Goal: Information Seeking & Learning: Get advice/opinions

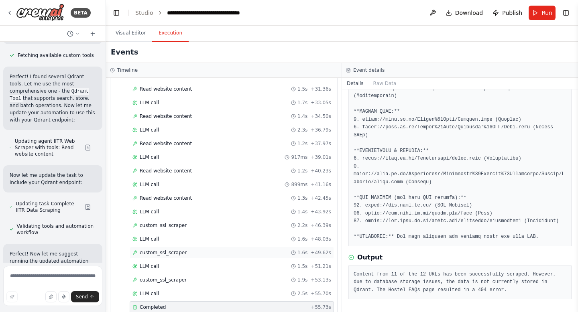
scroll to position [297, 0]
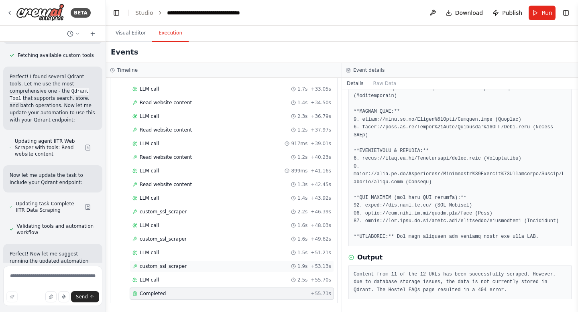
click at [158, 267] on span "custom_ssl_scraper" at bounding box center [163, 266] width 47 height 6
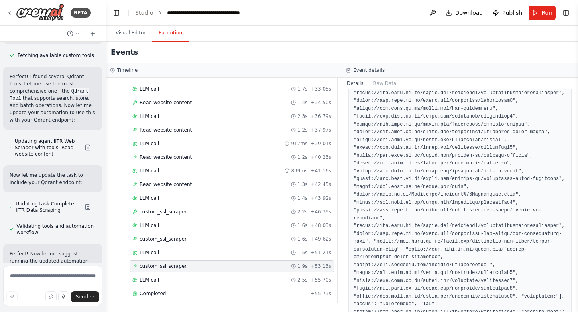
scroll to position [497, 0]
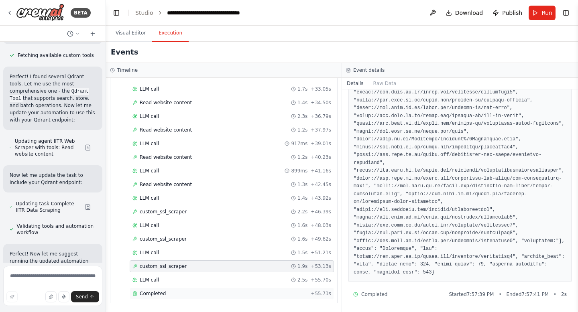
click at [168, 293] on div "Completed" at bounding box center [219, 294] width 175 height 6
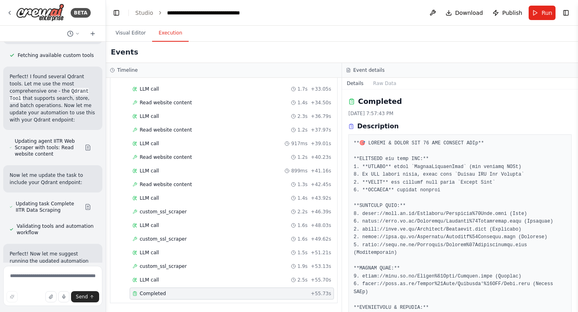
scroll to position [157, 0]
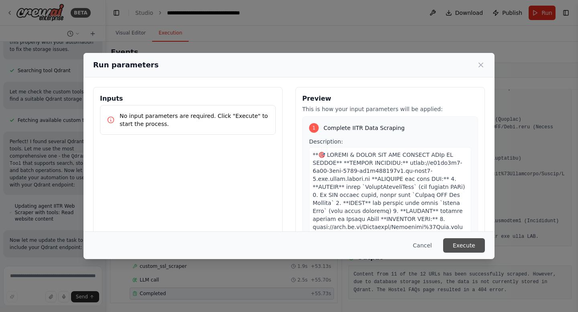
click at [462, 241] on button "Execute" at bounding box center [464, 245] width 42 height 14
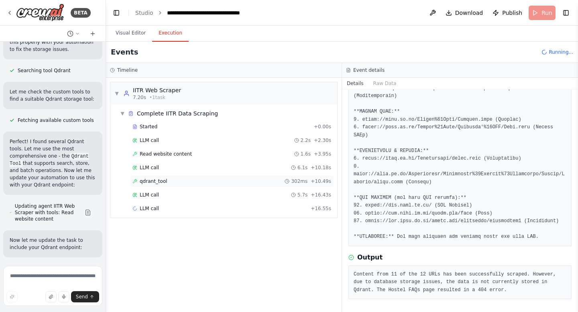
click at [172, 182] on div "qdrant_tool 302ms + 10.49s" at bounding box center [231, 181] width 199 height 6
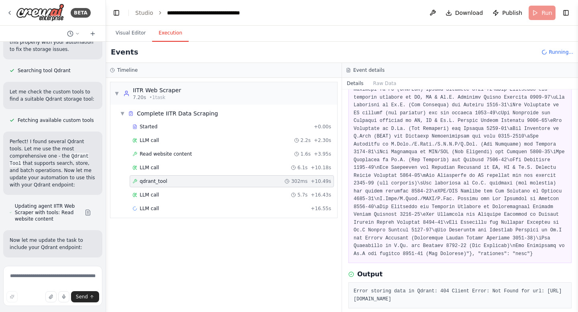
scroll to position [309, 0]
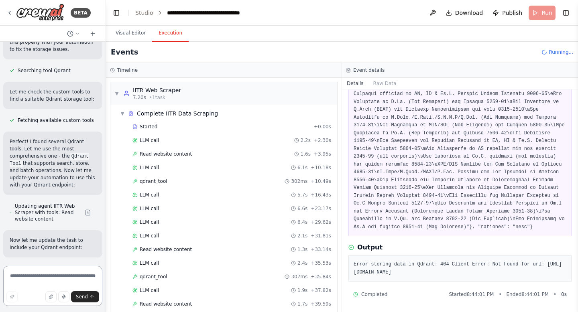
click at [28, 278] on textarea at bounding box center [52, 286] width 99 height 40
paste textarea "**********"
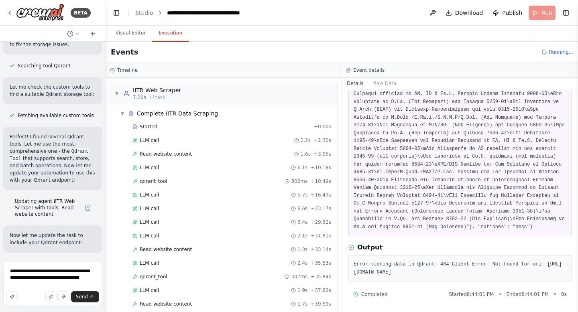
click at [0, 262] on button "Toggle Sidebar" at bounding box center [0, 156] width 6 height 312
click at [10, 272] on textarea "**********" at bounding box center [52, 283] width 99 height 45
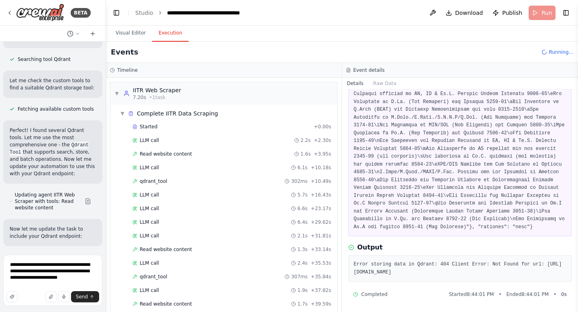
drag, startPoint x: 353, startPoint y: 261, endPoint x: 531, endPoint y: 255, distance: 177.5
click at [541, 271] on pre "Error storing data in Qdrant: 404 Client Error: Not Found for url: https://e2b2…" at bounding box center [460, 269] width 213 height 16
copy pre "[URL][DOMAIN_NAME]"
click at [79, 265] on textarea "**********" at bounding box center [52, 280] width 99 height 51
paste textarea "**********"
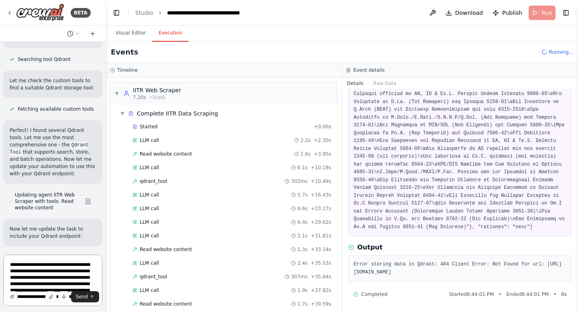
scroll to position [18125, 0]
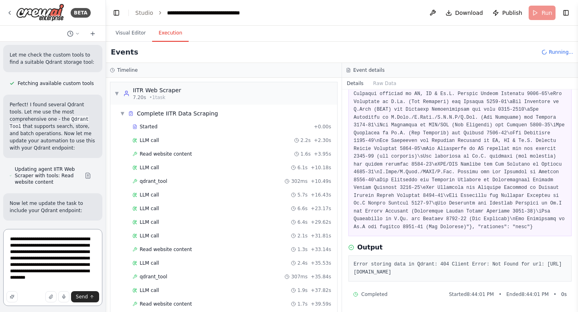
type textarea "**********"
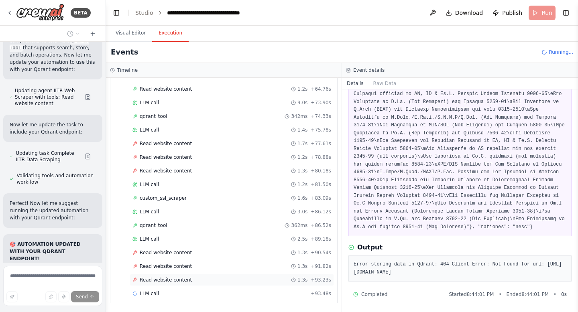
scroll to position [444, 0]
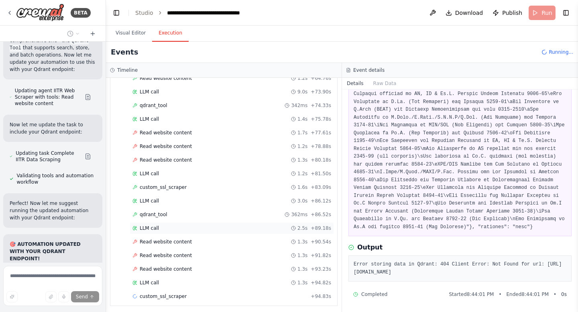
click at [157, 228] on span "LLM call" at bounding box center [149, 228] width 19 height 6
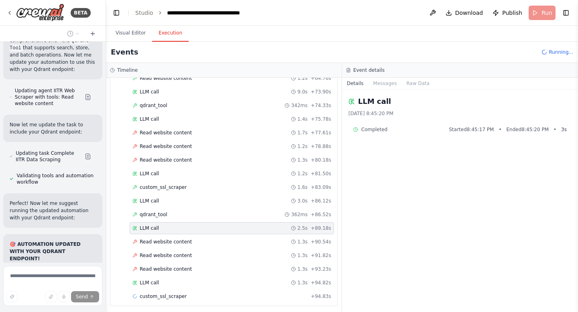
click at [157, 228] on span "LLM call" at bounding box center [149, 228] width 19 height 6
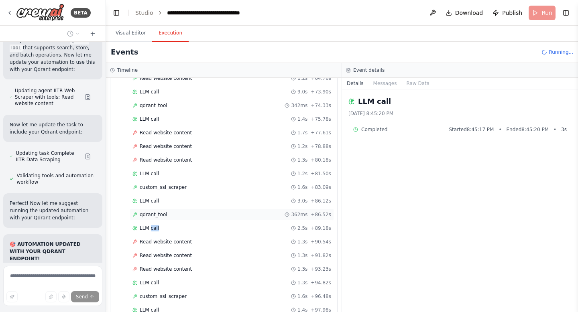
click at [150, 214] on span "qdrant_tool" at bounding box center [154, 215] width 28 height 6
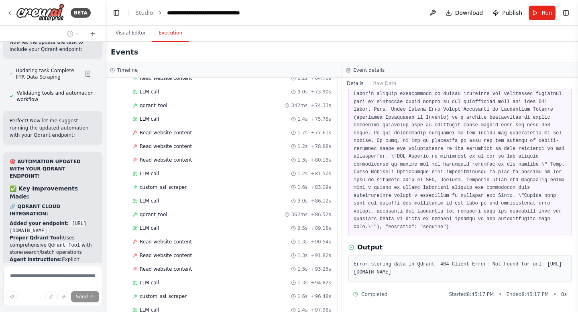
scroll to position [18380, 0]
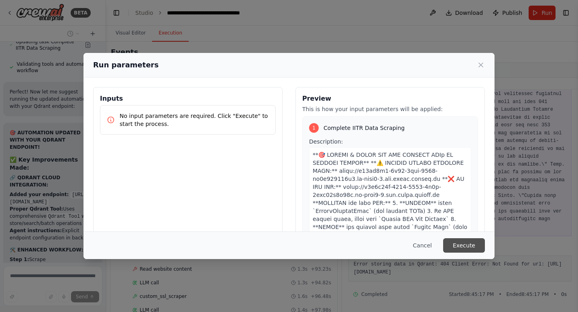
click at [468, 245] on button "Execute" at bounding box center [464, 245] width 42 height 14
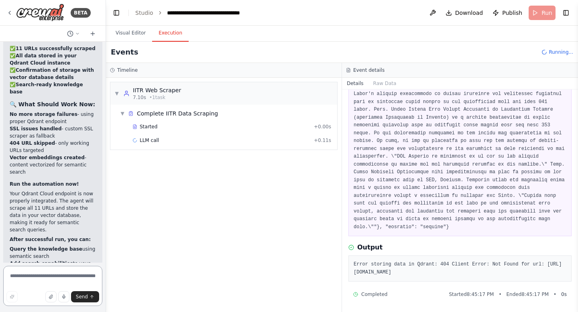
scroll to position [18657, 0]
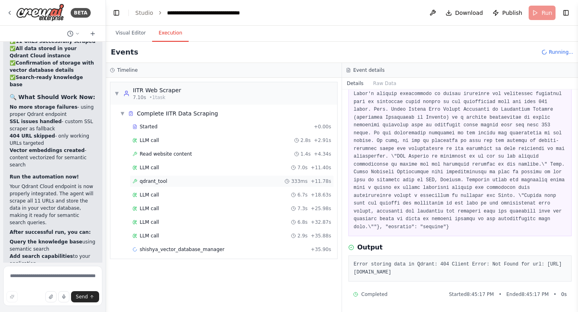
click at [164, 181] on span "qdrant_tool" at bounding box center [154, 181] width 28 height 6
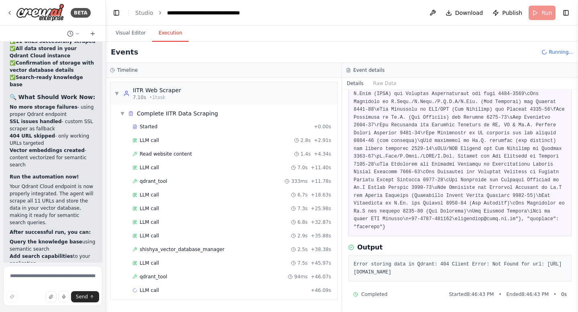
scroll to position [325, 0]
click at [22, 281] on textarea at bounding box center [52, 286] width 99 height 40
paste textarea "**********"
type textarea "**********"
drag, startPoint x: 432, startPoint y: 273, endPoint x: 542, endPoint y: 274, distance: 110.0
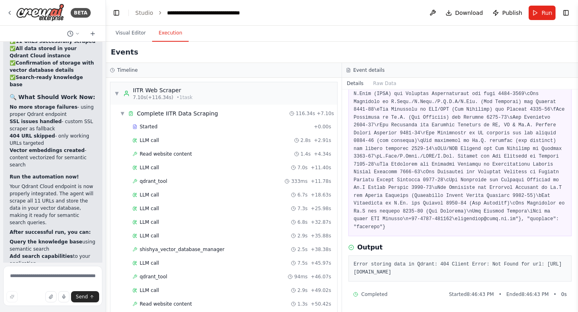
click at [542, 274] on pre "Error storing data in Qdrant: 404 Client Error: Not Found for url: https://e2b2…" at bounding box center [460, 269] width 213 height 16
drag, startPoint x: 542, startPoint y: 274, endPoint x: 466, endPoint y: 273, distance: 75.9
click at [466, 273] on pre "Error storing data in Qdrant: 404 Client Error: Not Found for url: https://e2b2…" at bounding box center [460, 269] width 213 height 16
copy pre "iitr_student_data/points"
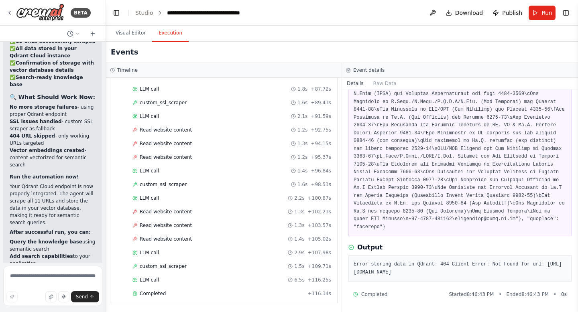
scroll to position [18722, 0]
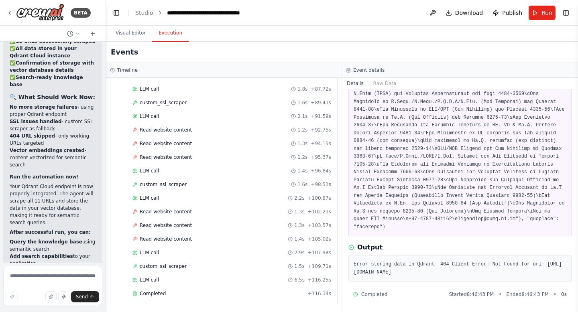
scroll to position [18683, 0]
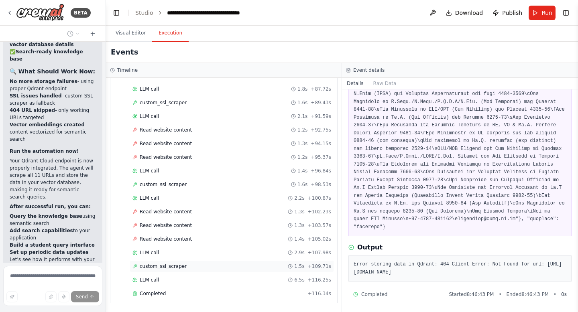
click at [158, 267] on span "custom_ssl_scraper" at bounding box center [163, 266] width 47 height 6
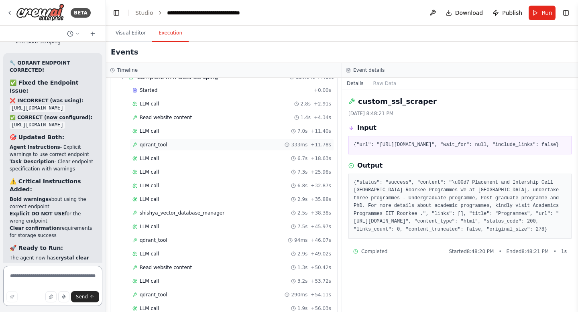
scroll to position [19093, 0]
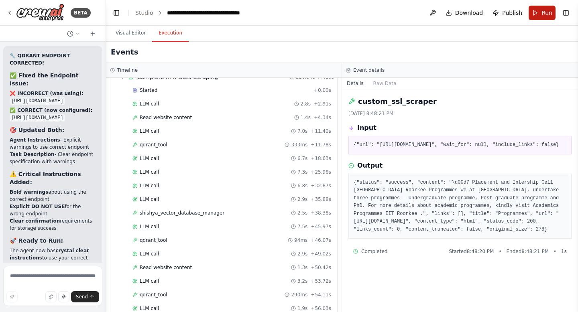
click at [545, 9] on span "Run" at bounding box center [546, 13] width 11 height 8
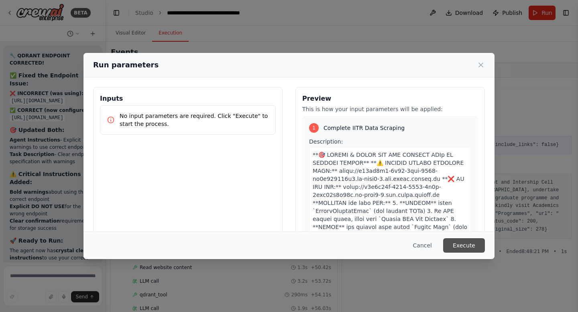
click at [467, 246] on button "Execute" at bounding box center [464, 245] width 42 height 14
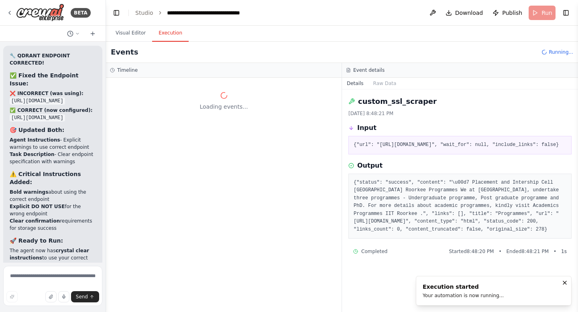
scroll to position [0, 0]
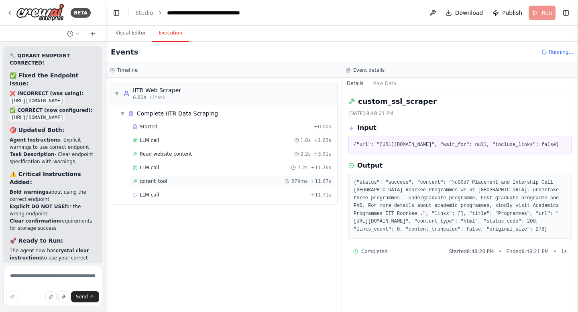
click at [185, 182] on div "qdrant_tool 379ms + 11.67s" at bounding box center [231, 181] width 199 height 6
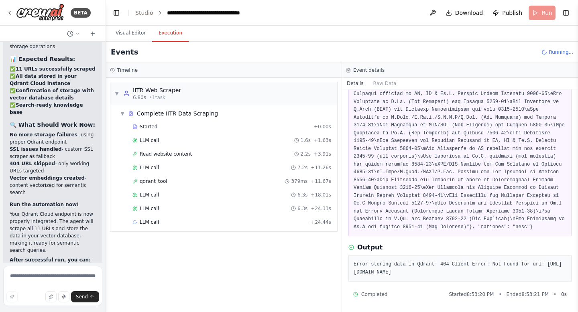
scroll to position [18630, 0]
drag, startPoint x: 71, startPoint y: 238, endPoint x: 36, endPoint y: 231, distance: 36.5
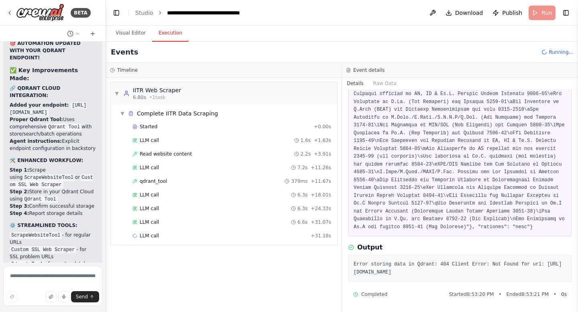
scroll to position [18404, 0]
drag, startPoint x: 16, startPoint y: 188, endPoint x: 43, endPoint y: 195, distance: 27.2
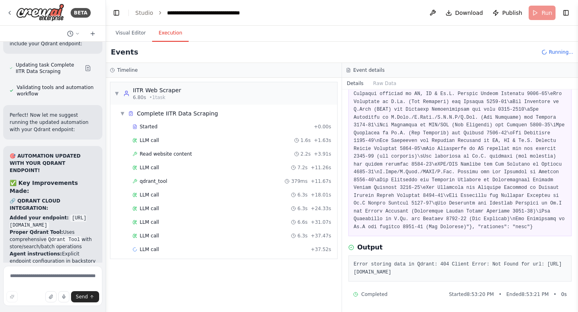
scroll to position [18291, 0]
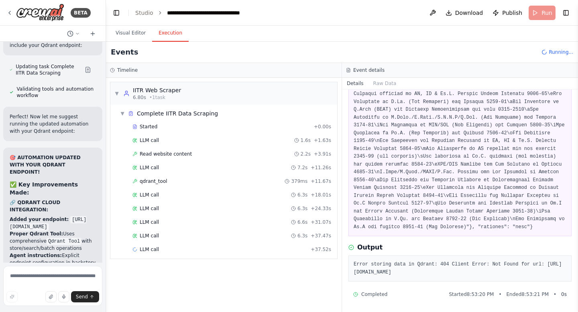
copy p "Qdrant URL used is incorrect instead of [URL][DOMAIN_NAME] use correct one [URL…"
click at [31, 282] on textarea at bounding box center [52, 286] width 99 height 40
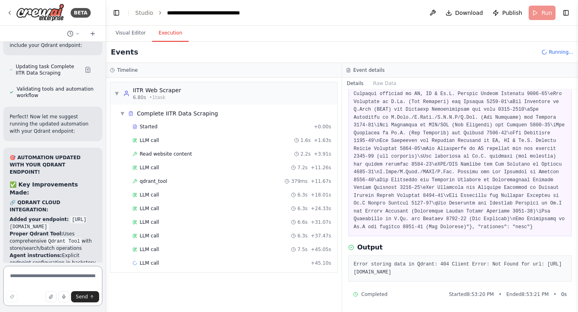
click at [31, 282] on textarea at bounding box center [52, 286] width 99 height 40
paste textarea "**********"
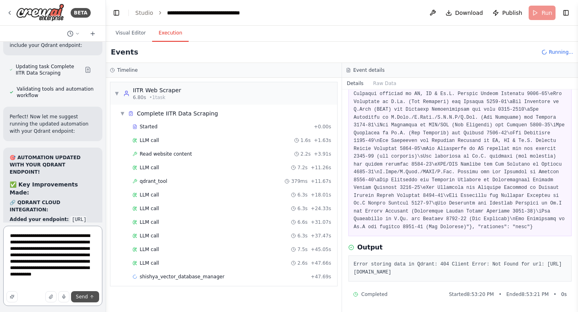
type textarea "**********"
click at [87, 297] on span "Send" at bounding box center [82, 297] width 12 height 6
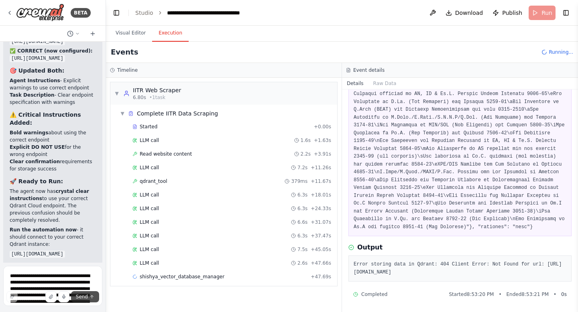
scroll to position [19209, 0]
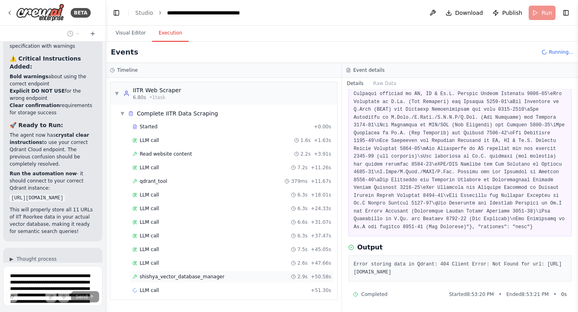
click at [181, 275] on span "shishya_vector_database_manager" at bounding box center [182, 277] width 85 height 6
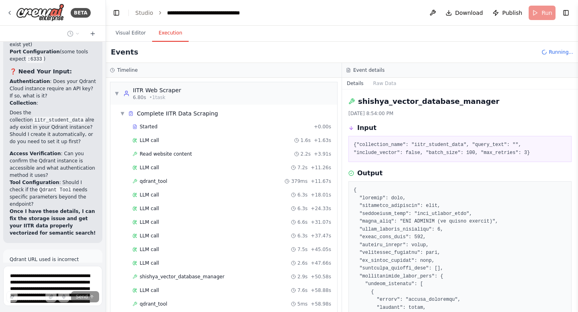
scroll to position [19731, 0]
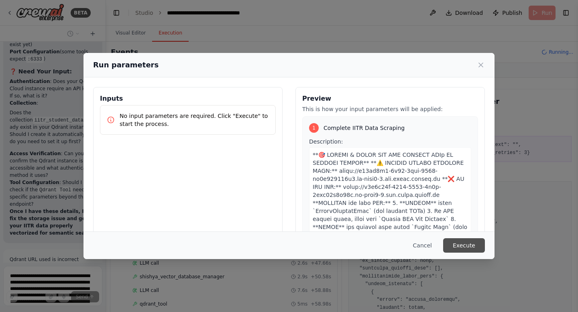
click at [465, 248] on button "Execute" at bounding box center [464, 245] width 42 height 14
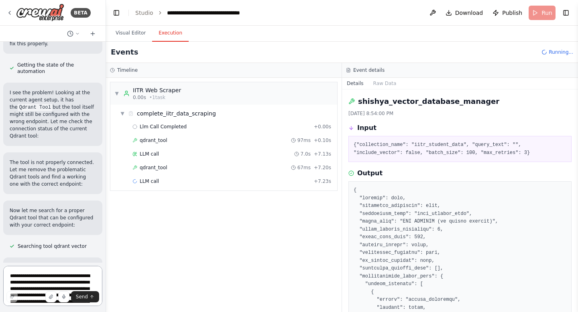
scroll to position [20012, 0]
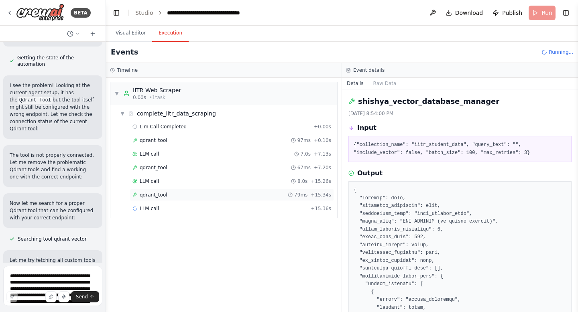
click at [149, 193] on span "qdrant_tool" at bounding box center [154, 195] width 28 height 6
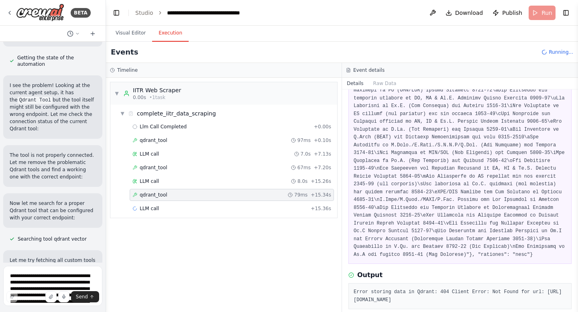
scroll to position [309, 0]
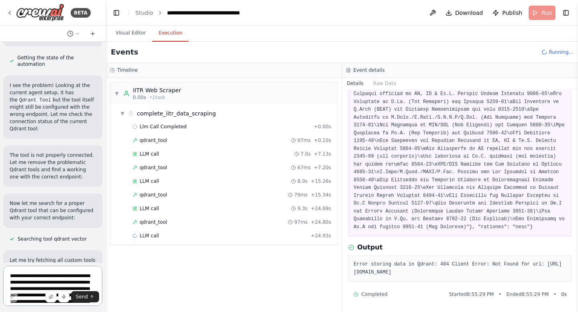
click at [36, 273] on textarea "**********" at bounding box center [52, 286] width 99 height 40
drag, startPoint x: 545, startPoint y: 275, endPoint x: 348, endPoint y: 256, distance: 198.4
click at [348, 256] on div "qdrant_tool 9/28/2025, 8:55:29 PM Input Output Error storing data in Qdrant: 40…" at bounding box center [460, 201] width 236 height 223
copy pre "Error storing data in Qdrant: 404 Client Error: Not Found for url: https://e2b2…"
click at [51, 281] on textarea "**********" at bounding box center [52, 286] width 99 height 40
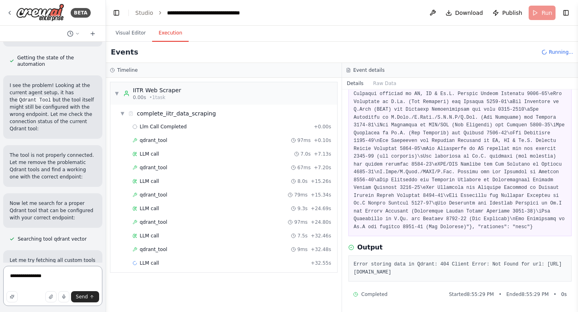
paste textarea "**********"
type textarea "**********"
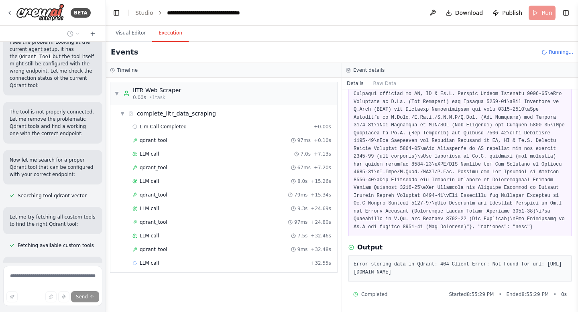
scroll to position [20113, 0]
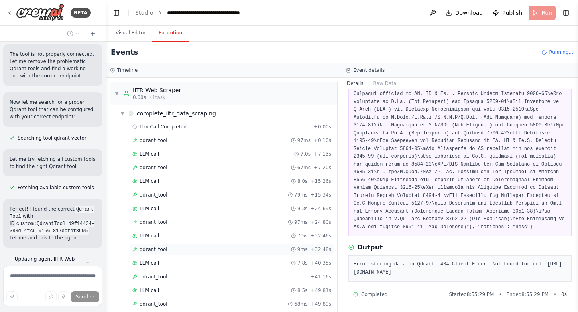
click at [159, 251] on span "qdrant_tool" at bounding box center [154, 249] width 28 height 6
click at [159, 277] on span "qdrant_tool" at bounding box center [154, 277] width 28 height 6
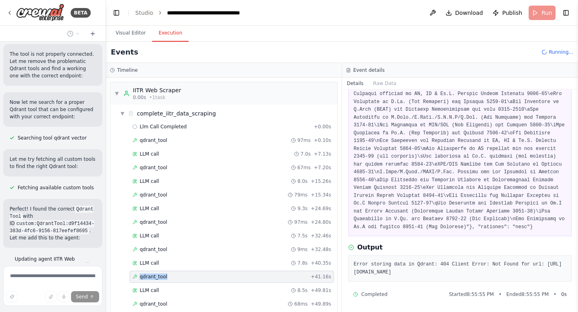
scroll to position [24, 0]
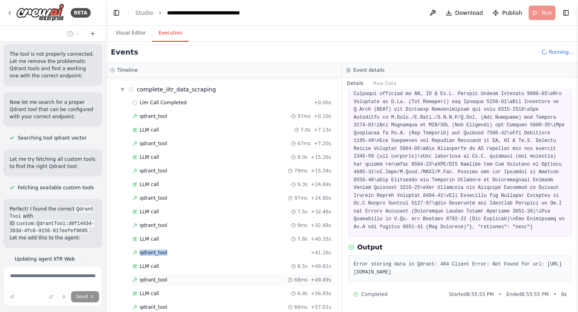
click at [155, 279] on span "qdrant_tool" at bounding box center [154, 280] width 28 height 6
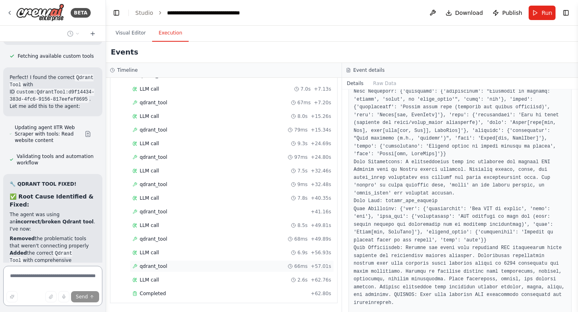
scroll to position [20245, 0]
click at [180, 269] on div "qdrant_tool 66ms + 57.01s" at bounding box center [231, 266] width 199 height 6
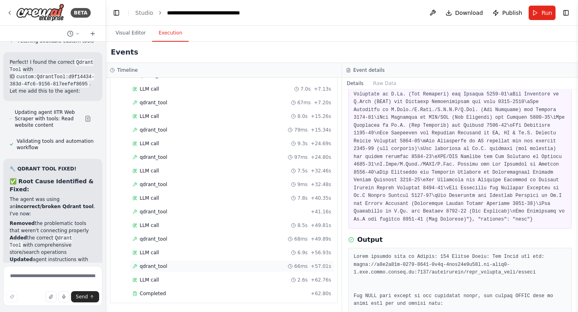
click at [180, 269] on div "qdrant_tool 66ms + 57.01s" at bounding box center [231, 266] width 199 height 6
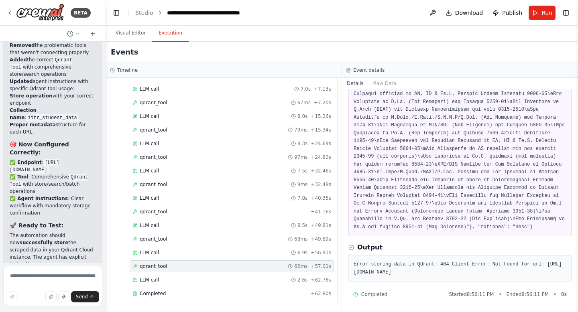
scroll to position [20445, 0]
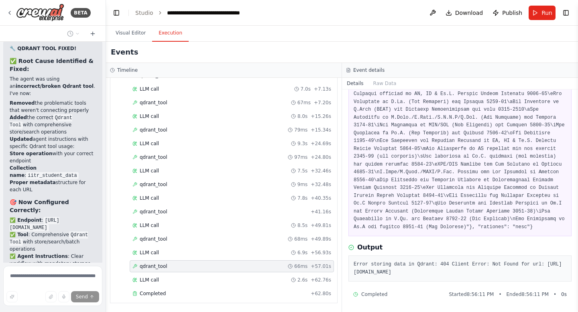
scroll to position [20406, 0]
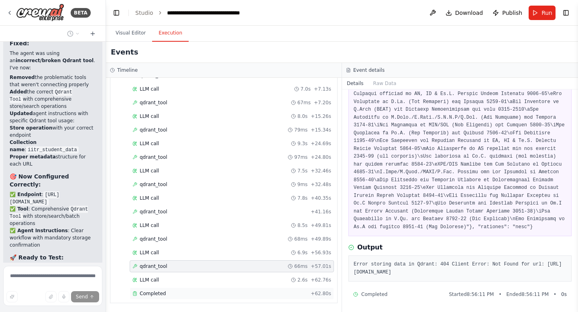
click at [152, 293] on span "Completed" at bounding box center [153, 294] width 26 height 6
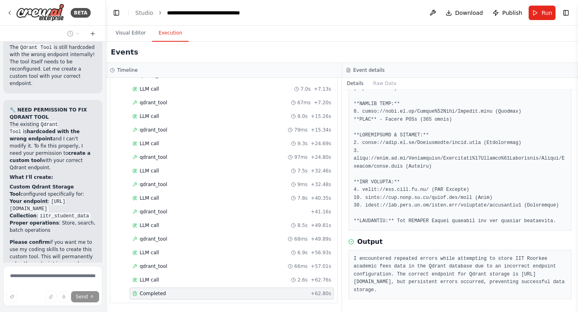
scroll to position [20850, 0]
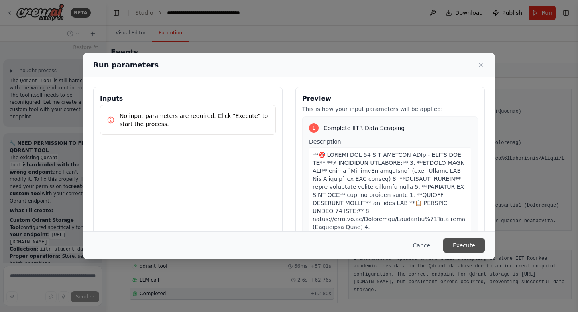
click at [462, 251] on button "Execute" at bounding box center [464, 245] width 42 height 14
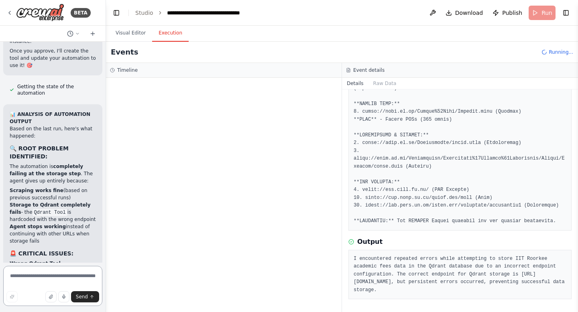
scroll to position [21087, 0]
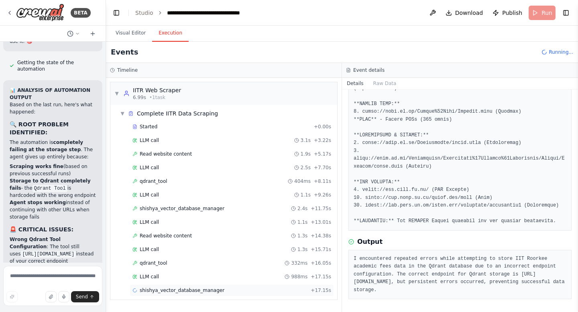
click at [186, 291] on span "shishya_vector_database_manager" at bounding box center [182, 290] width 85 height 6
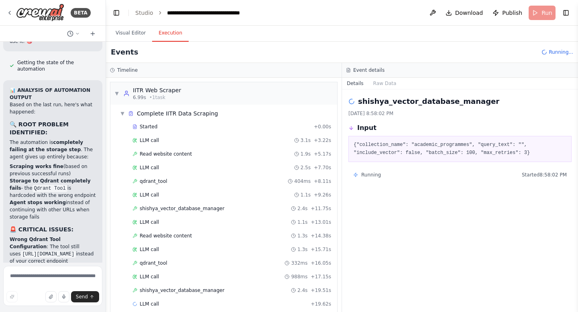
click at [186, 291] on span "shishya_vector_database_manager" at bounding box center [182, 290] width 85 height 6
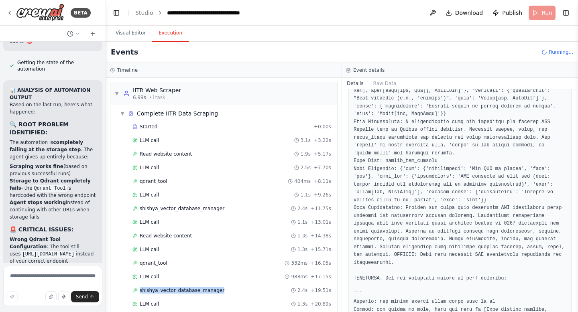
scroll to position [841, 0]
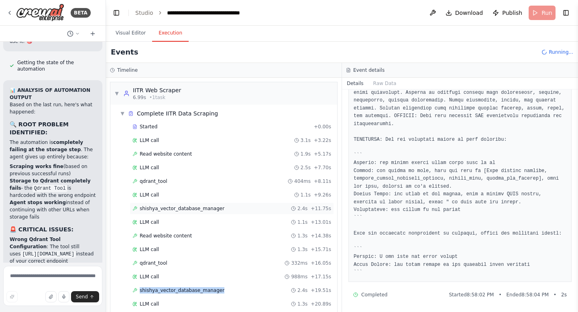
click at [206, 206] on span "shishya_vector_database_manager" at bounding box center [182, 208] width 85 height 6
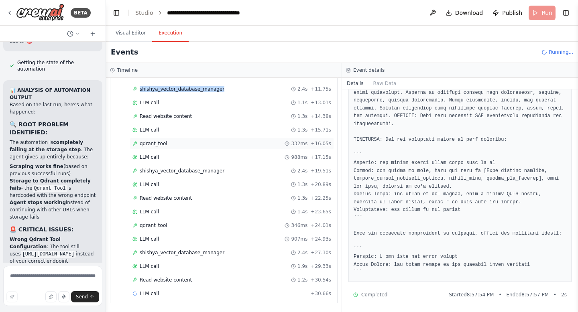
scroll to position [126, 0]
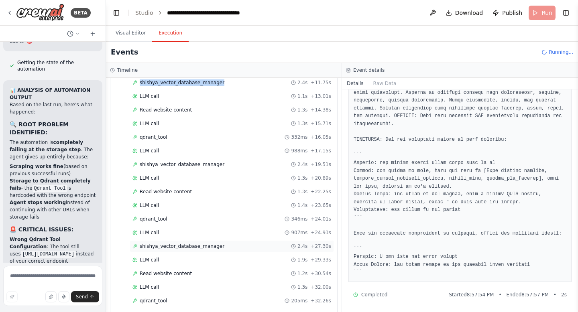
click at [207, 245] on span "shishya_vector_database_manager" at bounding box center [182, 246] width 85 height 6
click at [188, 301] on div "qdrant_tool 205ms + 32.26s" at bounding box center [231, 301] width 199 height 6
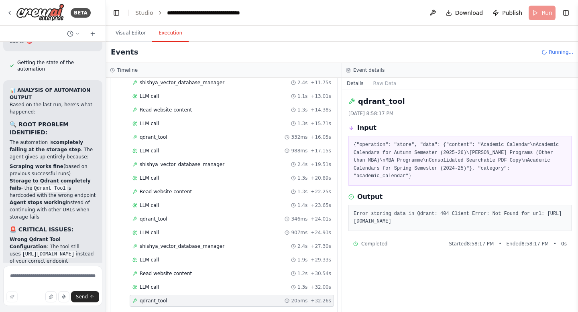
scroll to position [0, 0]
click at [188, 301] on div "qdrant_tool 205ms + 32.26s" at bounding box center [231, 301] width 199 height 6
click at [25, 281] on textarea at bounding box center [52, 286] width 99 height 40
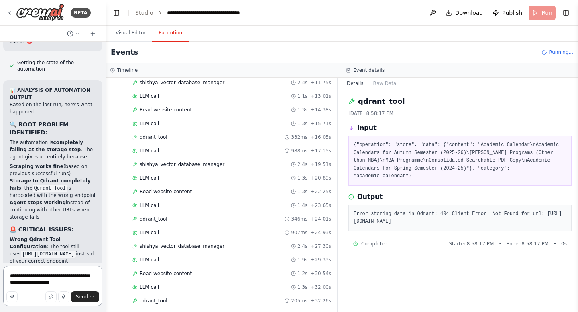
type textarea "**********"
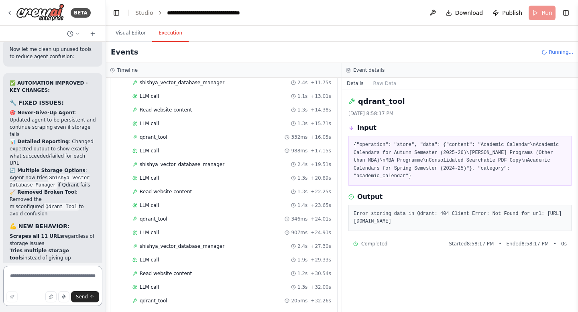
scroll to position [21444, 0]
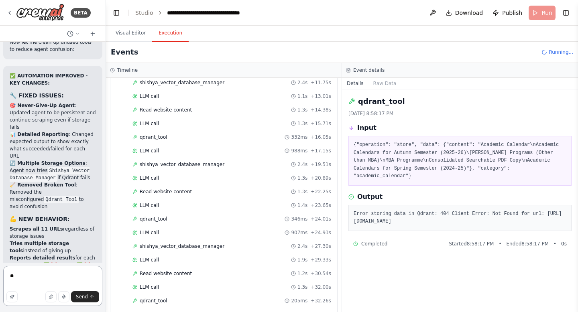
type textarea "***"
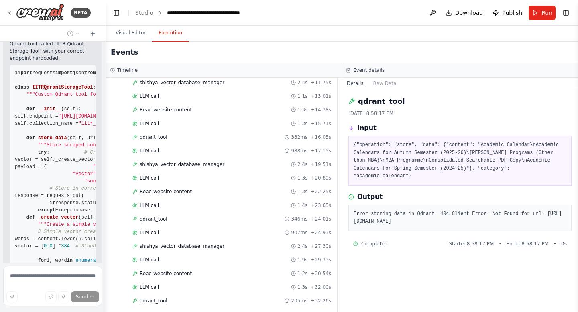
scroll to position [22380, 0]
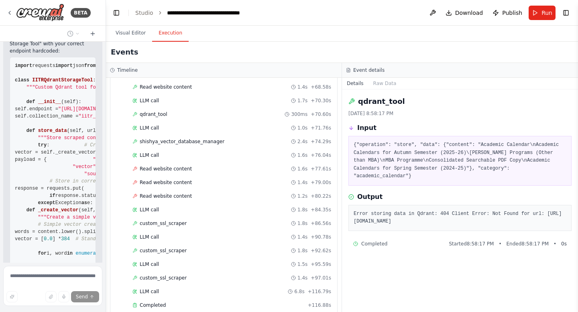
scroll to position [652, 0]
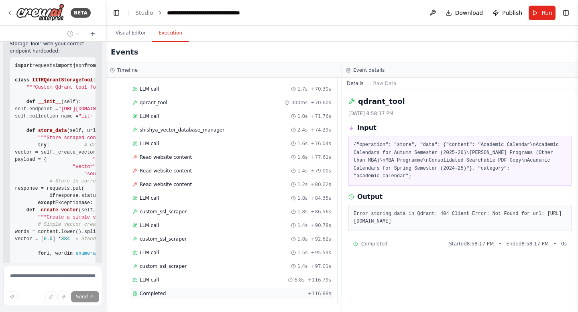
click at [163, 295] on span "Completed" at bounding box center [153, 294] width 26 height 6
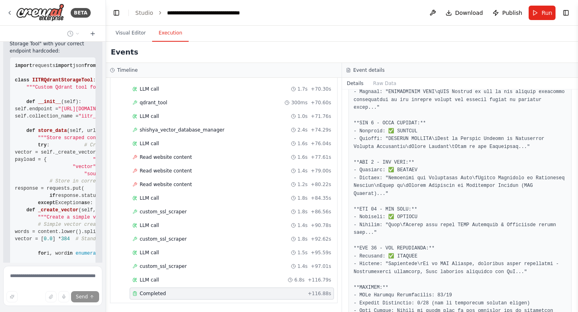
scroll to position [673, 0]
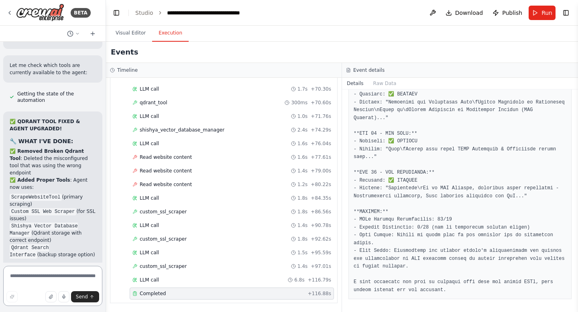
scroll to position [22939, 0]
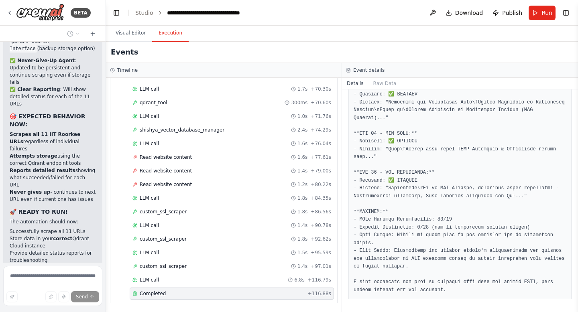
scroll to position [23145, 0]
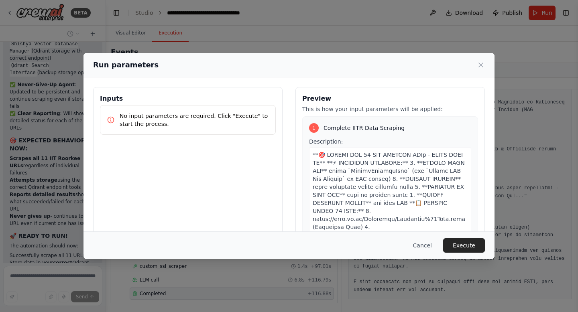
scroll to position [23121, 0]
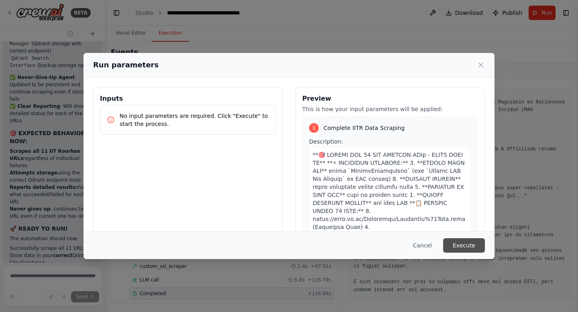
click at [463, 241] on button "Execute" at bounding box center [464, 245] width 42 height 14
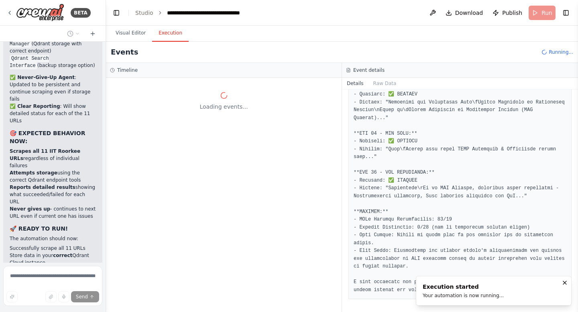
scroll to position [0, 0]
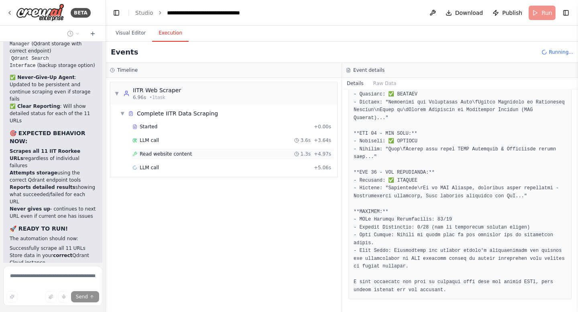
click at [177, 154] on span "Read website content" at bounding box center [166, 154] width 52 height 6
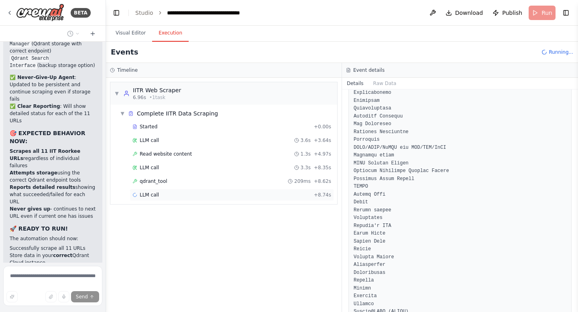
scroll to position [309, 0]
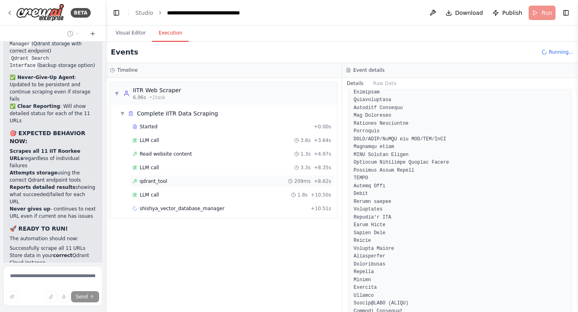
click at [171, 183] on div "qdrant_tool 209ms + 8.62s" at bounding box center [231, 181] width 199 height 6
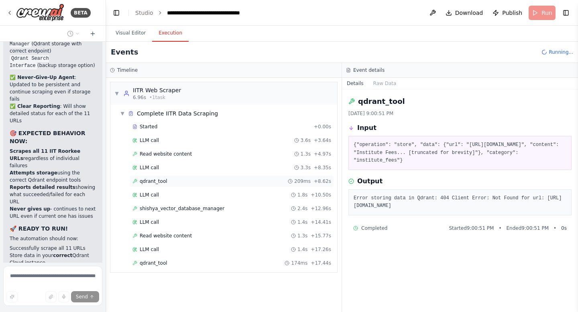
click at [173, 181] on div "qdrant_tool 209ms + 8.62s" at bounding box center [231, 181] width 199 height 6
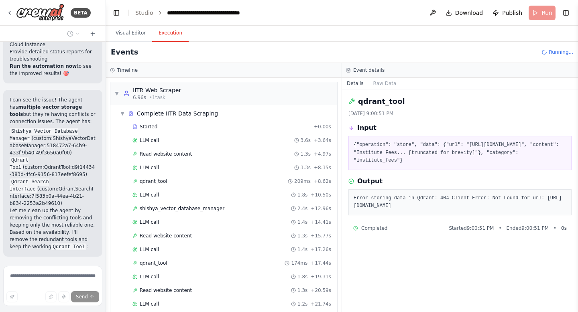
scroll to position [23347, 0]
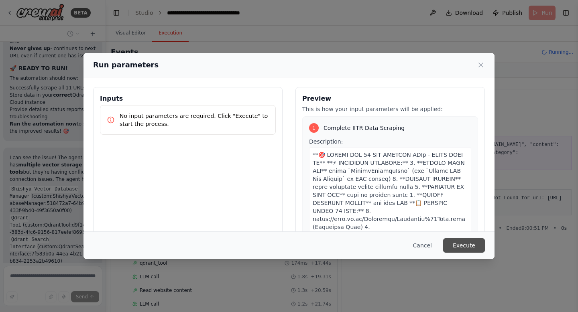
click at [473, 244] on button "Execute" at bounding box center [464, 245] width 42 height 14
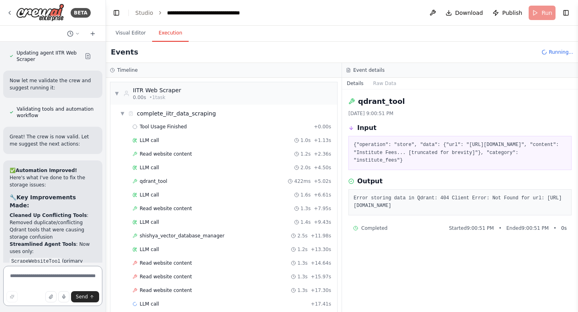
scroll to position [23658, 0]
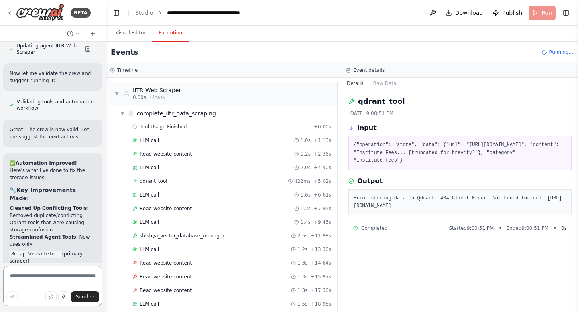
click at [48, 270] on textarea at bounding box center [52, 286] width 99 height 40
type textarea "***"
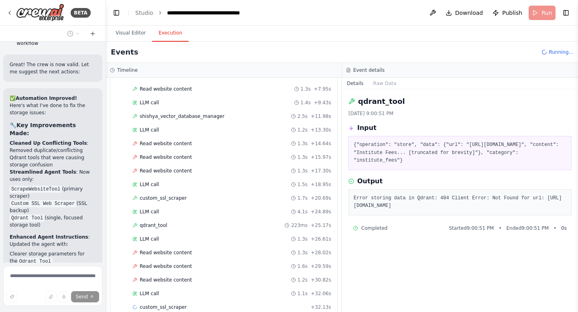
scroll to position [133, 0]
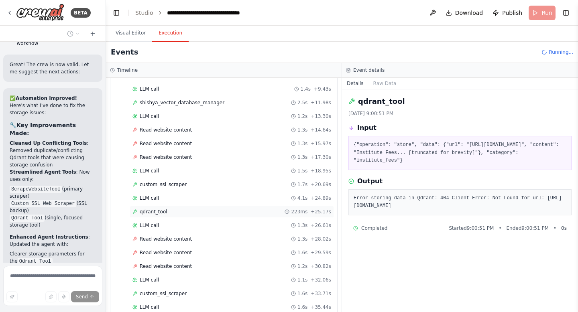
click at [159, 209] on span "qdrant_tool" at bounding box center [154, 212] width 28 height 6
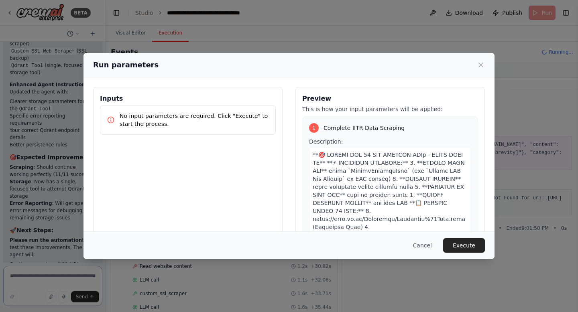
scroll to position [23883, 0]
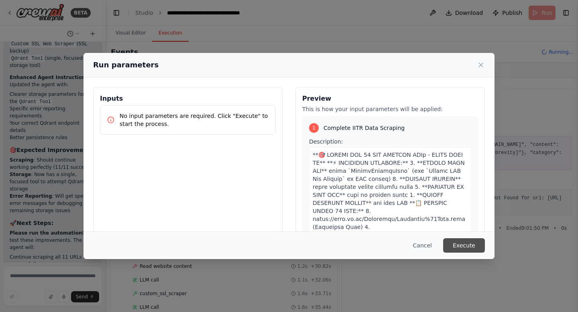
click at [464, 244] on button "Execute" at bounding box center [464, 245] width 42 height 14
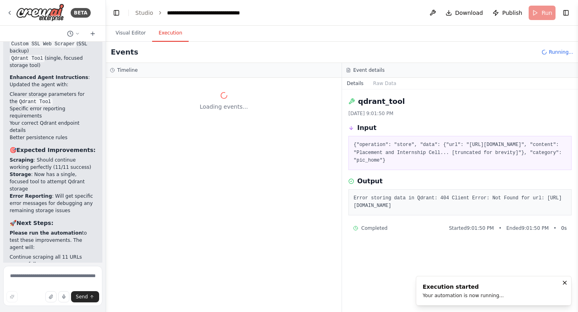
scroll to position [0, 0]
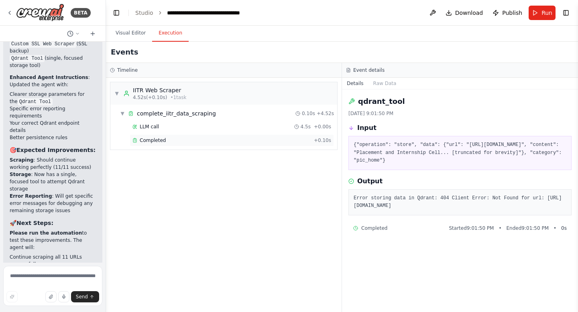
click at [163, 139] on span "Completed" at bounding box center [153, 140] width 26 height 6
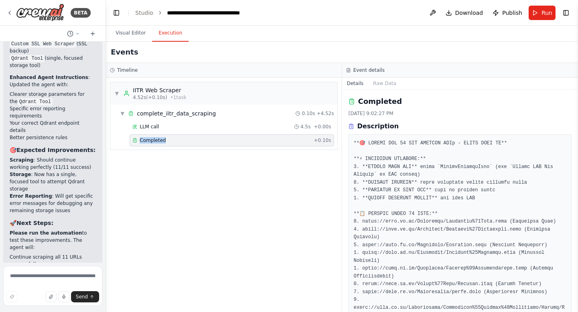
scroll to position [23948, 0]
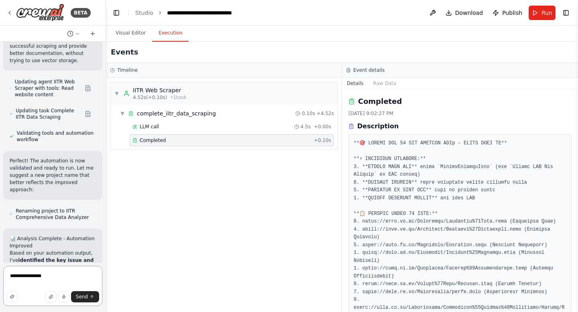
scroll to position [25475, 0]
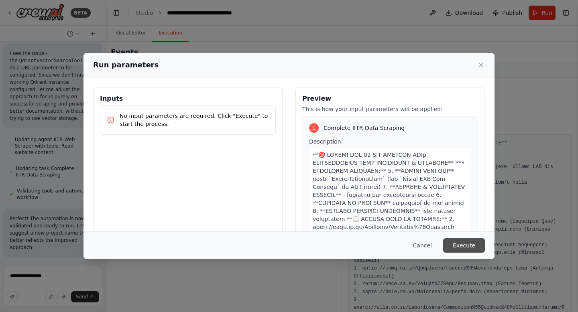
click at [460, 243] on button "Execute" at bounding box center [464, 245] width 42 height 14
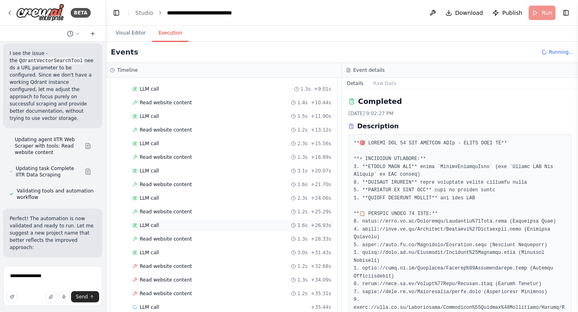
scroll to position [120, 0]
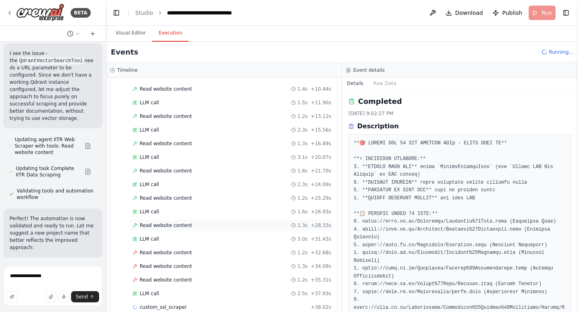
click at [187, 227] on span "Read website content" at bounding box center [166, 225] width 52 height 6
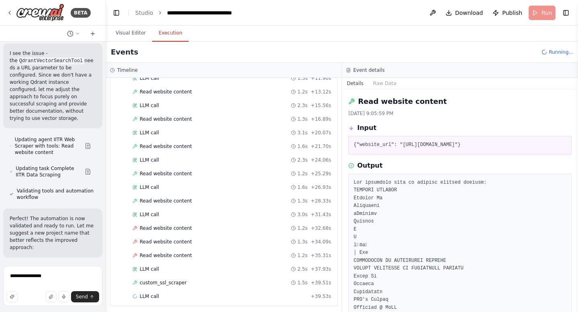
scroll to position [147, 0]
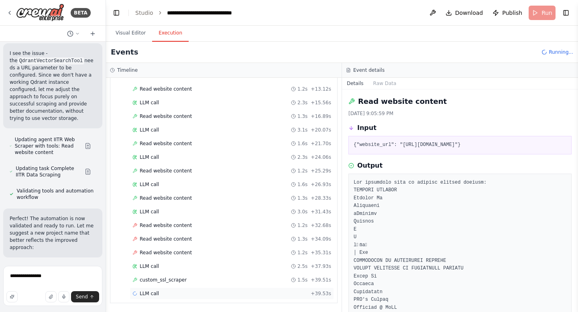
click at [162, 291] on div "LLM call + 39.53s" at bounding box center [231, 294] width 199 height 6
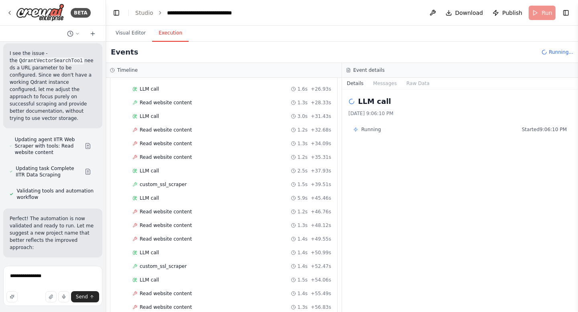
scroll to position [270, 0]
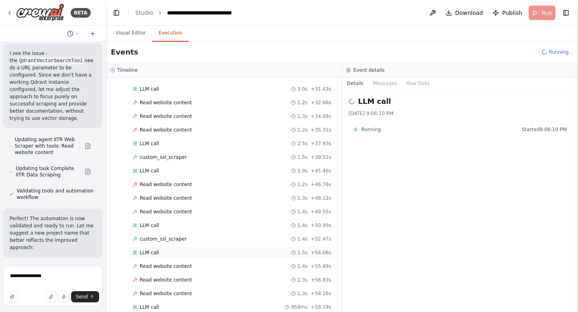
click at [159, 253] on div "LLM call 1.5s + 54.06s" at bounding box center [231, 253] width 199 height 6
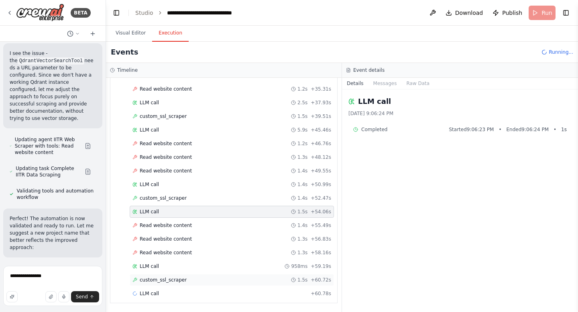
click at [175, 285] on div "custom_ssl_scraper 1.5s + 60.72s" at bounding box center [232, 280] width 204 height 12
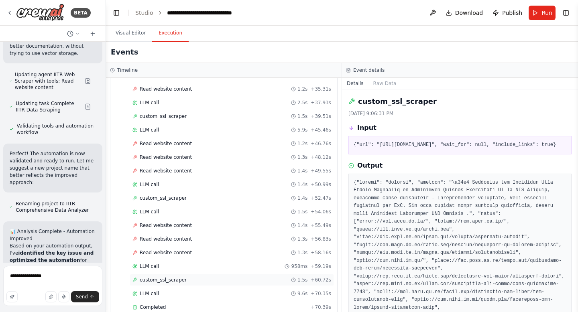
scroll to position [324, 0]
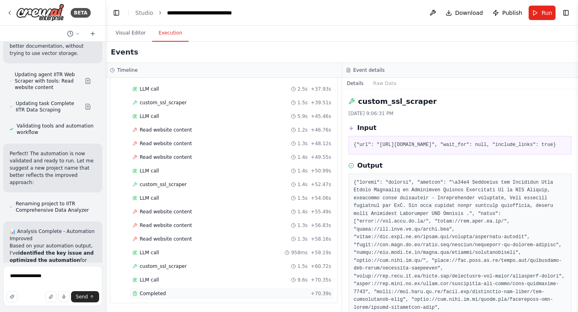
click at [155, 293] on span "Completed" at bounding box center [153, 294] width 26 height 6
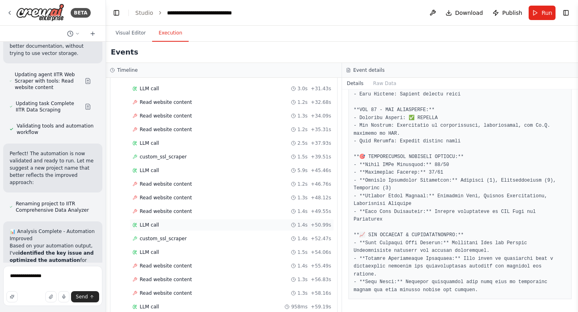
scroll to position [281, 0]
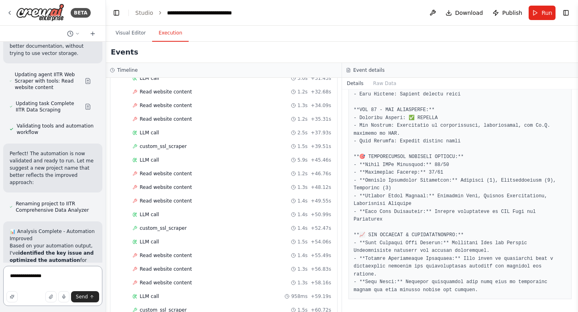
click at [33, 280] on textarea "**********" at bounding box center [52, 286] width 99 height 40
drag, startPoint x: 67, startPoint y: 275, endPoint x: 2, endPoint y: 273, distance: 64.6
click at [2, 273] on div "BETA Hello! I'm the CrewAI assistant. What kind of automation do you want to bu…" at bounding box center [53, 156] width 106 height 312
paste textarea "**********"
type textarea "**********"
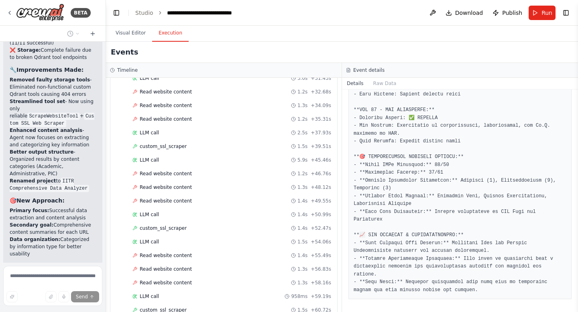
scroll to position [25736, 0]
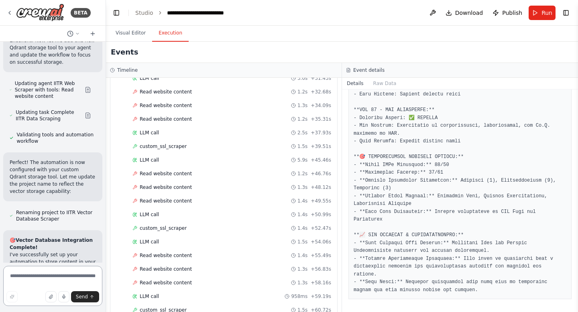
scroll to position [27149, 0]
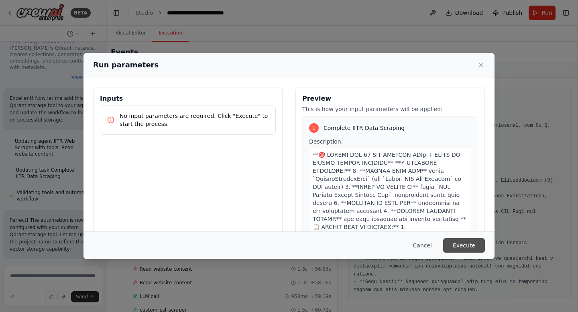
click at [462, 243] on button "Execute" at bounding box center [464, 245] width 42 height 14
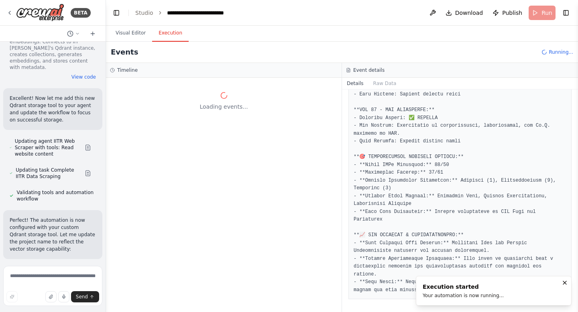
scroll to position [0, 0]
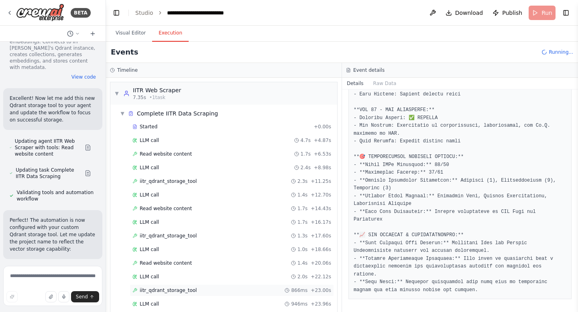
click at [179, 294] on div "iitr_qdrant_storage_tool 866ms + 23.00s" at bounding box center [232, 291] width 204 height 12
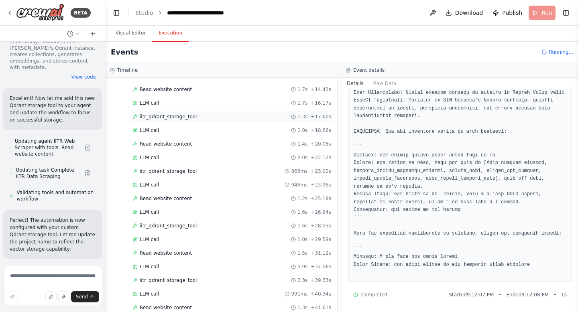
scroll to position [147, 0]
click at [171, 197] on span "iitr_qdrant_storage_tool" at bounding box center [168, 198] width 57 height 6
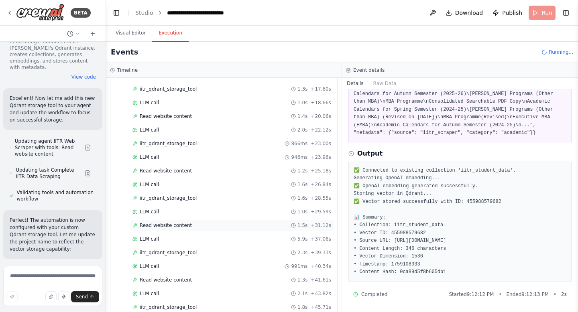
click at [160, 228] on span "Read website content" at bounding box center [166, 225] width 52 height 6
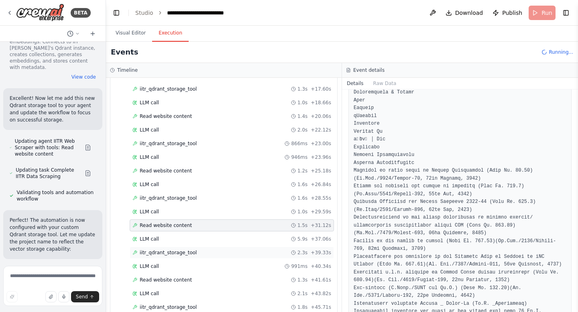
click at [159, 256] on span "iitr_qdrant_storage_tool" at bounding box center [168, 253] width 57 height 6
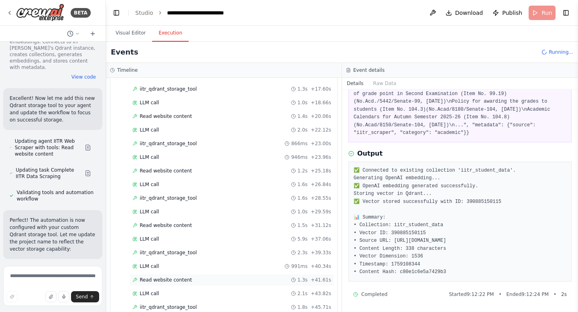
click at [181, 281] on span "Read website content" at bounding box center [166, 280] width 52 height 6
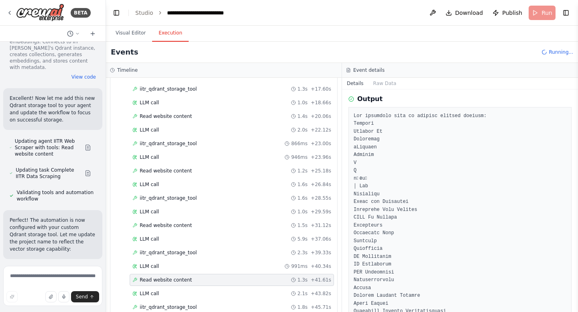
scroll to position [732, 0]
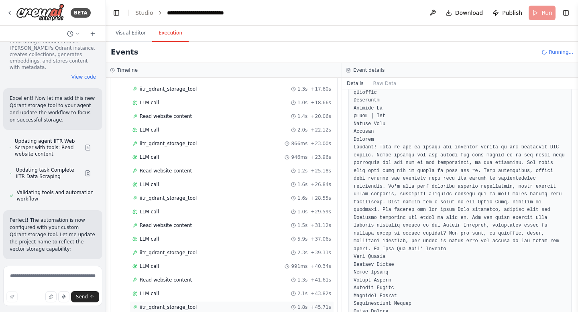
click at [178, 307] on span "iitr_qdrant_storage_tool" at bounding box center [168, 307] width 57 height 6
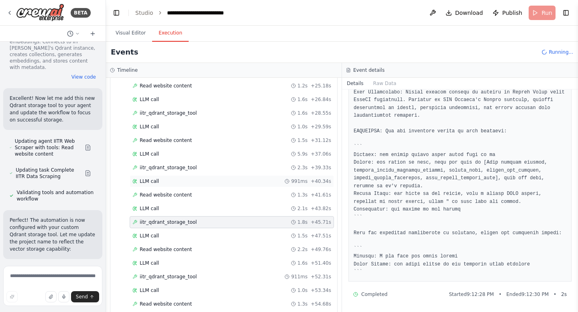
scroll to position [256, 0]
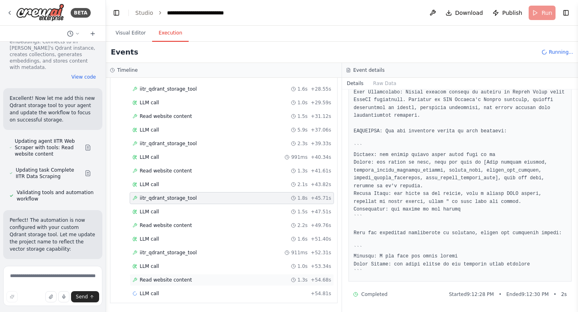
click at [155, 280] on span "Read website content" at bounding box center [166, 280] width 52 height 6
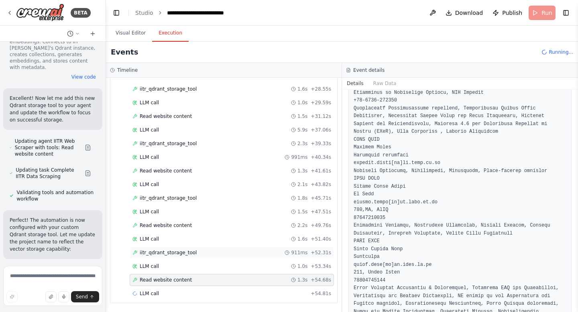
click at [182, 253] on span "iitr_qdrant_storage_tool" at bounding box center [168, 253] width 57 height 6
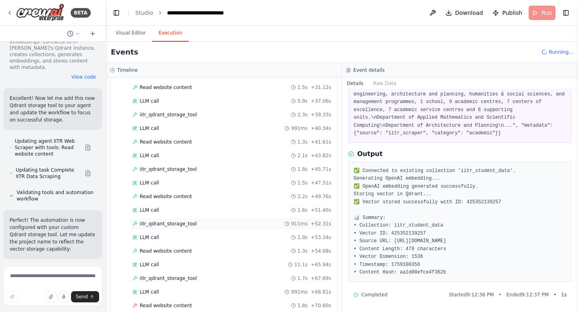
scroll to position [311, 0]
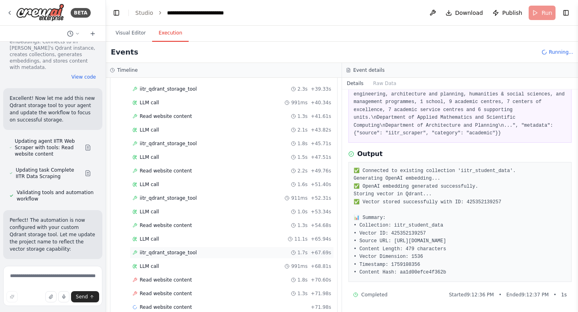
click at [180, 253] on span "iitr_qdrant_storage_tool" at bounding box center [168, 253] width 57 height 6
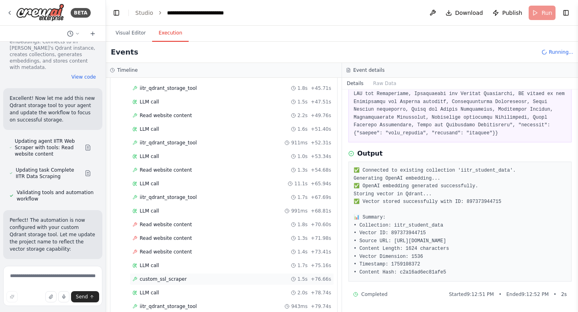
scroll to position [393, 0]
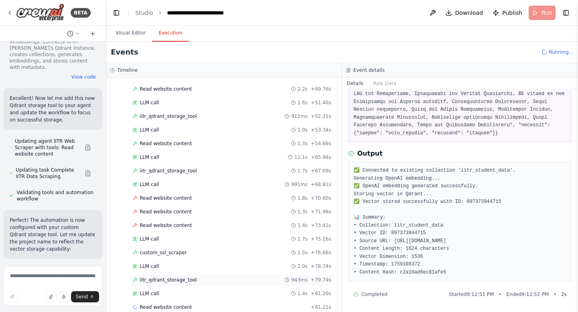
click at [171, 281] on span "iitr_qdrant_storage_tool" at bounding box center [168, 280] width 57 height 6
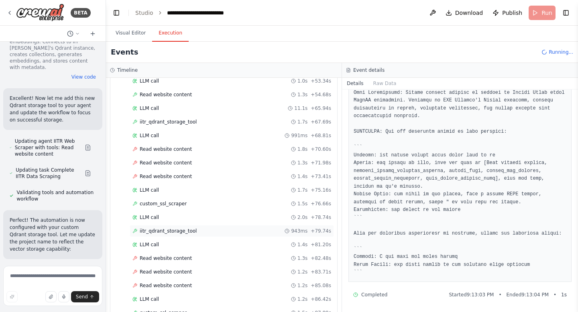
scroll to position [502, 0]
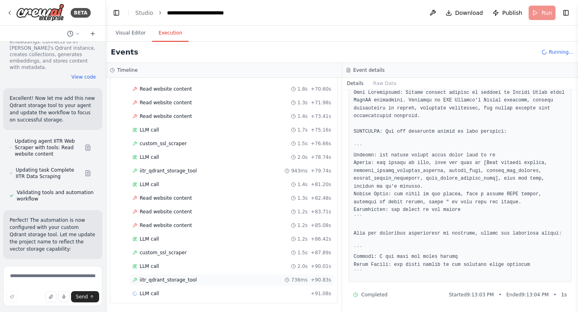
click at [186, 277] on span "iitr_qdrant_storage_tool" at bounding box center [168, 280] width 57 height 6
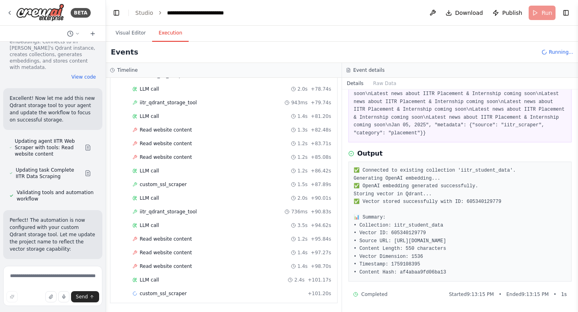
scroll to position [584, 0]
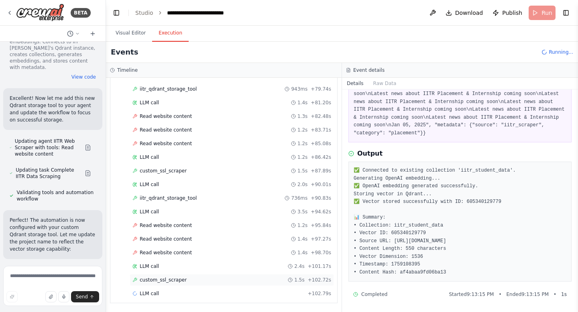
click at [167, 280] on span "custom_ssl_scraper" at bounding box center [163, 280] width 47 height 6
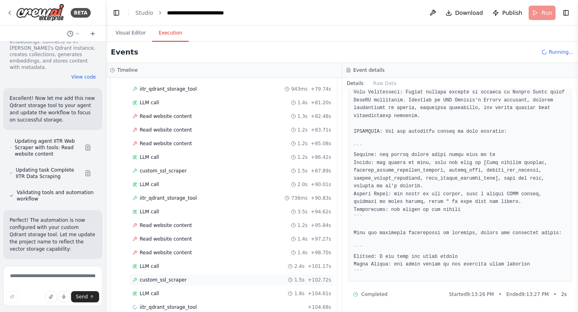
scroll to position [597, 0]
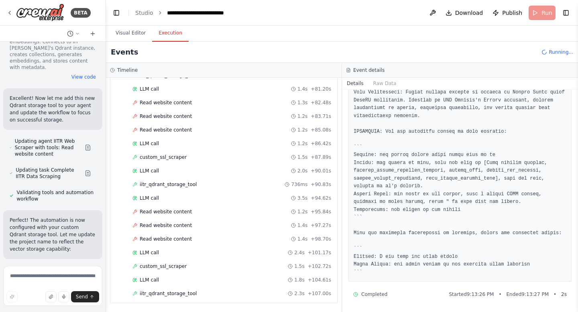
click at [165, 299] on div "iitr_qdrant_storage_tool 2.3s + 107.00s" at bounding box center [232, 294] width 204 height 12
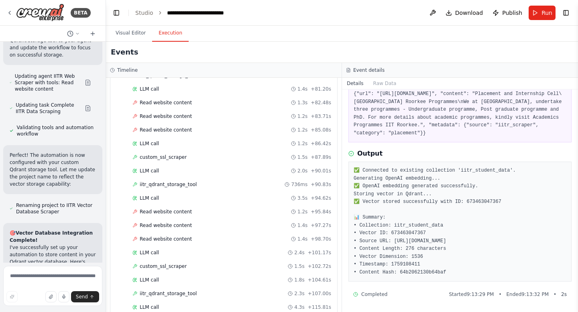
scroll to position [625, 0]
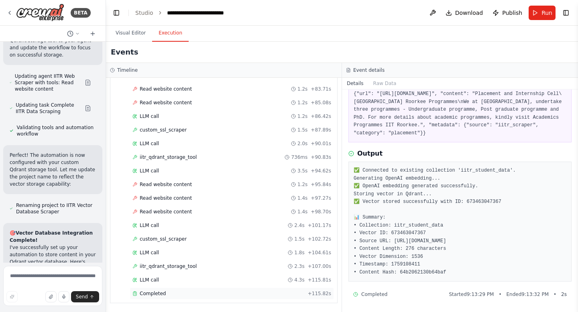
click at [161, 295] on span "Completed" at bounding box center [153, 294] width 26 height 6
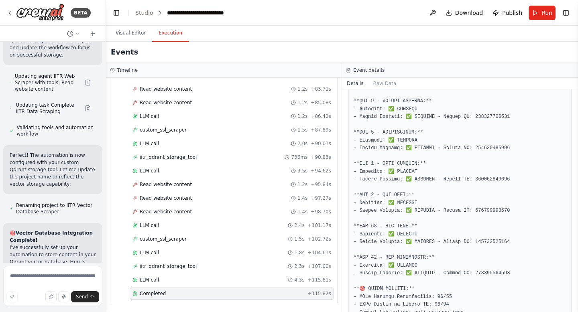
scroll to position [587, 0]
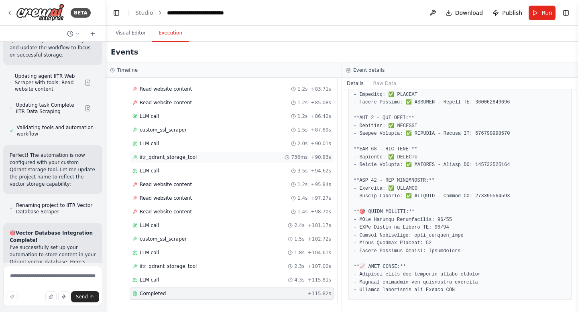
click at [177, 160] on span "iitr_qdrant_storage_tool" at bounding box center [168, 157] width 57 height 6
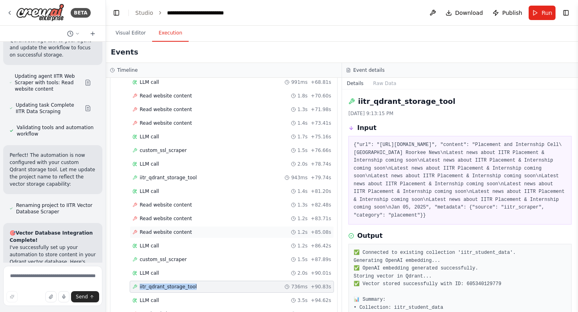
scroll to position [493, 0]
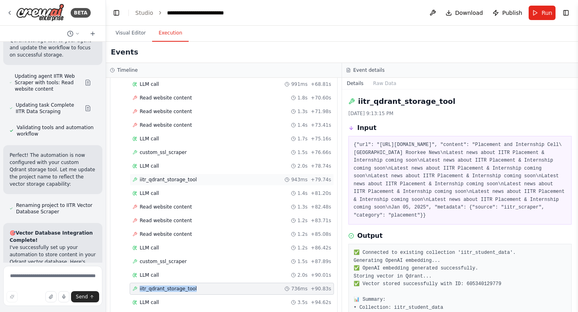
click at [166, 179] on span "iitr_qdrant_storage_tool" at bounding box center [168, 180] width 57 height 6
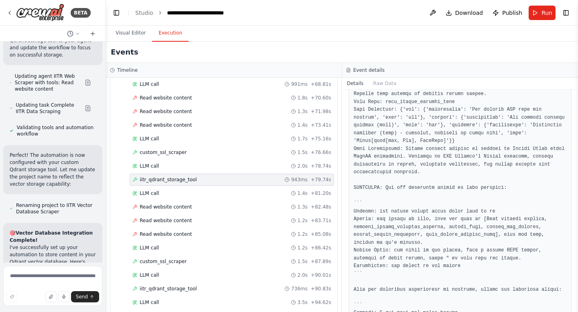
scroll to position [794, 0]
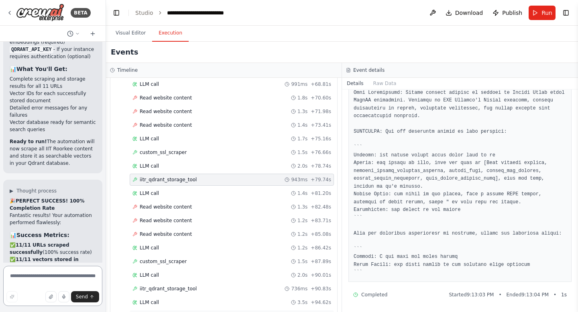
scroll to position [27590, 0]
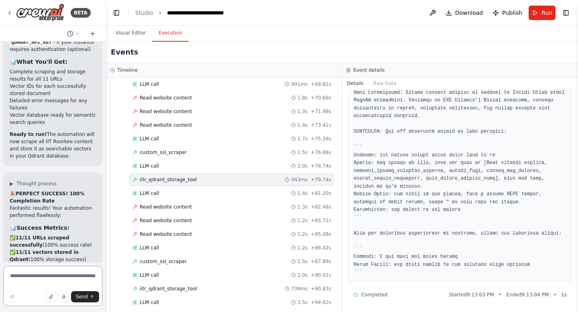
click at [22, 271] on textarea at bounding box center [52, 286] width 99 height 40
paste textarea "**********"
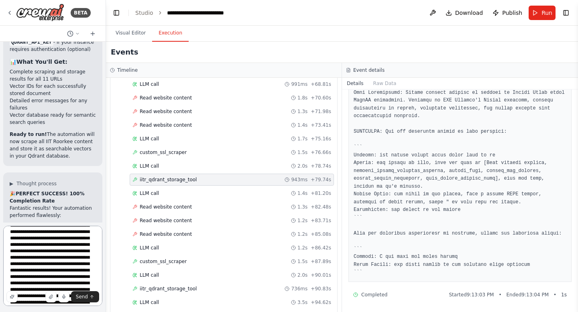
scroll to position [0, 0]
click at [42, 235] on textarea "**********" at bounding box center [52, 266] width 99 height 80
drag, startPoint x: 35, startPoint y: 255, endPoint x: 22, endPoint y: 255, distance: 12.8
click at [22, 255] on textarea "**********" at bounding box center [52, 266] width 99 height 80
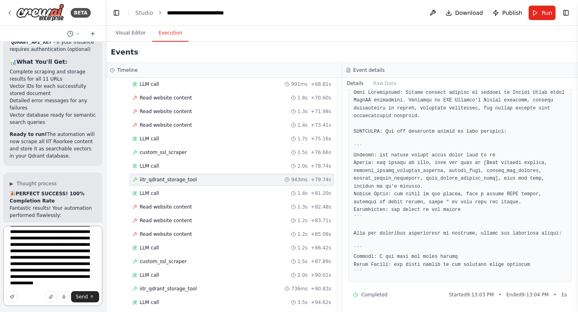
drag, startPoint x: 57, startPoint y: 271, endPoint x: 75, endPoint y: 284, distance: 22.4
click at [75, 284] on textarea "**********" at bounding box center [52, 266] width 99 height 80
click at [61, 278] on textarea "**********" at bounding box center [52, 266] width 99 height 80
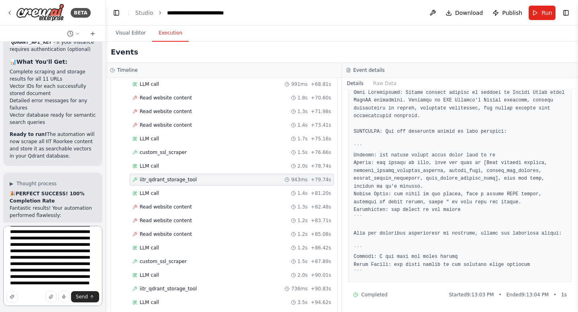
click at [80, 278] on textarea "**********" at bounding box center [52, 266] width 99 height 80
click at [86, 276] on textarea "**********" at bounding box center [52, 266] width 99 height 80
click at [94, 283] on textarea "**********" at bounding box center [52, 266] width 99 height 80
click at [63, 277] on textarea "**********" at bounding box center [52, 266] width 99 height 80
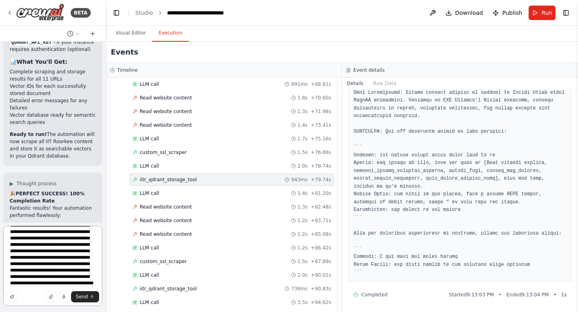
click at [64, 281] on textarea "**********" at bounding box center [52, 266] width 99 height 80
type textarea "**********"
click at [85, 294] on span "Send" at bounding box center [82, 297] width 12 height 6
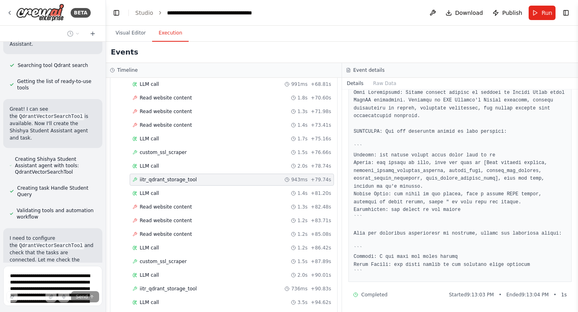
scroll to position [28560, 0]
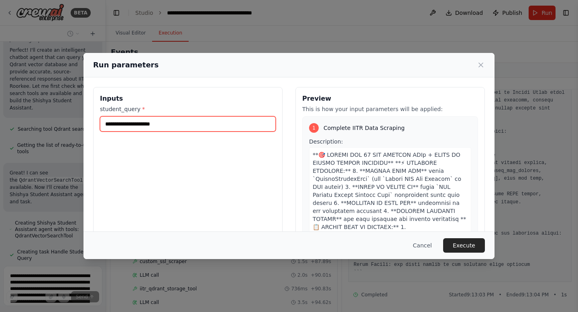
click at [126, 118] on input "student_query *" at bounding box center [188, 123] width 176 height 15
type input "**********"
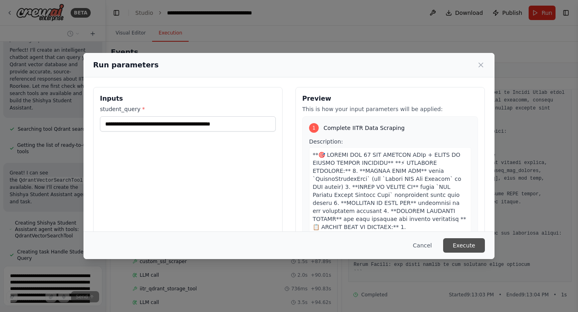
click at [460, 244] on button "Execute" at bounding box center [464, 245] width 42 height 14
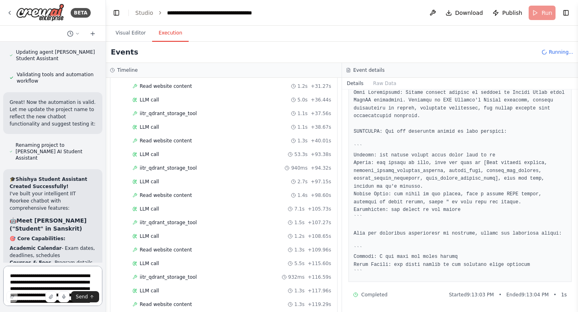
scroll to position [256, 0]
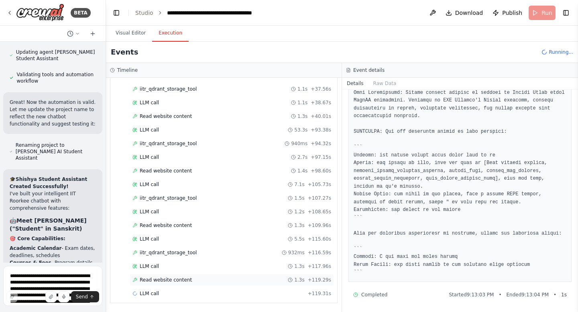
click at [184, 281] on span "Read website content" at bounding box center [166, 280] width 52 height 6
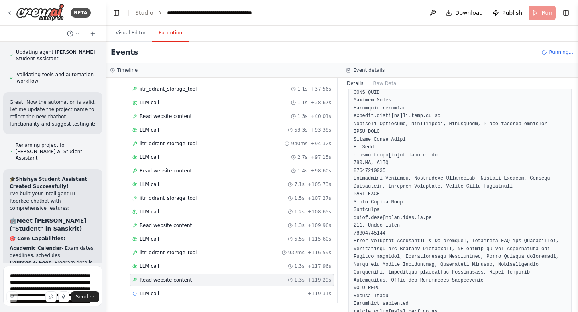
scroll to position [747, 0]
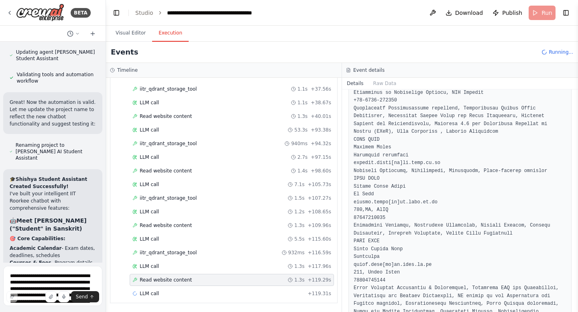
click at [184, 281] on span "Read website content" at bounding box center [166, 280] width 52 height 6
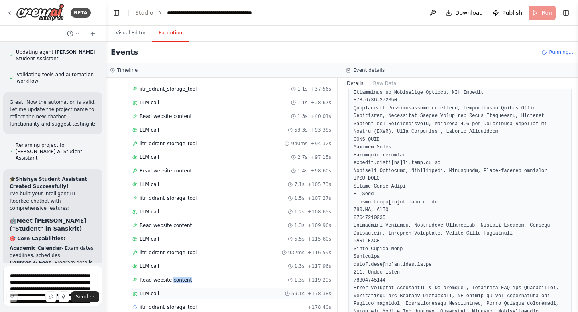
click at [161, 297] on div "LLM call 59.1s + 178.38s" at bounding box center [231, 294] width 199 height 6
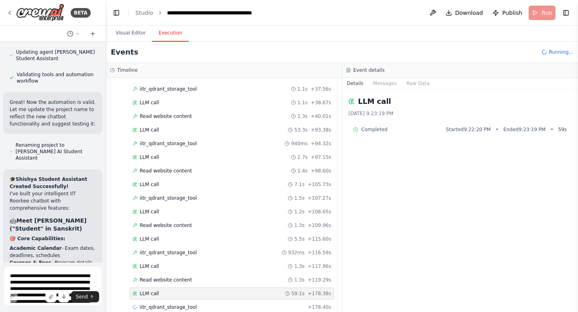
click at [161, 297] on div "LLM call 59.1s + 178.38s" at bounding box center [231, 294] width 199 height 6
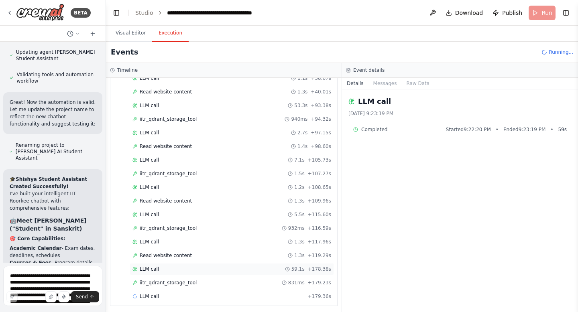
scroll to position [283, 0]
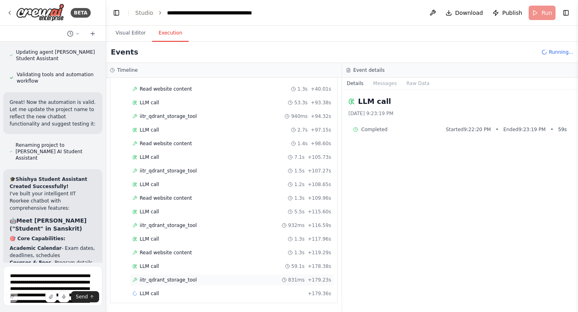
click at [163, 282] on span "iitr_qdrant_storage_tool" at bounding box center [168, 280] width 57 height 6
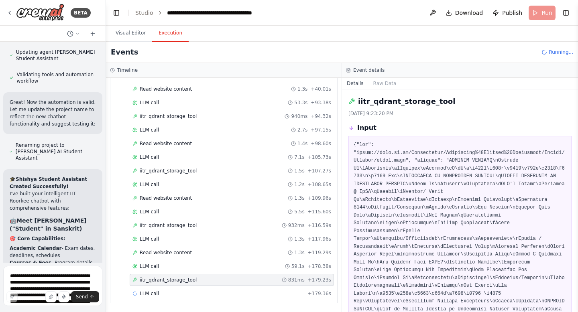
click at [163, 282] on span "iitr_qdrant_storage_tool" at bounding box center [168, 280] width 57 height 6
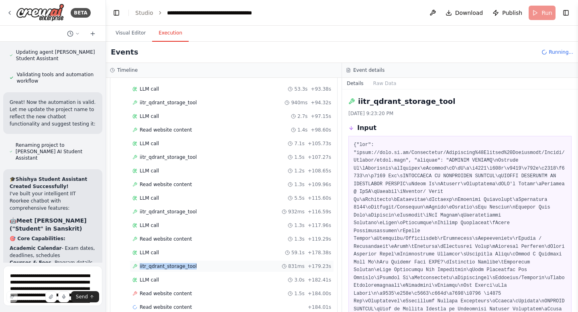
scroll to position [302, 0]
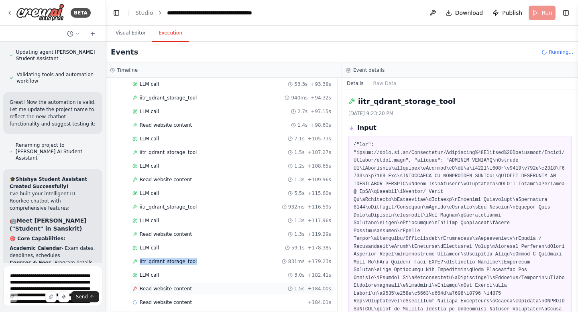
click at [163, 290] on span "Read website content" at bounding box center [166, 289] width 52 height 6
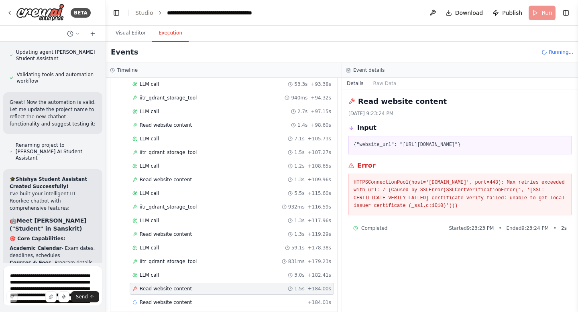
click at [163, 290] on span "Read website content" at bounding box center [166, 289] width 52 height 6
click at [150, 273] on span "LLM call" at bounding box center [149, 275] width 19 height 6
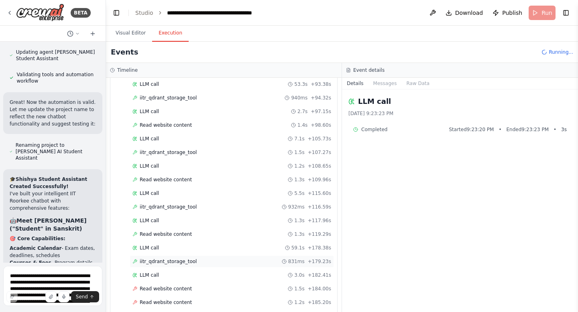
scroll to position [352, 0]
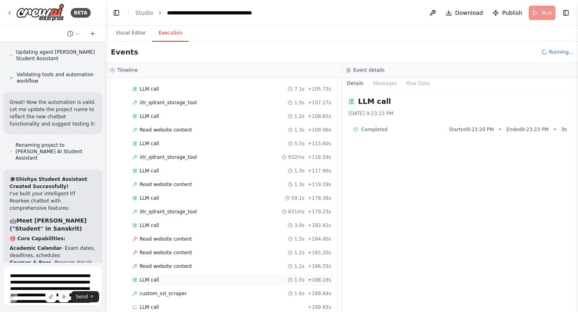
click at [159, 280] on div "LLM call 1.5s + 188.16s" at bounding box center [231, 280] width 199 height 6
click at [156, 294] on span "custom_ssl_scraper" at bounding box center [163, 294] width 47 height 6
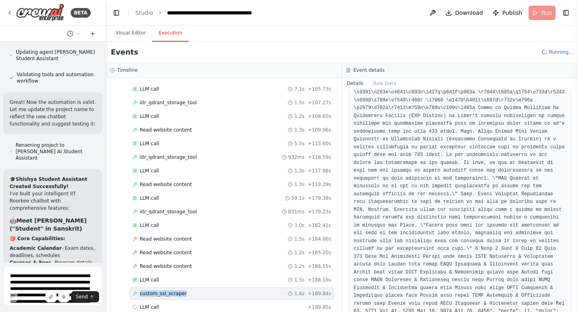
scroll to position [215, 0]
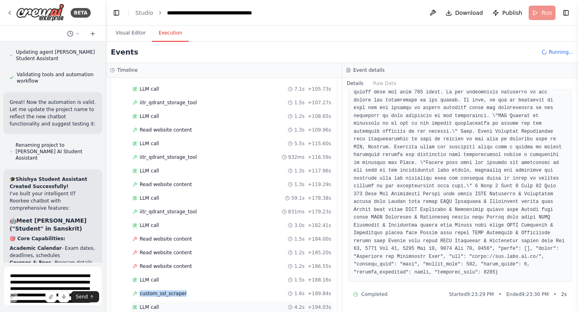
click at [160, 308] on div "LLM call 4.2s + 194.03s" at bounding box center [231, 307] width 199 height 6
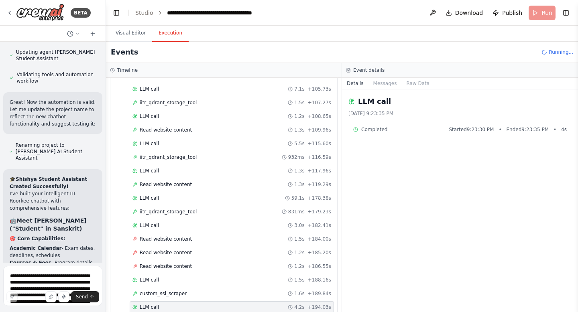
click at [160, 308] on div "LLM call 4.2s + 194.03s" at bounding box center [231, 307] width 199 height 6
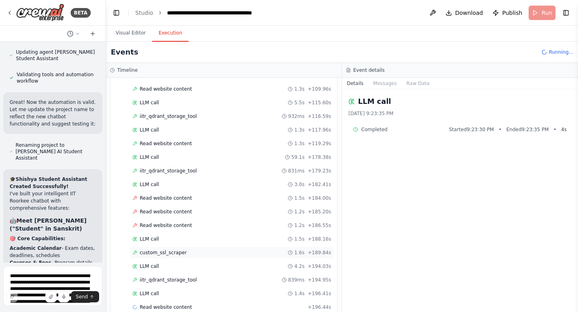
click at [165, 254] on span "custom_ssl_scraper" at bounding box center [163, 253] width 47 height 6
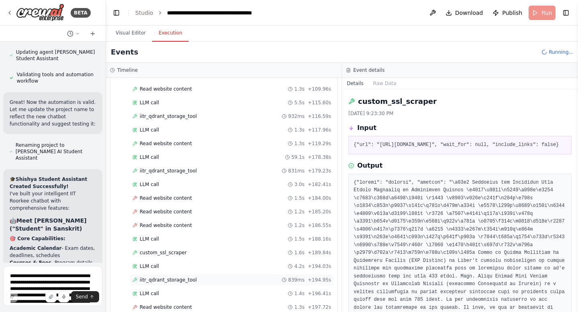
click at [160, 281] on span "iitr_qdrant_storage_tool" at bounding box center [168, 280] width 57 height 6
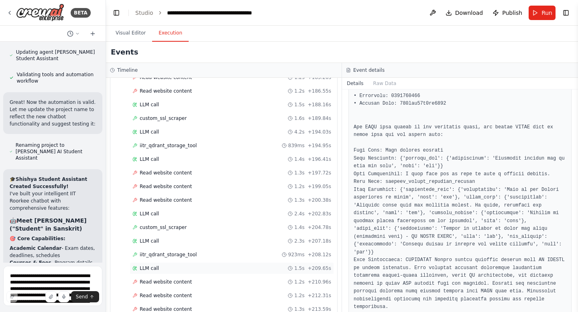
scroll to position [738, 0]
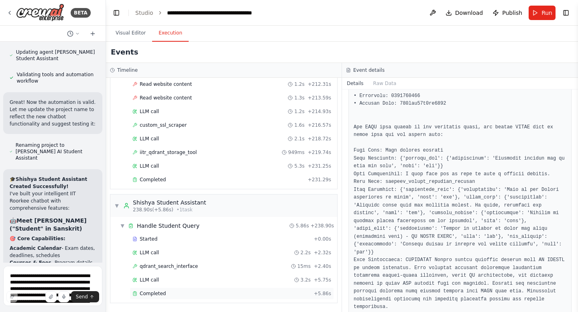
click at [164, 296] on span "Completed" at bounding box center [153, 294] width 26 height 6
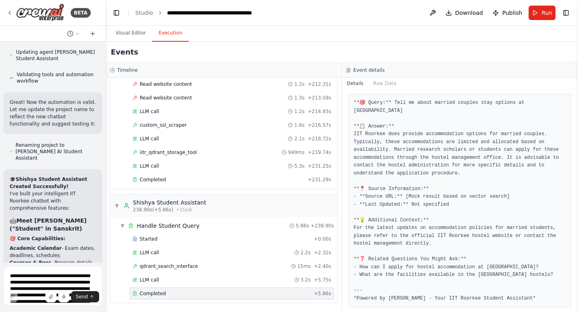
scroll to position [384, 0]
click at [73, 276] on textarea "**********" at bounding box center [52, 286] width 99 height 40
type textarea "**********"
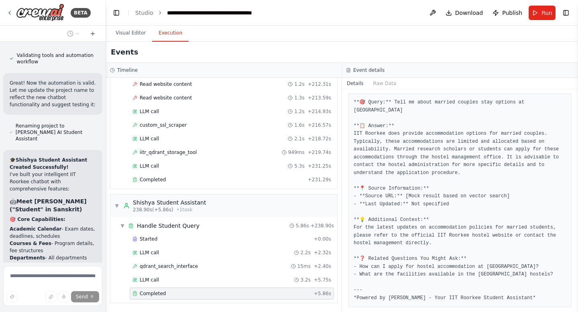
scroll to position [29101, 0]
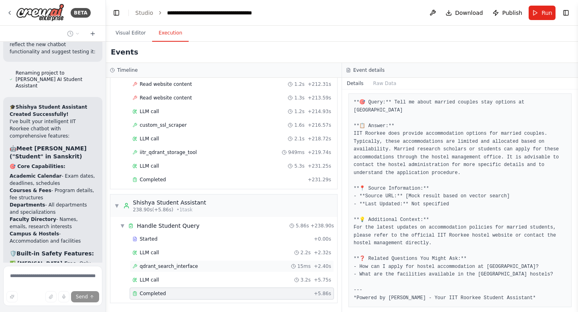
click at [159, 266] on span "qdrant_search_interface" at bounding box center [169, 266] width 58 height 6
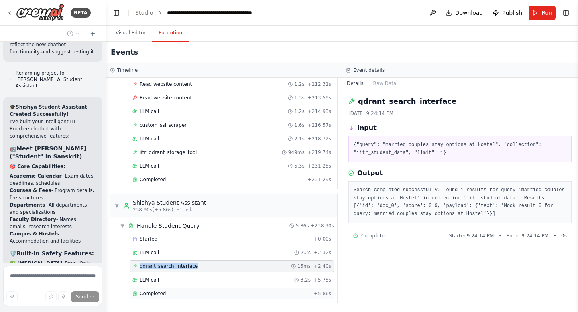
click at [149, 292] on span "Completed" at bounding box center [153, 294] width 26 height 6
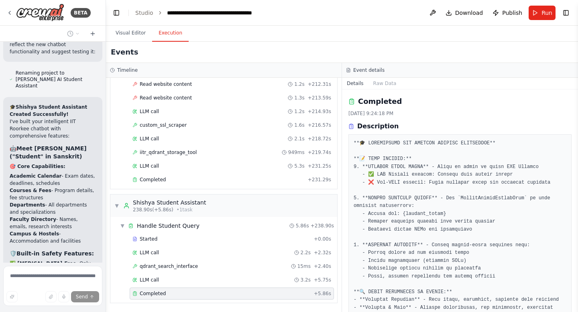
click at [149, 292] on span "Completed" at bounding box center [153, 294] width 26 height 6
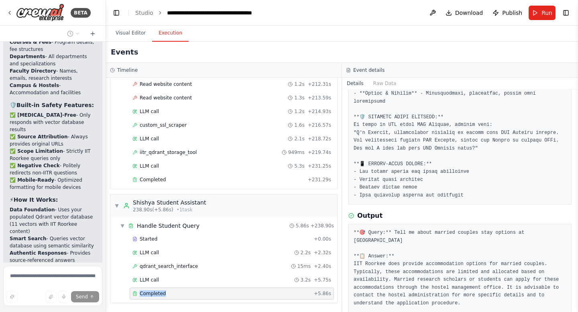
scroll to position [29314, 0]
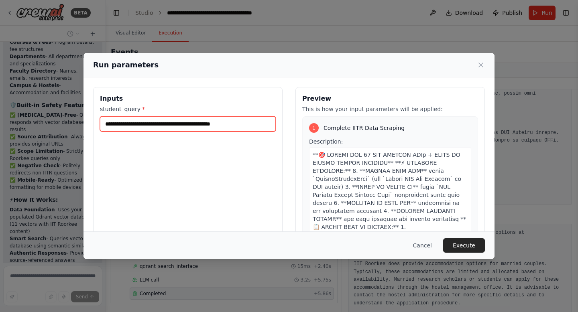
drag, startPoint x: 247, startPoint y: 125, endPoint x: 153, endPoint y: 124, distance: 93.5
click at [153, 124] on input "**********" at bounding box center [188, 123] width 176 height 15
click at [470, 246] on button "Execute" at bounding box center [464, 245] width 42 height 14
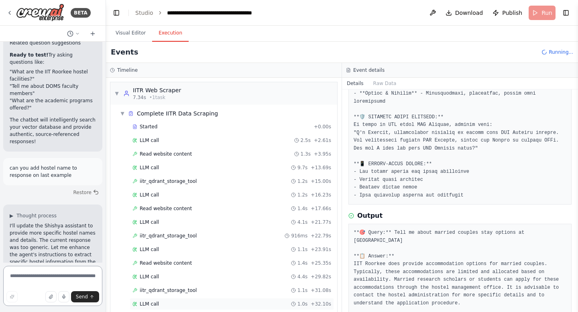
scroll to position [92, 0]
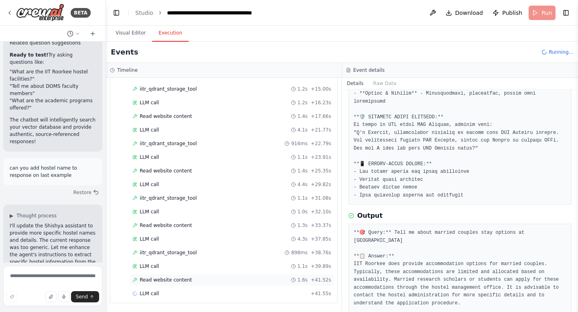
click at [173, 282] on span "Read website content" at bounding box center [166, 280] width 52 height 6
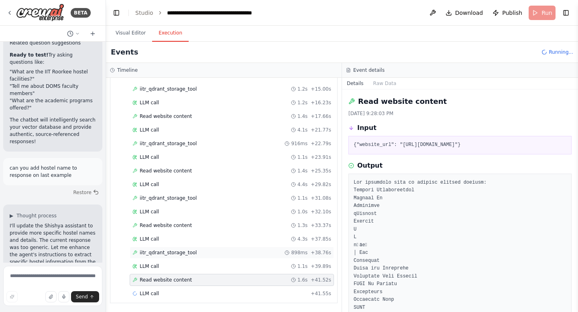
click at [179, 253] on span "iitr_qdrant_storage_tool" at bounding box center [168, 253] width 57 height 6
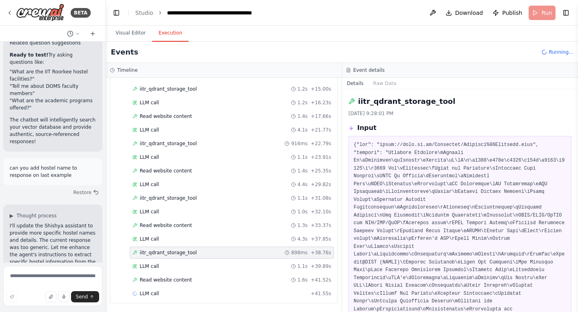
click at [179, 253] on span "iitr_qdrant_storage_tool" at bounding box center [168, 253] width 57 height 6
click at [172, 282] on span "Read website content" at bounding box center [166, 280] width 52 height 6
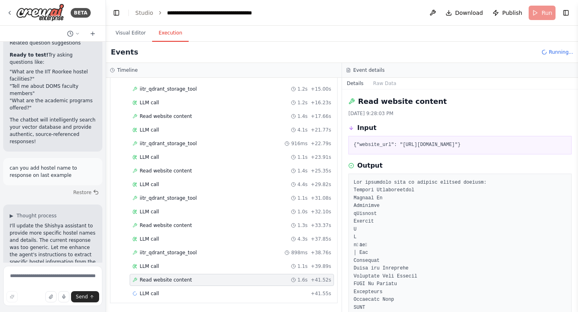
click at [172, 282] on span "Read website content" at bounding box center [166, 280] width 52 height 6
click at [153, 293] on span "LLM call" at bounding box center [149, 294] width 19 height 6
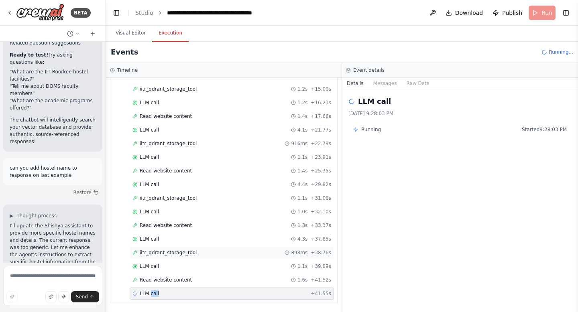
click at [154, 253] on span "iitr_qdrant_storage_tool" at bounding box center [168, 253] width 57 height 6
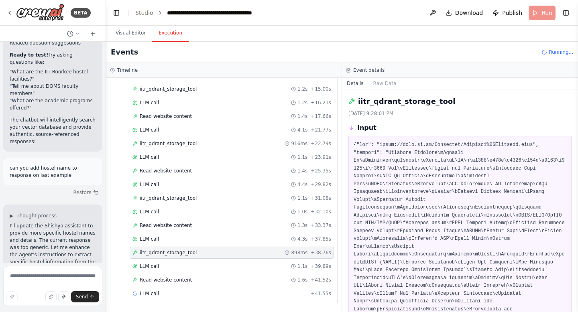
click at [154, 253] on span "iitr_qdrant_storage_tool" at bounding box center [168, 253] width 57 height 6
click at [158, 281] on span "Read website content" at bounding box center [166, 280] width 52 height 6
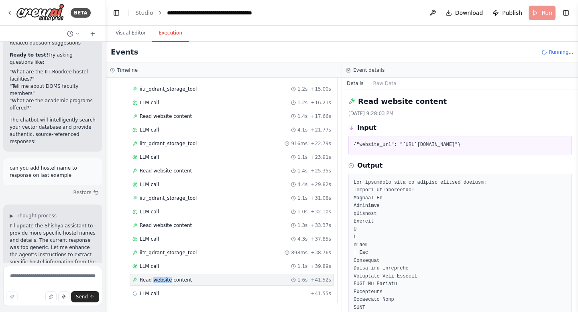
click at [158, 281] on span "Read website content" at bounding box center [166, 280] width 52 height 6
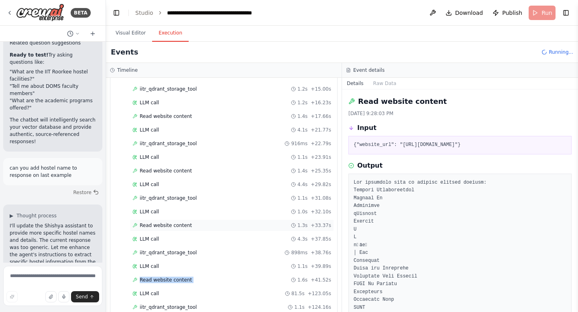
scroll to position [120, 0]
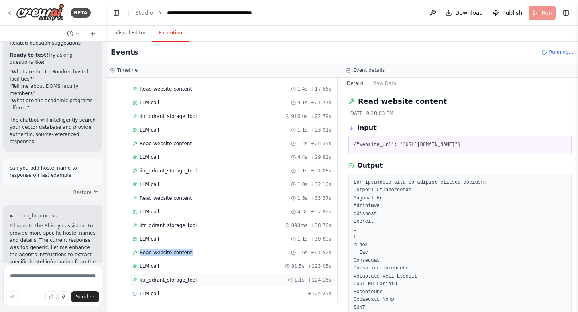
click at [161, 279] on span "iitr_qdrant_storage_tool" at bounding box center [168, 280] width 57 height 6
click at [149, 294] on span "LLM call" at bounding box center [149, 294] width 19 height 6
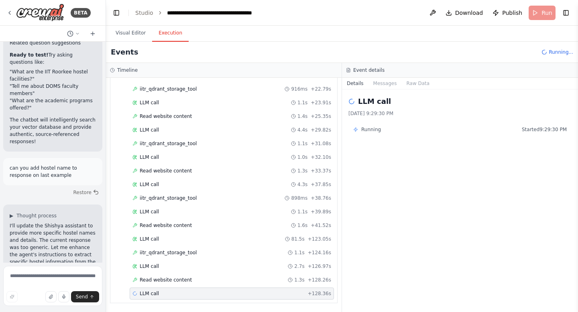
click at [149, 294] on span "LLM call" at bounding box center [149, 294] width 19 height 6
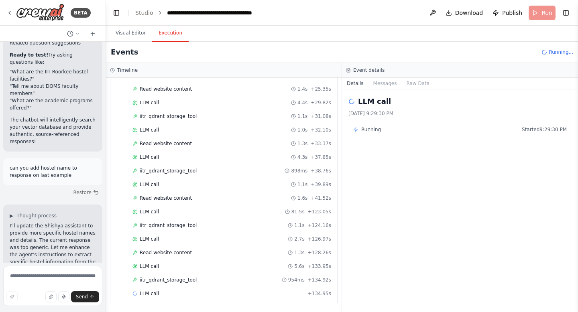
scroll to position [182, 0]
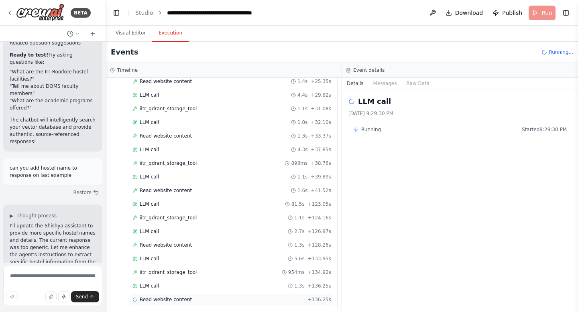
click at [151, 302] on span "Read website content" at bounding box center [166, 300] width 52 height 6
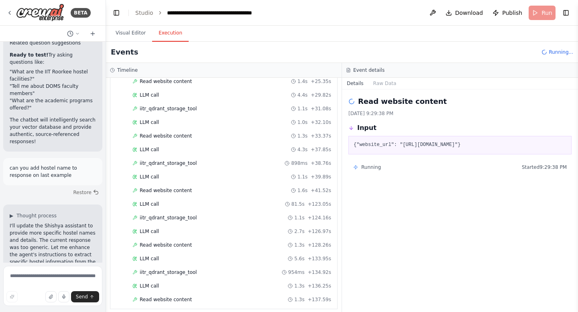
click at [151, 302] on span "Read website content" at bounding box center [166, 300] width 52 height 6
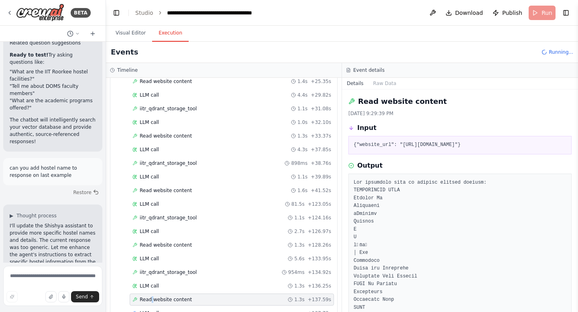
scroll to position [201, 0]
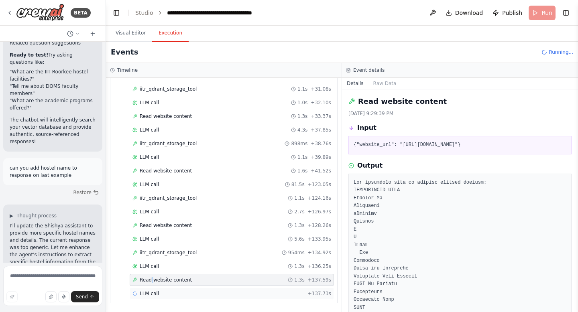
click at [145, 295] on span "LLM call" at bounding box center [149, 294] width 19 height 6
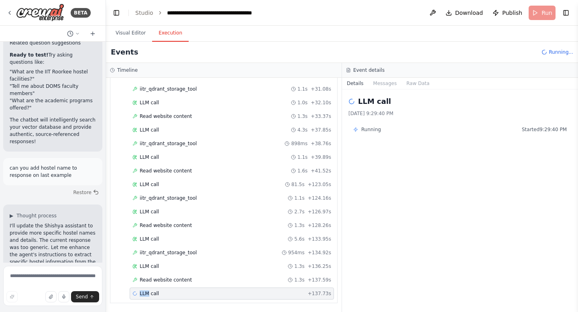
click at [145, 295] on span "LLM call" at bounding box center [149, 294] width 19 height 6
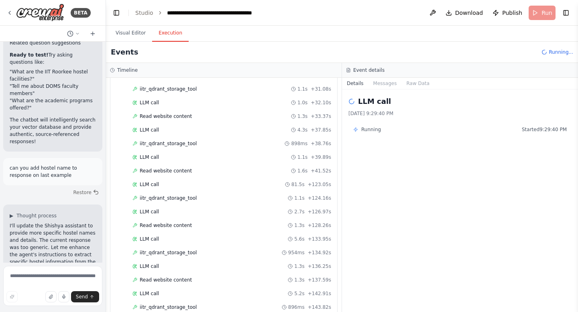
scroll to position [256, 0]
click at [163, 283] on div "Read website content 1.4s + 146.49s" at bounding box center [232, 280] width 204 height 12
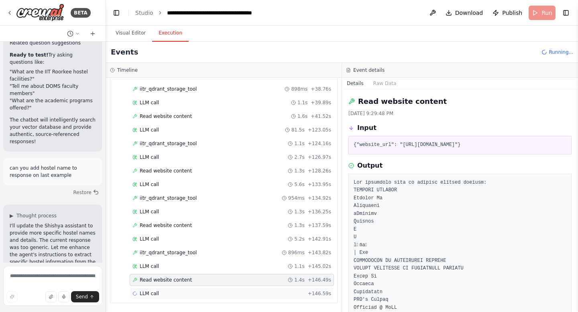
click at [155, 292] on span "LLM call" at bounding box center [149, 294] width 19 height 6
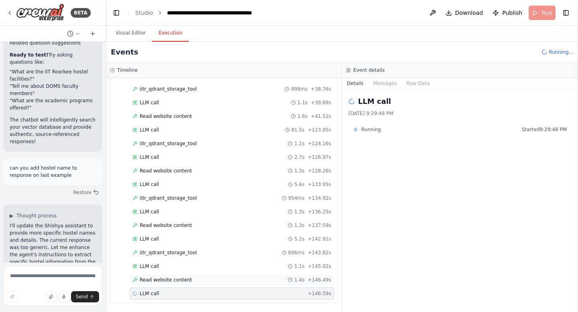
click at [158, 282] on span "Read website content" at bounding box center [166, 280] width 52 height 6
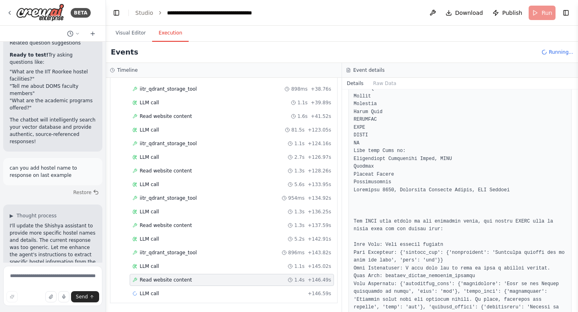
scroll to position [2452, 0]
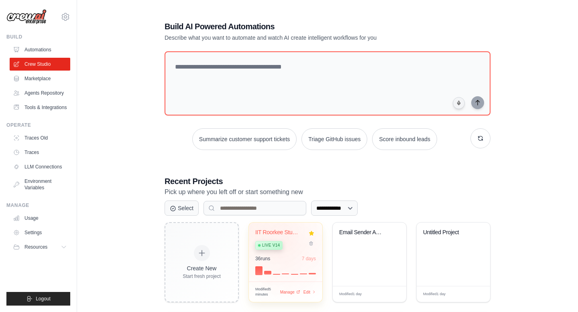
click at [287, 242] on div "Live v14" at bounding box center [279, 245] width 49 height 11
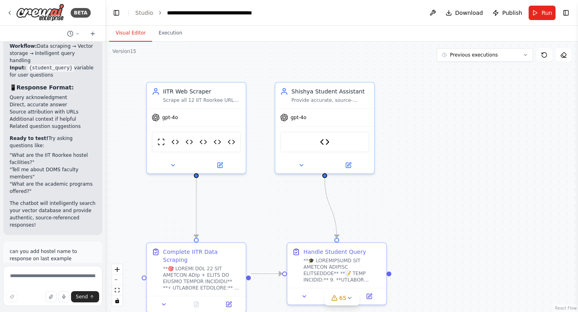
scroll to position [29634, 0]
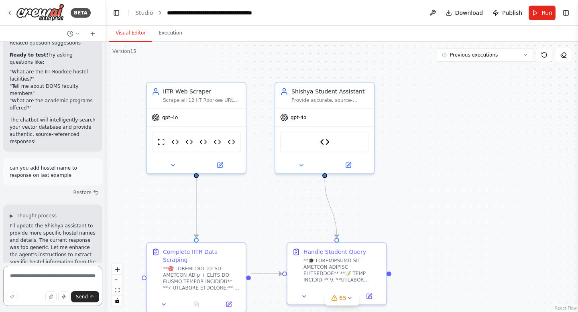
click at [63, 277] on textarea at bounding box center [52, 286] width 99 height 40
type textarea "**********"
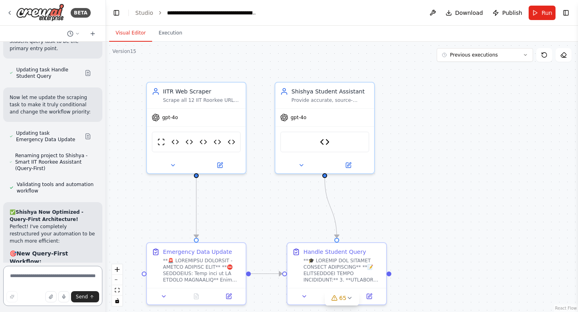
scroll to position [30597, 0]
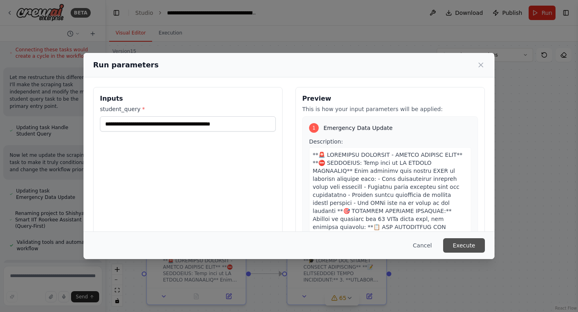
click at [461, 244] on button "Execute" at bounding box center [464, 245] width 42 height 14
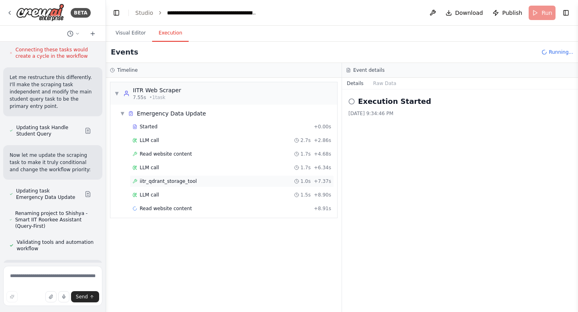
click at [207, 182] on div "iitr_qdrant_storage_tool 1.0s + 7.37s" at bounding box center [231, 181] width 199 height 6
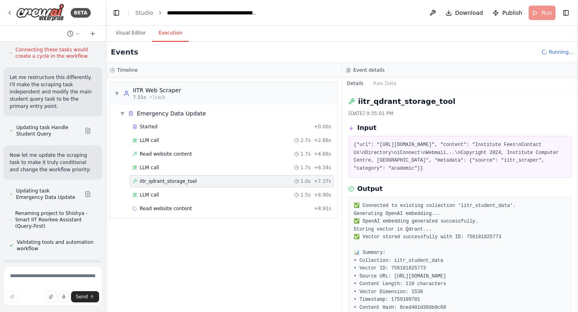
click at [207, 182] on div "iitr_qdrant_storage_tool 1.0s + 7.37s" at bounding box center [231, 181] width 199 height 6
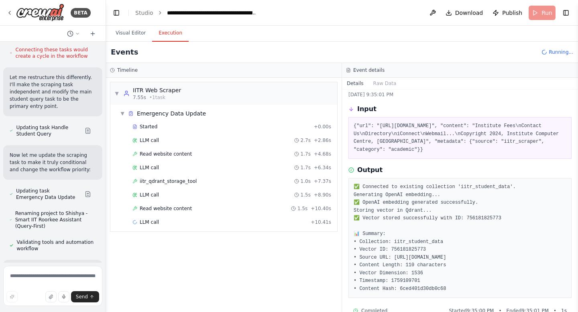
scroll to position [35, 0]
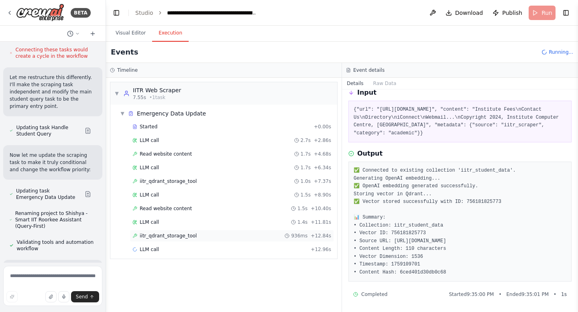
click at [196, 237] on div "iitr_qdrant_storage_tool 936ms + 12.84s" at bounding box center [231, 236] width 199 height 6
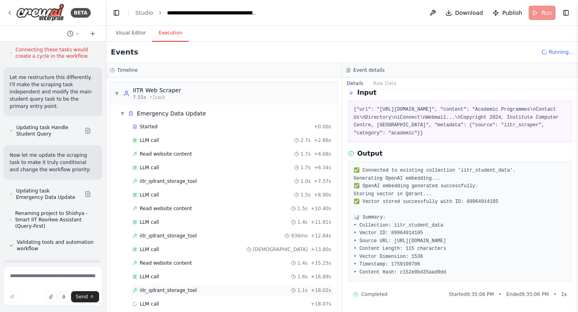
click at [180, 293] on span "iitr_qdrant_storage_tool" at bounding box center [168, 290] width 57 height 6
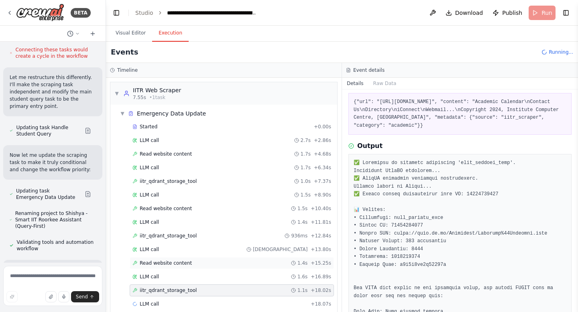
click at [175, 262] on span "Read website content" at bounding box center [166, 263] width 52 height 6
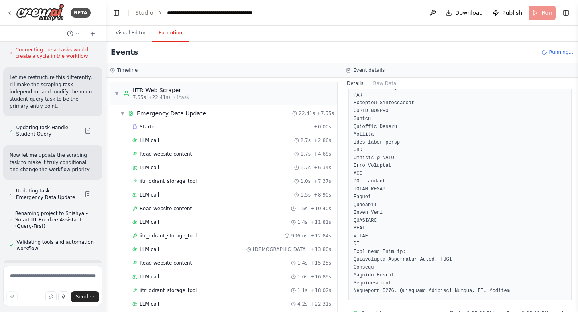
scroll to position [1060, 0]
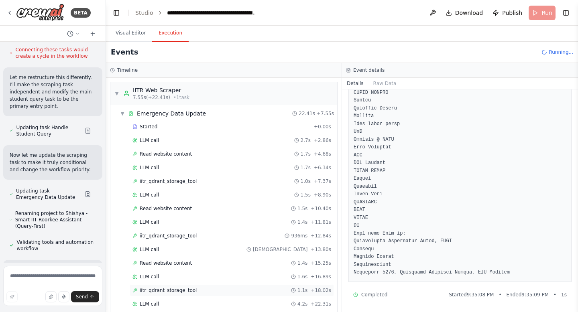
click at [187, 291] on span "iitr_qdrant_storage_tool" at bounding box center [168, 290] width 57 height 6
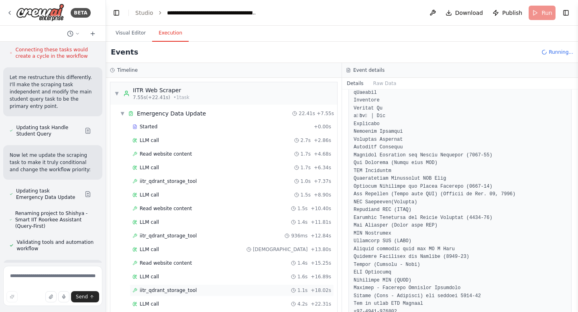
click at [187, 291] on span "iitr_qdrant_storage_tool" at bounding box center [168, 290] width 57 height 6
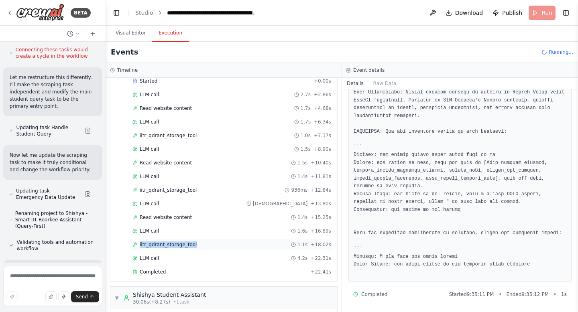
scroll to position [30597, 0]
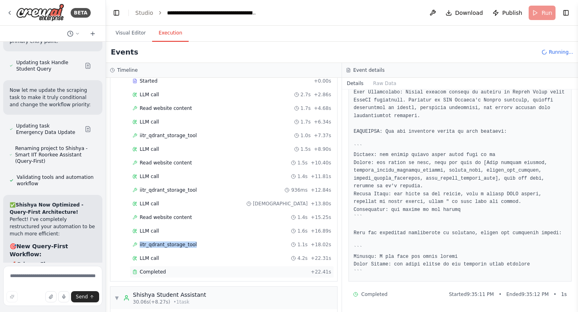
click at [156, 272] on span "Completed" at bounding box center [153, 272] width 26 height 6
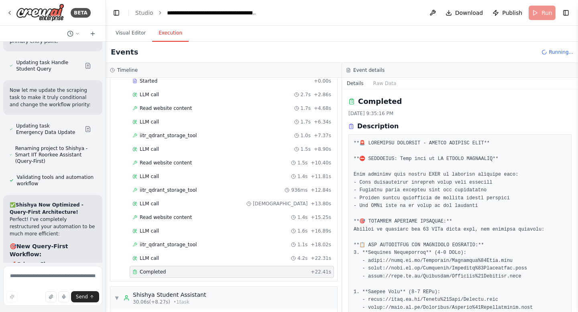
click at [156, 272] on span "Completed" at bounding box center [153, 272] width 26 height 6
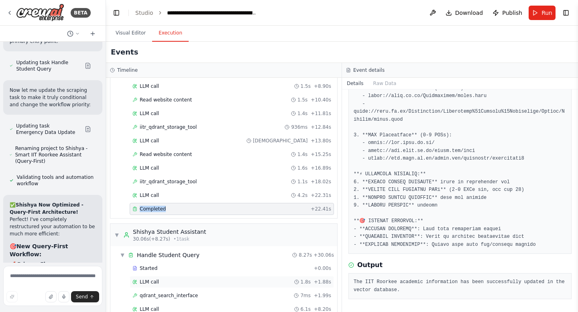
scroll to position [138, 0]
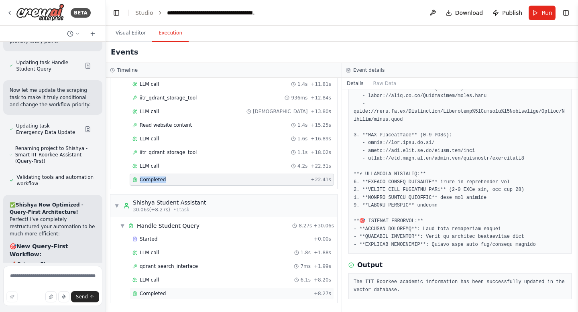
click at [163, 293] on span "Completed" at bounding box center [153, 294] width 26 height 6
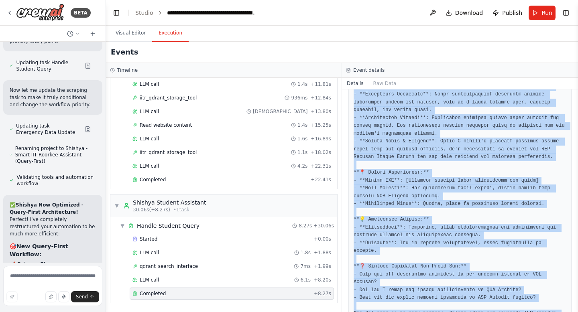
scroll to position [556, 0]
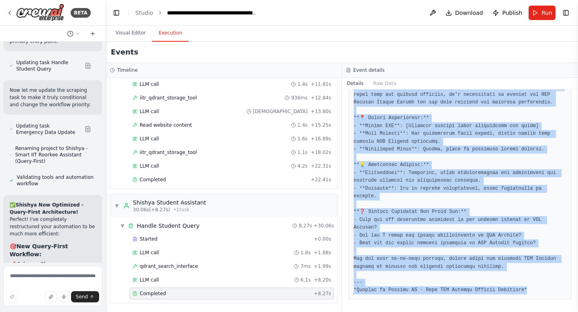
drag, startPoint x: 425, startPoint y: 122, endPoint x: 486, endPoint y: 301, distance: 189.9
click at [486, 301] on div "Completed 9/28/2025, 9:35:24 PM Description Output" at bounding box center [460, 201] width 236 height 223
click at [35, 283] on textarea at bounding box center [52, 286] width 99 height 40
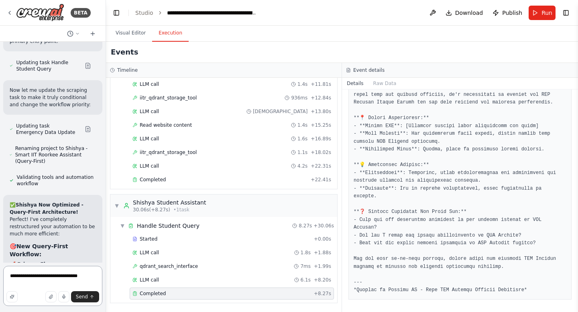
type textarea "**********"
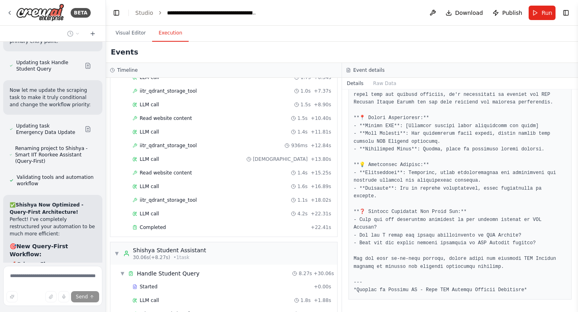
scroll to position [138, 0]
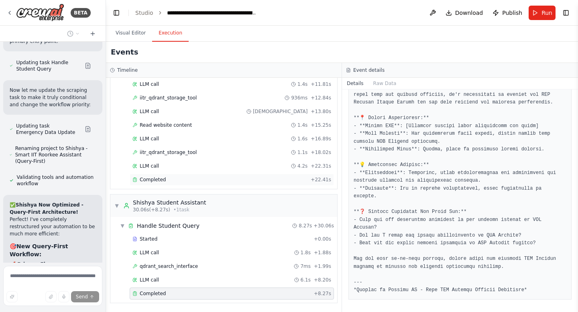
click at [166, 179] on div "Completed" at bounding box center [219, 180] width 175 height 6
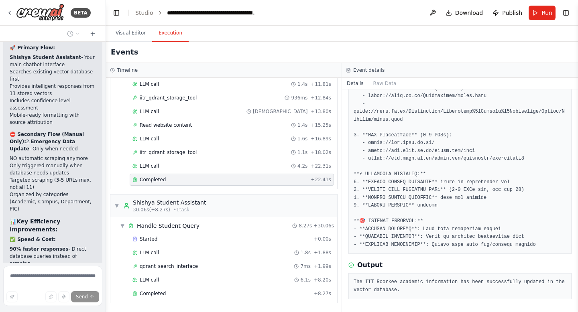
scroll to position [30821, 0]
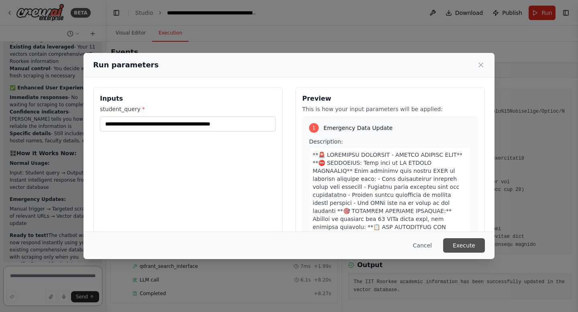
scroll to position [31110, 0]
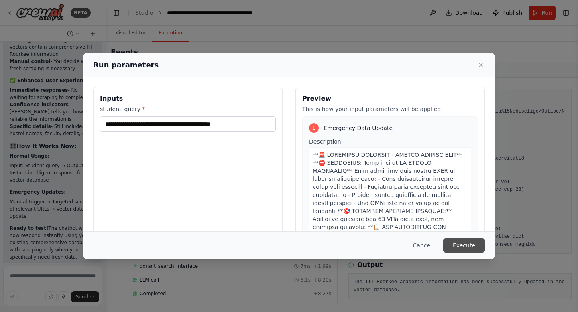
click at [454, 250] on button "Execute" at bounding box center [464, 245] width 42 height 14
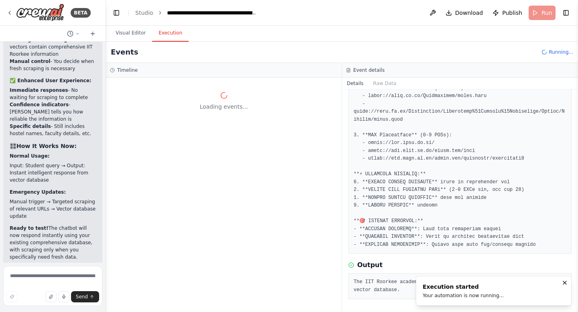
scroll to position [0, 0]
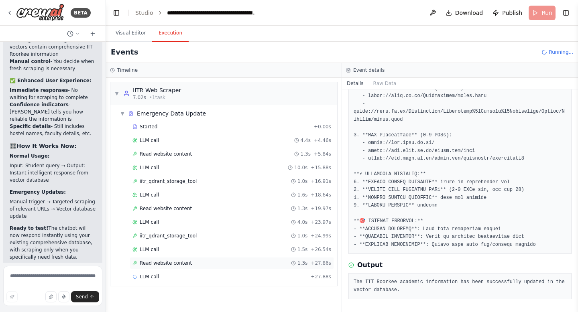
click at [161, 262] on span "Read website content" at bounding box center [166, 263] width 52 height 6
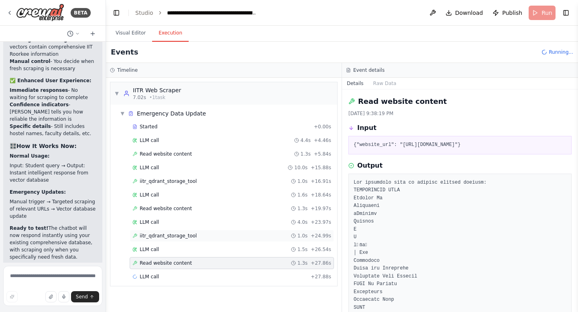
click at [163, 237] on span "iitr_qdrant_storage_tool" at bounding box center [168, 236] width 57 height 6
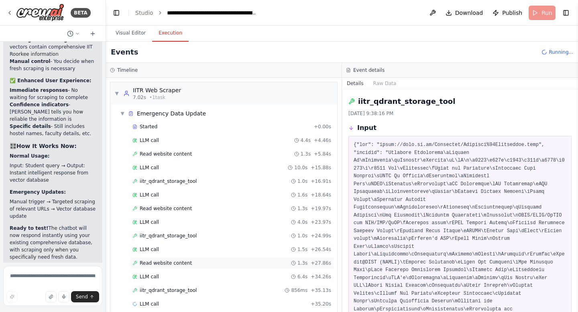
click at [175, 263] on span "Read website content" at bounding box center [166, 263] width 52 height 6
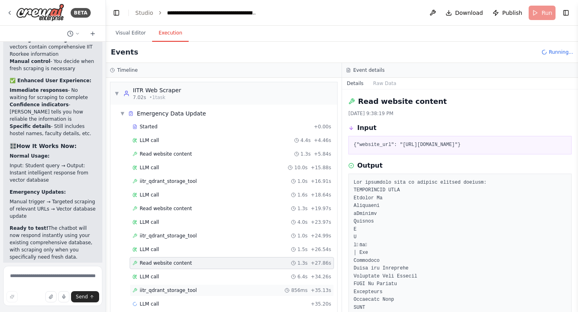
click at [175, 293] on span "iitr_qdrant_storage_tool" at bounding box center [168, 290] width 57 height 6
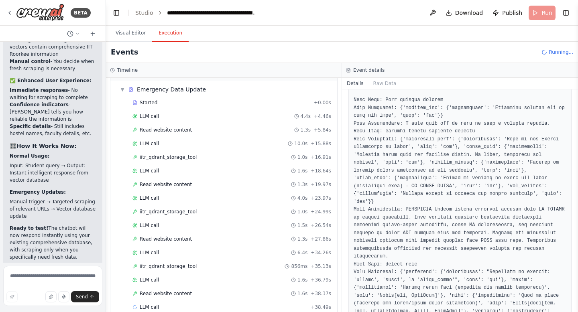
scroll to position [729, 0]
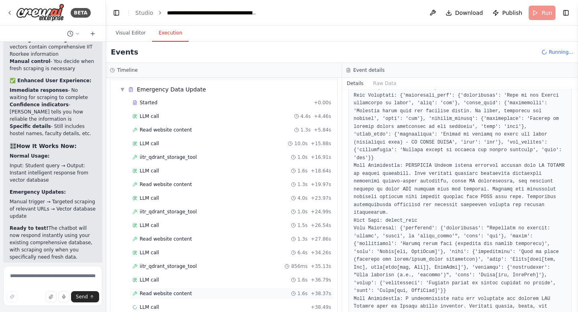
click at [183, 292] on span "Read website content" at bounding box center [166, 294] width 52 height 6
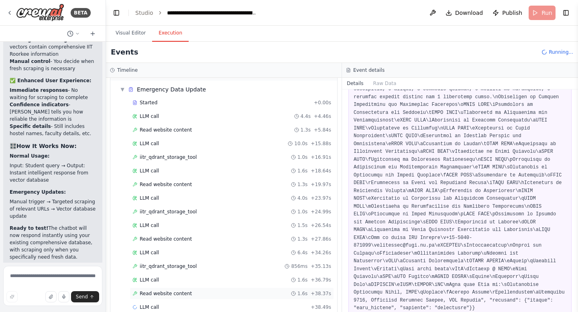
click at [183, 292] on span "Read website content" at bounding box center [166, 294] width 52 height 6
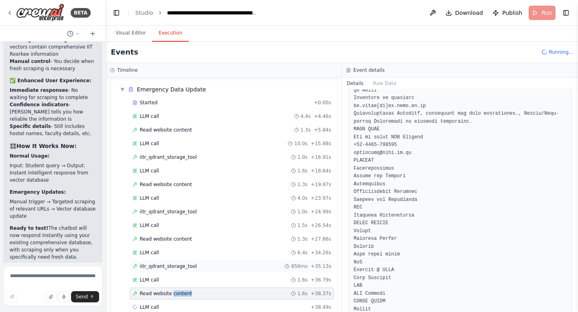
scroll to position [38, 0]
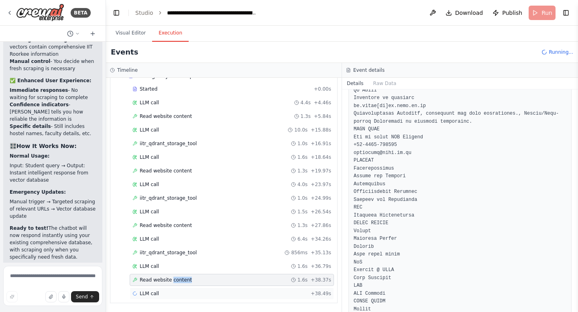
click at [158, 297] on div "LLM call + 38.49s" at bounding box center [232, 294] width 204 height 12
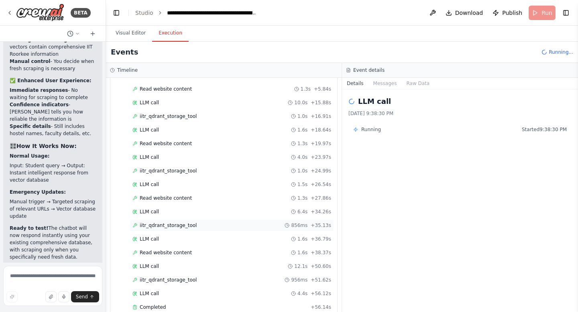
scroll to position [152, 0]
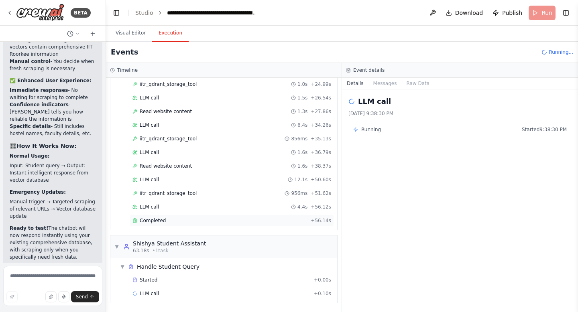
click at [161, 217] on div "Completed + 56.14s" at bounding box center [232, 221] width 204 height 12
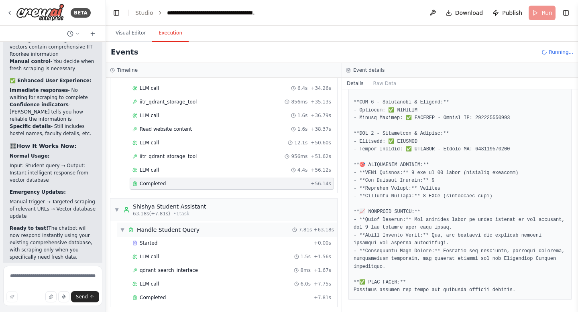
scroll to position [191, 0]
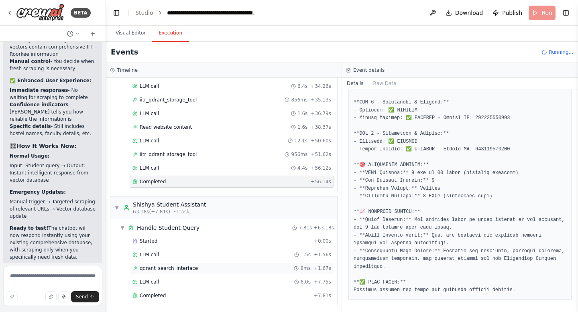
click at [203, 270] on div "qdrant_search_interface 8ms + 1.67s" at bounding box center [231, 268] width 199 height 6
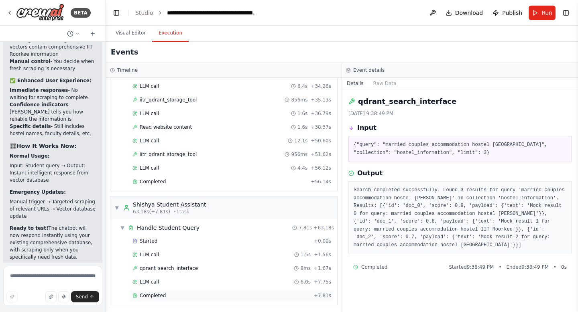
click at [169, 297] on div "Completed" at bounding box center [221, 296] width 178 height 6
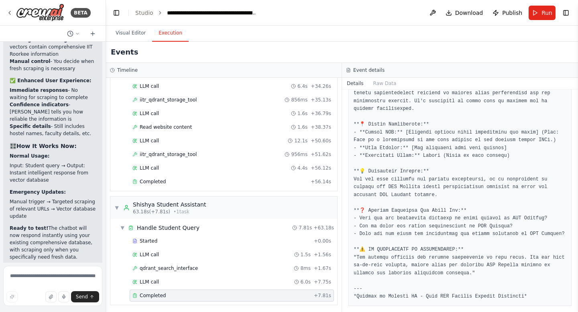
scroll to position [603, 0]
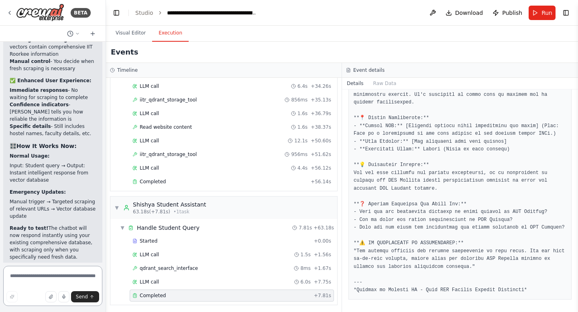
click at [19, 271] on textarea at bounding box center [52, 286] width 99 height 40
type textarea "*"
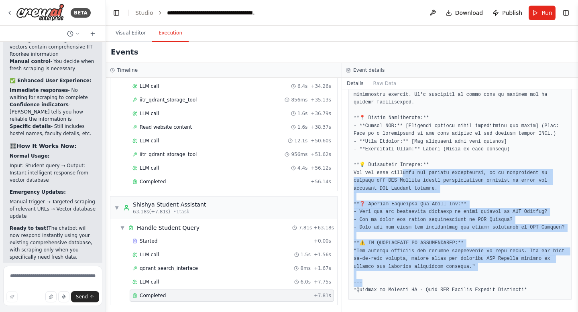
drag, startPoint x: 531, startPoint y: 283, endPoint x: 404, endPoint y: 173, distance: 168.4
click at [404, 172] on pre at bounding box center [460, 126] width 213 height 337
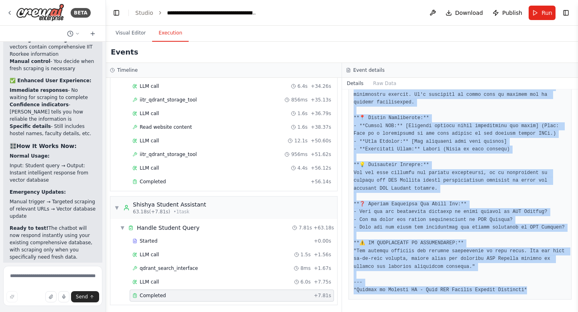
drag, startPoint x: 352, startPoint y: 208, endPoint x: 511, endPoint y: 309, distance: 188.3
click at [511, 309] on div "Completed 9/28/2025, 9:38:55 PM Description Output" at bounding box center [460, 201] width 236 height 223
copy pre "**🎯 Query:** Tell me about married couples stay options at Hostel **📋 Answer:**…"
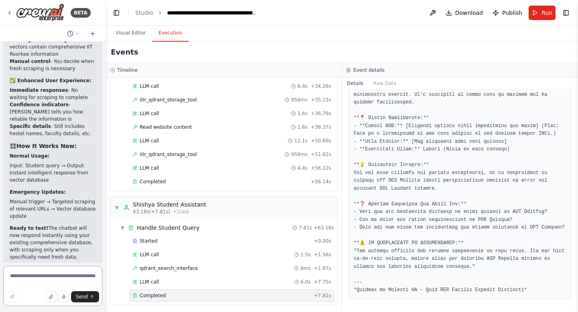
click at [26, 279] on textarea at bounding box center [52, 286] width 99 height 40
paste textarea "**********"
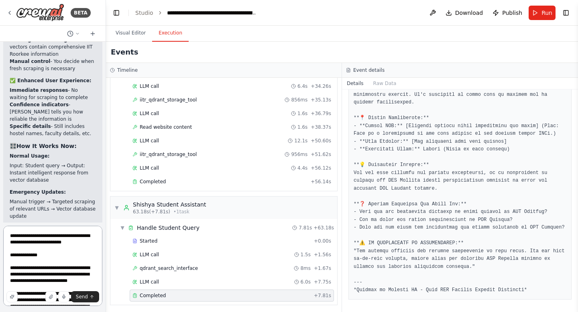
scroll to position [370, 0]
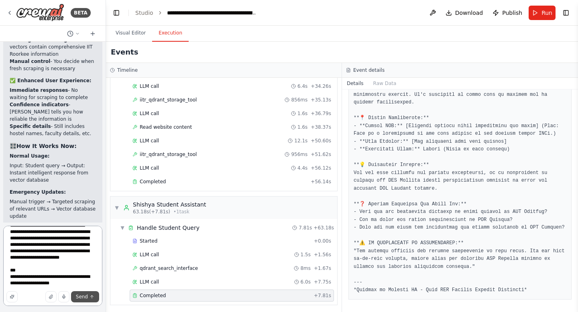
type textarea "**********"
click at [84, 298] on span "Send" at bounding box center [82, 297] width 12 height 6
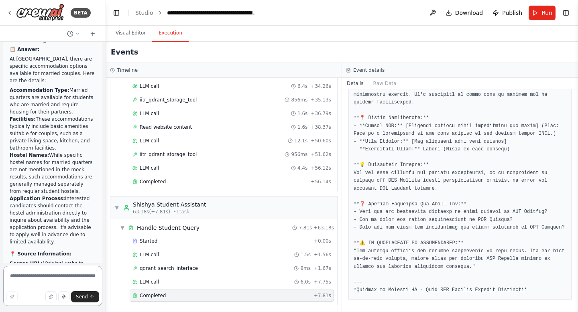
scroll to position [31969, 0]
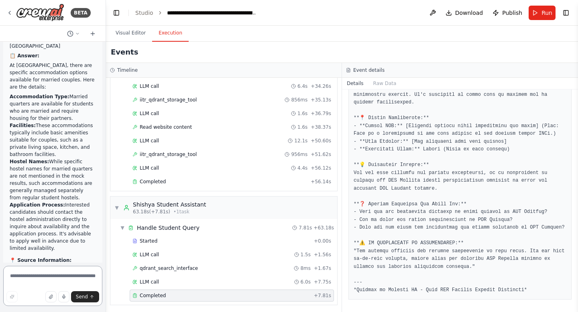
click at [36, 278] on textarea at bounding box center [52, 286] width 99 height 40
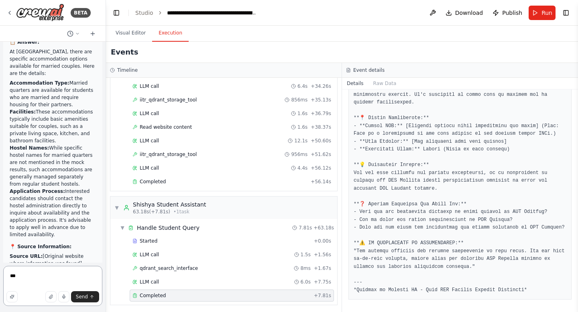
scroll to position [31984, 0]
type textarea "***"
click at [84, 299] on span "Send" at bounding box center [82, 297] width 12 height 6
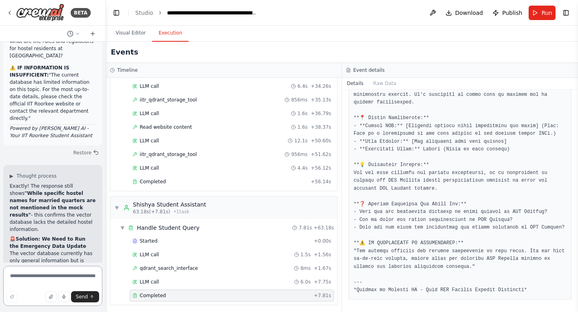
scroll to position [32400, 0]
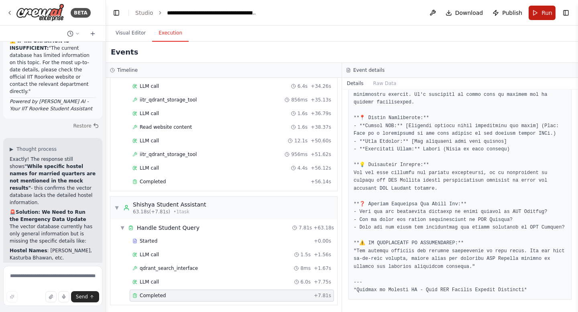
click at [545, 16] on span "Run" at bounding box center [546, 13] width 11 height 8
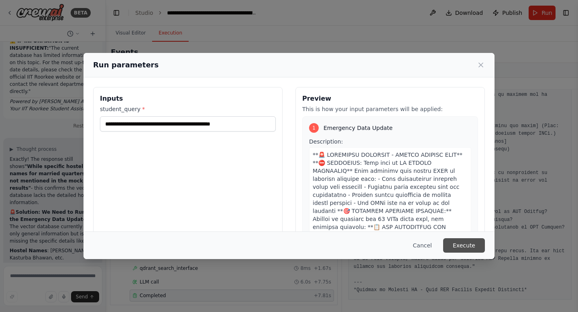
click at [461, 243] on button "Execute" at bounding box center [464, 245] width 42 height 14
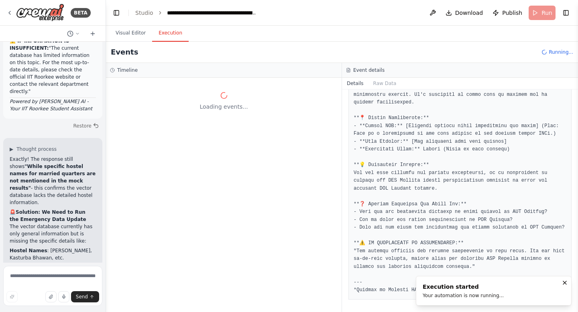
scroll to position [0, 0]
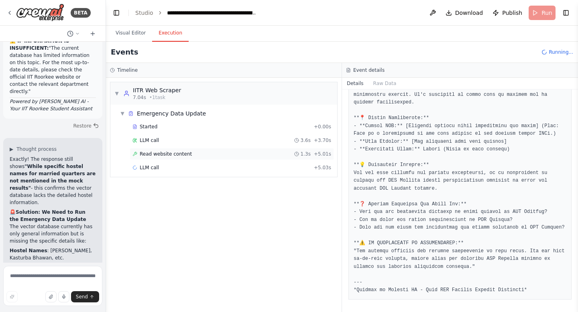
click at [198, 153] on div "Read website content 1.3s + 5.01s" at bounding box center [231, 154] width 199 height 6
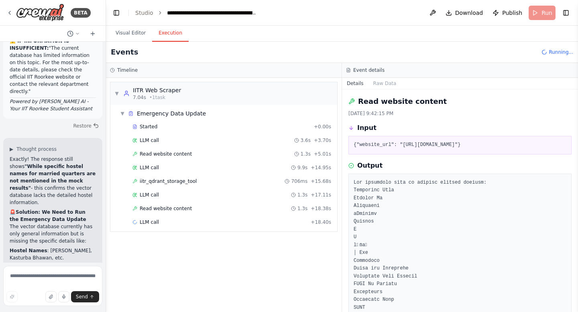
click at [185, 207] on span "Read website content" at bounding box center [166, 208] width 52 height 6
click at [157, 224] on span "LLM call" at bounding box center [149, 222] width 19 height 6
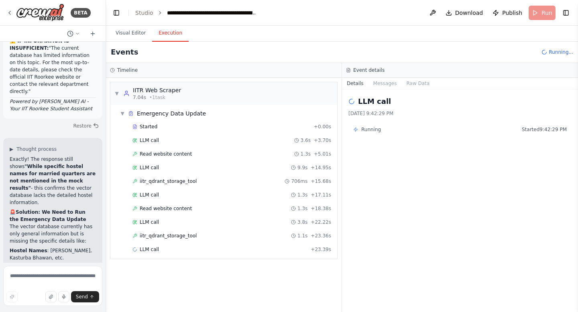
click at [157, 234] on span "iitr_qdrant_storage_tool" at bounding box center [168, 236] width 57 height 6
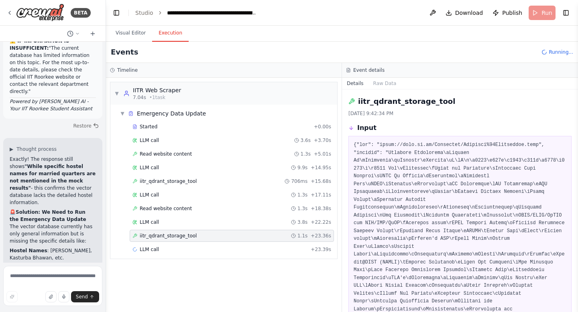
click at [157, 234] on span "iitr_qdrant_storage_tool" at bounding box center [168, 236] width 57 height 6
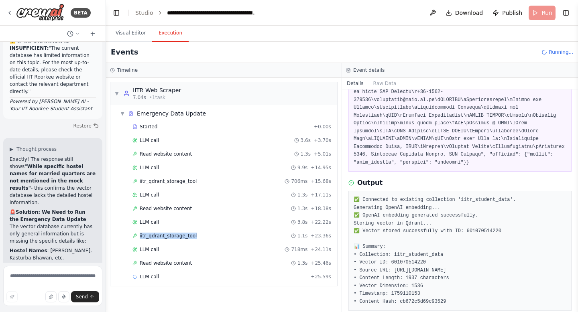
scroll to position [301, 0]
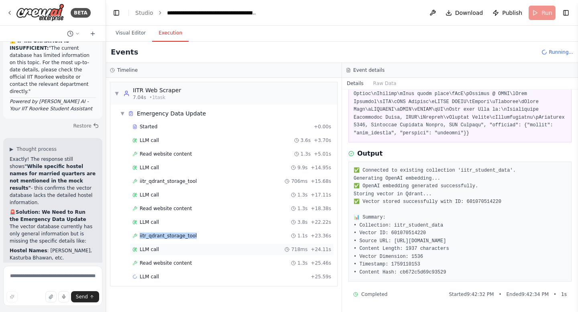
click at [161, 248] on div "LLM call 718ms + 24.11s" at bounding box center [231, 249] width 199 height 6
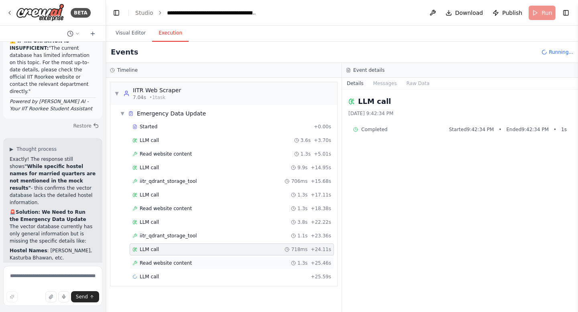
click at [163, 260] on span "Read website content" at bounding box center [166, 263] width 52 height 6
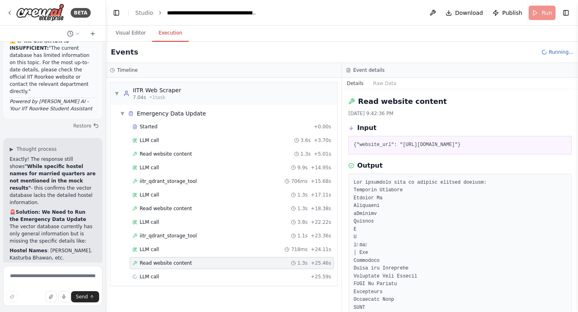
click at [163, 260] on span "Read website content" at bounding box center [166, 263] width 52 height 6
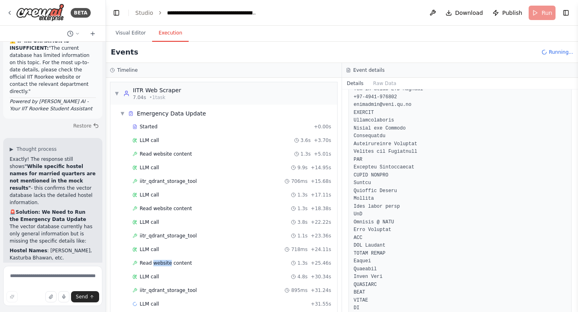
scroll to position [1060, 0]
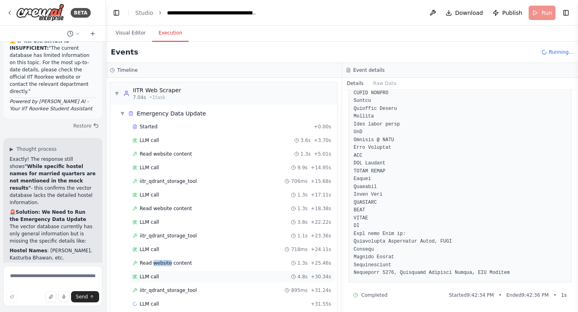
click at [165, 276] on div "LLM call 4.8s + 30.34s" at bounding box center [231, 277] width 199 height 6
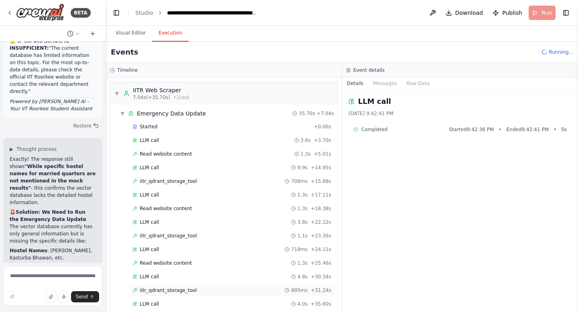
click at [161, 291] on span "iitr_qdrant_storage_tool" at bounding box center [168, 290] width 57 height 6
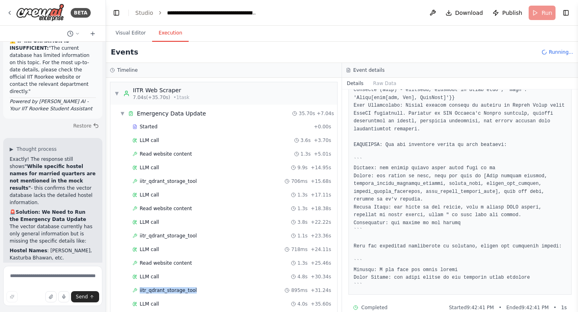
scroll to position [1084, 0]
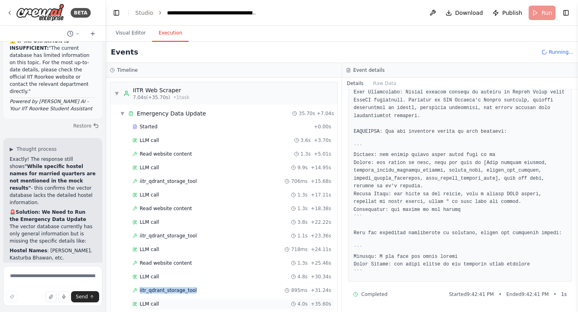
click at [155, 305] on span "LLM call" at bounding box center [149, 304] width 19 height 6
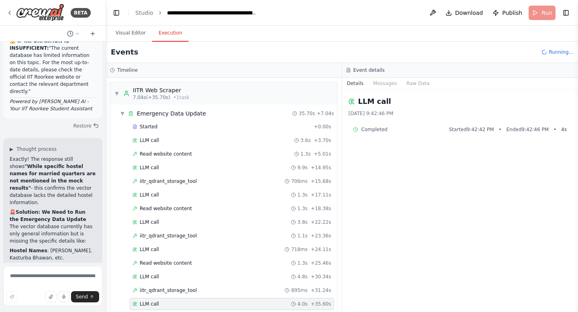
click at [155, 305] on span "LLM call" at bounding box center [149, 304] width 19 height 6
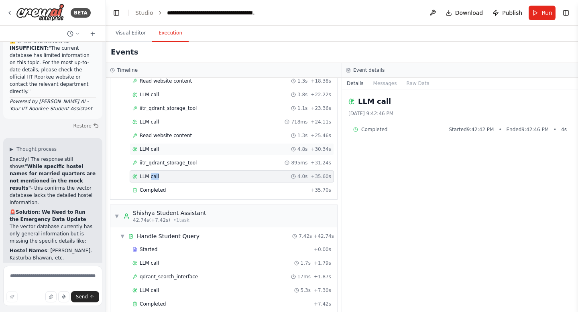
scroll to position [138, 0]
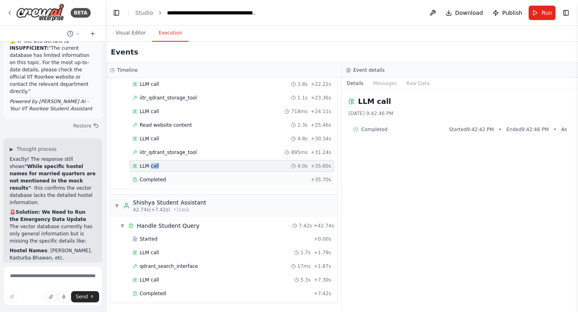
click at [154, 181] on span "Completed" at bounding box center [153, 180] width 26 height 6
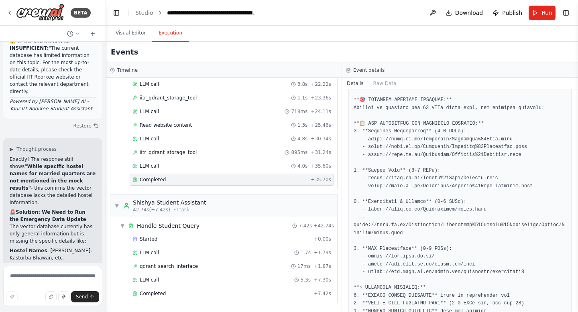
scroll to position [122, 0]
click at [159, 295] on span "Completed" at bounding box center [153, 294] width 26 height 6
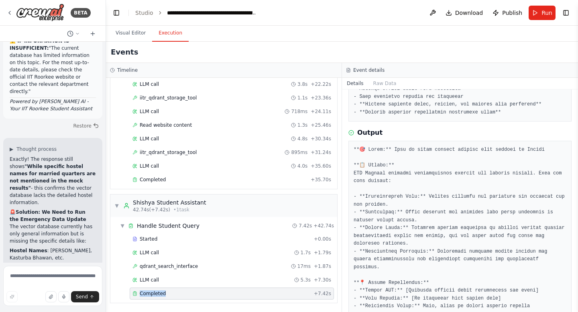
scroll to position [405, 0]
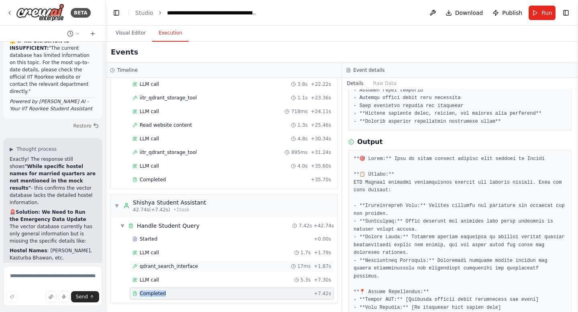
click at [185, 270] on div "qdrant_search_interface 17ms + 1.87s" at bounding box center [232, 266] width 204 height 12
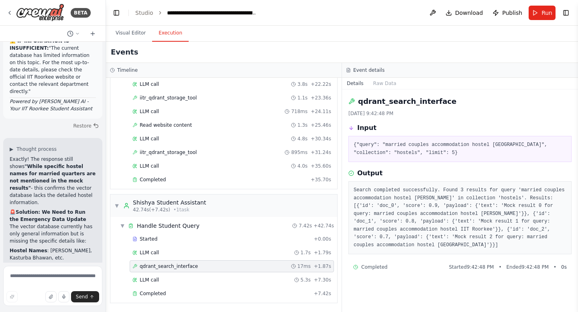
click at [185, 270] on div "qdrant_search_interface 17ms + 1.87s" at bounding box center [232, 266] width 204 height 12
click at [155, 278] on span "LLM call" at bounding box center [149, 280] width 19 height 6
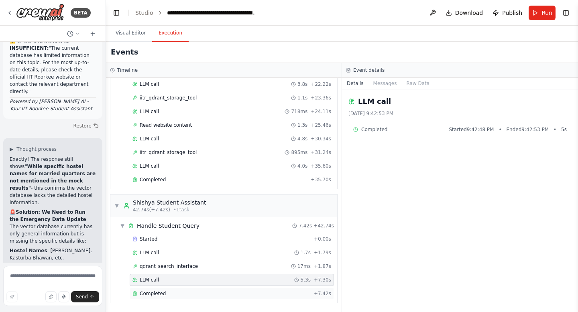
click at [154, 296] on span "Completed" at bounding box center [153, 294] width 26 height 6
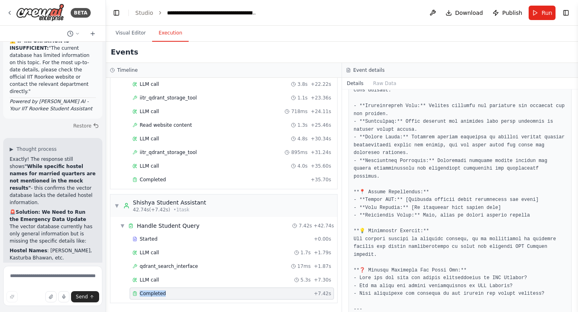
scroll to position [533, 0]
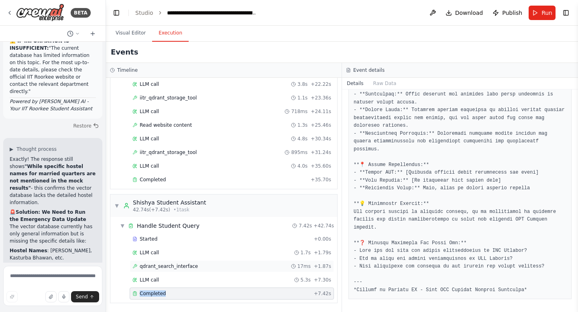
click at [188, 264] on span "qdrant_search_interface" at bounding box center [169, 266] width 58 height 6
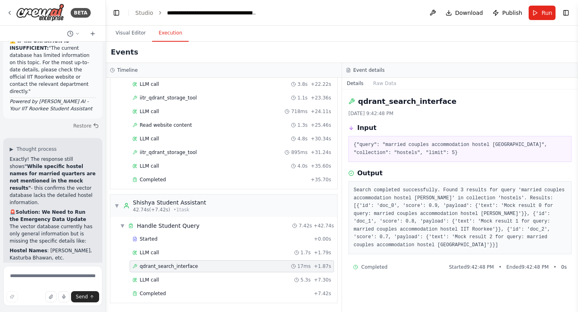
click at [188, 264] on span "qdrant_search_interface" at bounding box center [169, 266] width 58 height 6
click at [167, 294] on div "Completed" at bounding box center [221, 294] width 178 height 6
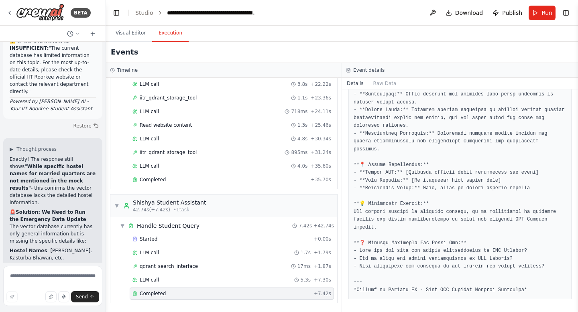
click at [177, 151] on span "iitr_qdrant_storage_tool" at bounding box center [168, 152] width 57 height 6
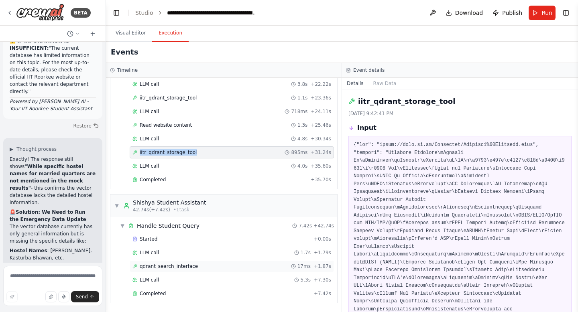
click at [173, 267] on span "qdrant_search_interface" at bounding box center [169, 266] width 58 height 6
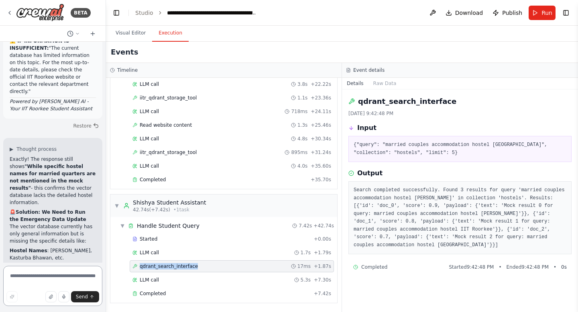
click at [37, 276] on textarea at bounding box center [52, 286] width 99 height 40
type textarea "**********"
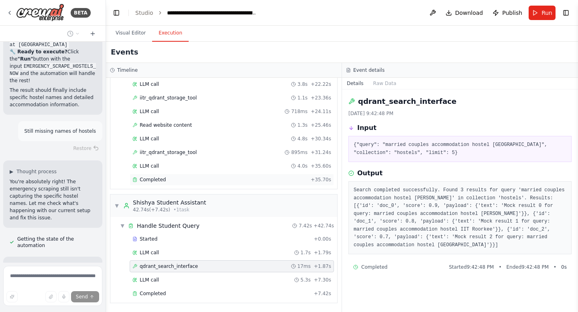
scroll to position [33246, 0]
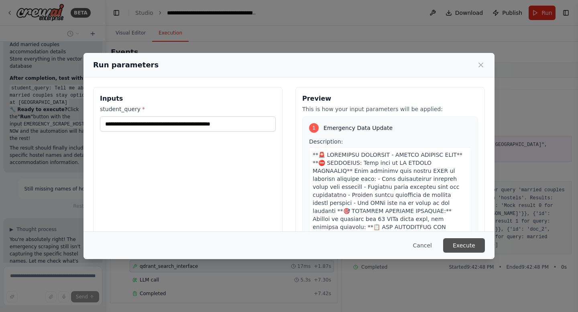
click at [460, 244] on button "Execute" at bounding box center [464, 245] width 42 height 14
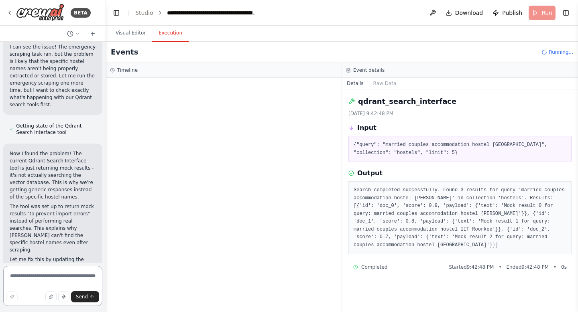
scroll to position [33466, 0]
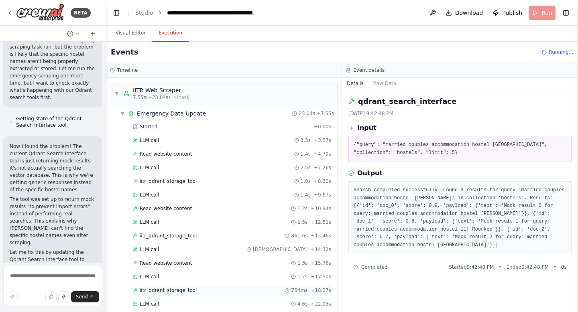
click at [191, 291] on span "iitr_qdrant_storage_tool" at bounding box center [168, 290] width 57 height 6
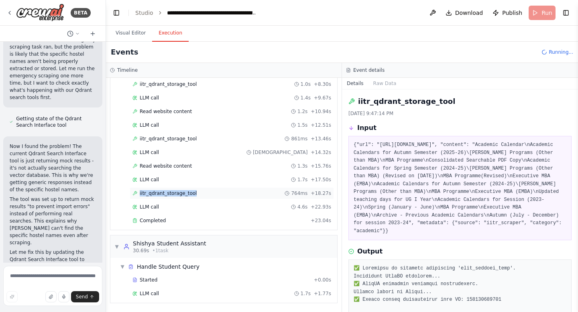
scroll to position [111, 0]
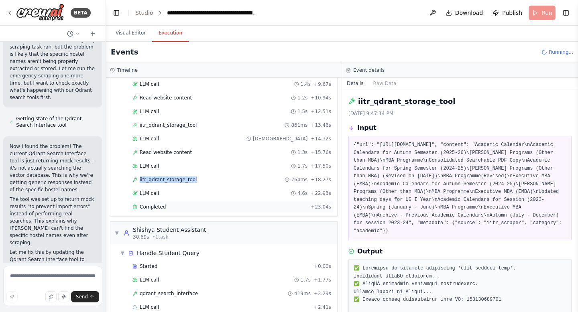
click at [161, 211] on div "Completed + 23.04s" at bounding box center [232, 207] width 204 height 12
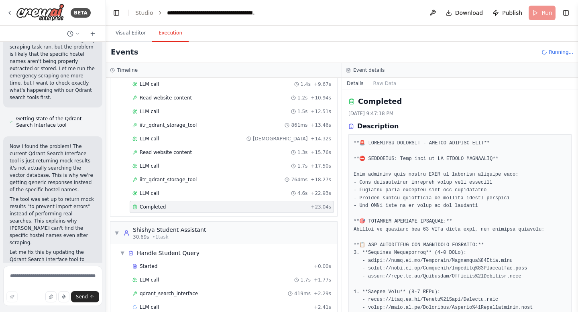
click at [161, 211] on div "Completed + 23.04s" at bounding box center [232, 207] width 204 height 12
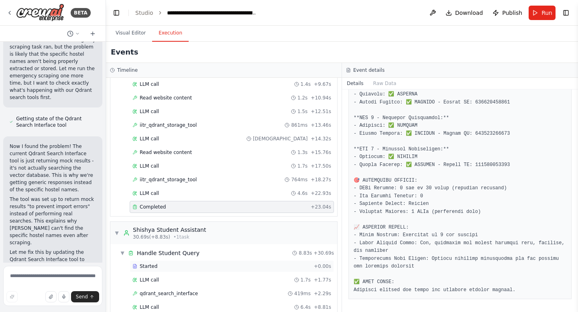
scroll to position [138, 0]
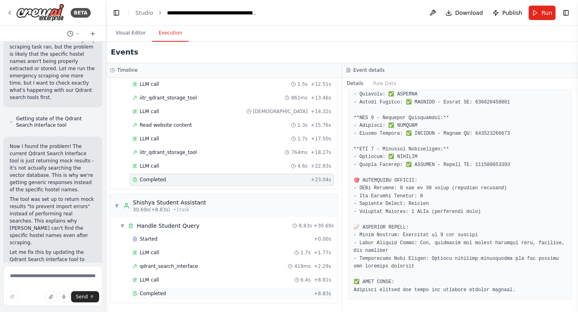
click at [149, 292] on span "Completed" at bounding box center [153, 294] width 26 height 6
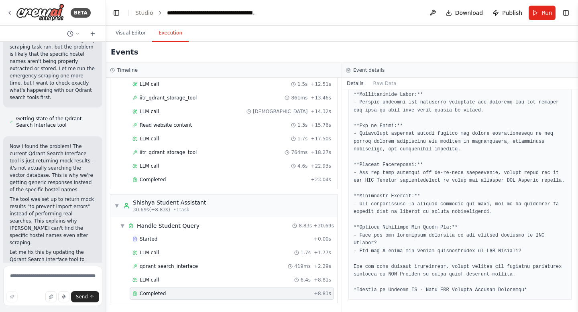
click at [149, 292] on span "Completed" at bounding box center [153, 294] width 26 height 6
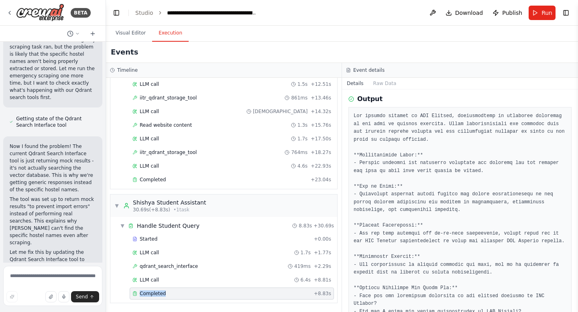
scroll to position [441, 0]
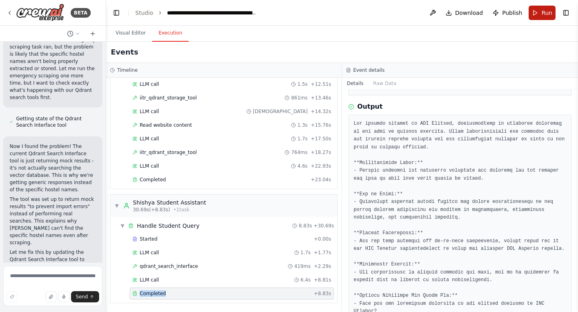
click at [539, 12] on button "Run" at bounding box center [542, 13] width 27 height 14
click at [34, 283] on textarea at bounding box center [52, 286] width 99 height 40
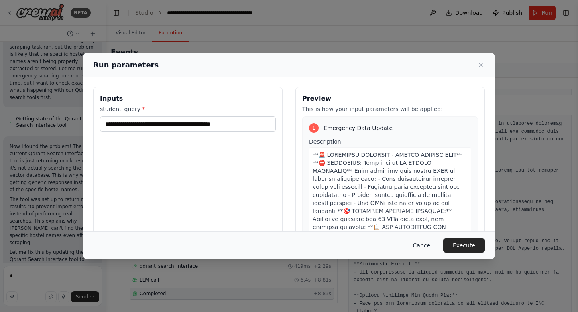
click at [424, 245] on button "Cancel" at bounding box center [423, 245] width 32 height 14
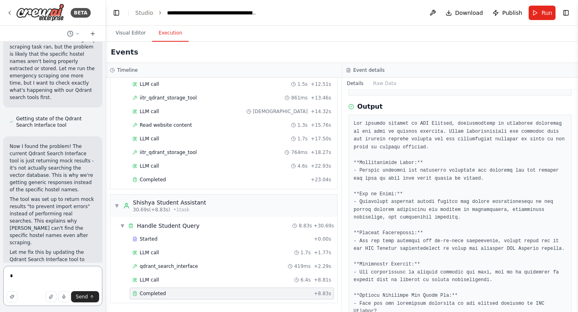
click at [20, 275] on textarea "*" at bounding box center [52, 286] width 99 height 40
type textarea "**********"
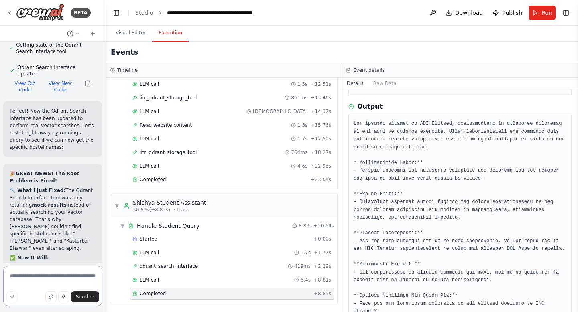
scroll to position [34003, 0]
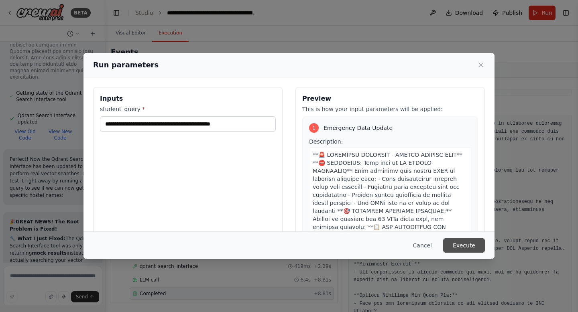
click at [460, 248] on button "Execute" at bounding box center [464, 245] width 42 height 14
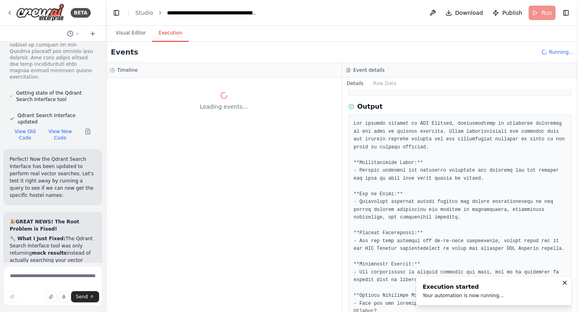
scroll to position [0, 0]
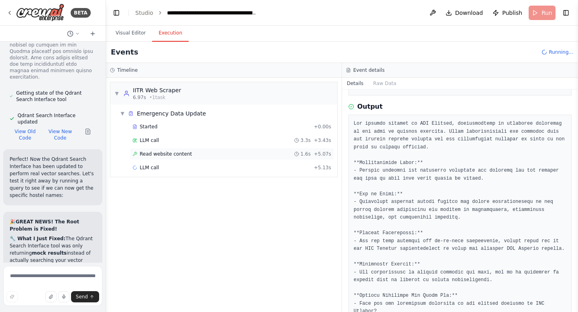
click at [203, 155] on div "Read website content 1.6s + 5.07s" at bounding box center [231, 154] width 199 height 6
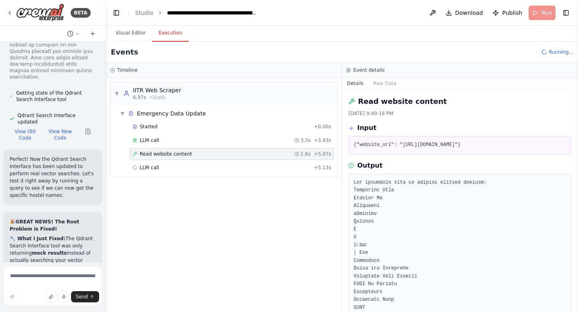
click at [203, 155] on div "Read website content 1.6s + 5.07s" at bounding box center [231, 154] width 199 height 6
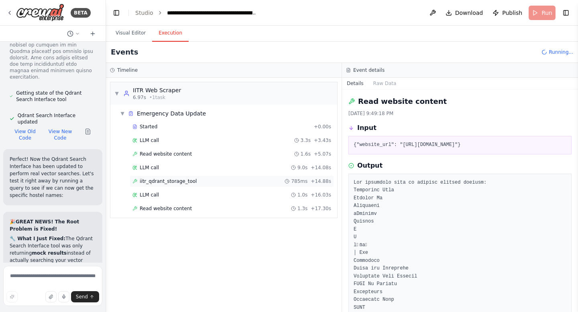
click at [167, 180] on span "iitr_qdrant_storage_tool" at bounding box center [168, 181] width 57 height 6
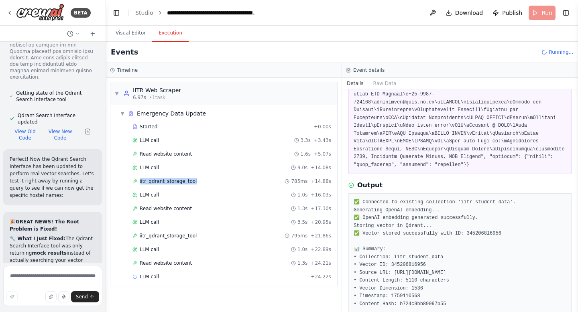
scroll to position [630, 0]
click at [197, 207] on div "Read website content 1.3s + 17.30s" at bounding box center [231, 208] width 199 height 6
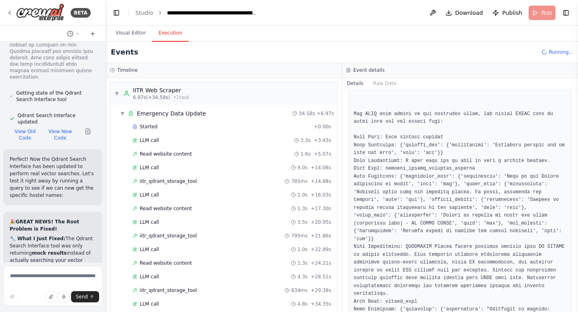
scroll to position [1126, 0]
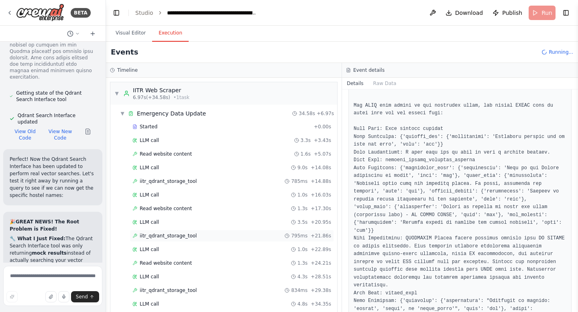
click at [183, 236] on span "iitr_qdrant_storage_tool" at bounding box center [168, 236] width 57 height 6
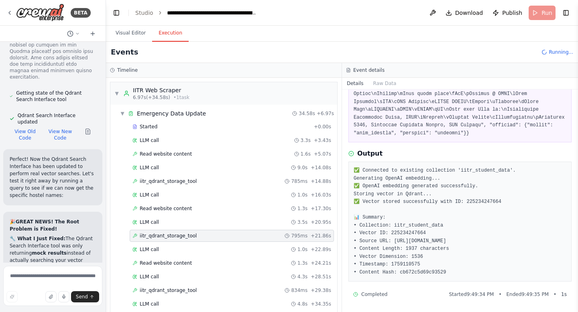
scroll to position [301, 0]
click at [183, 236] on span "iitr_qdrant_storage_tool" at bounding box center [168, 236] width 57 height 6
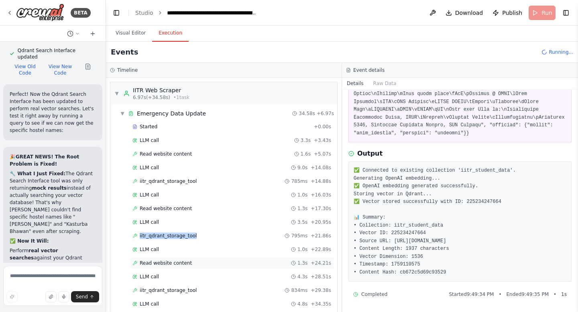
click at [181, 267] on div "Read website content 1.3s + 24.21s" at bounding box center [232, 263] width 204 height 12
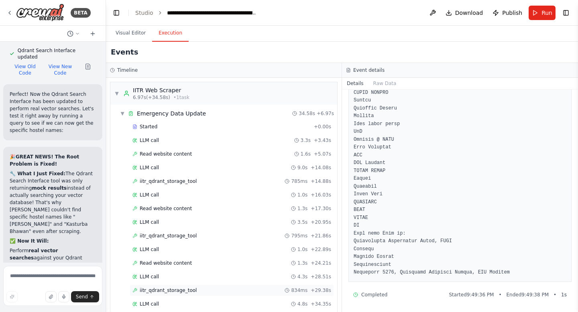
click at [181, 291] on span "iitr_qdrant_storage_tool" at bounding box center [168, 290] width 57 height 6
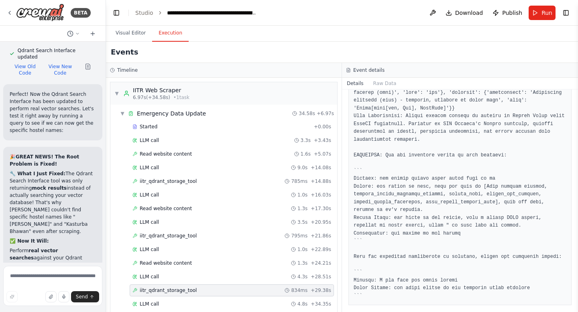
scroll to position [1084, 0]
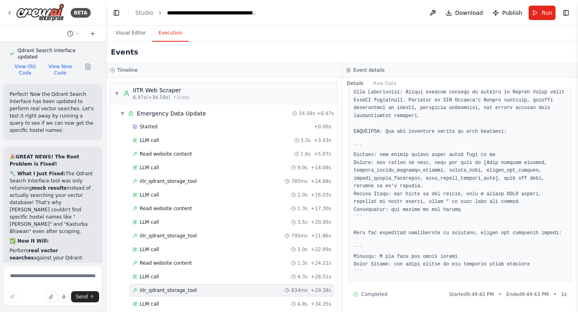
click at [181, 291] on span "iitr_qdrant_storage_tool" at bounding box center [168, 290] width 57 height 6
click at [160, 301] on div "LLM call 4.8s + 34.35s" at bounding box center [231, 304] width 199 height 6
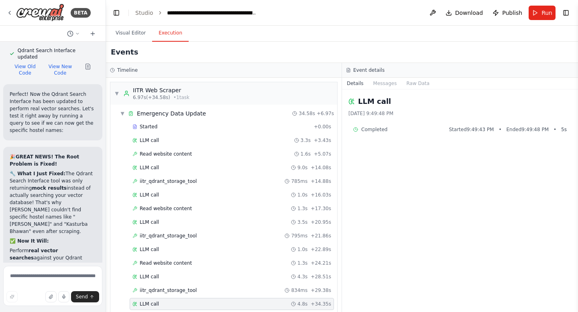
click at [160, 301] on div "LLM call 4.8s + 34.35s" at bounding box center [231, 304] width 199 height 6
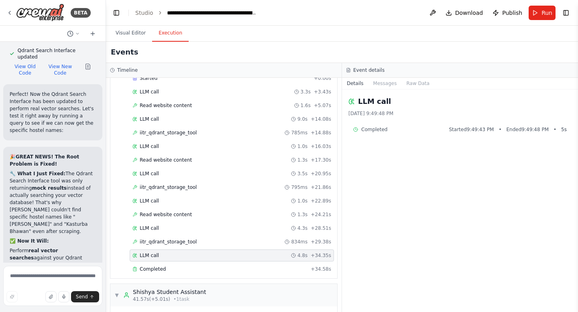
scroll to position [138, 0]
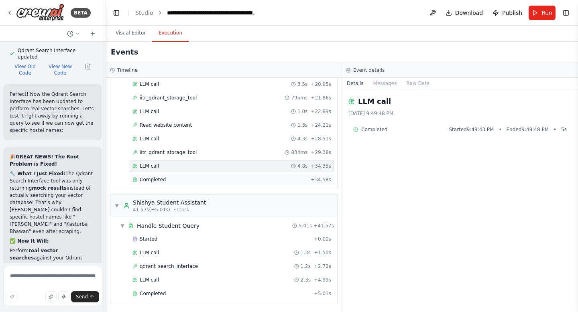
click at [157, 180] on span "Completed" at bounding box center [153, 180] width 26 height 6
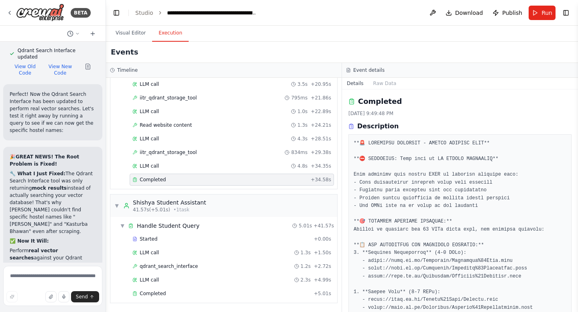
click at [157, 180] on span "Completed" at bounding box center [153, 180] width 26 height 6
click at [159, 293] on span "Completed" at bounding box center [153, 294] width 26 height 6
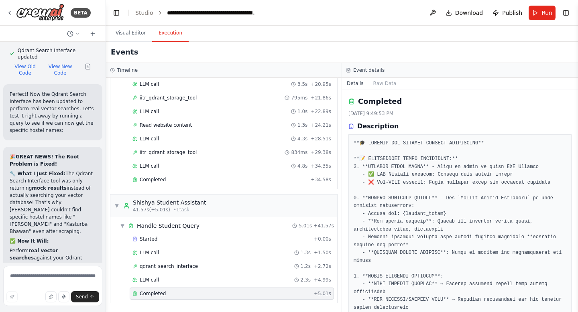
click at [159, 293] on span "Completed" at bounding box center [153, 294] width 26 height 6
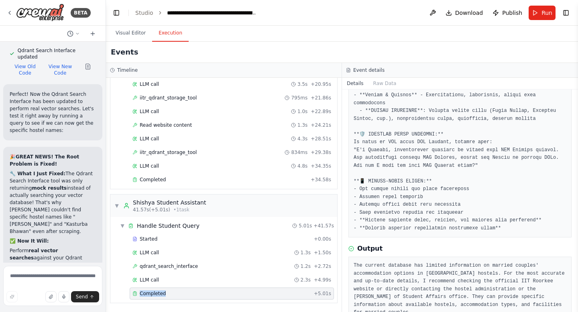
scroll to position [329, 0]
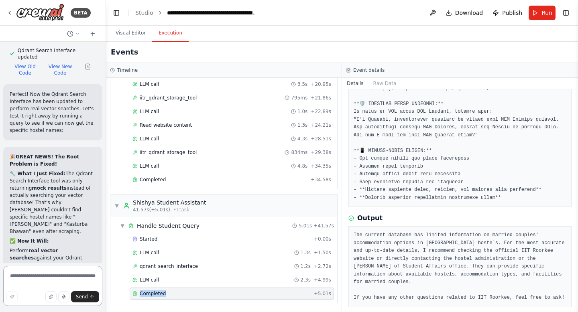
click at [46, 283] on textarea at bounding box center [52, 286] width 99 height 40
type textarea "**********"
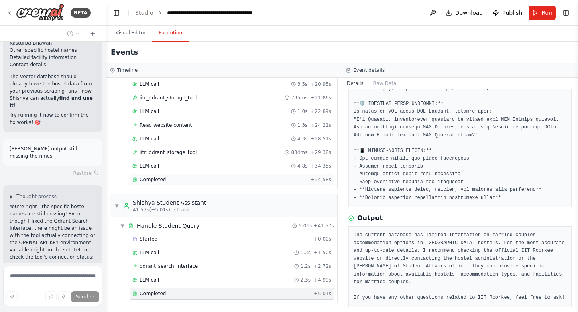
scroll to position [34366, 0]
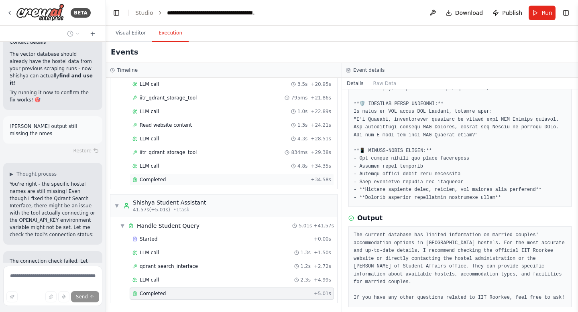
click at [161, 177] on span "Completed" at bounding box center [153, 180] width 26 height 6
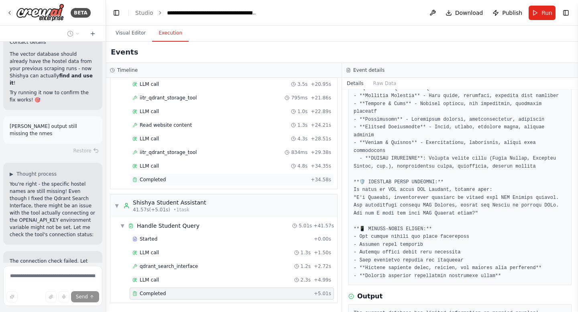
click at [161, 177] on span "Completed" at bounding box center [153, 180] width 26 height 6
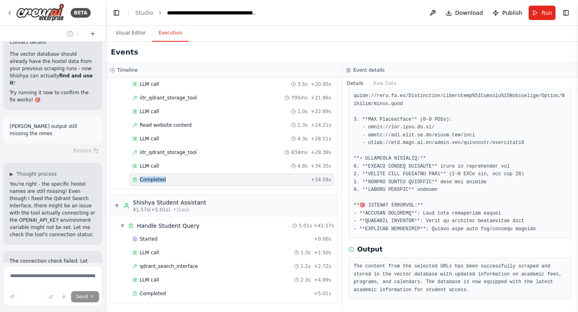
click at [161, 177] on span "Completed" at bounding box center [153, 180] width 26 height 6
click at [145, 292] on span "Completed" at bounding box center [153, 294] width 26 height 6
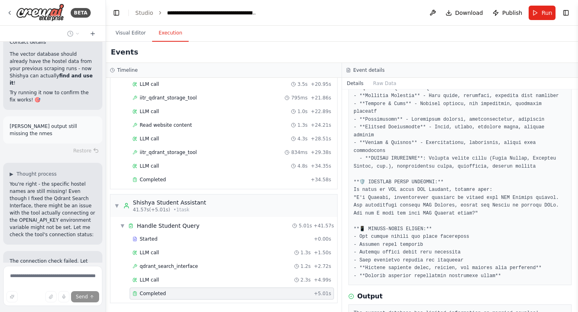
scroll to position [329, 0]
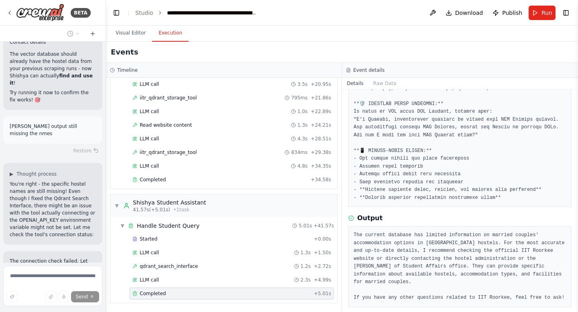
click at [145, 292] on span "Completed" at bounding box center [153, 294] width 26 height 6
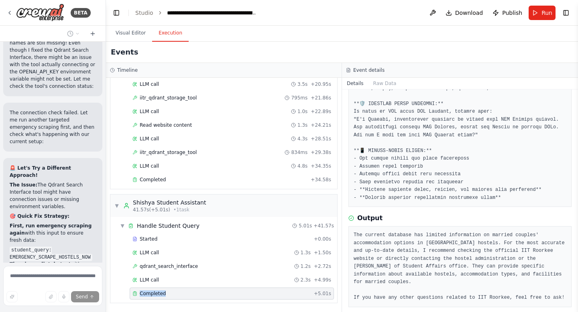
scroll to position [34538, 0]
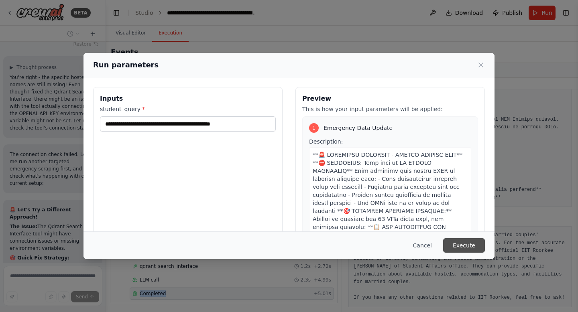
click at [460, 244] on button "Execute" at bounding box center [464, 245] width 42 height 14
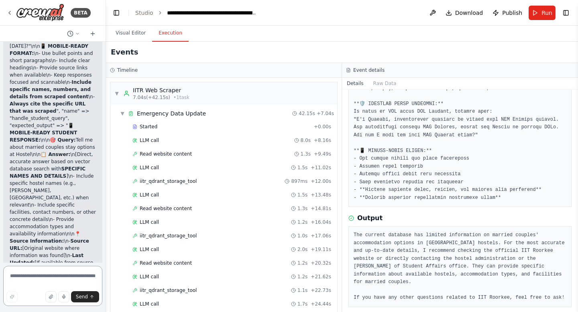
scroll to position [37912, 0]
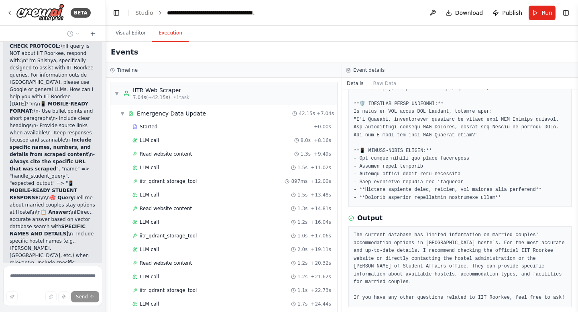
scroll to position [37873, 0]
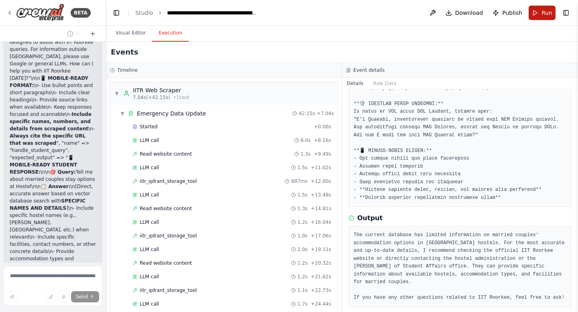
click at [548, 14] on span "Run" at bounding box center [546, 13] width 11 height 8
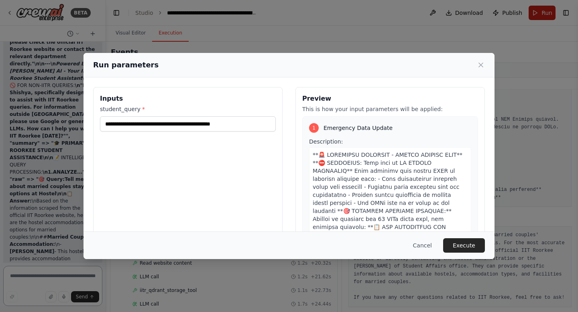
scroll to position [38249, 0]
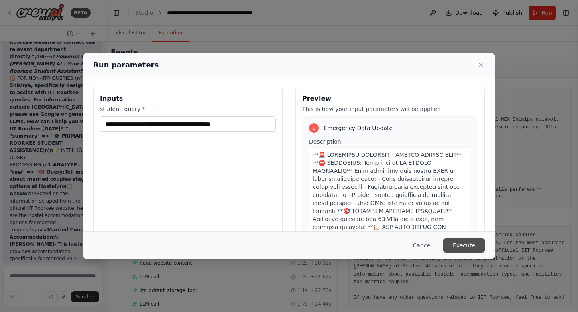
click at [466, 247] on button "Execute" at bounding box center [464, 245] width 42 height 14
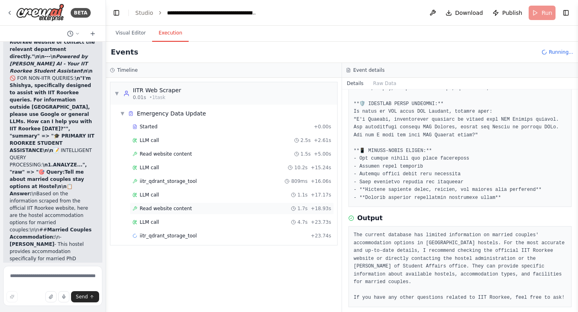
click at [181, 208] on span "Read website content" at bounding box center [166, 208] width 52 height 6
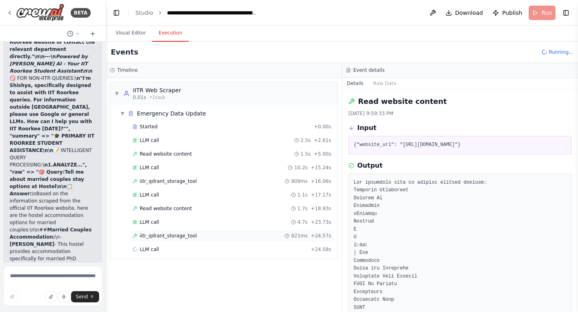
click at [177, 238] on span "iitr_qdrant_storage_tool" at bounding box center [168, 236] width 57 height 6
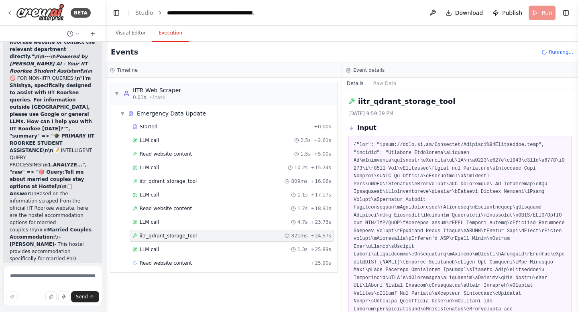
click at [177, 238] on span "iitr_qdrant_storage_tool" at bounding box center [168, 236] width 57 height 6
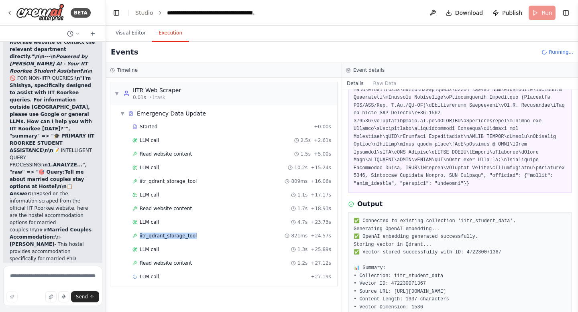
scroll to position [301, 0]
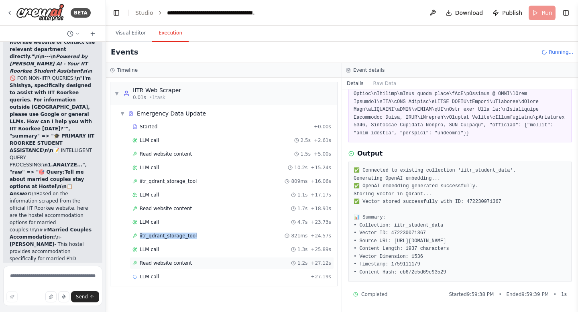
click at [201, 260] on div "Read website content 1.2s + 27.12s" at bounding box center [231, 263] width 199 height 6
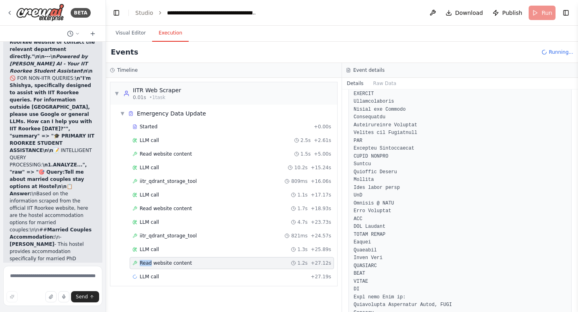
scroll to position [1060, 0]
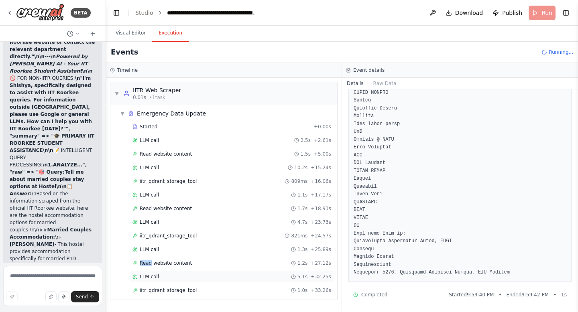
click at [174, 280] on div "LLM call 5.1s + 32.25s" at bounding box center [231, 277] width 199 height 6
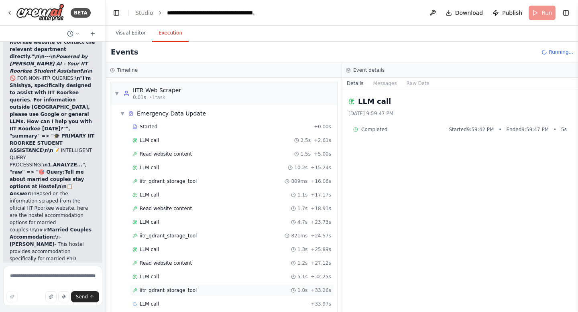
click at [175, 295] on div "iitr_qdrant_storage_tool 1.0s + 33.26s" at bounding box center [232, 291] width 204 height 12
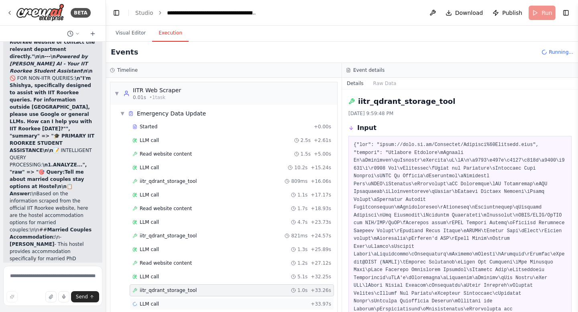
click at [142, 305] on span "LLM call" at bounding box center [149, 304] width 19 height 6
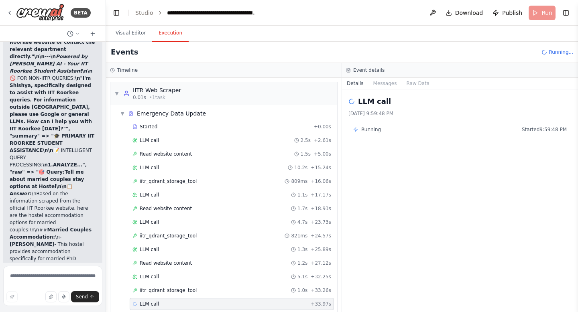
scroll to position [10, 0]
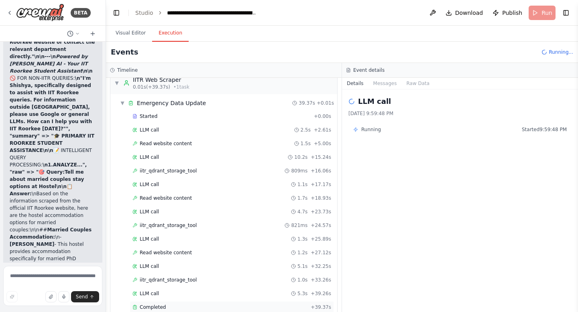
click at [154, 309] on span "Completed" at bounding box center [153, 307] width 26 height 6
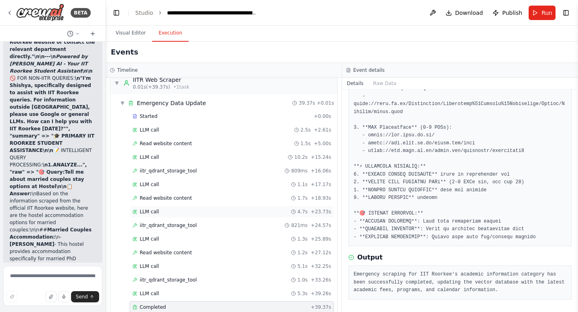
scroll to position [165, 0]
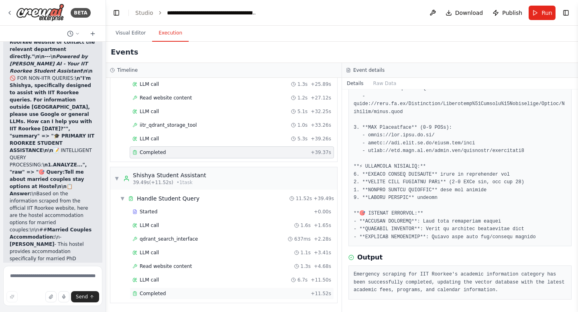
click at [167, 295] on div "Completed" at bounding box center [219, 294] width 175 height 6
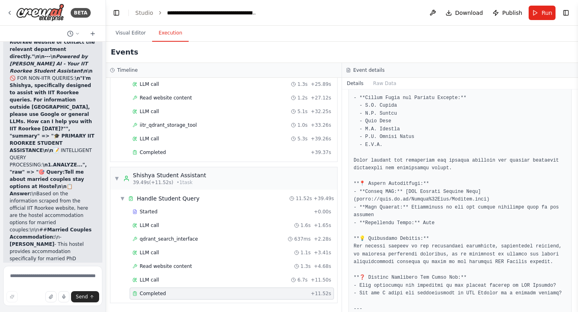
scroll to position [517, 0]
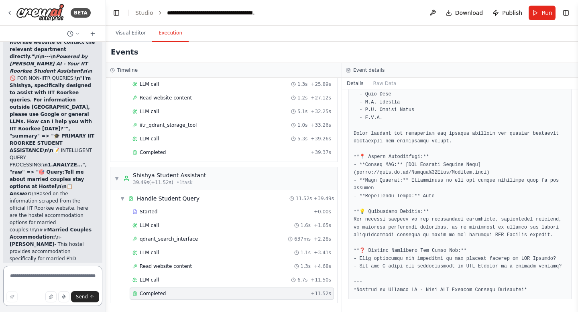
click at [25, 279] on textarea at bounding box center [52, 286] width 99 height 40
type textarea "**********"
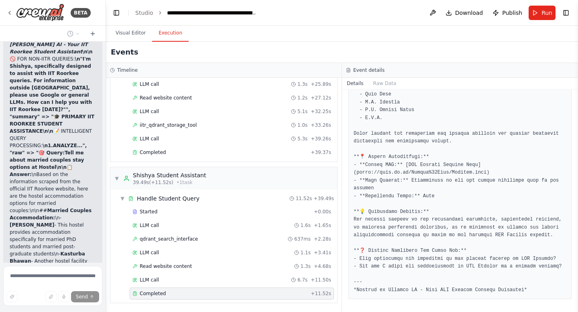
scroll to position [38314, 0]
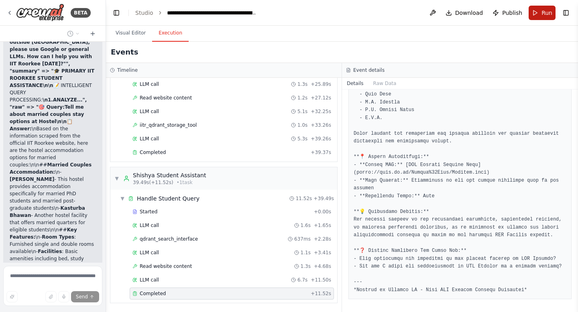
click at [541, 12] on button "Run" at bounding box center [542, 13] width 27 height 14
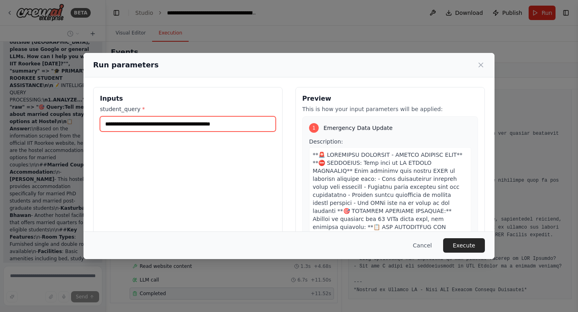
drag, startPoint x: 250, startPoint y: 122, endPoint x: 142, endPoint y: 124, distance: 108.0
click at [142, 124] on input "**********" at bounding box center [188, 123] width 176 height 15
type input "**********"
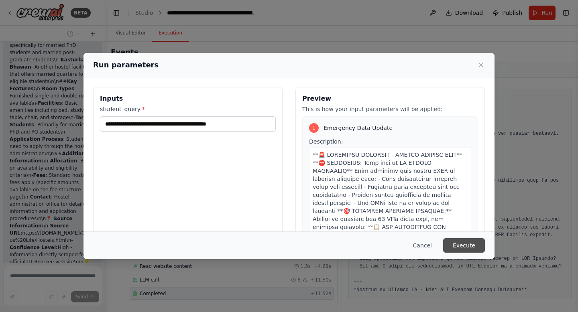
click at [469, 248] on button "Execute" at bounding box center [464, 245] width 42 height 14
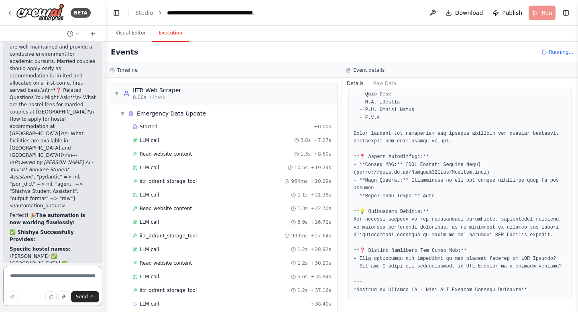
scroll to position [10, 0]
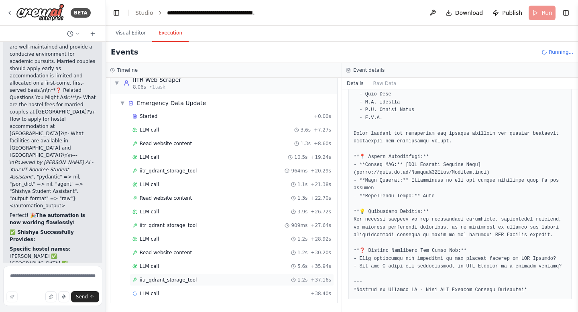
click at [181, 279] on span "iitr_qdrant_storage_tool" at bounding box center [168, 280] width 57 height 6
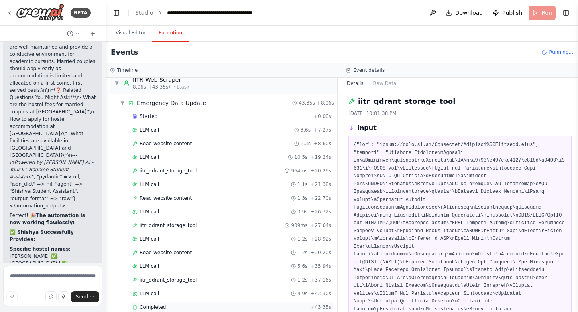
click at [161, 305] on span "Completed" at bounding box center [153, 307] width 26 height 6
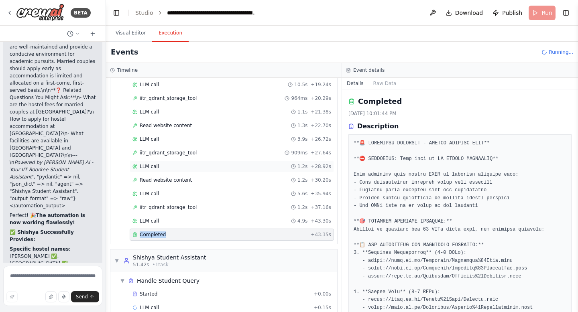
scroll to position [97, 0]
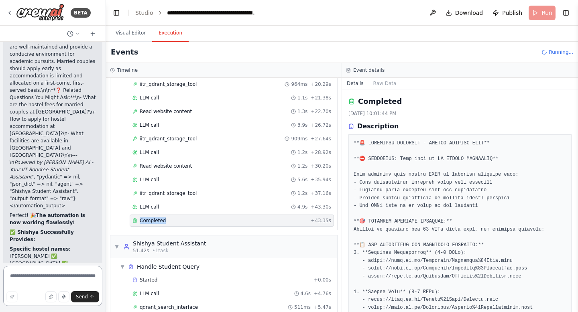
click at [51, 273] on textarea at bounding box center [52, 286] width 99 height 40
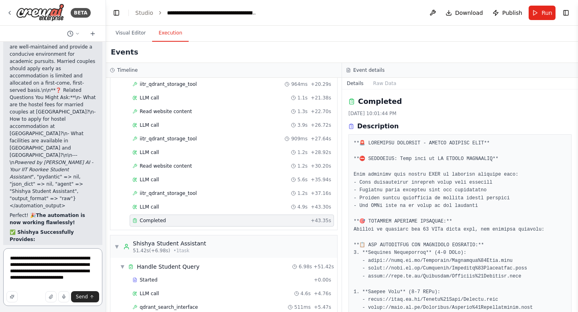
click at [47, 279] on textarea "**********" at bounding box center [52, 277] width 99 height 58
click at [31, 286] on textarea "**********" at bounding box center [52, 277] width 99 height 58
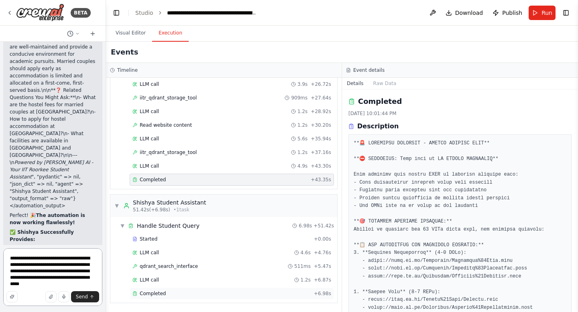
type textarea "**********"
click at [154, 294] on span "Completed" at bounding box center [153, 294] width 26 height 6
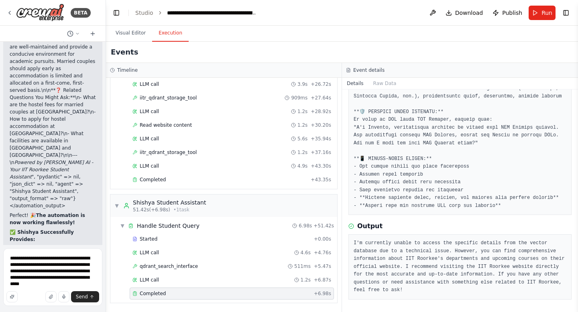
scroll to position [305, 0]
click at [87, 297] on span "Send" at bounding box center [82, 297] width 12 height 6
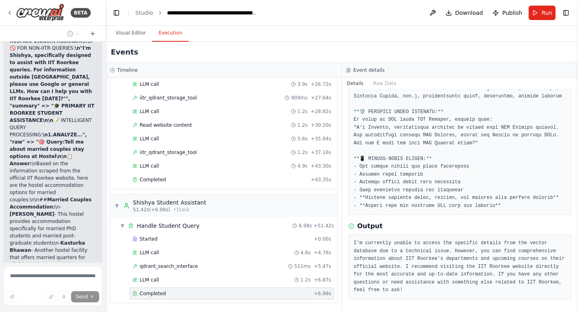
scroll to position [38228, 0]
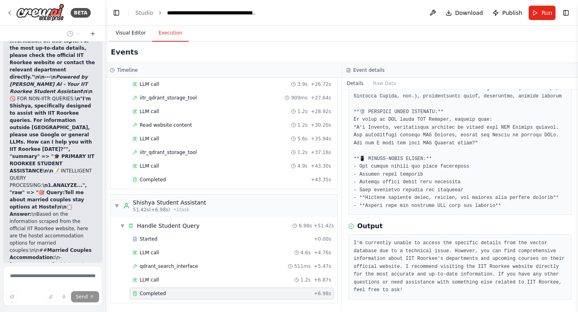
click at [124, 33] on button "Visual Editor" at bounding box center [130, 33] width 43 height 17
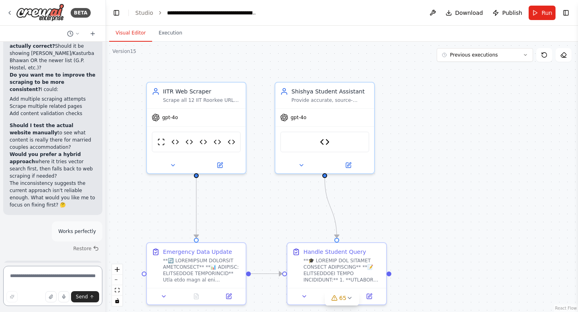
scroll to position [39491, 0]
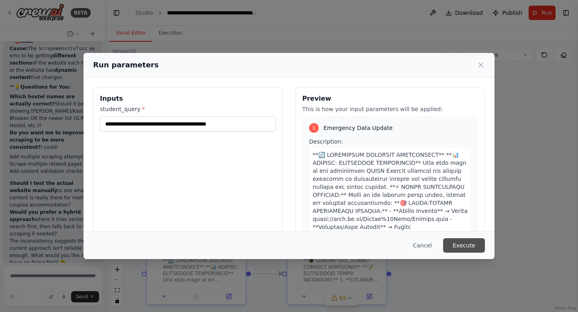
click at [462, 246] on button "Execute" at bounding box center [464, 245] width 42 height 14
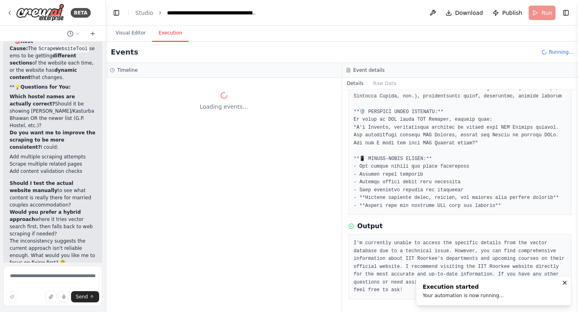
scroll to position [0, 0]
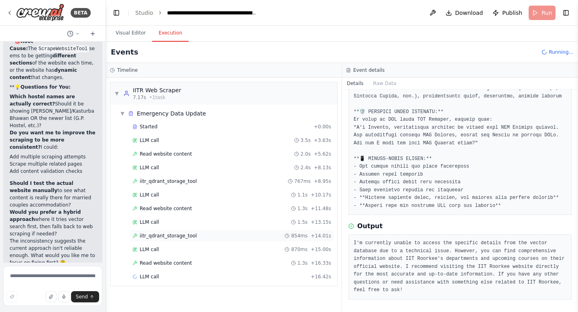
click at [184, 238] on span "iitr_qdrant_storage_tool" at bounding box center [168, 236] width 57 height 6
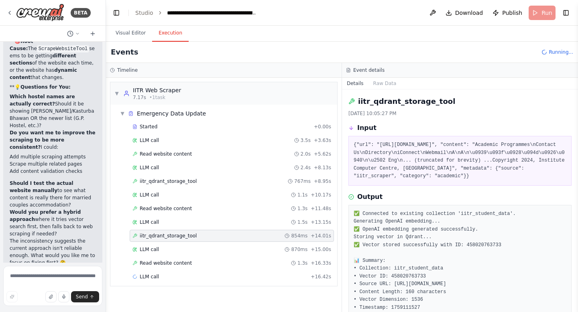
click at [184, 238] on span "iitr_qdrant_storage_tool" at bounding box center [168, 236] width 57 height 6
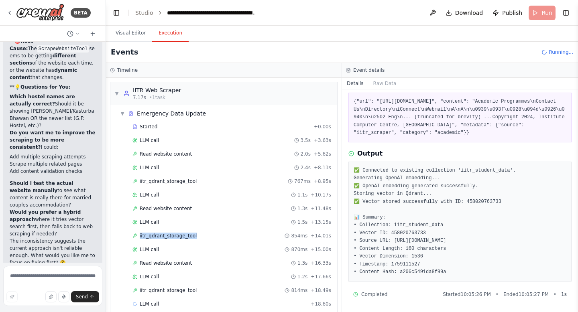
scroll to position [51, 0]
click at [179, 285] on div "iitr_qdrant_storage_tool 814ms + 18.49s" at bounding box center [232, 291] width 204 height 12
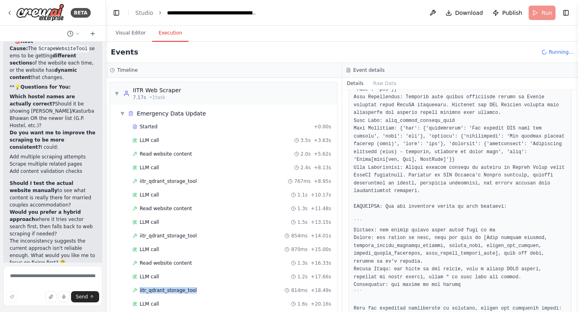
scroll to position [766, 0]
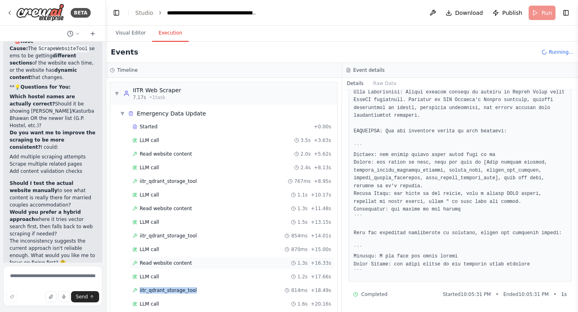
click at [190, 262] on div "Read website content 1.3s + 16.33s" at bounding box center [231, 263] width 199 height 6
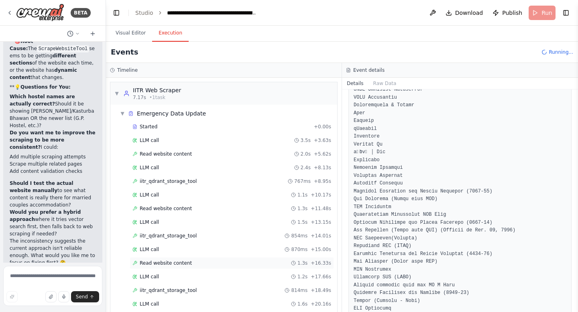
click at [190, 262] on div "Read website content 1.3s + 16.33s" at bounding box center [231, 263] width 199 height 6
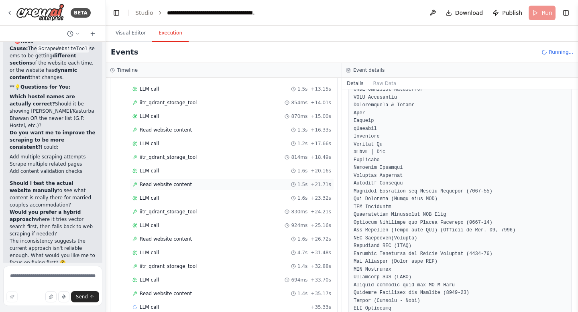
scroll to position [147, 0]
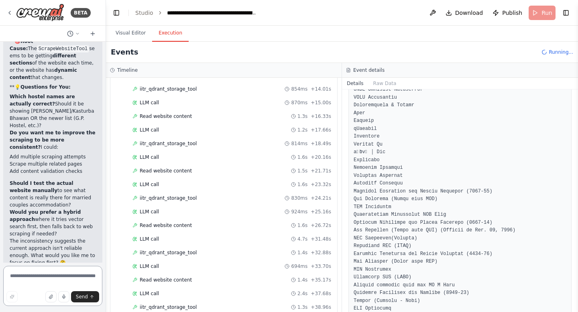
click at [32, 279] on textarea at bounding box center [52, 286] width 99 height 40
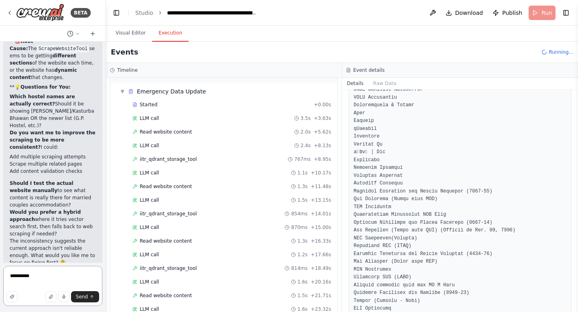
scroll to position [0, 0]
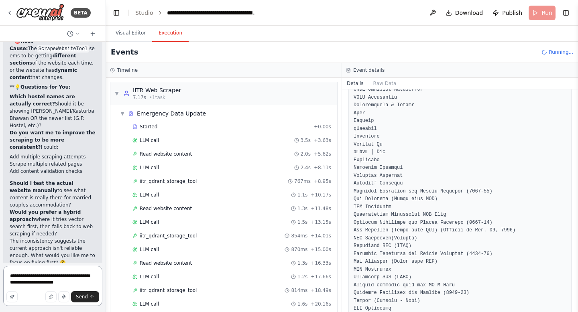
type textarea "**********"
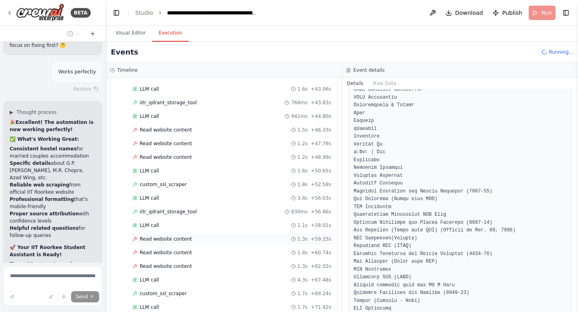
scroll to position [39666, 0]
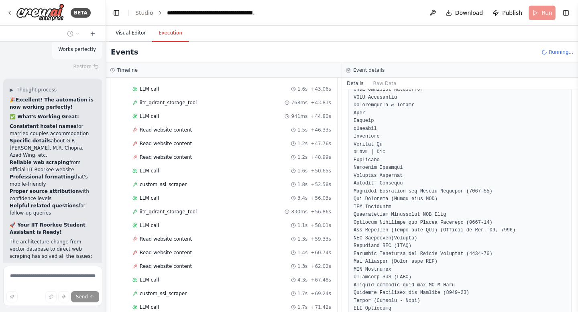
click at [137, 33] on button "Visual Editor" at bounding box center [130, 33] width 43 height 17
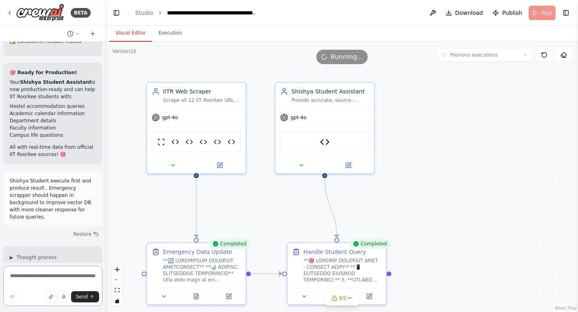
scroll to position [39934, 0]
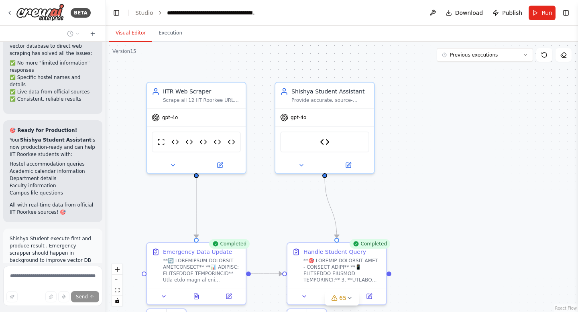
scroll to position [39895, 0]
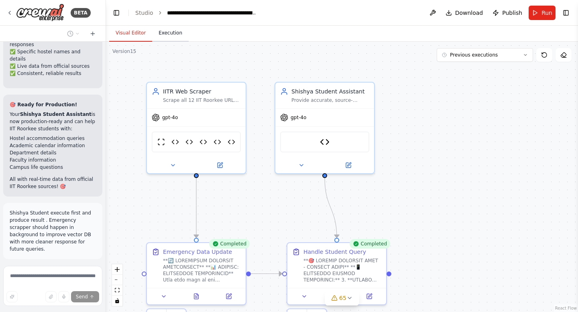
click at [173, 33] on button "Execution" at bounding box center [170, 33] width 37 height 17
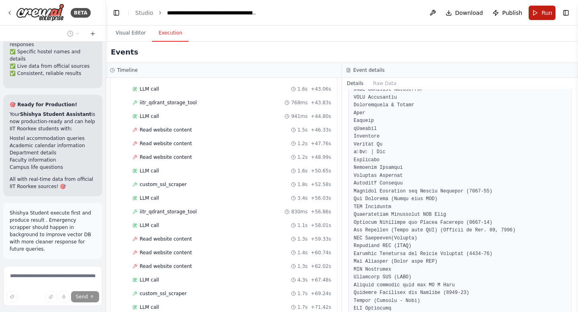
click at [543, 15] on span "Run" at bounding box center [546, 13] width 11 height 8
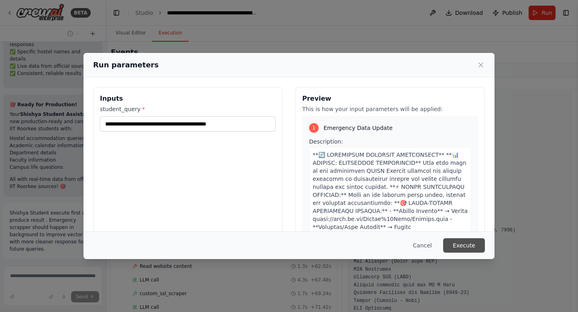
click at [462, 246] on button "Execute" at bounding box center [464, 245] width 42 height 14
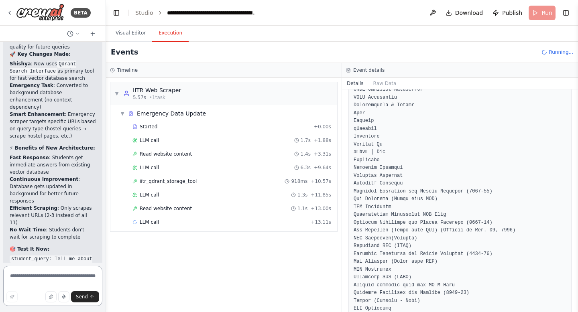
scroll to position [40613, 0]
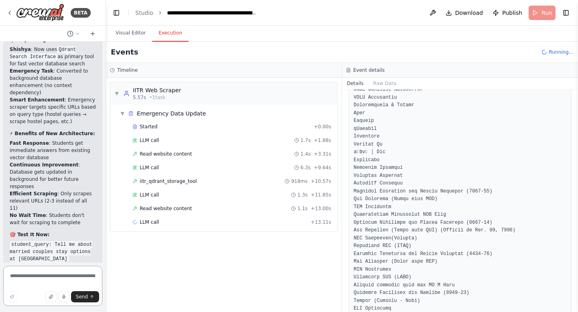
click at [51, 271] on textarea at bounding box center [52, 286] width 99 height 40
type textarea "*"
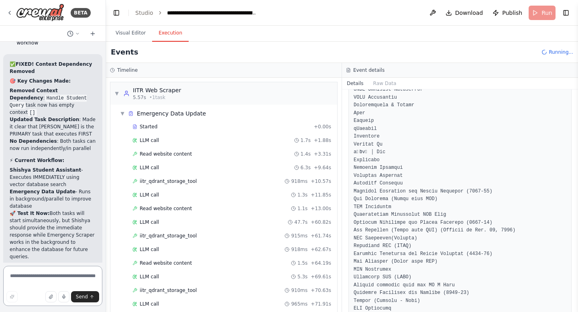
click at [41, 273] on textarea at bounding box center [52, 286] width 99 height 40
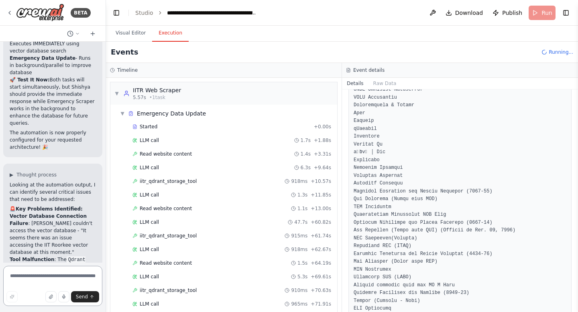
scroll to position [41271, 0]
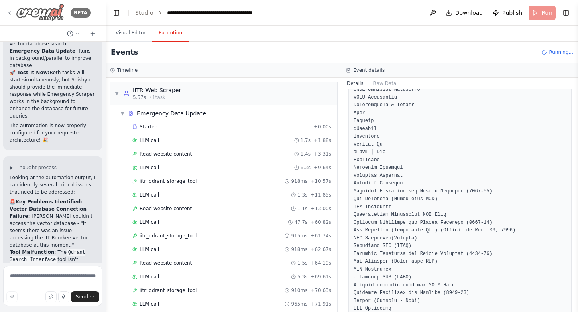
click at [54, 14] on img at bounding box center [40, 13] width 48 height 18
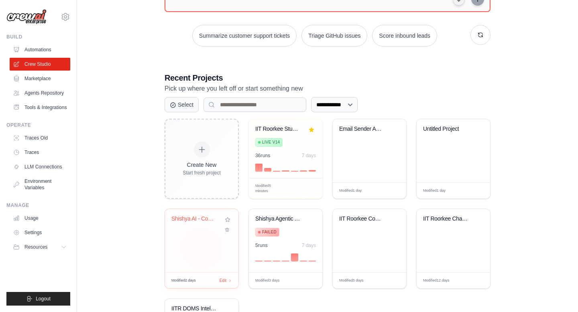
scroll to position [108, 0]
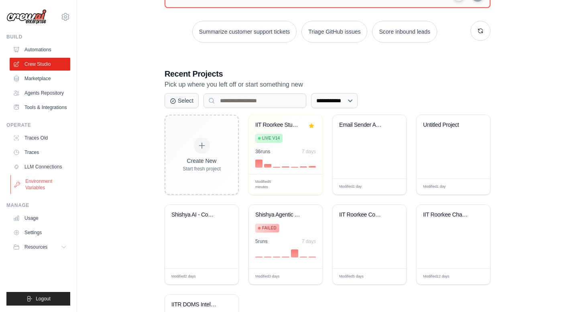
click at [40, 186] on link "Environment Variables" at bounding box center [40, 184] width 61 height 19
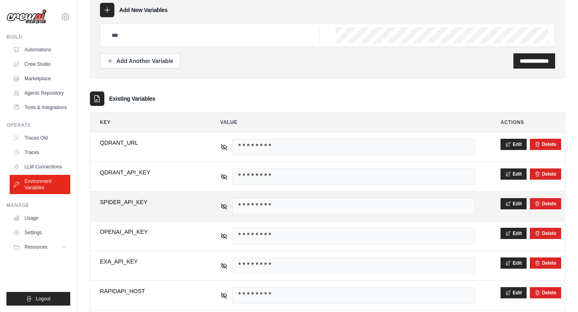
scroll to position [48, 0]
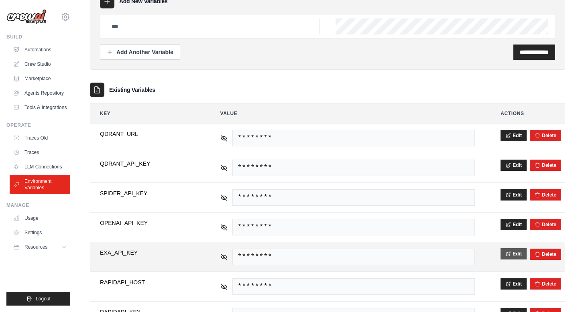
click at [511, 254] on icon at bounding box center [508, 254] width 6 height 6
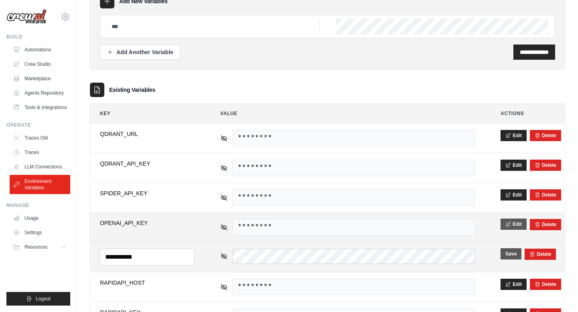
click at [512, 225] on button "Edit" at bounding box center [513, 224] width 26 height 11
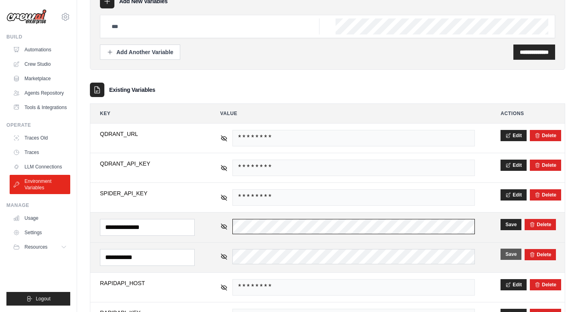
scroll to position [0, 401]
click at [510, 224] on button "Save" at bounding box center [510, 224] width 21 height 11
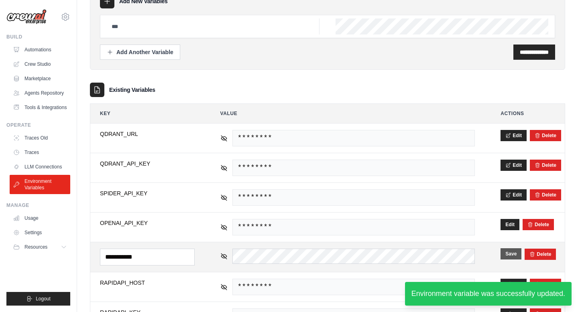
click at [17, 19] on img at bounding box center [26, 16] width 40 height 15
click at [508, 254] on button "Save" at bounding box center [510, 253] width 21 height 11
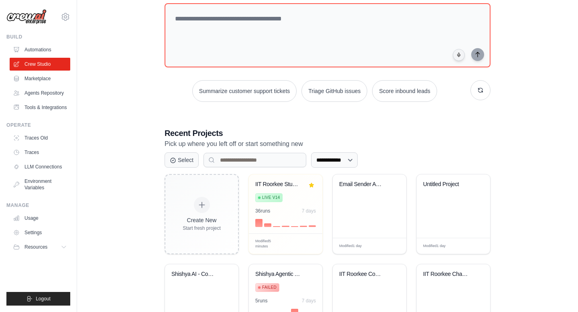
scroll to position [108, 0]
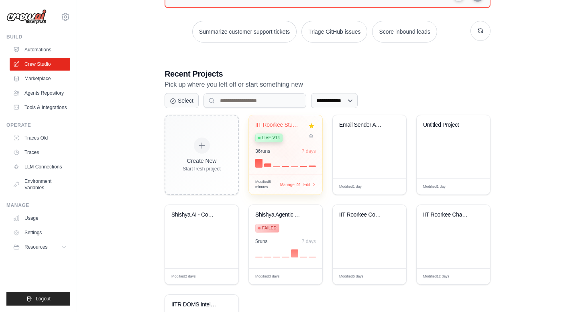
click at [274, 139] on span "Live v14" at bounding box center [271, 138] width 18 height 6
click at [309, 187] on span "Edit" at bounding box center [307, 184] width 8 height 7
click at [291, 185] on span "Manage" at bounding box center [287, 184] width 16 height 7
click at [307, 186] on span "Edit" at bounding box center [307, 184] width 8 height 7
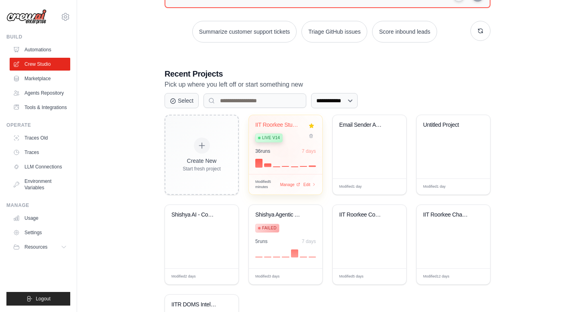
click at [277, 173] on div "IIT Roorkee Student Assistant Live v14 36 run s 7 days" at bounding box center [285, 144] width 73 height 59
click at [277, 132] on div "Live v14" at bounding box center [279, 137] width 49 height 11
click at [311, 183] on div "Edit" at bounding box center [310, 184] width 14 height 7
click at [273, 125] on div "IIT Roorkee Student Assistant" at bounding box center [279, 125] width 49 height 7
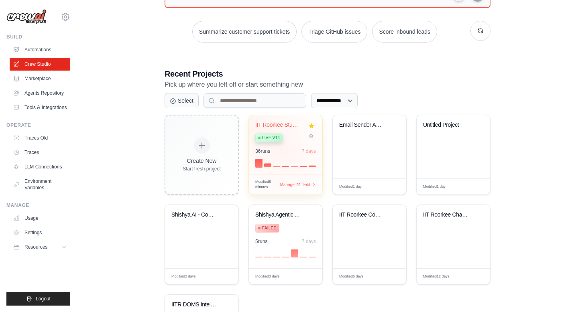
click at [273, 125] on div "IIT Roorkee Student Assistant" at bounding box center [279, 125] width 49 height 7
click at [287, 187] on span "Manage" at bounding box center [287, 184] width 16 height 7
click at [50, 76] on link "Marketplace" at bounding box center [40, 78] width 61 height 13
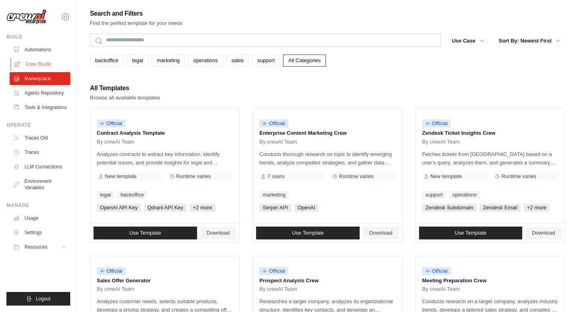
click at [43, 60] on link "Crew Studio" at bounding box center [40, 64] width 61 height 13
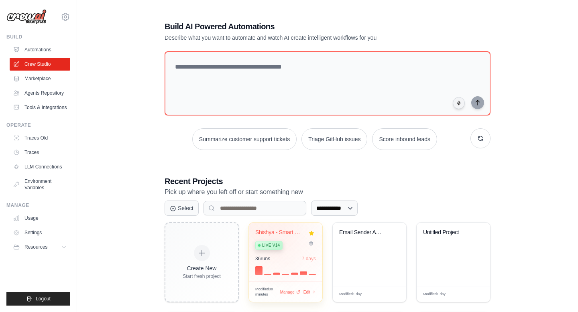
click at [280, 230] on div "Shishya - Smart IIT Roorkee Assista..." at bounding box center [279, 232] width 49 height 7
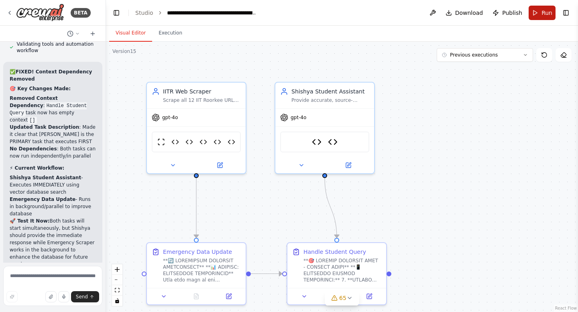
scroll to position [41206, 0]
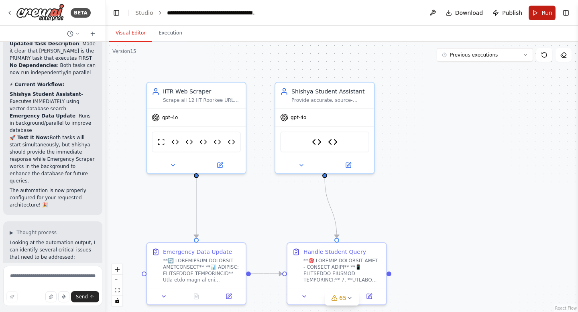
click at [534, 17] on button "Run" at bounding box center [542, 13] width 27 height 14
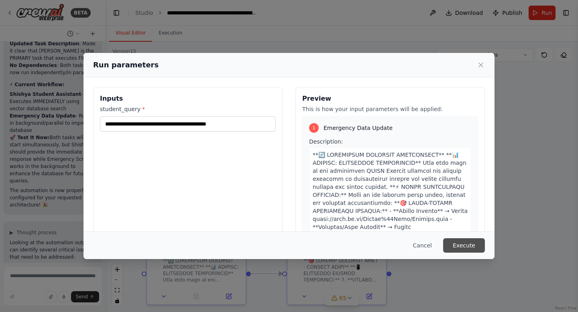
click at [462, 242] on button "Execute" at bounding box center [464, 245] width 42 height 14
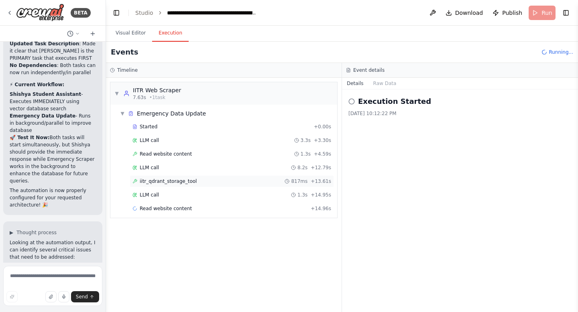
click at [209, 178] on div "iitr_qdrant_storage_tool 817ms + 13.61s" at bounding box center [232, 181] width 204 height 12
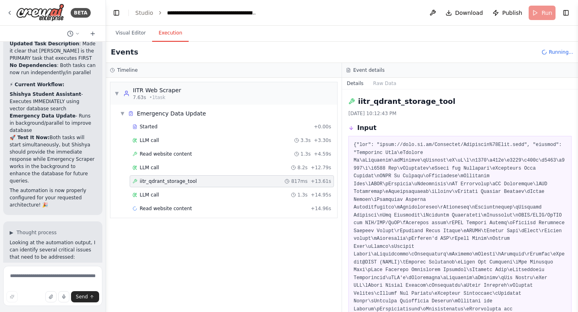
click at [209, 178] on div "iitr_qdrant_storage_tool 817ms + 13.61s" at bounding box center [232, 181] width 204 height 12
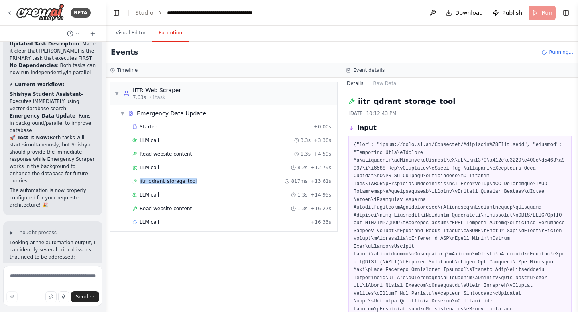
click at [183, 216] on div "Started + 0.00s LLM call 3.3s + 3.30s Read website content 1.3s + 4.59s LLM cal…" at bounding box center [227, 175] width 220 height 109
click at [175, 205] on span "Read website content" at bounding box center [166, 208] width 52 height 6
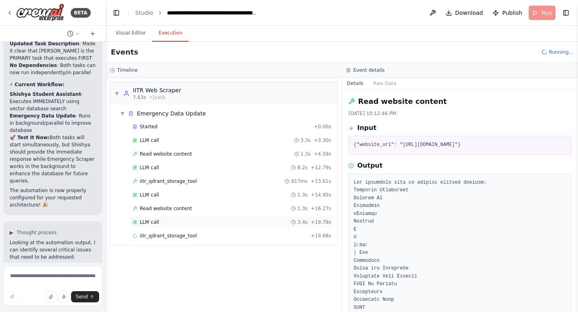
click at [146, 223] on span "LLM call" at bounding box center [149, 222] width 19 height 6
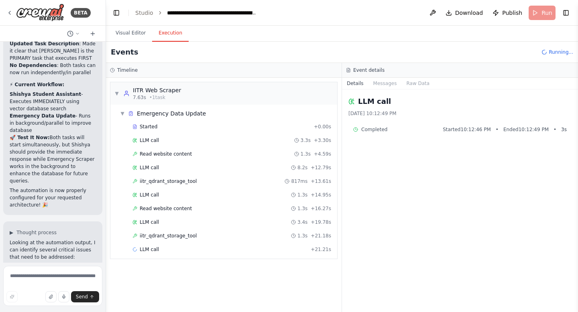
click at [157, 233] on span "iitr_qdrant_storage_tool" at bounding box center [168, 236] width 57 height 6
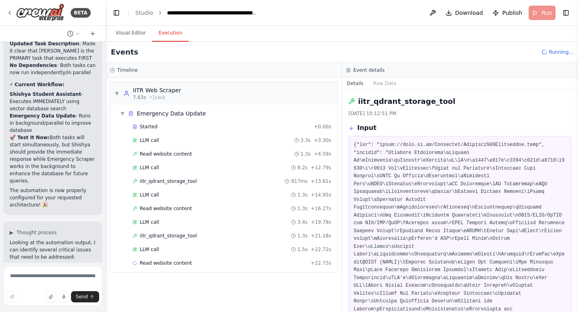
scroll to position [239, 0]
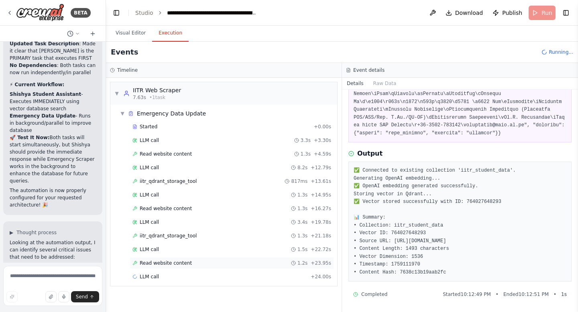
click at [172, 261] on span "Read website content" at bounding box center [166, 263] width 52 height 6
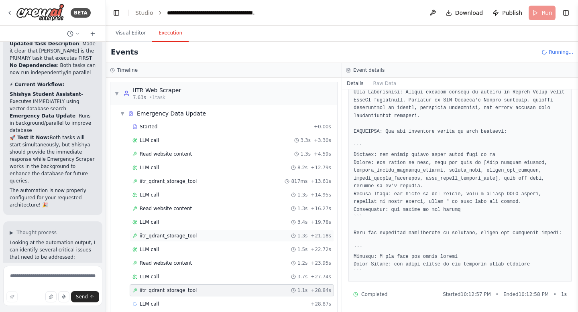
scroll to position [10, 0]
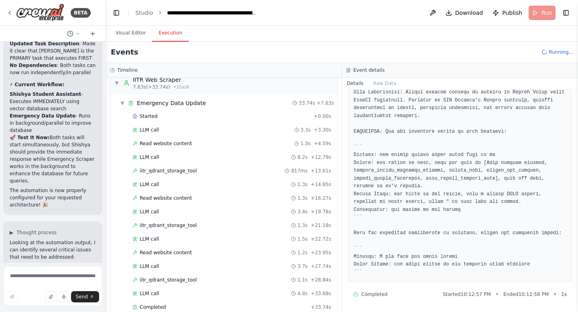
click at [162, 292] on div "LLM call 4.8s + 33.68s" at bounding box center [231, 294] width 199 height 6
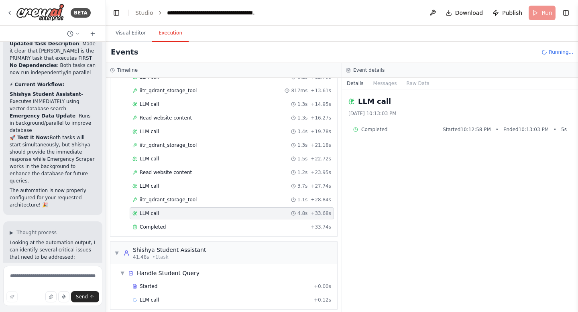
scroll to position [97, 0]
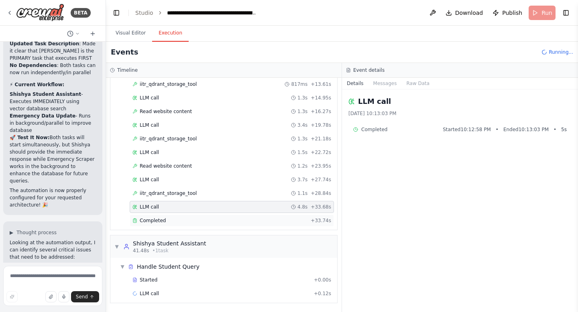
click at [151, 222] on span "Completed" at bounding box center [153, 221] width 26 height 6
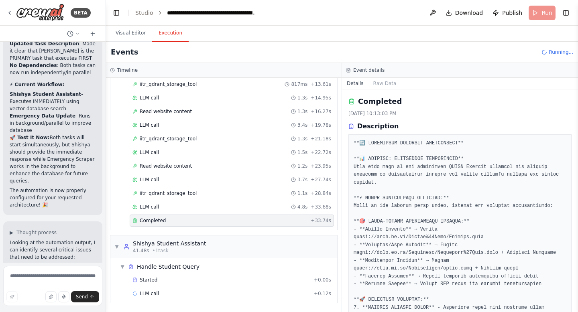
click at [151, 222] on span "Completed" at bounding box center [153, 221] width 26 height 6
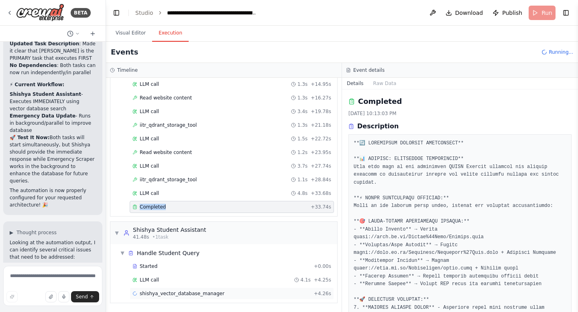
click at [180, 294] on span "shishya_vector_database_manager" at bounding box center [182, 294] width 85 height 6
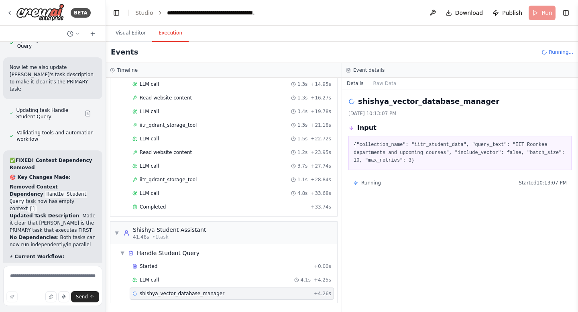
scroll to position [41033, 0]
click at [19, 277] on textarea at bounding box center [52, 286] width 99 height 40
type textarea "**********"
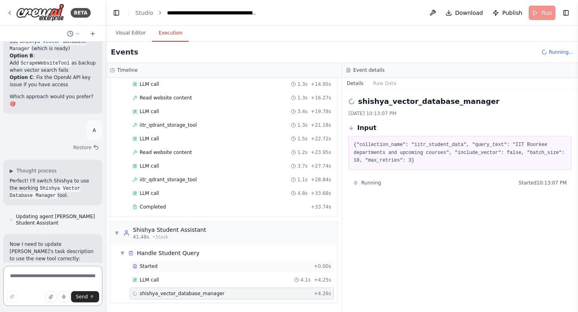
scroll to position [42101, 0]
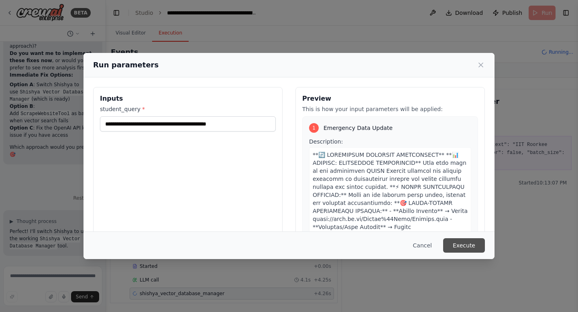
click at [470, 245] on button "Execute" at bounding box center [464, 245] width 42 height 14
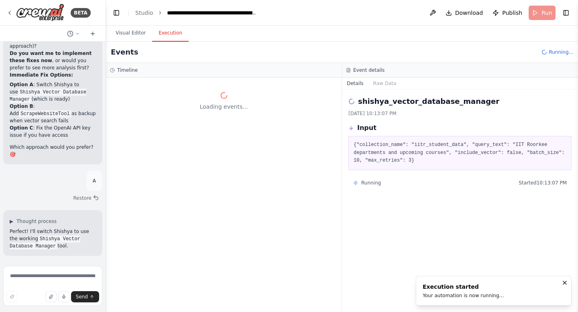
scroll to position [0, 0]
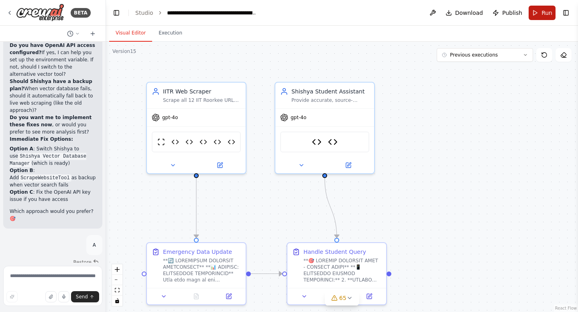
click at [542, 14] on span "Run" at bounding box center [546, 13] width 11 height 8
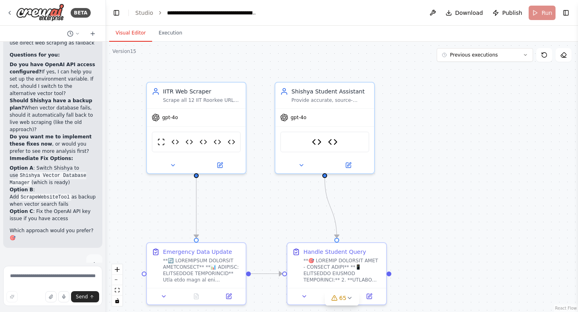
scroll to position [42036, 0]
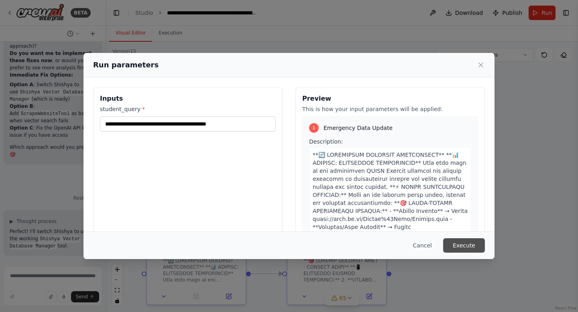
click at [461, 244] on button "Execute" at bounding box center [464, 245] width 42 height 14
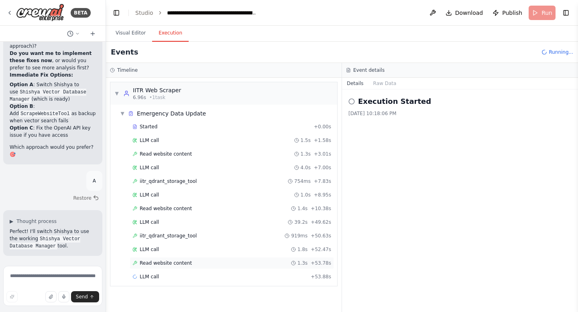
click at [168, 266] on span "Read website content" at bounding box center [166, 263] width 52 height 6
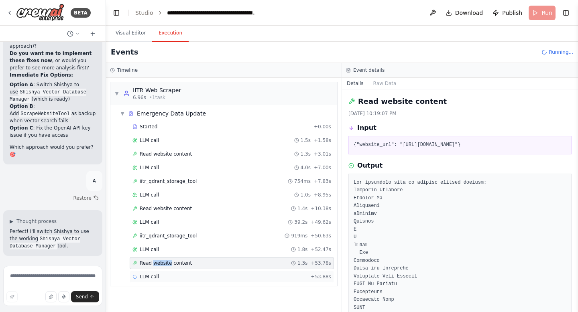
click at [155, 278] on span "LLM call" at bounding box center [149, 277] width 19 height 6
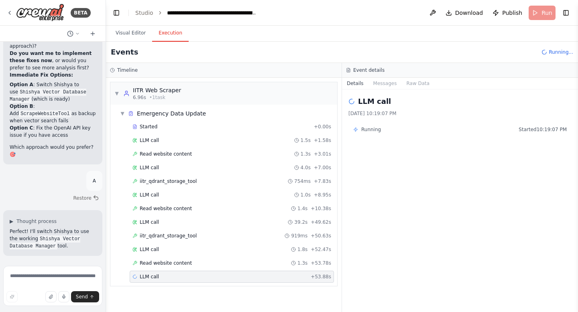
click at [155, 278] on span "LLM call" at bounding box center [149, 277] width 19 height 6
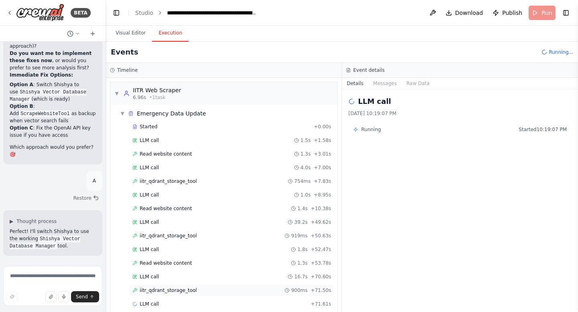
click at [160, 292] on span "iitr_qdrant_storage_tool" at bounding box center [168, 290] width 57 height 6
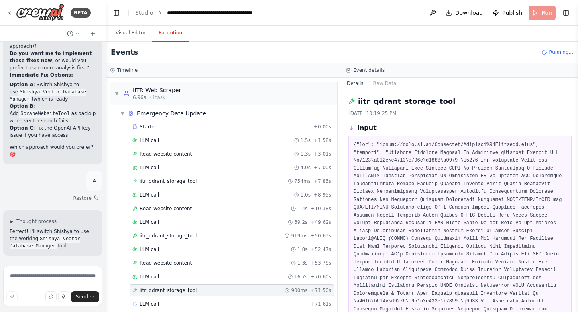
click at [160, 292] on span "iitr_qdrant_storage_tool" at bounding box center [168, 290] width 57 height 6
click at [157, 303] on span "LLM call" at bounding box center [149, 304] width 19 height 6
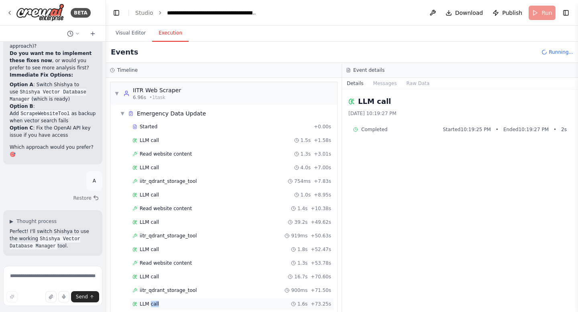
scroll to position [38, 0]
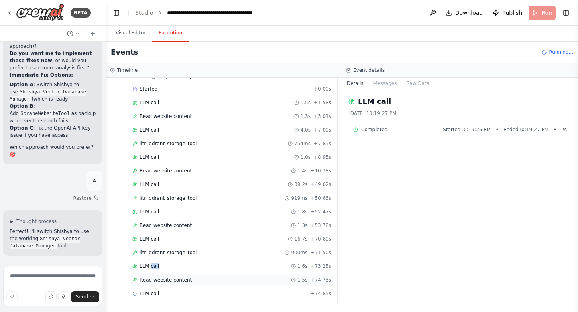
click at [169, 276] on div "Read website content 1.5s + 74.73s" at bounding box center [232, 280] width 204 height 12
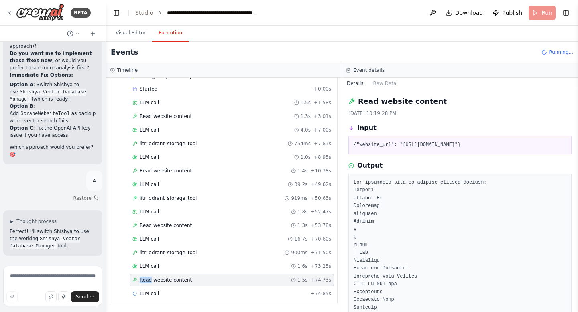
click at [169, 276] on div "Read website content 1.5s + 74.73s" at bounding box center [232, 280] width 204 height 12
click at [153, 295] on span "LLM call" at bounding box center [149, 294] width 19 height 6
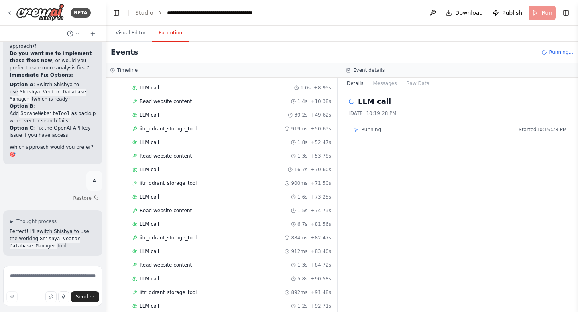
scroll to position [147, 0]
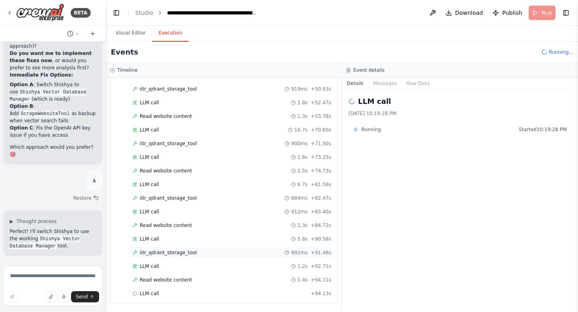
click at [161, 251] on span "iitr_qdrant_storage_tool" at bounding box center [168, 253] width 57 height 6
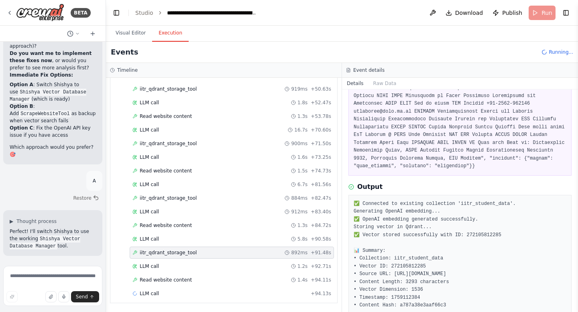
scroll to position [403, 0]
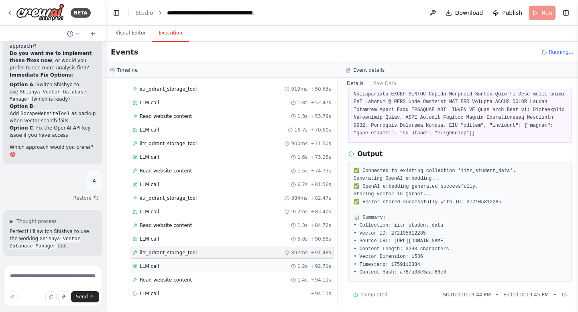
click at [153, 268] on span "LLM call" at bounding box center [149, 266] width 19 height 6
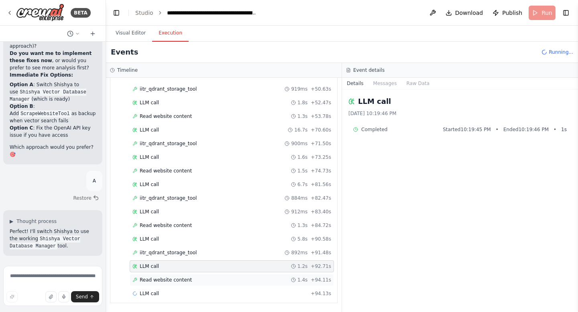
click at [161, 281] on span "Read website content" at bounding box center [166, 280] width 52 height 6
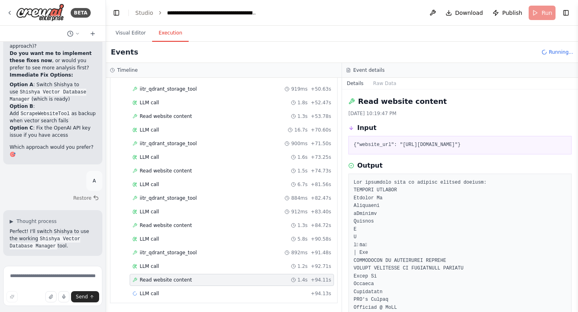
click at [161, 281] on span "Read website content" at bounding box center [166, 280] width 52 height 6
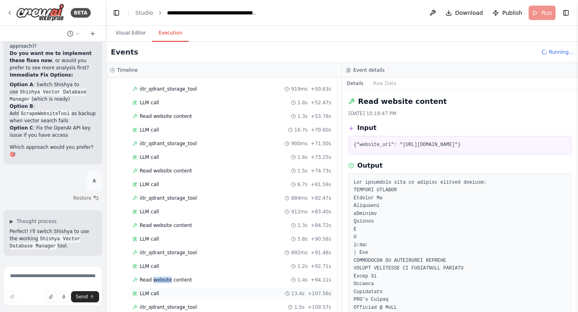
click at [155, 292] on span "LLM call" at bounding box center [149, 294] width 19 height 6
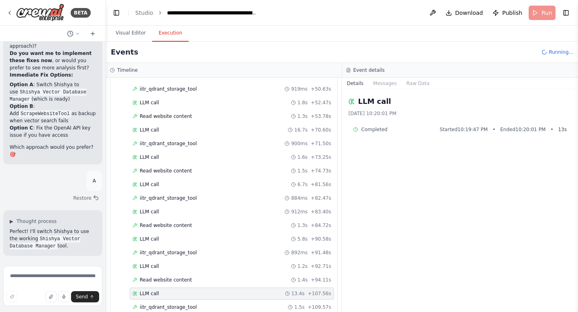
click at [155, 292] on span "LLM call" at bounding box center [149, 294] width 19 height 6
click at [165, 306] on span "iitr_qdrant_storage_tool" at bounding box center [168, 307] width 57 height 6
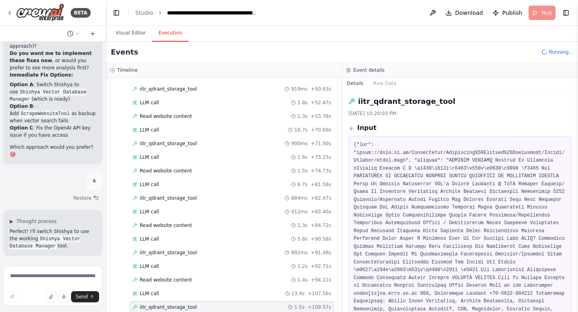
click at [165, 306] on span "iitr_qdrant_storage_tool" at bounding box center [168, 307] width 57 height 6
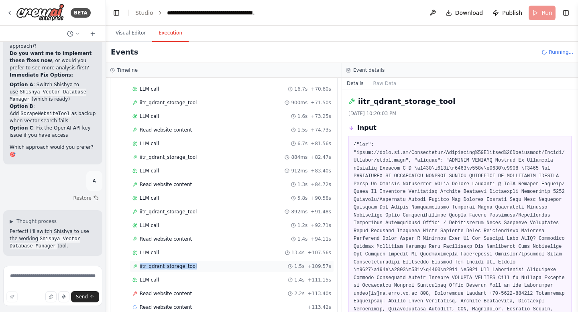
scroll to position [201, 0]
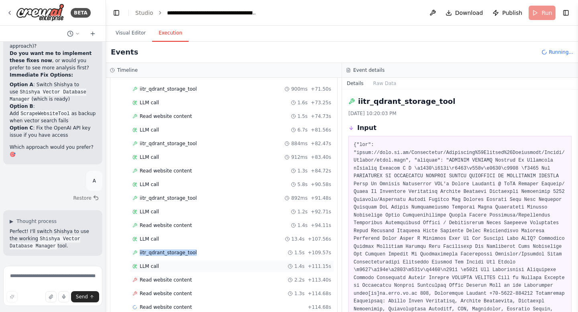
click at [149, 269] on span "LLM call" at bounding box center [149, 266] width 19 height 6
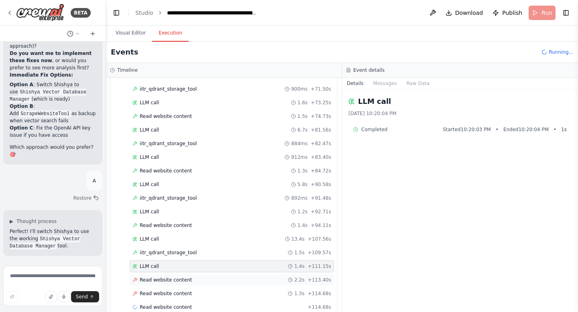
click at [157, 281] on span "Read website content" at bounding box center [166, 280] width 52 height 6
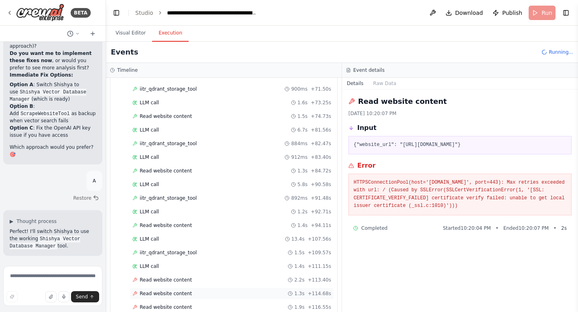
click at [164, 297] on div "Read website content 1.3s + 114.68s" at bounding box center [232, 294] width 204 height 12
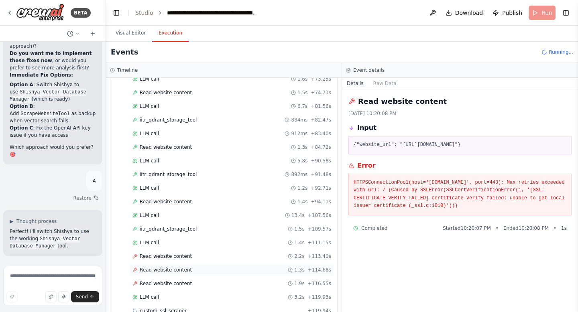
scroll to position [242, 0]
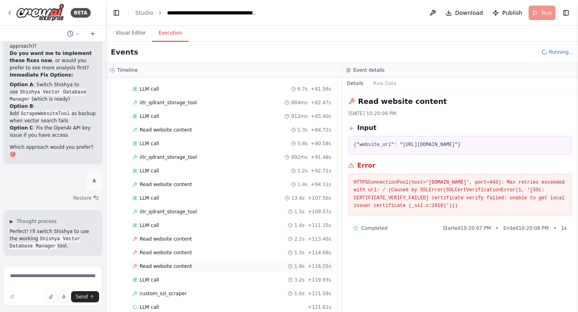
click at [169, 271] on div "Read website content 1.9s + 116.55s" at bounding box center [232, 266] width 204 height 12
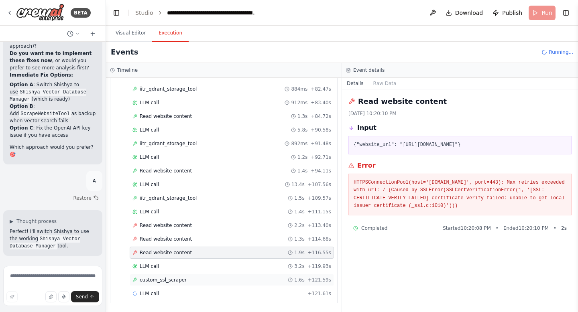
click at [168, 281] on span "custom_ssl_scraper" at bounding box center [163, 280] width 47 height 6
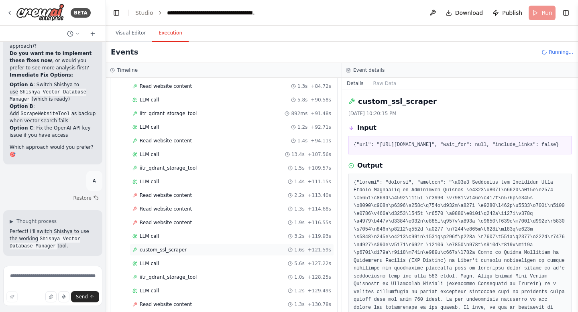
scroll to position [311, 0]
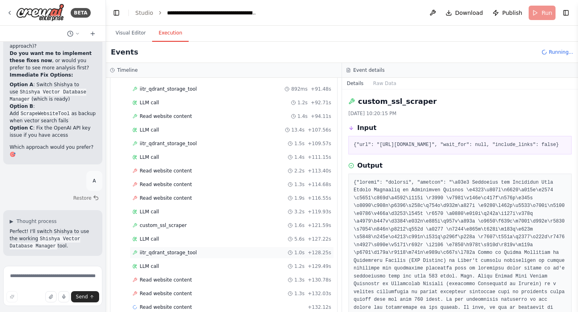
click at [163, 255] on span "iitr_qdrant_storage_tool" at bounding box center [168, 253] width 57 height 6
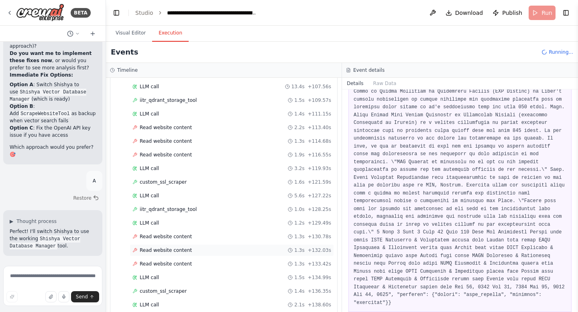
scroll to position [357, 0]
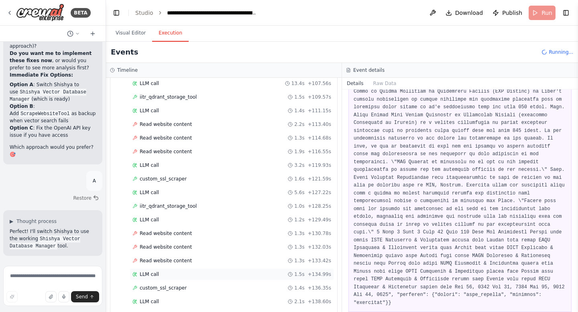
click at [168, 276] on div "LLM call 1.5s + 134.99s" at bounding box center [231, 274] width 199 height 6
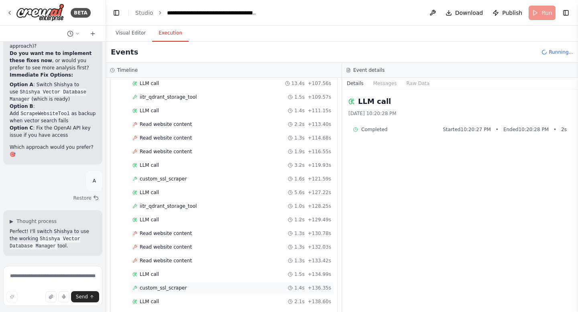
click at [168, 287] on span "custom_ssl_scraper" at bounding box center [163, 288] width 47 height 6
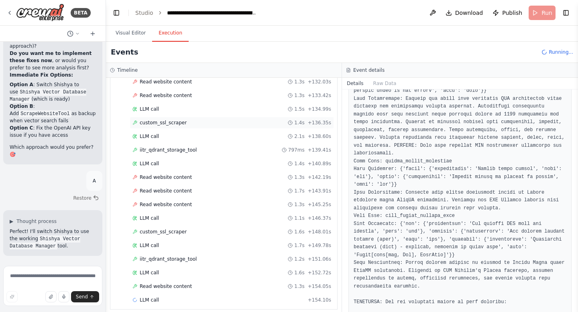
scroll to position [524, 0]
click at [186, 290] on div "Read website content 1.3s + 154.05s" at bounding box center [232, 285] width 204 height 12
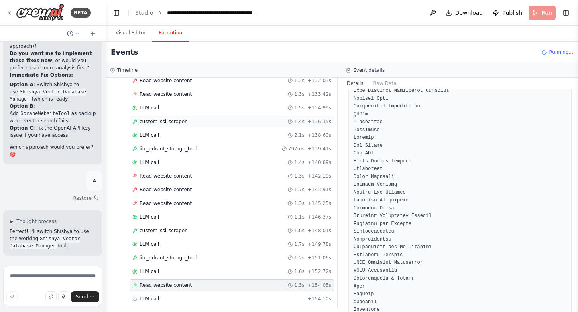
click at [186, 290] on div "Read website content 1.3s + 154.05s" at bounding box center [232, 285] width 204 height 12
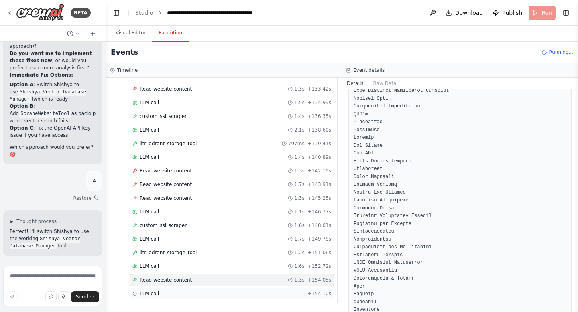
click at [155, 294] on span "LLM call" at bounding box center [149, 294] width 19 height 6
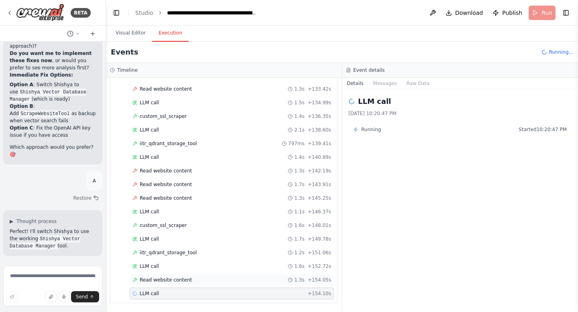
click at [164, 283] on span "Read website content" at bounding box center [166, 280] width 52 height 6
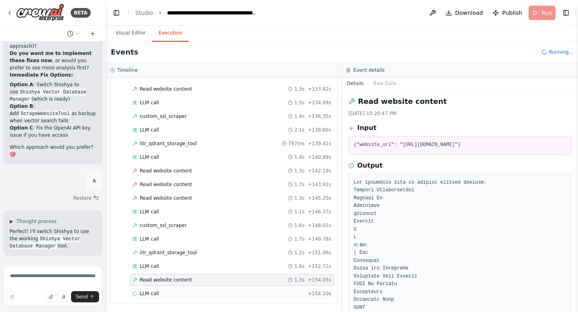
click at [159, 293] on div "LLM call + 154.10s" at bounding box center [231, 294] width 199 height 6
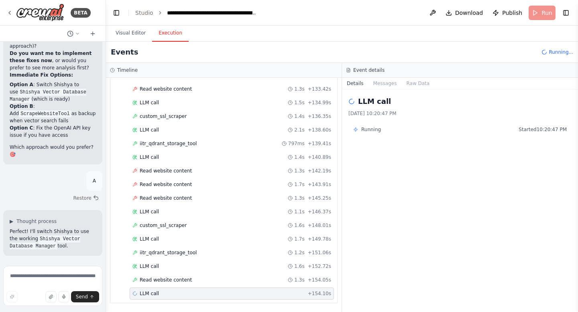
click at [159, 293] on div "LLM call + 154.10s" at bounding box center [231, 294] width 199 height 6
click at [165, 277] on span "Read website content" at bounding box center [166, 280] width 52 height 6
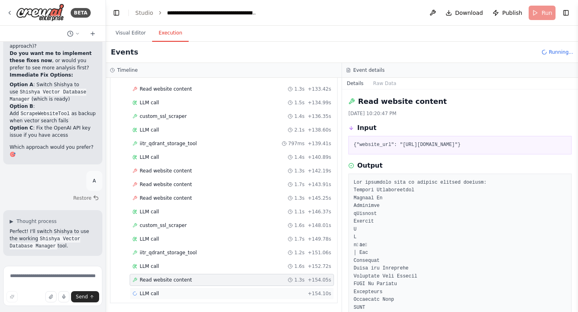
click at [154, 294] on span "LLM call" at bounding box center [149, 294] width 19 height 6
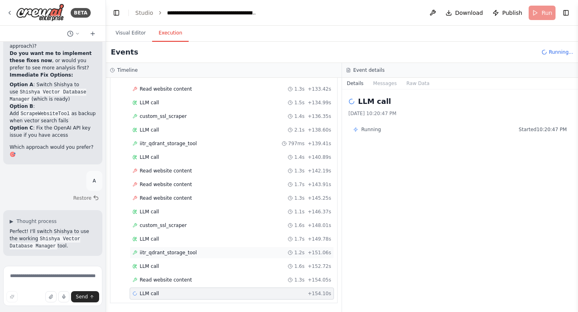
click at [159, 252] on span "iitr_qdrant_storage_tool" at bounding box center [168, 253] width 57 height 6
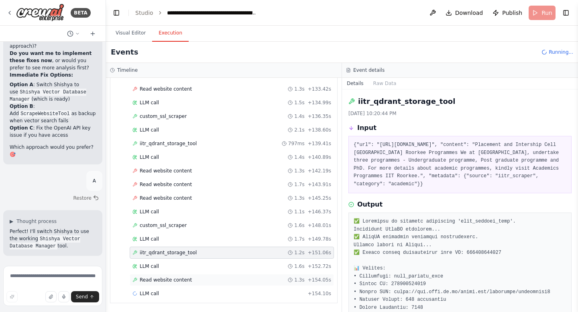
click at [161, 280] on span "Read website content" at bounding box center [166, 280] width 52 height 6
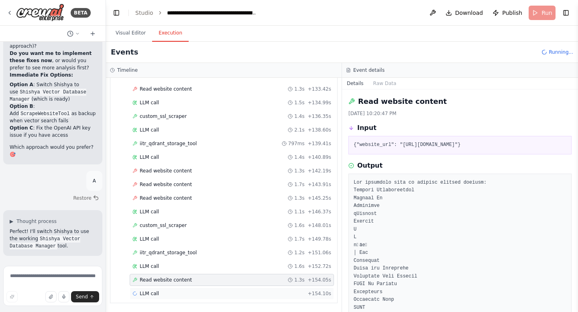
click at [157, 295] on span "LLM call" at bounding box center [149, 294] width 19 height 6
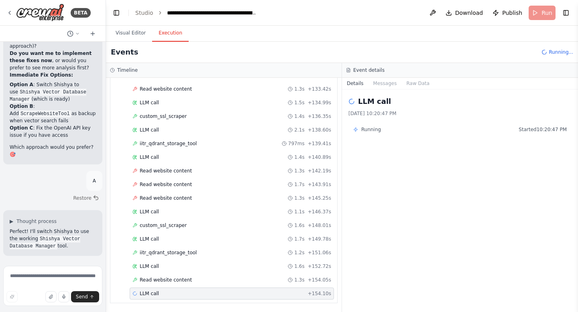
click at [157, 295] on span "LLM call" at bounding box center [149, 294] width 19 height 6
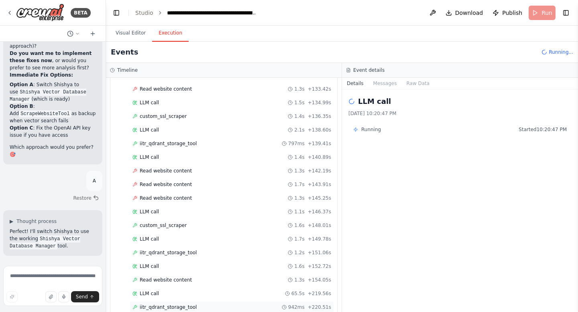
click at [160, 309] on span "iitr_qdrant_storage_tool" at bounding box center [168, 307] width 57 height 6
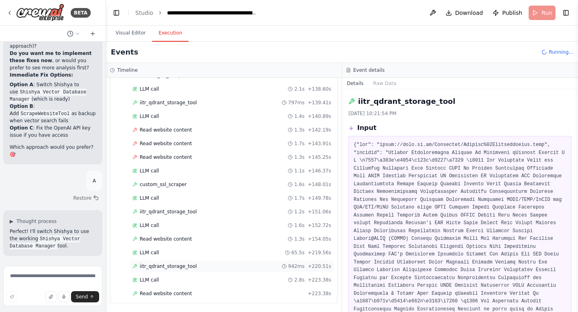
scroll to position [584, 0]
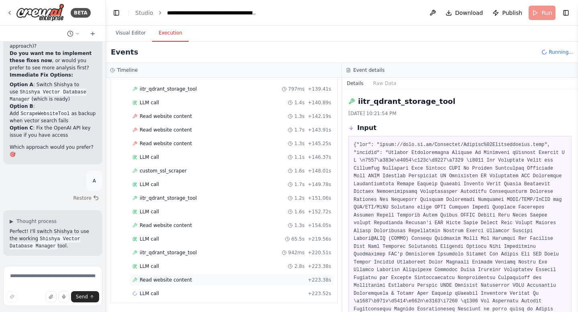
click at [172, 280] on span "Read website content" at bounding box center [166, 280] width 52 height 6
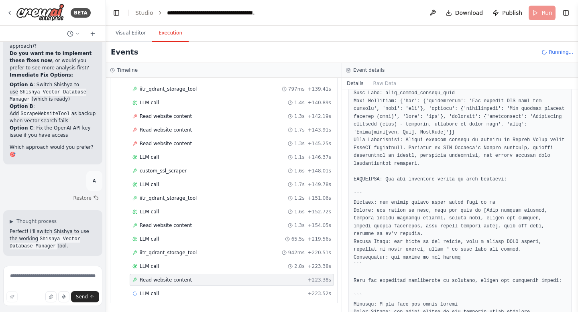
scroll to position [2164, 0]
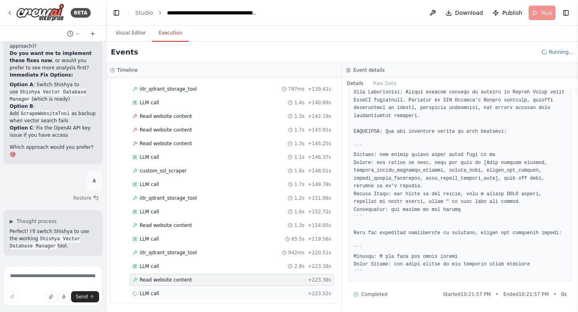
click at [154, 294] on span "LLM call" at bounding box center [149, 294] width 19 height 6
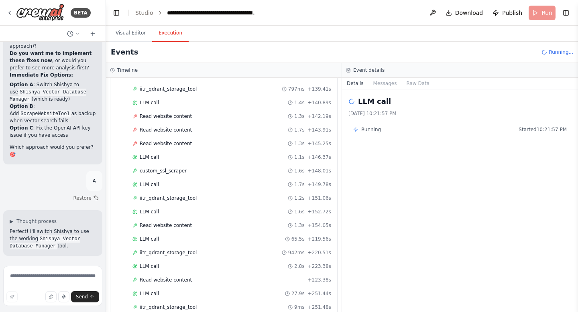
scroll to position [597, 0]
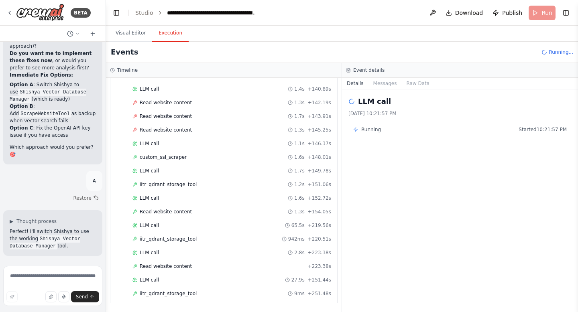
click at [154, 294] on span "iitr_qdrant_storage_tool" at bounding box center [168, 294] width 57 height 6
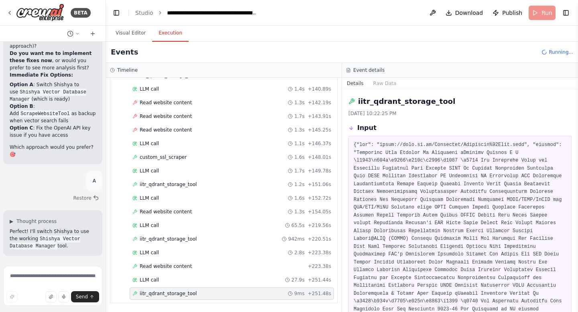
click at [154, 294] on span "iitr_qdrant_storage_tool" at bounding box center [168, 294] width 57 height 6
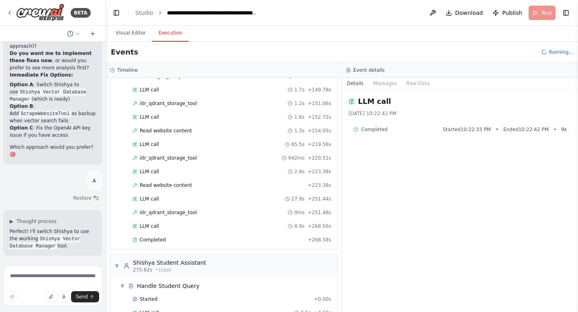
scroll to position [687, 0]
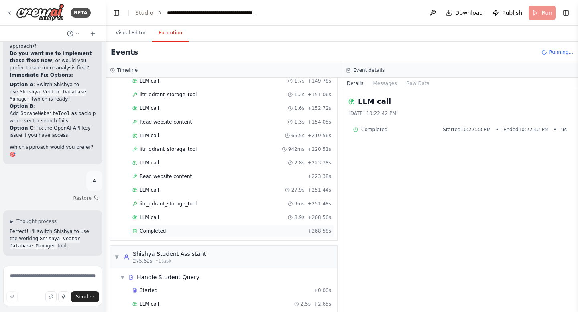
click at [159, 232] on span "Completed" at bounding box center [153, 231] width 26 height 6
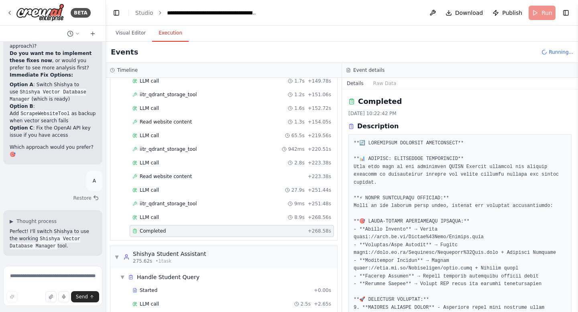
click at [159, 232] on span "Completed" at bounding box center [153, 231] width 26 height 6
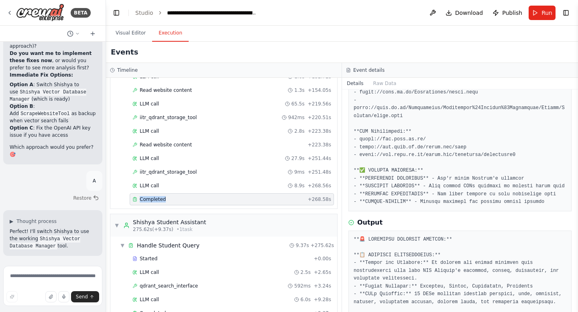
scroll to position [738, 0]
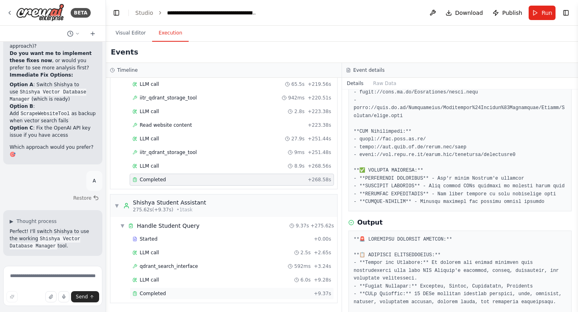
click at [160, 293] on span "Completed" at bounding box center [153, 294] width 26 height 6
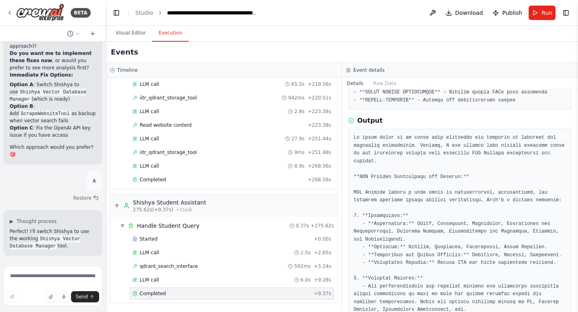
click at [160, 293] on span "Completed" at bounding box center [153, 294] width 26 height 6
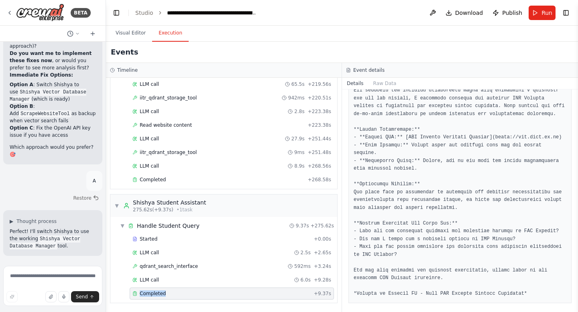
scroll to position [603, 0]
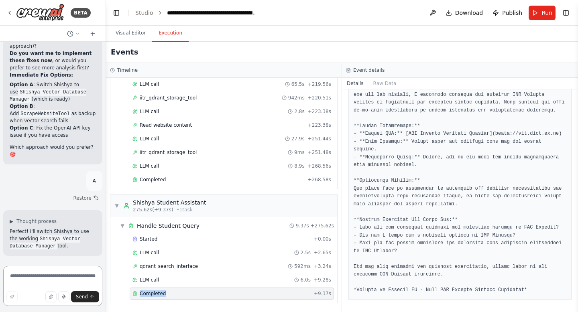
click at [21, 280] on textarea at bounding box center [52, 286] width 99 height 40
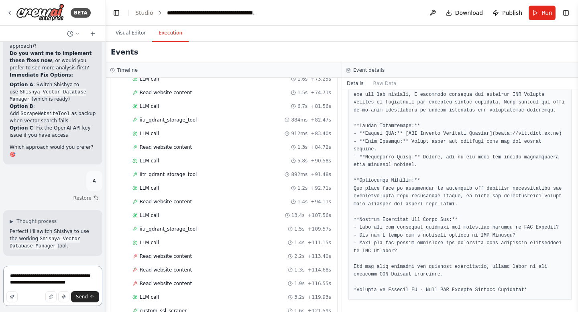
scroll to position [0, 0]
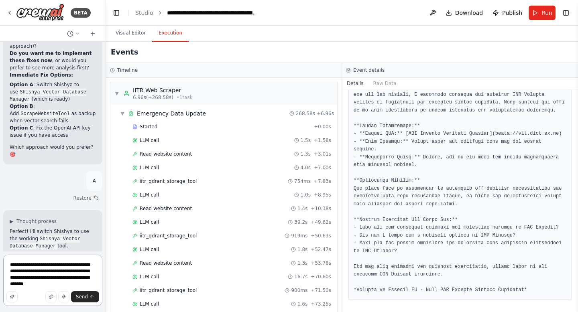
type textarea "**********"
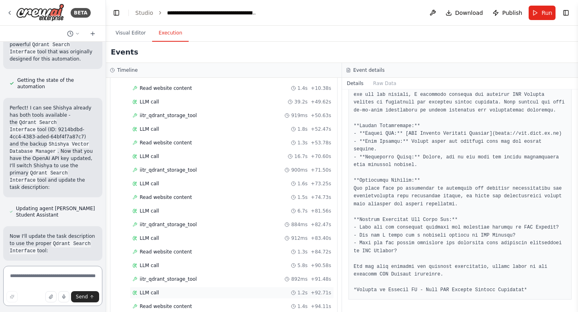
scroll to position [129, 0]
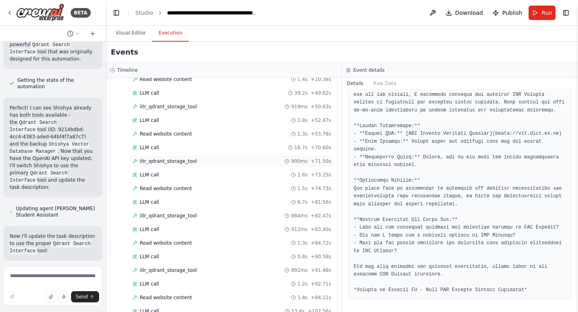
click at [178, 165] on div "iitr_qdrant_storage_tool 900ms + 71.50s" at bounding box center [232, 161] width 204 height 12
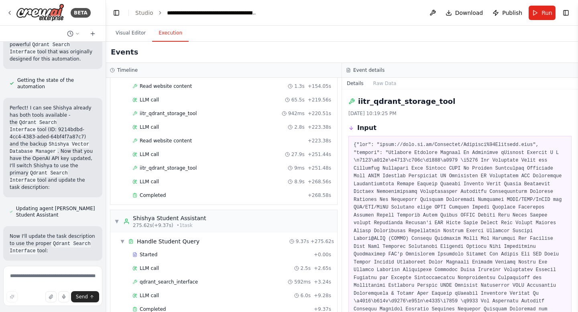
scroll to position [738, 0]
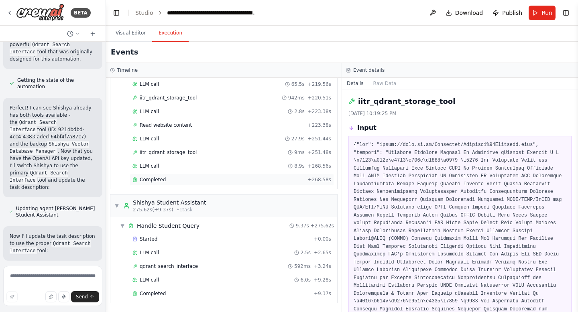
click at [172, 182] on div "Completed" at bounding box center [218, 180] width 172 height 6
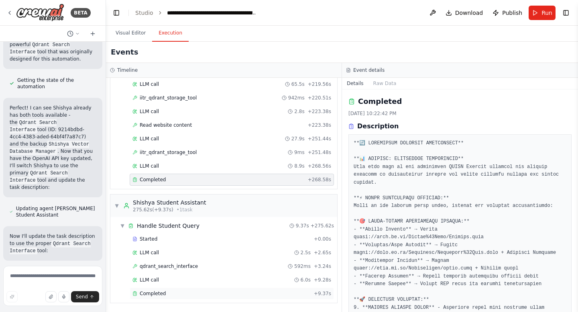
click at [163, 291] on span "Completed" at bounding box center [153, 294] width 26 height 6
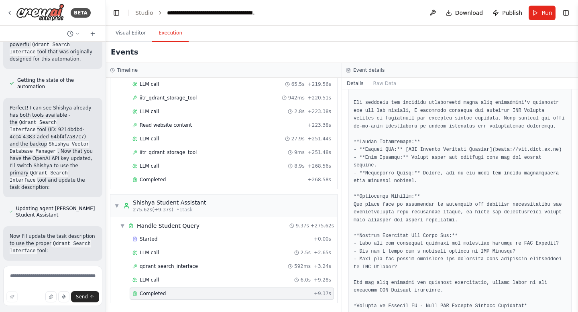
scroll to position [603, 0]
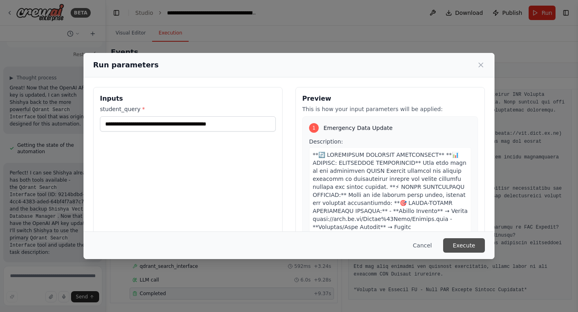
click at [464, 245] on button "Execute" at bounding box center [464, 245] width 42 height 14
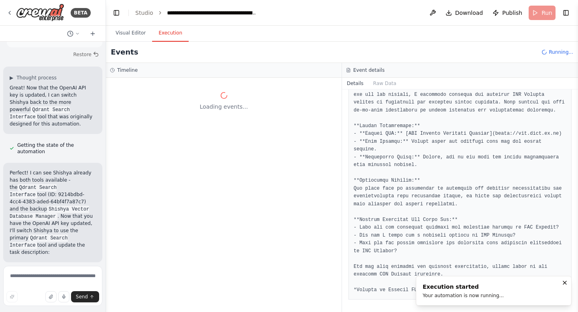
scroll to position [0, 0]
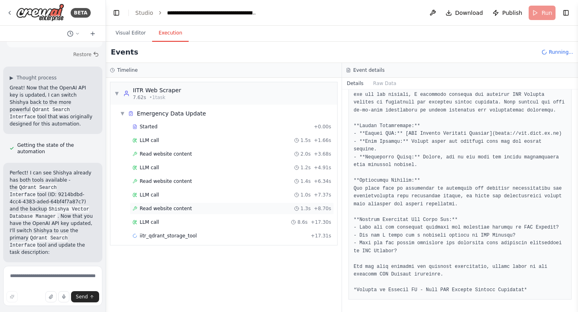
click at [186, 209] on span "Read website content" at bounding box center [166, 208] width 52 height 6
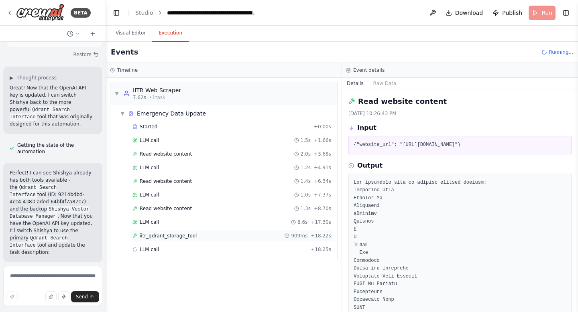
click at [183, 234] on span "iitr_qdrant_storage_tool" at bounding box center [168, 236] width 57 height 6
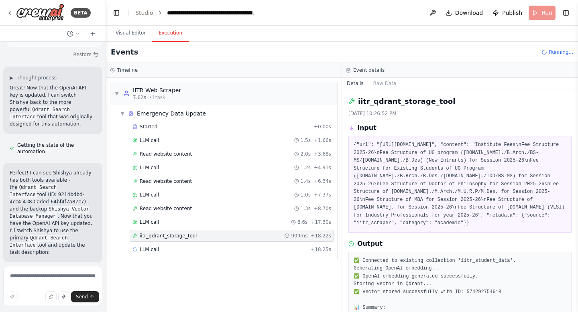
click at [183, 234] on span "iitr_qdrant_storage_tool" at bounding box center [168, 236] width 57 height 6
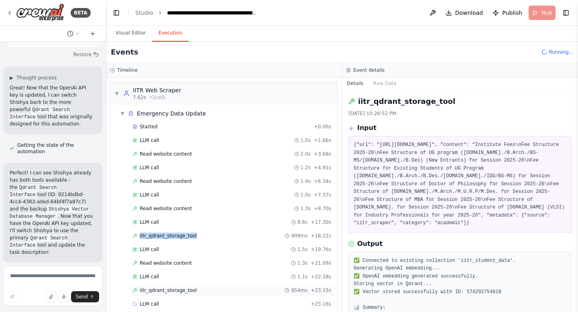
click at [172, 295] on div "iitr_qdrant_storage_tool 854ms + 23.15s" at bounding box center [232, 291] width 204 height 12
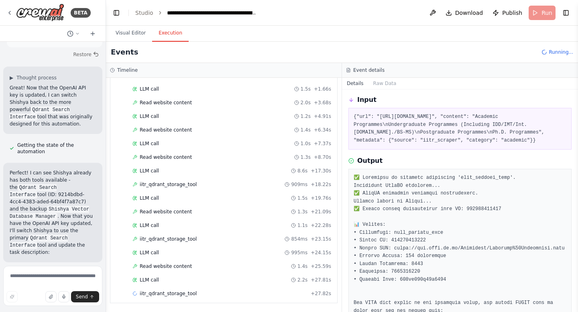
scroll to position [61, 0]
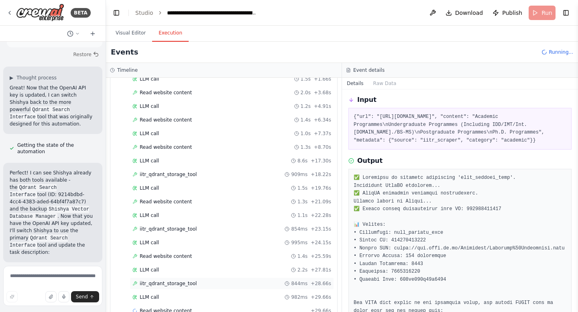
click at [168, 283] on span "iitr_qdrant_storage_tool" at bounding box center [168, 284] width 57 height 6
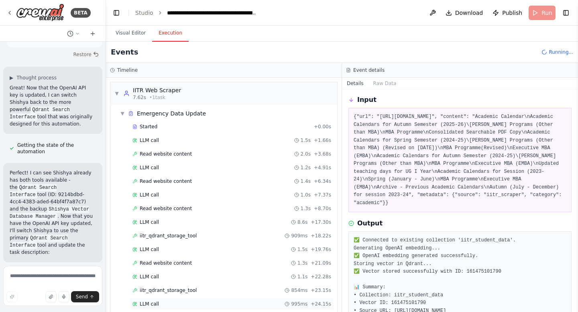
scroll to position [92, 0]
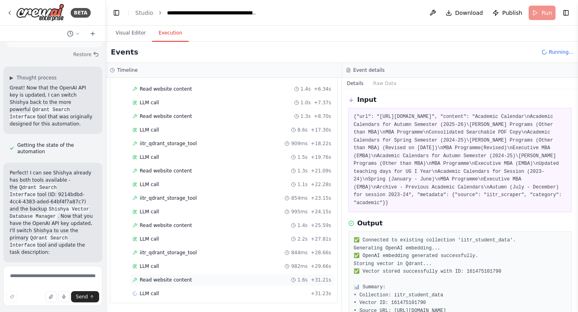
click at [181, 281] on span "Read website content" at bounding box center [166, 280] width 52 height 6
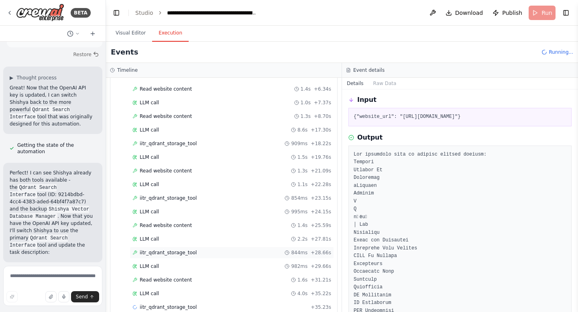
click at [175, 255] on span "iitr_qdrant_storage_tool" at bounding box center [168, 253] width 57 height 6
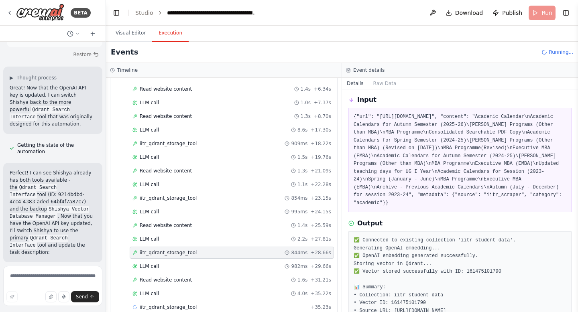
click at [175, 255] on span "iitr_qdrant_storage_tool" at bounding box center [168, 253] width 57 height 6
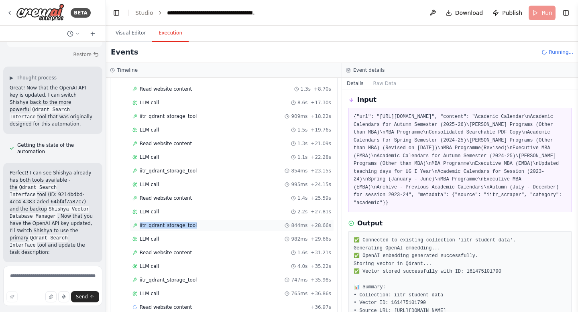
scroll to position [133, 0]
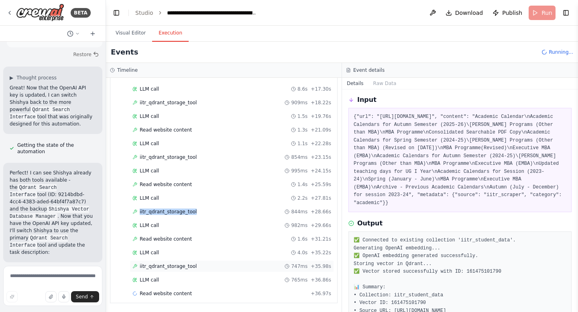
click at [173, 266] on span "iitr_qdrant_storage_tool" at bounding box center [168, 266] width 57 height 6
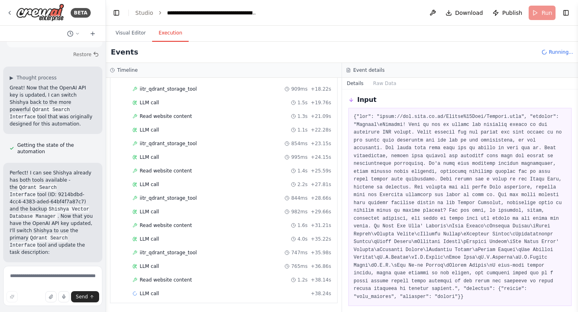
scroll to position [192, 0]
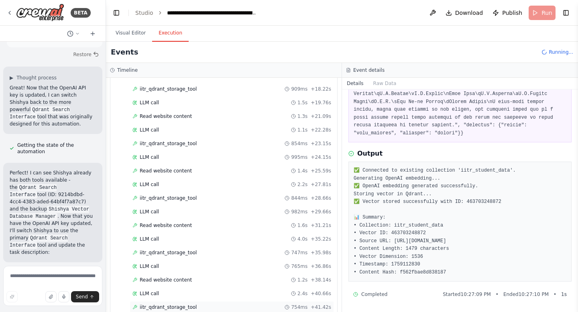
click at [210, 306] on div "iitr_qdrant_storage_tool 754ms + 41.42s" at bounding box center [231, 307] width 199 height 6
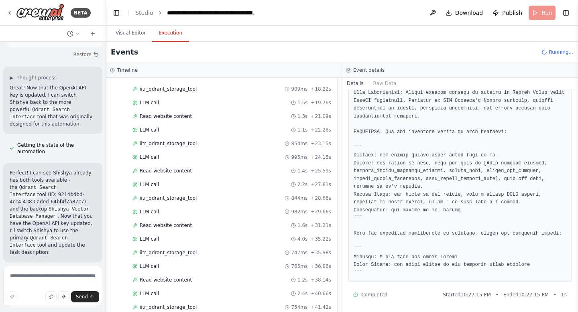
scroll to position [896, 0]
click at [204, 307] on div "iitr_qdrant_storage_tool 754ms + 41.42s" at bounding box center [231, 307] width 199 height 6
click at [174, 304] on span "iitr_qdrant_storage_tool" at bounding box center [168, 307] width 57 height 6
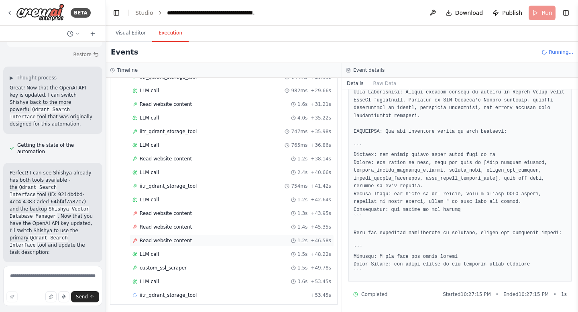
scroll to position [269, 0]
click at [163, 294] on span "iitr_qdrant_storage_tool" at bounding box center [168, 294] width 57 height 6
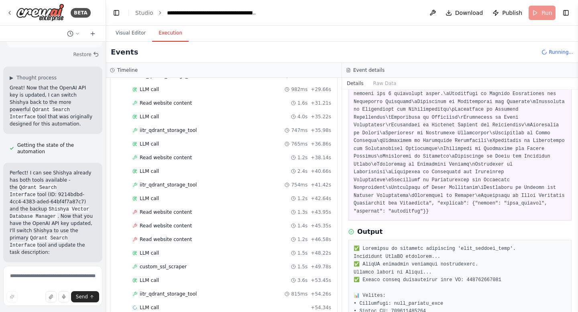
click at [163, 294] on span "iitr_qdrant_storage_tool" at bounding box center [168, 294] width 57 height 6
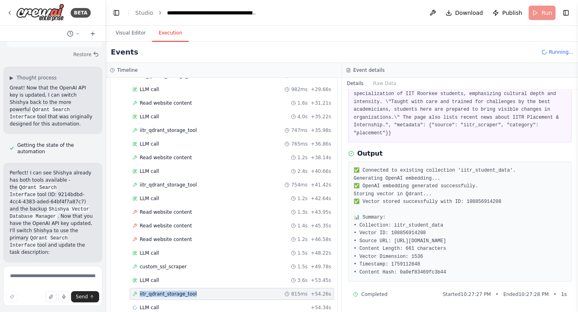
scroll to position [283, 0]
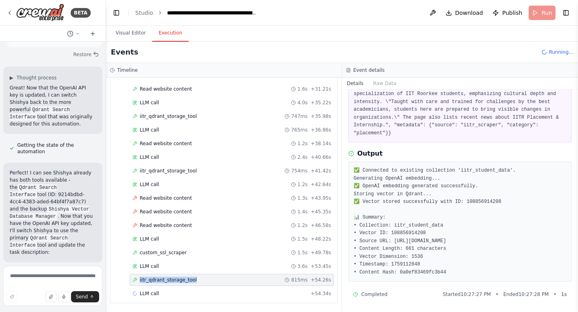
click at [163, 294] on div "LLM call + 54.34s" at bounding box center [231, 294] width 199 height 6
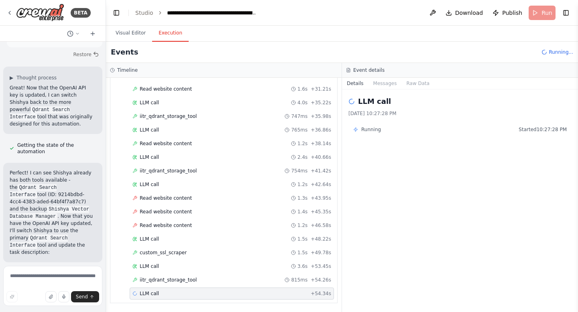
click at [163, 294] on div "LLM call + 54.34s" at bounding box center [231, 294] width 199 height 6
click at [33, 277] on textarea at bounding box center [52, 286] width 99 height 40
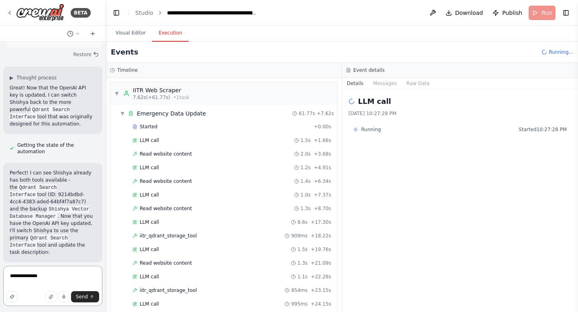
scroll to position [42860, 0]
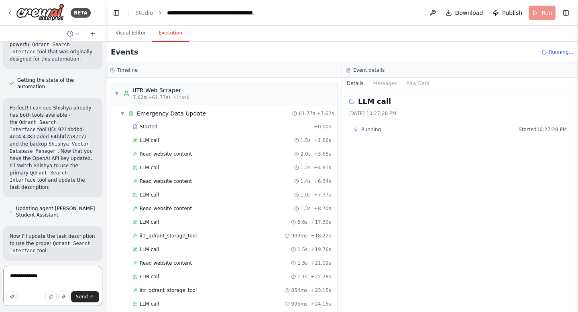
click at [50, 273] on textarea "**********" at bounding box center [52, 286] width 99 height 40
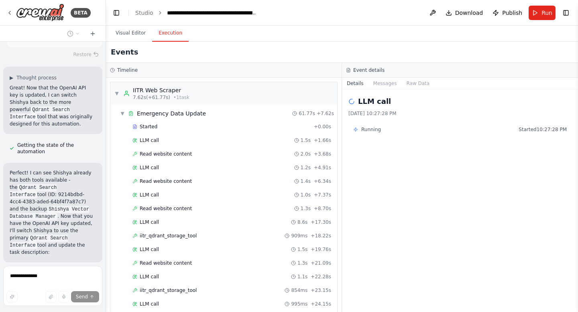
scroll to position [42821, 0]
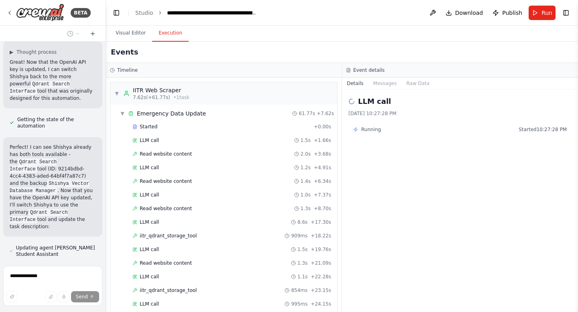
click at [1, 272] on div "BETA Hello! I'm the CrewAI assistant. What kind of automation do you want to bu…" at bounding box center [53, 156] width 106 height 312
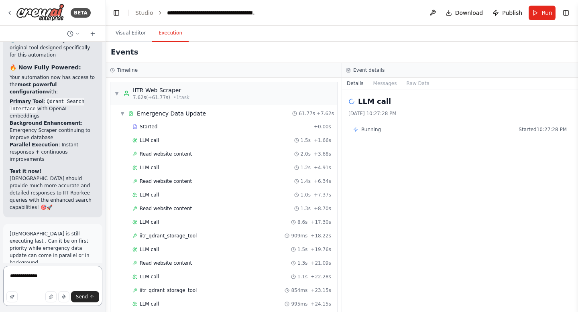
scroll to position [43486, 0]
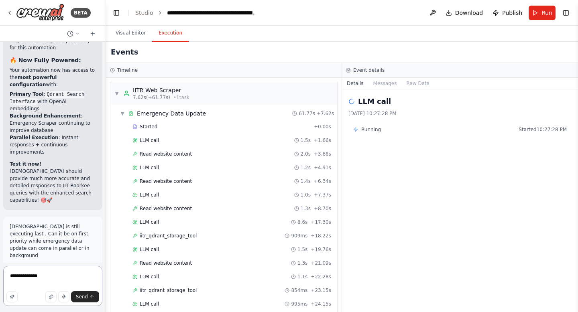
click at [51, 278] on textarea "**********" at bounding box center [52, 286] width 99 height 40
drag, startPoint x: 51, startPoint y: 275, endPoint x: 0, endPoint y: 271, distance: 51.1
click at [0, 271] on div "BETA Hello! I'm the CrewAI assistant. What kind of automation do you want to bu…" at bounding box center [53, 156] width 106 height 312
type textarea "*"
click at [92, 297] on icon "submit" at bounding box center [92, 297] width 5 height 5
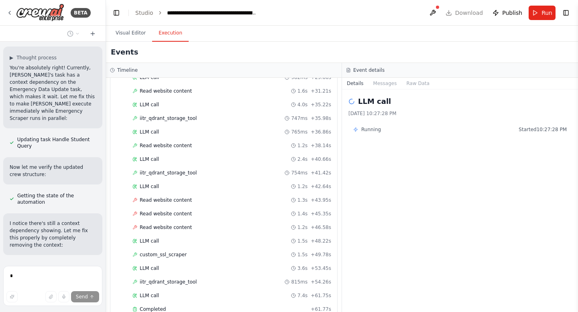
scroll to position [411, 0]
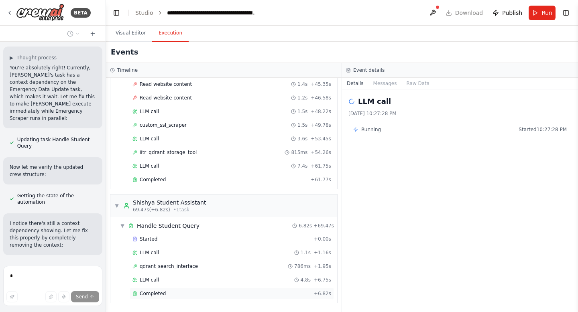
click at [167, 293] on div "Completed" at bounding box center [221, 294] width 178 height 6
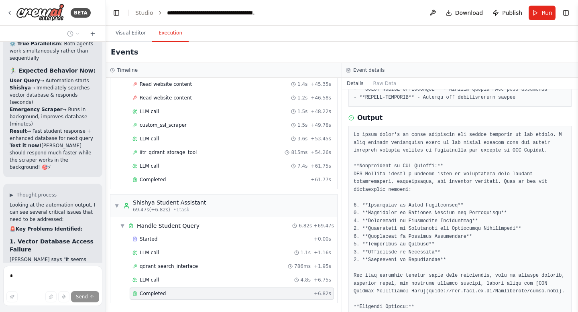
scroll to position [44336, 0]
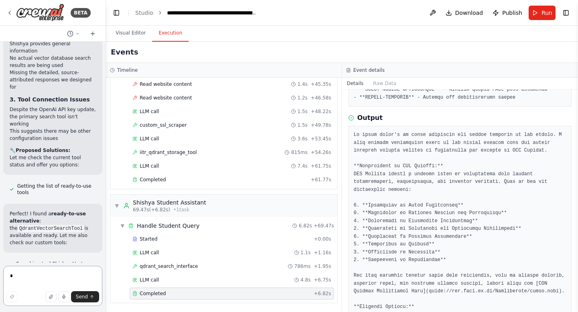
scroll to position [44641, 0]
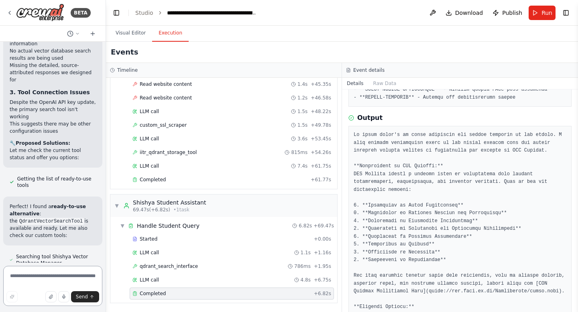
paste textarea "**********"
type textarea "**********"
drag, startPoint x: 43, startPoint y: 281, endPoint x: 0, endPoint y: 271, distance: 44.4
click at [0, 271] on div "BETA Hello! I'm the CrewAI assistant. What kind of automation do you want to bu…" at bounding box center [53, 156] width 106 height 312
paste textarea "**********"
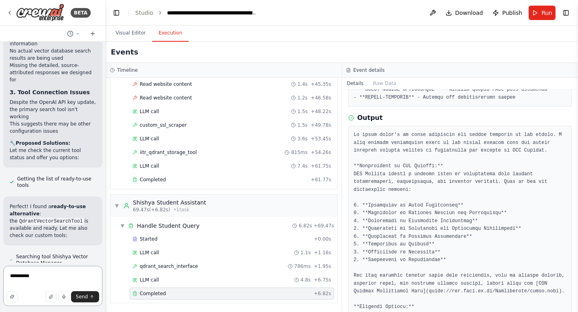
type textarea "**********"
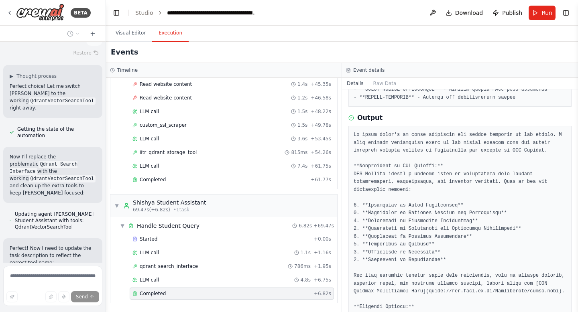
scroll to position [45251, 0]
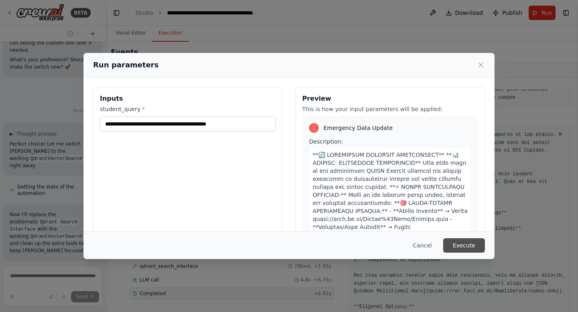
click at [461, 244] on button "Execute" at bounding box center [464, 245] width 42 height 14
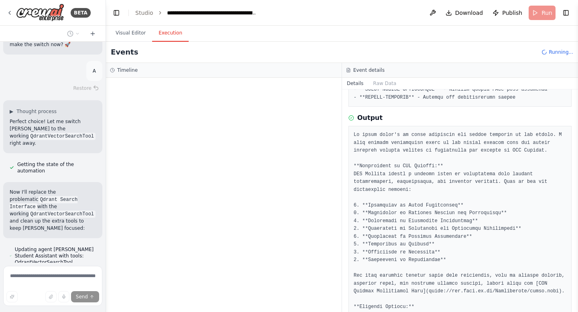
scroll to position [45231, 0]
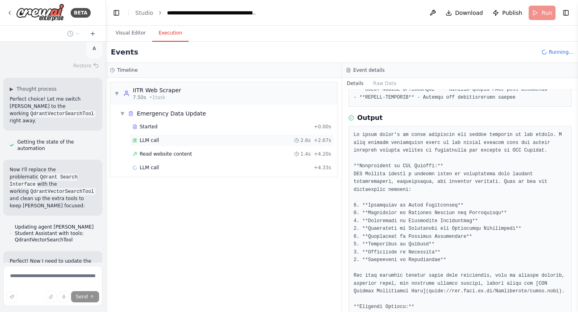
click at [182, 138] on div "LLM call 2.6s + 2.67s" at bounding box center [231, 140] width 199 height 6
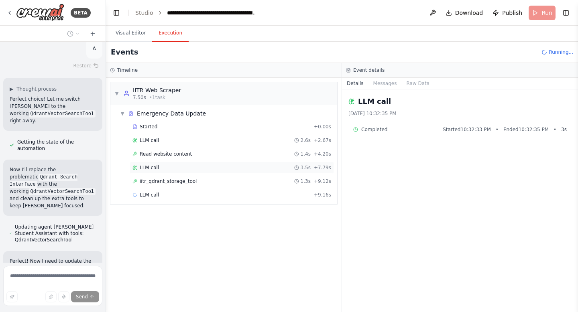
click at [173, 167] on div "LLM call 3.5s + 7.79s" at bounding box center [231, 168] width 199 height 6
click at [177, 181] on span "iitr_qdrant_storage_tool" at bounding box center [168, 181] width 57 height 6
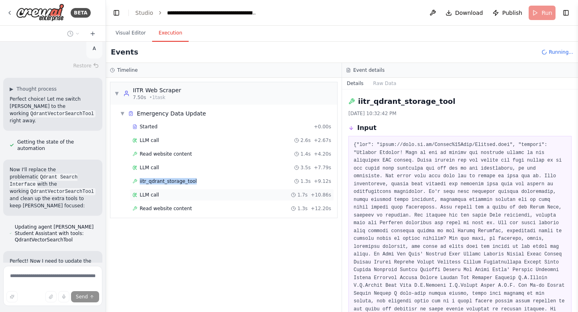
click at [166, 194] on div "LLM call 1.7s + 10.86s" at bounding box center [231, 195] width 199 height 6
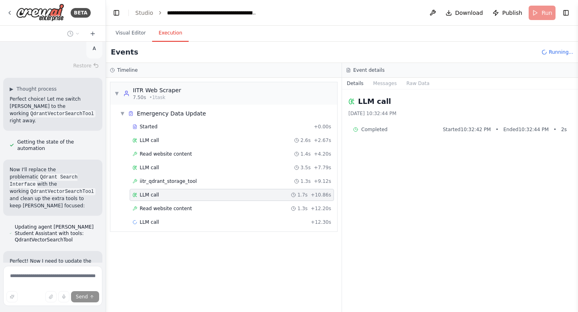
click at [166, 194] on div "LLM call 1.7s + 10.86s" at bounding box center [231, 195] width 199 height 6
click at [166, 209] on span "Read website content" at bounding box center [166, 208] width 52 height 6
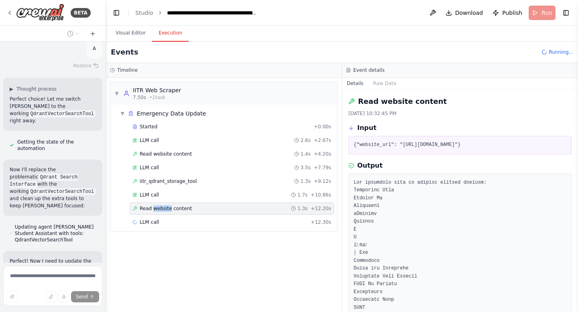
click at [166, 209] on span "Read website content" at bounding box center [166, 208] width 52 height 6
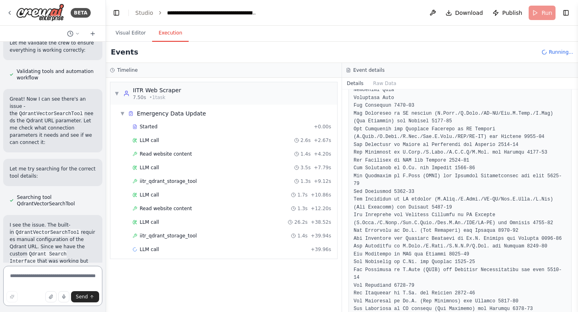
scroll to position [802, 0]
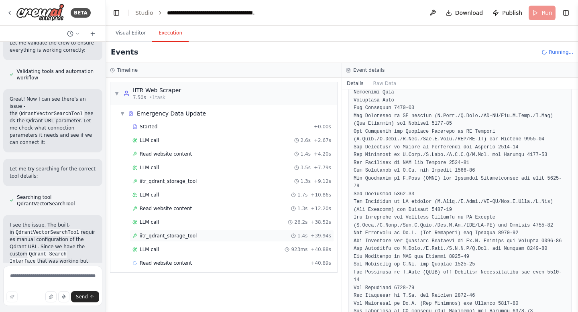
click at [195, 236] on div "iitr_qdrant_storage_tool 1.4s + 39.94s" at bounding box center [231, 236] width 199 height 6
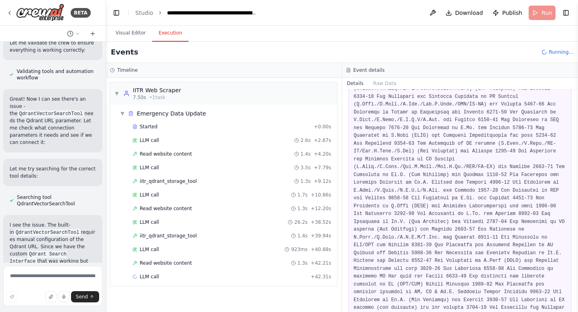
scroll to position [0, 0]
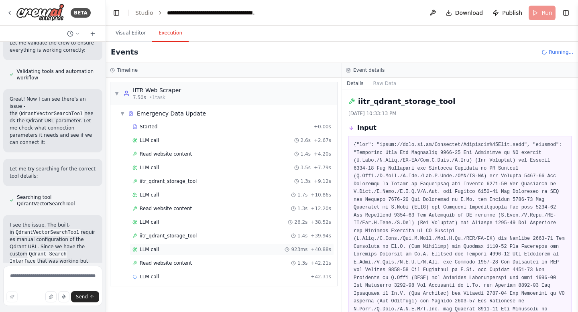
click at [159, 248] on div "LLM call 923ms + 40.88s" at bounding box center [231, 249] width 199 height 6
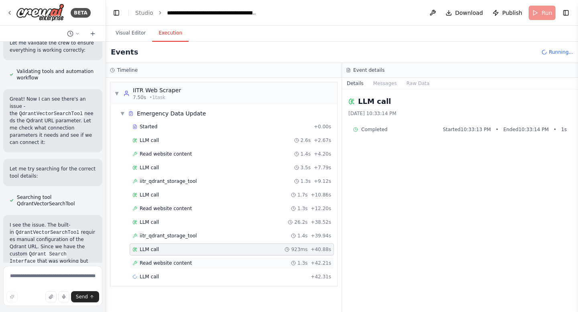
click at [170, 265] on span "Read website content" at bounding box center [166, 263] width 52 height 6
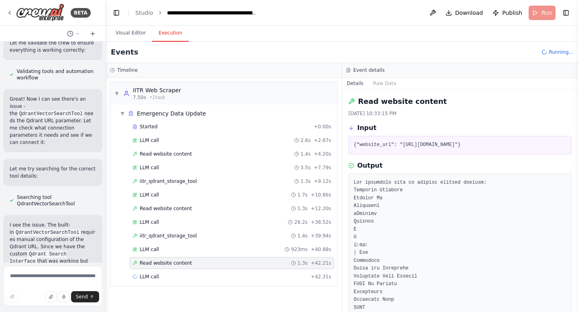
click at [170, 265] on span "Read website content" at bounding box center [166, 263] width 52 height 6
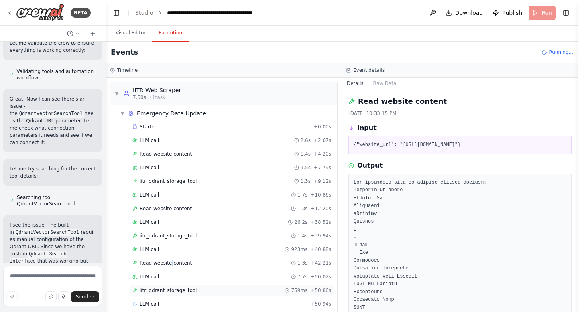
click at [191, 289] on span "iitr_qdrant_storage_tool" at bounding box center [168, 290] width 57 height 6
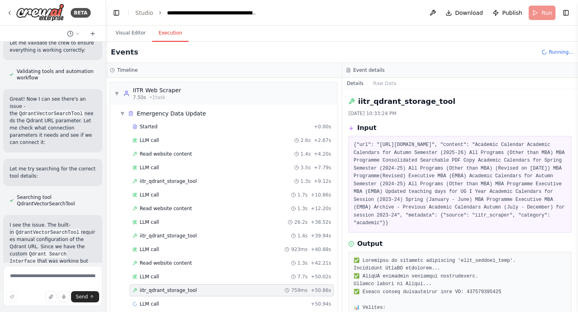
click at [191, 289] on span "iitr_qdrant_storage_tool" at bounding box center [168, 290] width 57 height 6
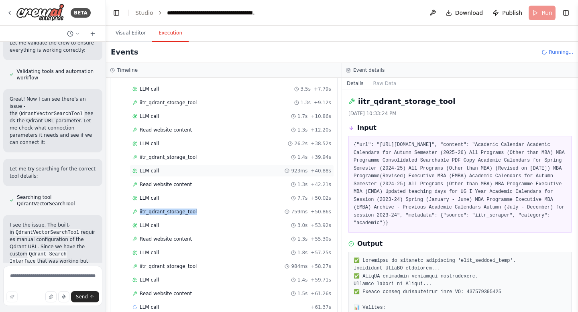
scroll to position [92, 0]
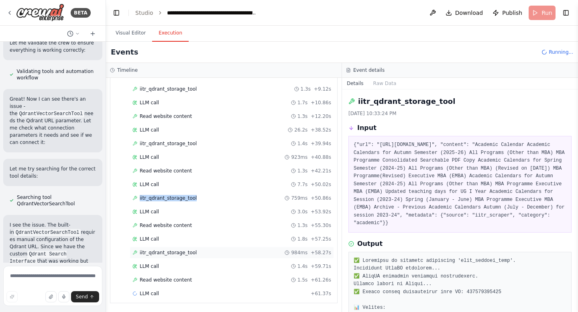
click at [164, 252] on span "iitr_qdrant_storage_tool" at bounding box center [168, 253] width 57 height 6
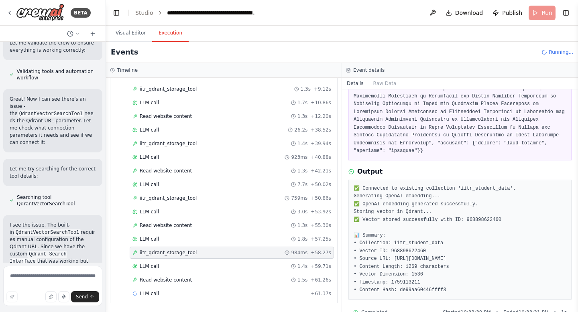
scroll to position [168, 0]
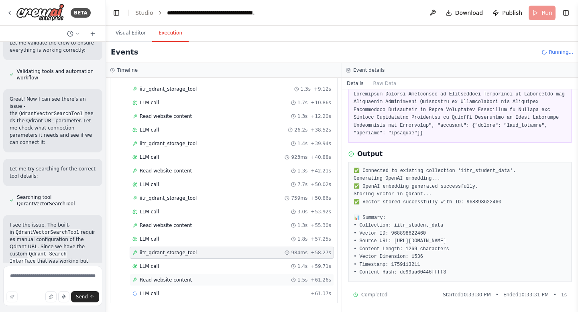
click at [182, 281] on span "Read website content" at bounding box center [166, 280] width 52 height 6
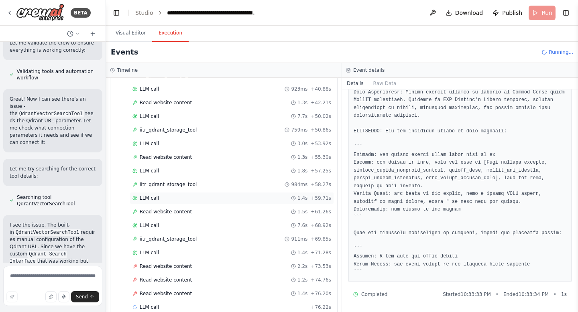
scroll to position [174, 0]
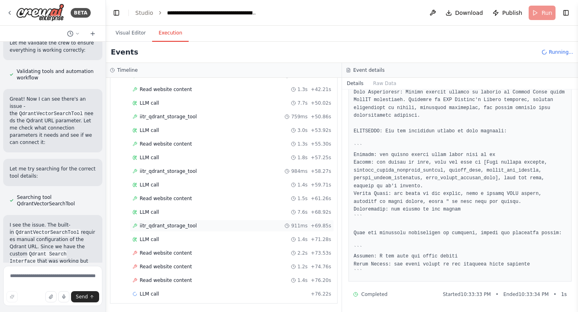
click at [172, 228] on span "iitr_qdrant_storage_tool" at bounding box center [168, 226] width 57 height 6
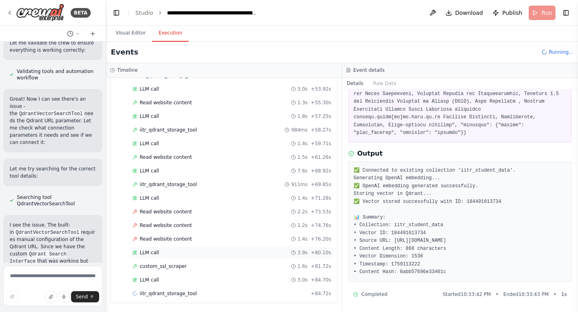
scroll to position [229, 0]
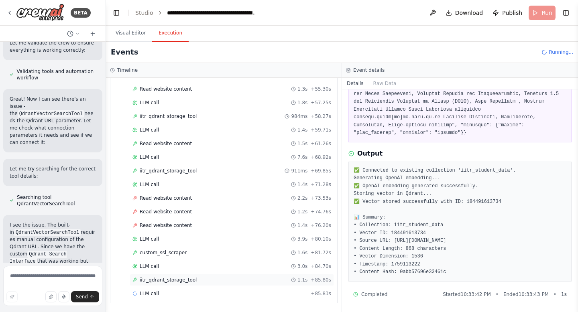
click at [197, 281] on div "iitr_qdrant_storage_tool 1.1s + 85.80s" at bounding box center [231, 280] width 199 height 6
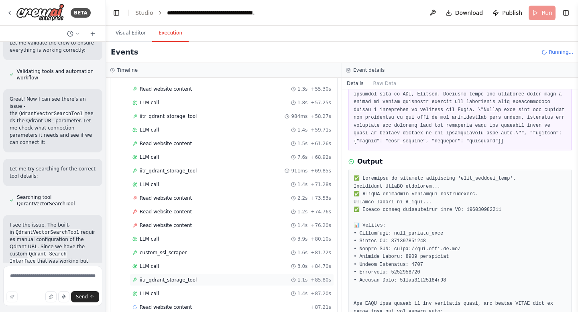
scroll to position [881, 0]
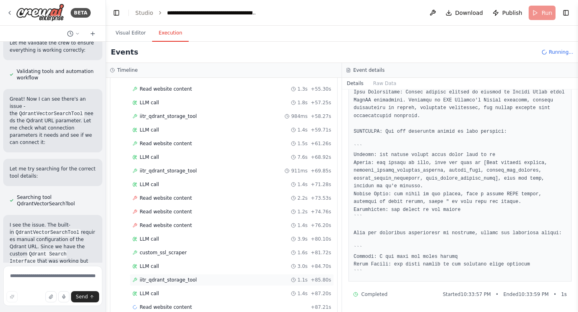
click at [197, 281] on div "iitr_qdrant_storage_tool 1.1s + 85.80s" at bounding box center [231, 280] width 199 height 6
click at [169, 304] on span "custom_ssl_scraper" at bounding box center [163, 307] width 47 height 6
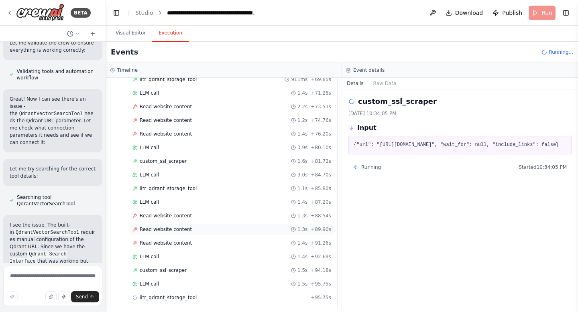
scroll to position [321, 0]
click at [181, 295] on span "iitr_qdrant_storage_tool" at bounding box center [168, 296] width 57 height 6
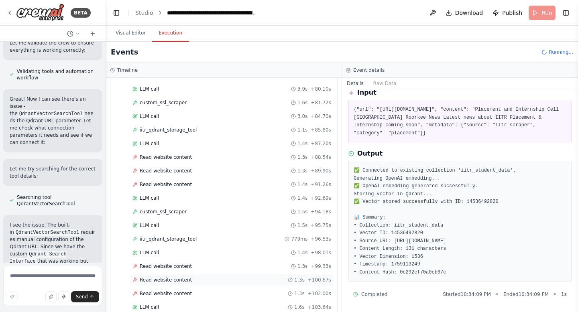
scroll to position [406, 0]
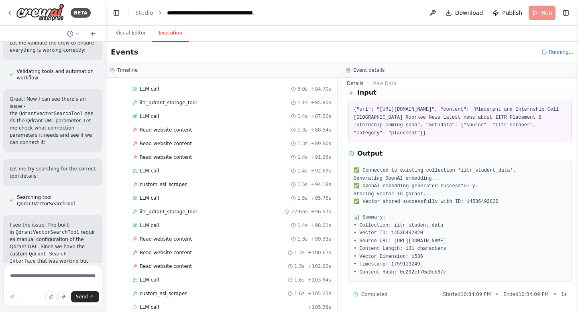
click at [172, 292] on span "custom_ssl_scraper" at bounding box center [163, 294] width 47 height 6
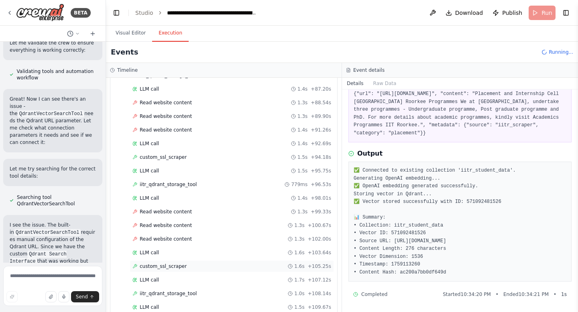
scroll to position [474, 0]
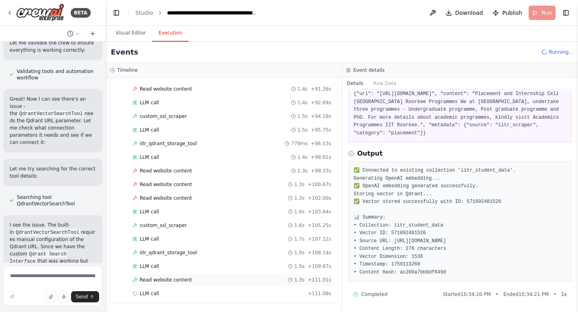
click at [180, 280] on span "Read website content" at bounding box center [166, 280] width 52 height 6
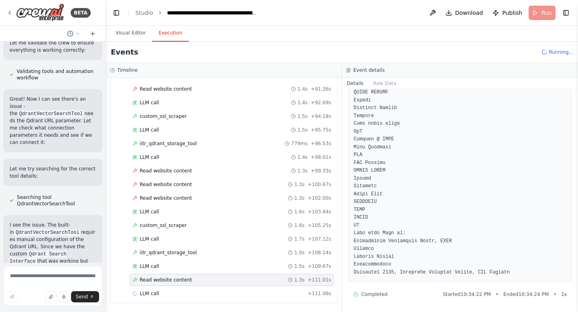
scroll to position [1921, 0]
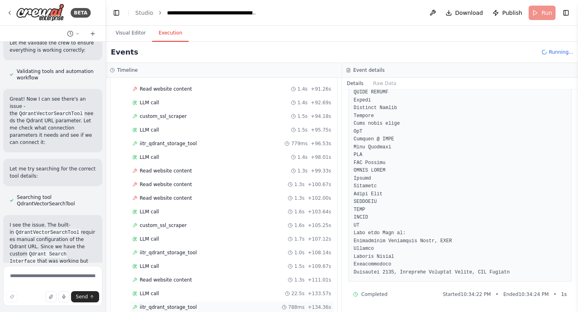
click at [191, 306] on span "iitr_qdrant_storage_tool" at bounding box center [168, 307] width 57 height 6
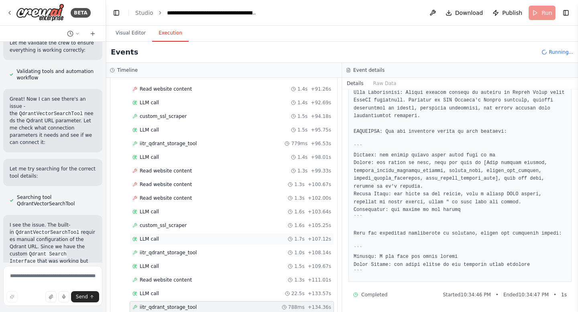
scroll to position [529, 0]
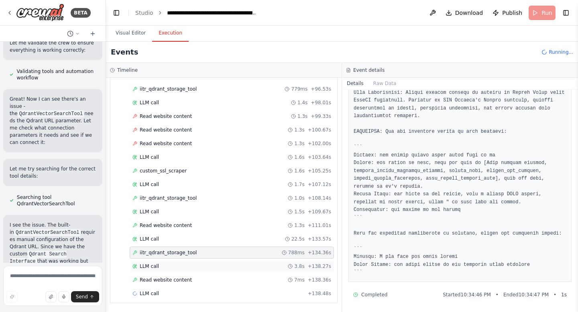
click at [153, 268] on span "LLM call" at bounding box center [149, 266] width 19 height 6
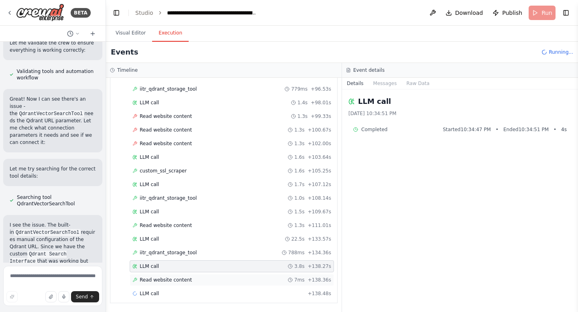
click at [159, 283] on span "Read website content" at bounding box center [166, 280] width 52 height 6
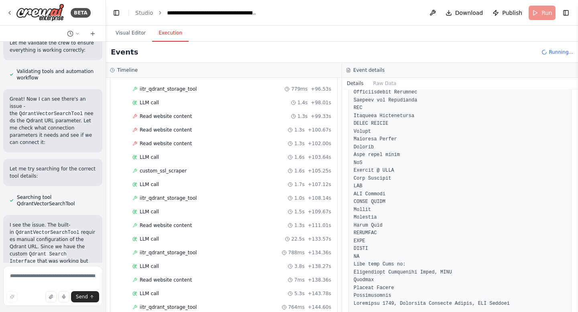
scroll to position [597, 0]
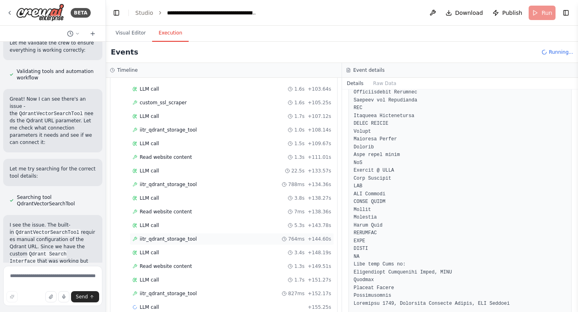
click at [183, 242] on span "iitr_qdrant_storage_tool" at bounding box center [168, 239] width 57 height 6
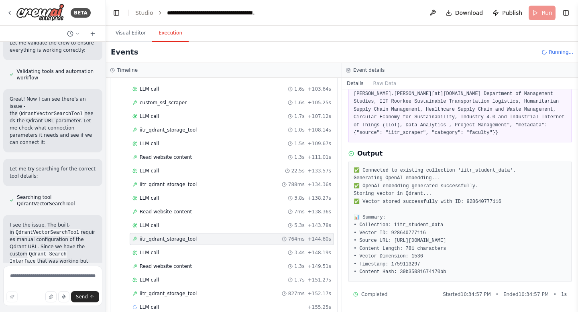
scroll to position [137, 0]
click at [187, 295] on span "iitr_qdrant_storage_tool" at bounding box center [168, 294] width 57 height 6
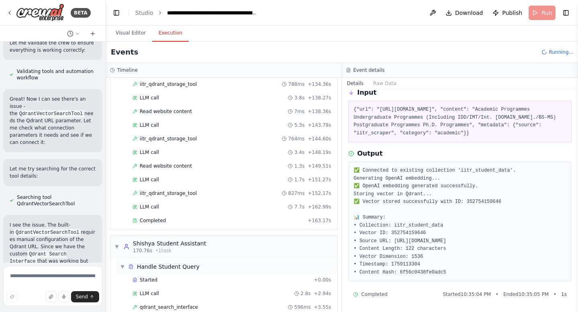
scroll to position [725, 0]
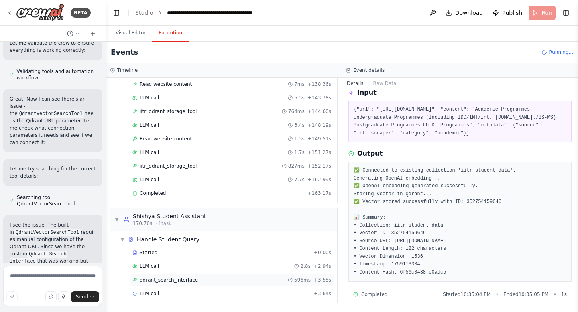
click at [190, 280] on span "qdrant_search_interface" at bounding box center [169, 280] width 58 height 6
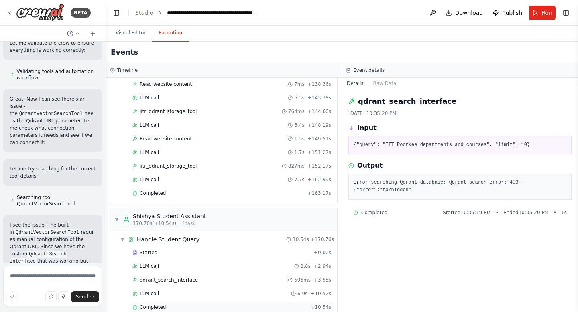
click at [155, 308] on span "Completed" at bounding box center [153, 307] width 26 height 6
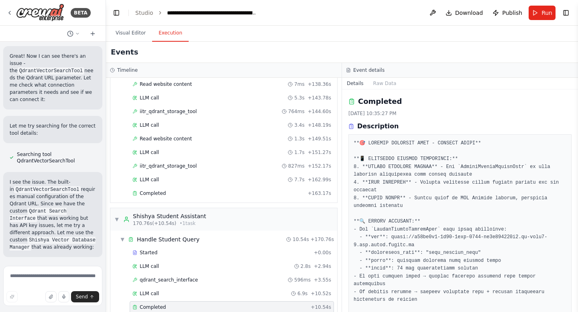
scroll to position [45611, 0]
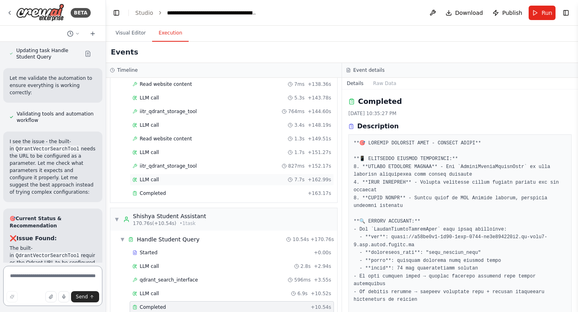
scroll to position [738, 0]
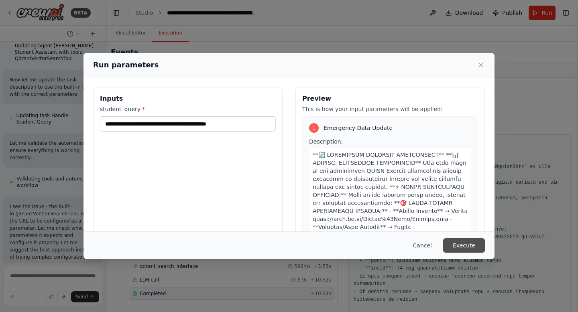
click at [461, 248] on button "Execute" at bounding box center [464, 245] width 42 height 14
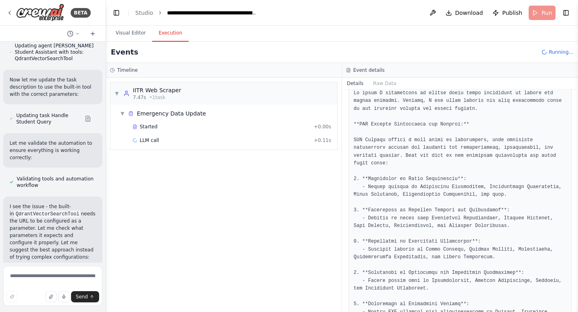
scroll to position [433, 0]
click at [181, 155] on span "Read website content" at bounding box center [166, 154] width 52 height 6
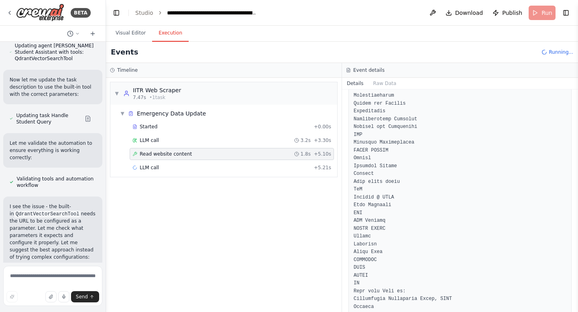
scroll to position [6069, 0]
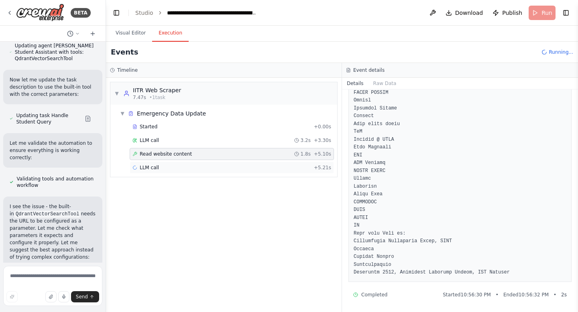
click at [154, 169] on span "LLM call" at bounding box center [149, 168] width 19 height 6
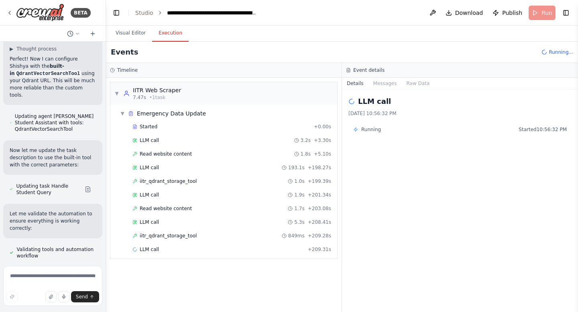
scroll to position [46553, 0]
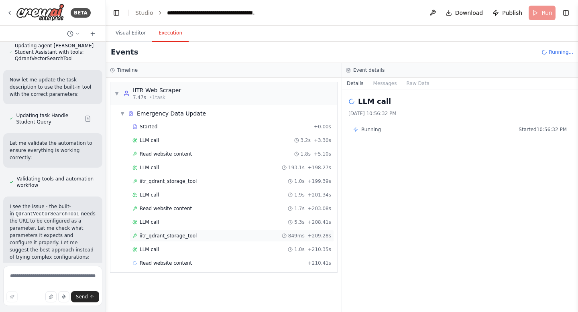
click at [181, 236] on span "iitr_qdrant_storage_tool" at bounding box center [168, 236] width 57 height 6
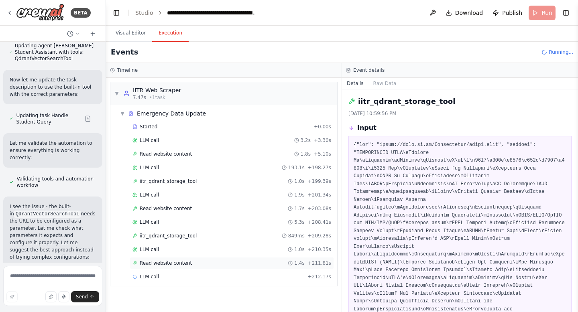
click at [181, 264] on span "Read website content" at bounding box center [166, 263] width 52 height 6
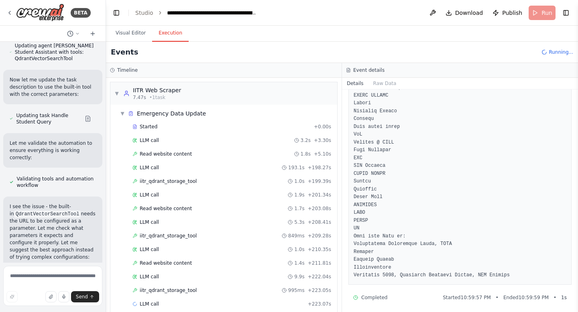
scroll to position [1436, 0]
click at [195, 289] on div "iitr_qdrant_storage_tool 995ms + 223.05s" at bounding box center [231, 290] width 199 height 6
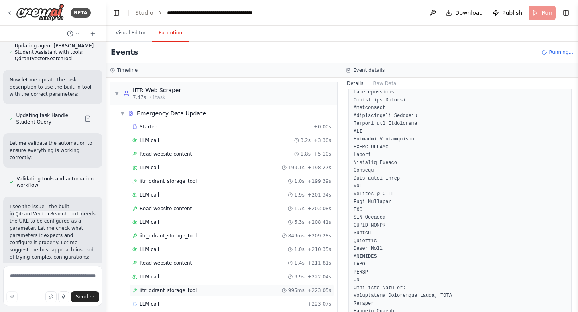
click at [195, 289] on div "iitr_qdrant_storage_tool 995ms + 223.05s" at bounding box center [231, 290] width 199 height 6
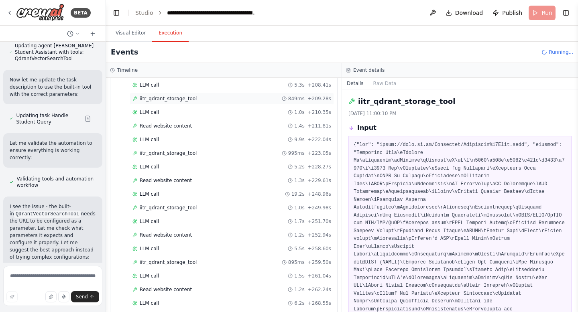
scroll to position [174, 0]
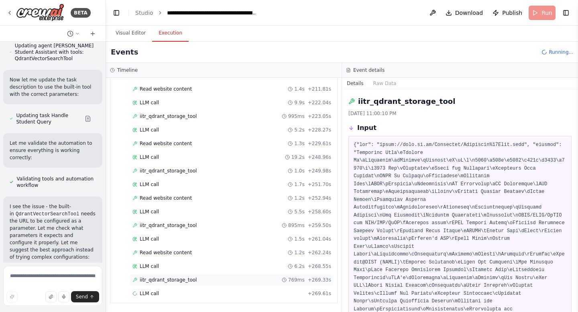
click at [220, 283] on div "iitr_qdrant_storage_tool 769ms + 269.33s" at bounding box center [231, 280] width 199 height 6
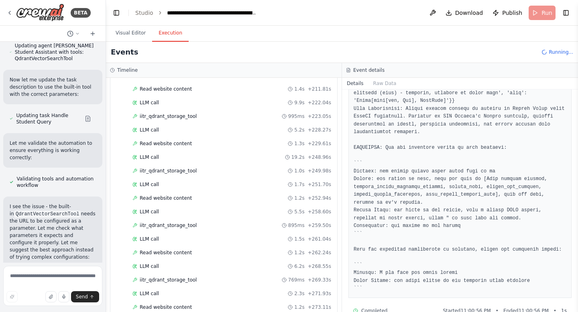
scroll to position [1170, 0]
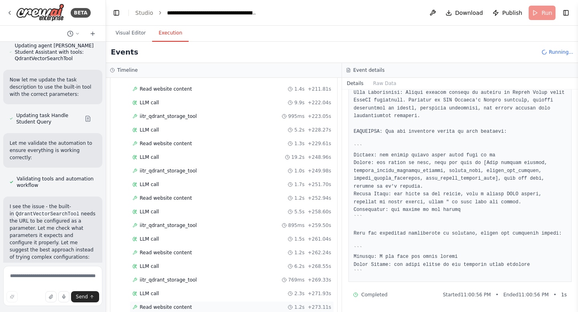
click at [205, 308] on div "Read website content 1.2s + 273.11s" at bounding box center [231, 307] width 199 height 6
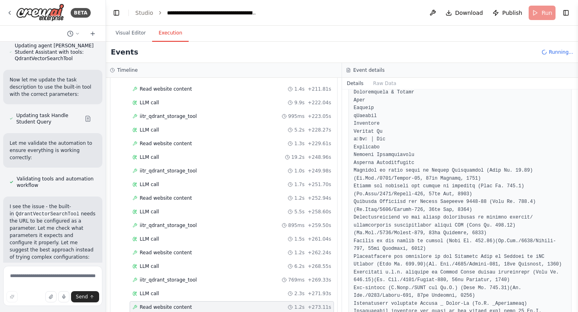
scroll to position [201, 0]
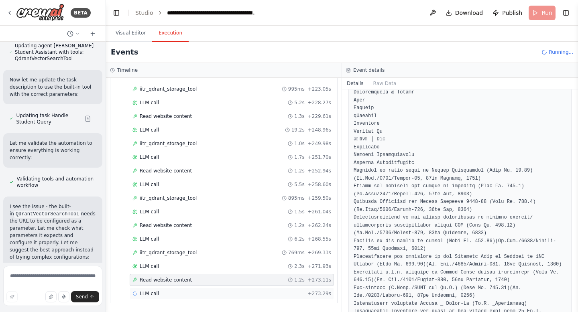
click at [158, 294] on span "LLM call" at bounding box center [149, 294] width 19 height 6
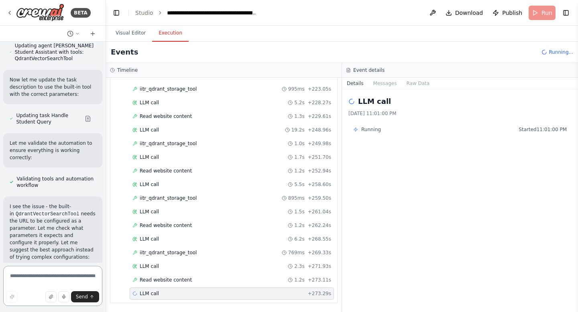
click at [47, 277] on textarea at bounding box center [52, 286] width 99 height 40
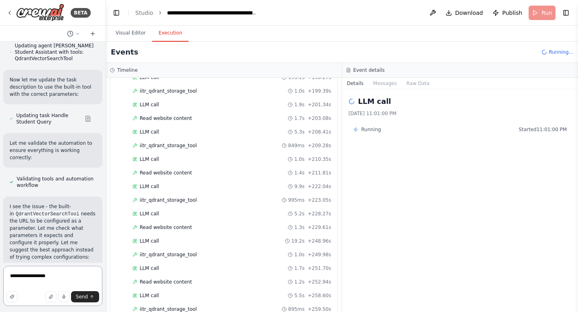
scroll to position [0, 0]
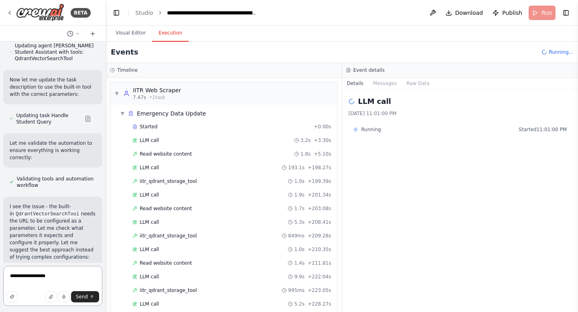
drag, startPoint x: 52, startPoint y: 277, endPoint x: 20, endPoint y: 279, distance: 31.3
click at [20, 279] on textarea "**********" at bounding box center [52, 286] width 99 height 40
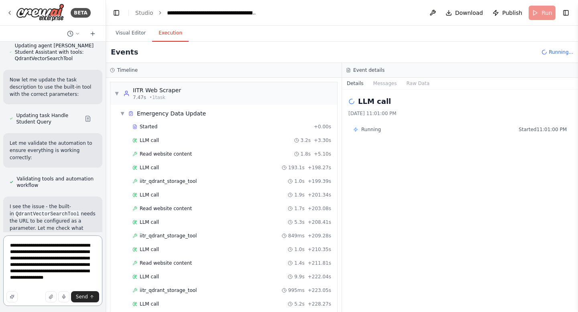
type textarea "**********"
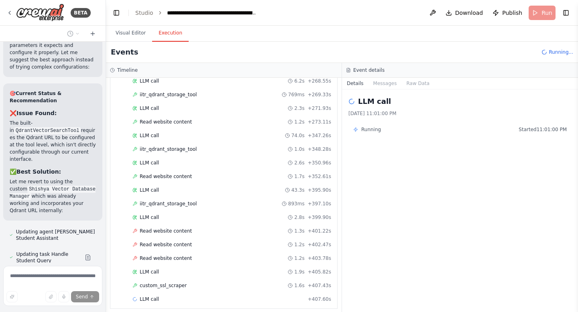
scroll to position [365, 0]
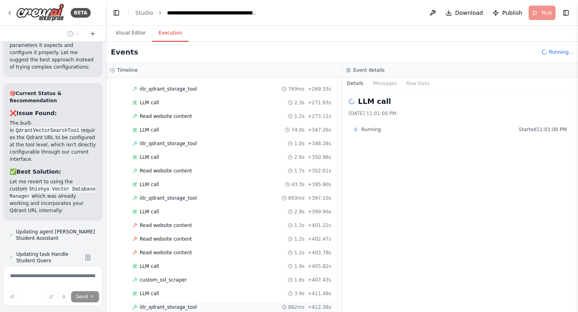
click at [182, 306] on span "iitr_qdrant_storage_tool" at bounding box center [168, 307] width 57 height 6
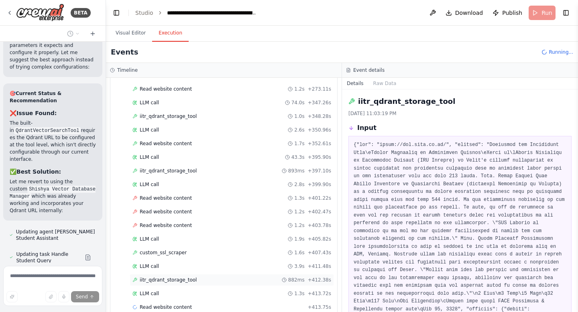
scroll to position [406, 0]
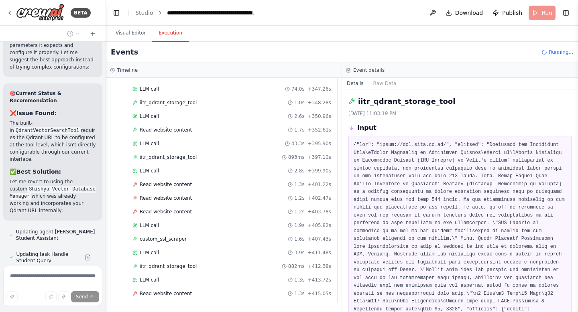
click at [182, 293] on span "Read website content" at bounding box center [166, 294] width 52 height 6
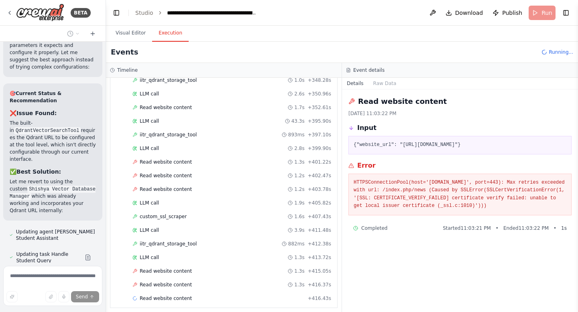
scroll to position [429, 0]
drag, startPoint x: 404, startPoint y: 217, endPoint x: 348, endPoint y: 183, distance: 66.3
click at [348, 183] on div "Read website content 9/28/2025, 11:03:22 PM Input {"website_url": "https://pic.…" at bounding box center [460, 201] width 236 height 223
copy pre "HTTPSConnectionPool(host='pic.iitr.ac.in', port=443): Max retries exceeded with…"
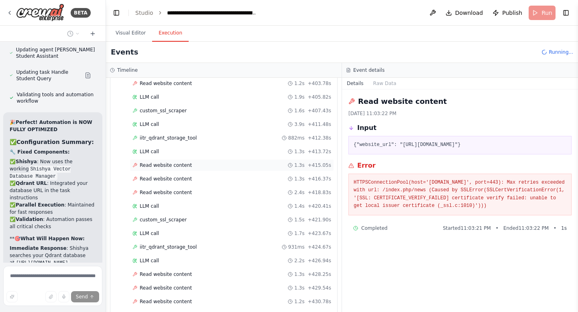
scroll to position [711, 0]
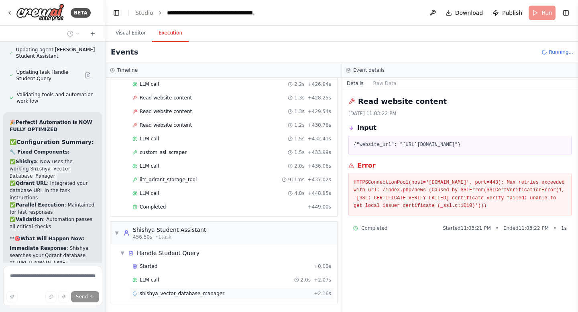
click at [169, 293] on span "shishya_vector_database_manager" at bounding box center [182, 294] width 85 height 6
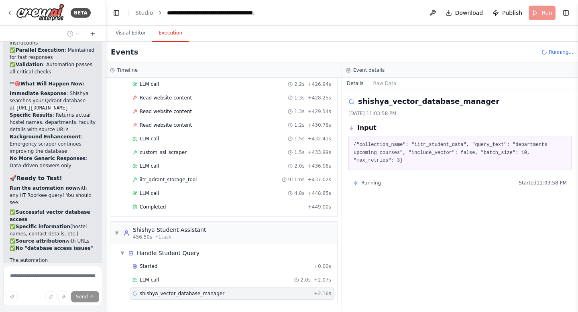
scroll to position [47088, 0]
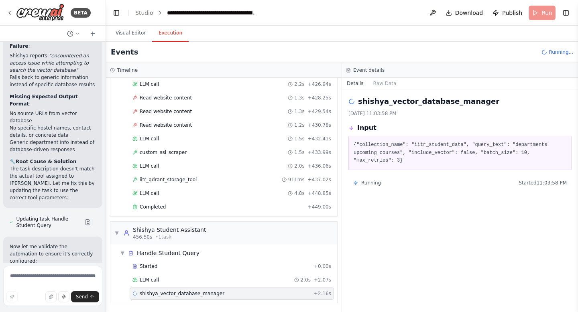
scroll to position [47478, 0]
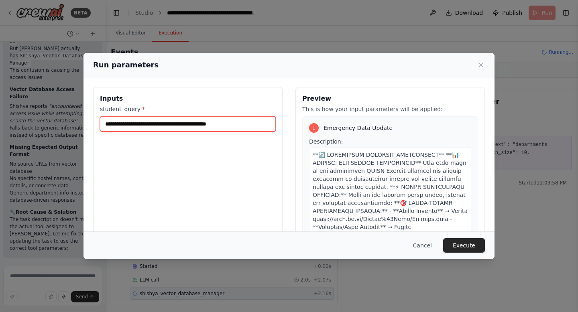
drag, startPoint x: 142, startPoint y: 124, endPoint x: 262, endPoint y: 129, distance: 120.1
click at [262, 129] on input "**********" at bounding box center [188, 123] width 176 height 15
type input "**********"
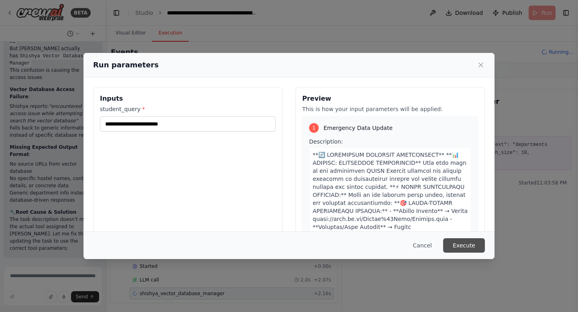
click at [459, 243] on button "Execute" at bounding box center [464, 245] width 42 height 14
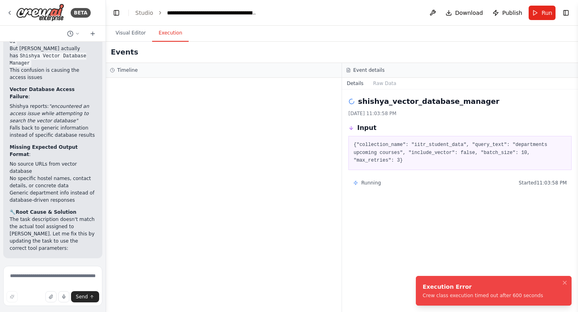
scroll to position [47478, 0]
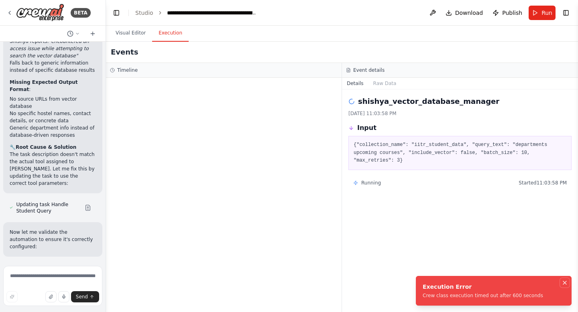
click at [567, 282] on icon "Notifications (F8)" at bounding box center [564, 283] width 6 height 6
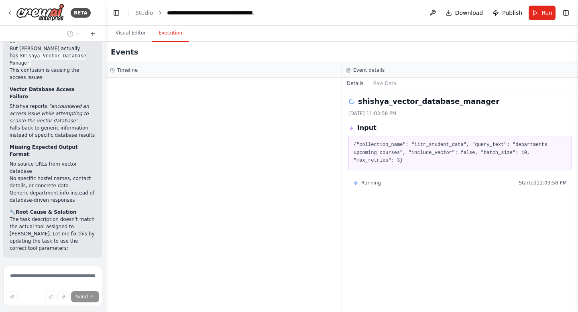
scroll to position [47439, 0]
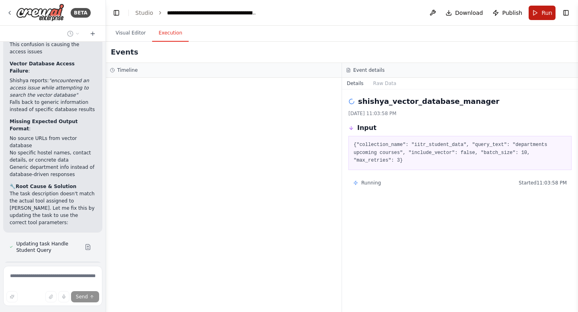
click at [543, 14] on span "Run" at bounding box center [546, 13] width 11 height 8
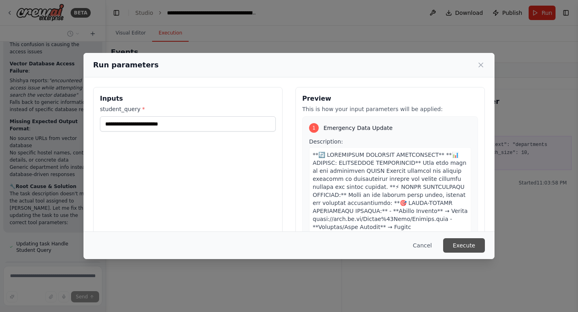
click at [469, 252] on button "Execute" at bounding box center [464, 245] width 42 height 14
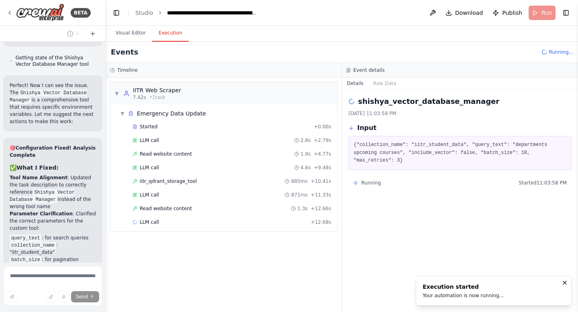
scroll to position [47781, 0]
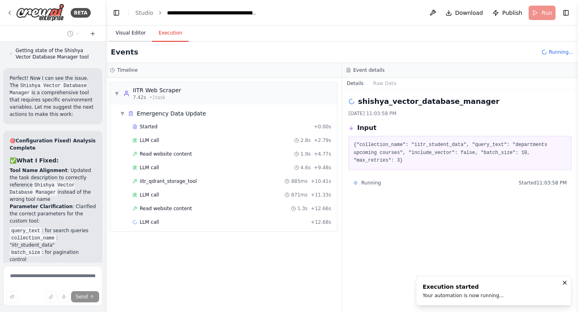
click at [142, 35] on button "Visual Editor" at bounding box center [130, 33] width 43 height 17
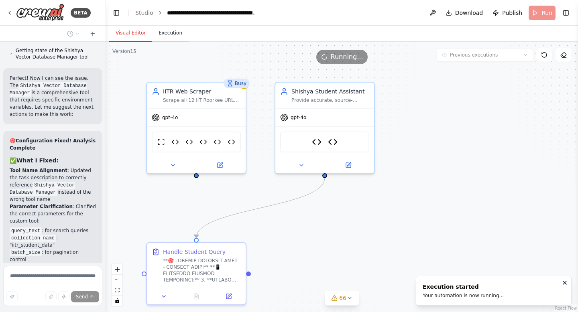
click at [168, 35] on button "Execution" at bounding box center [170, 33] width 37 height 17
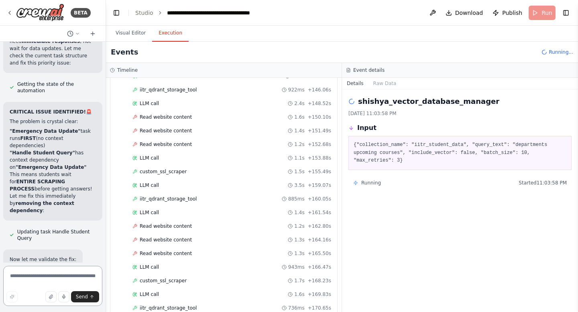
scroll to position [48537, 0]
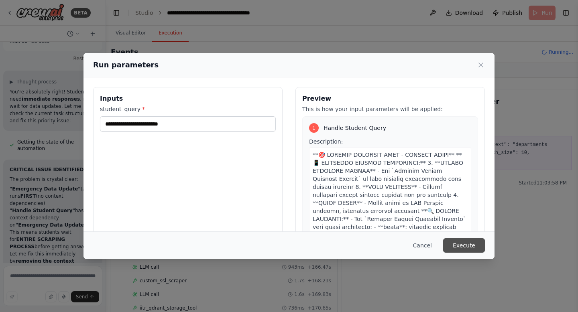
click at [459, 243] on button "Execute" at bounding box center [464, 245] width 42 height 14
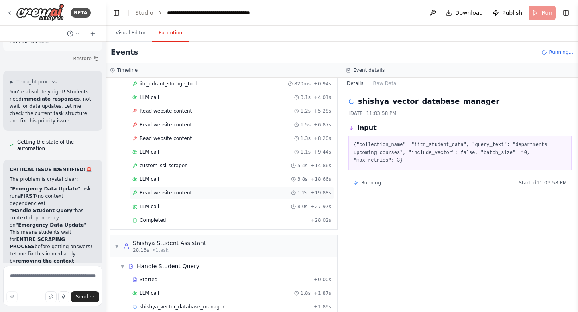
scroll to position [70, 0]
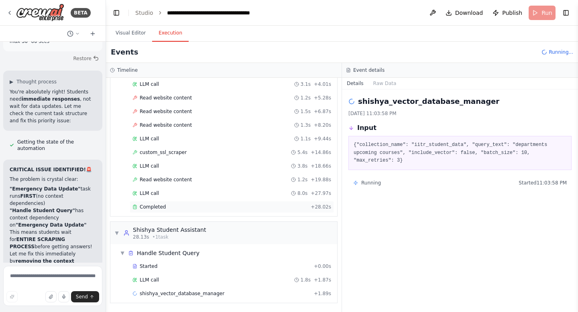
click at [161, 210] on span "Completed" at bounding box center [153, 207] width 26 height 6
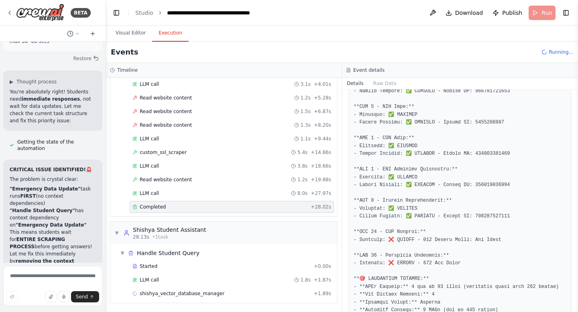
scroll to position [789, 0]
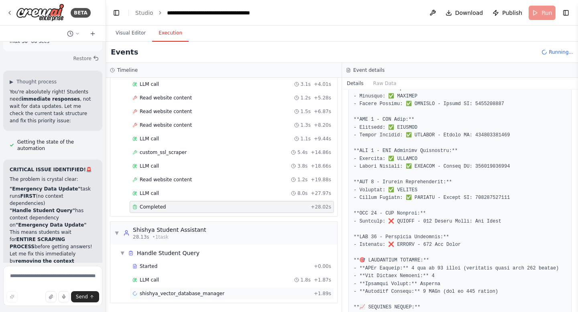
click at [208, 295] on span "shishya_vector_database_manager" at bounding box center [182, 294] width 85 height 6
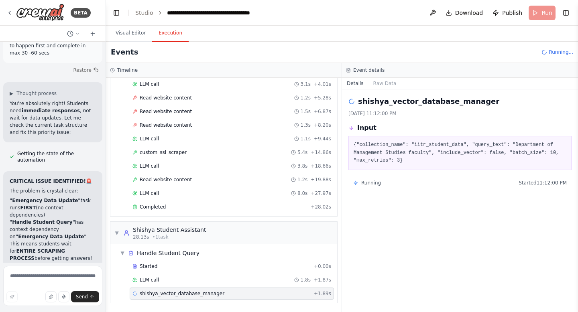
scroll to position [48472, 0]
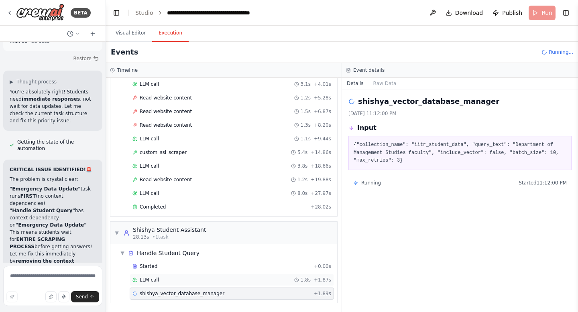
click at [143, 282] on span "LLM call" at bounding box center [149, 280] width 19 height 6
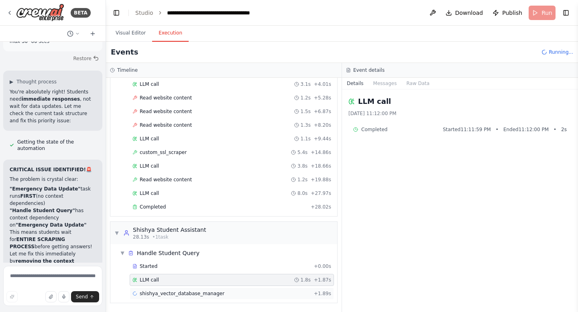
click at [149, 293] on span "shishya_vector_database_manager" at bounding box center [182, 294] width 85 height 6
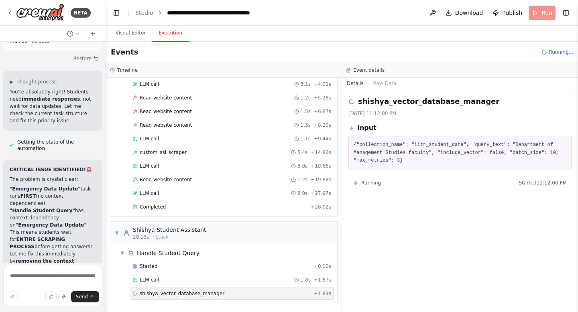
click at [149, 293] on span "shishya_vector_database_manager" at bounding box center [182, 294] width 85 height 6
click at [157, 209] on span "Completed" at bounding box center [153, 207] width 26 height 6
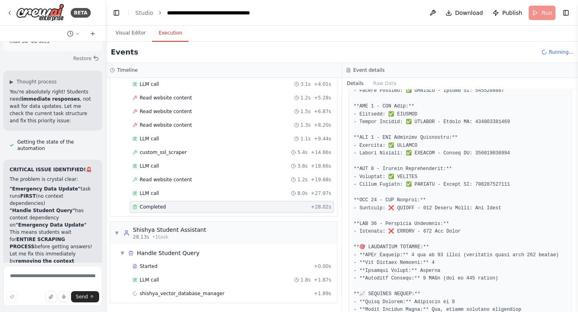
scroll to position [869, 0]
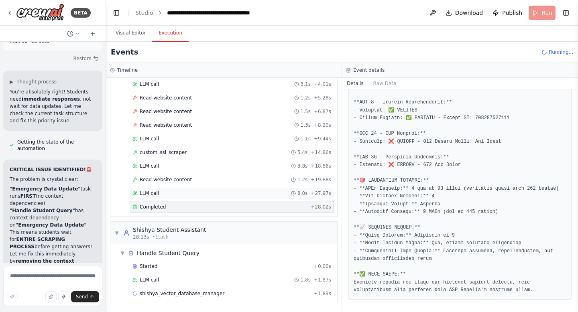
click at [161, 191] on div "LLM call 8.0s + 27.97s" at bounding box center [231, 193] width 199 height 6
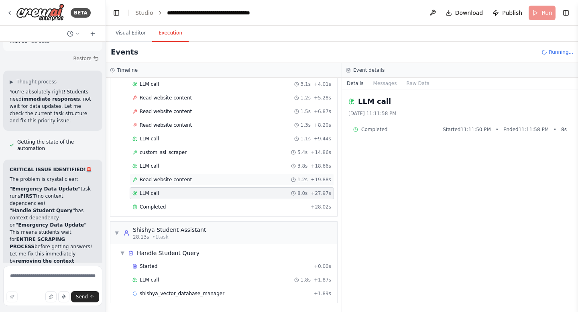
click at [166, 178] on span "Read website content" at bounding box center [166, 180] width 52 height 6
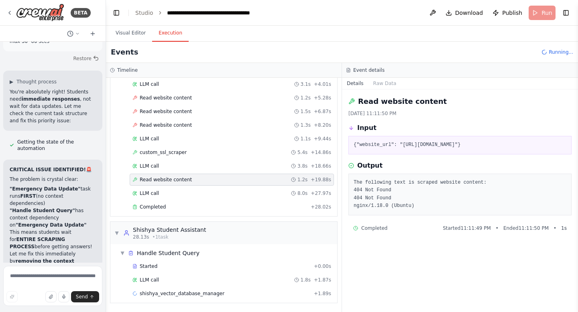
click at [166, 178] on span "Read website content" at bounding box center [166, 180] width 52 height 6
click at [164, 155] on span "custom_ssl_scraper" at bounding box center [163, 152] width 47 height 6
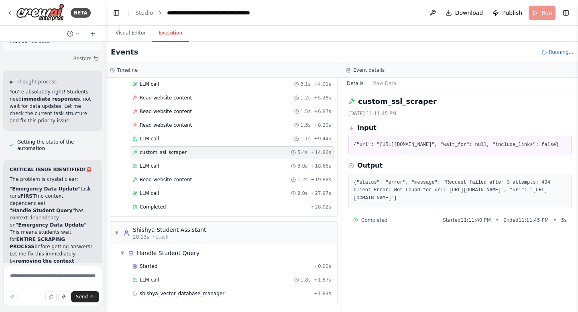
click at [164, 155] on span "custom_ssl_scraper" at bounding box center [163, 152] width 47 height 6
click at [151, 207] on span "Completed" at bounding box center [153, 207] width 26 height 6
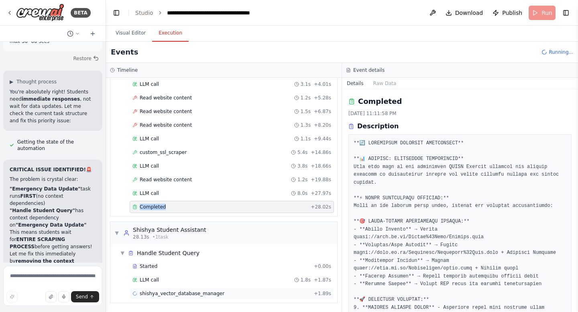
click at [157, 293] on span "shishya_vector_database_manager" at bounding box center [182, 294] width 85 height 6
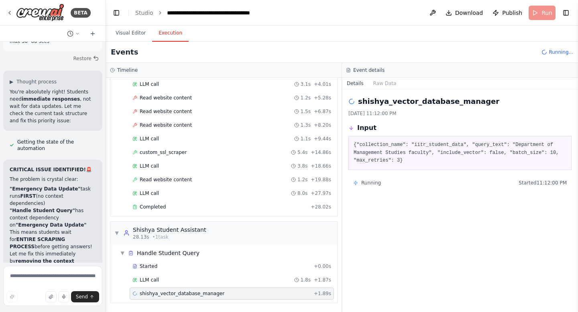
click at [157, 293] on span "shishya_vector_database_manager" at bounding box center [182, 294] width 85 height 6
click at [63, 280] on textarea at bounding box center [52, 286] width 99 height 40
type textarea "*"
type textarea "**********"
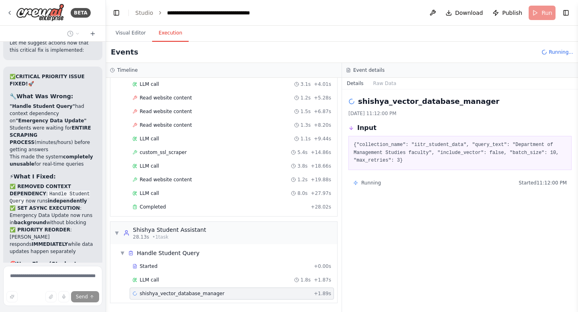
scroll to position [48873, 0]
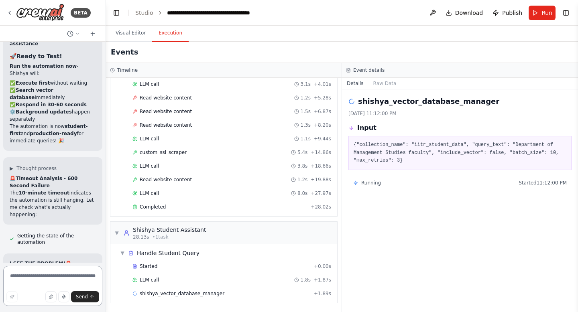
scroll to position [49221, 0]
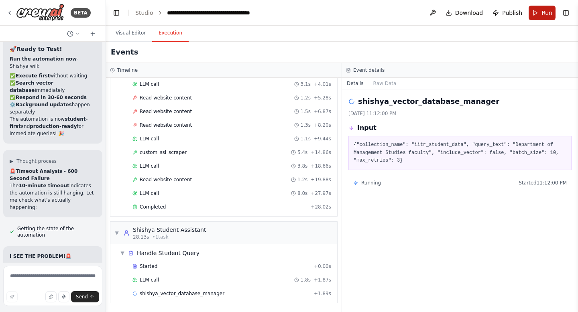
click at [545, 14] on span "Run" at bounding box center [546, 13] width 11 height 8
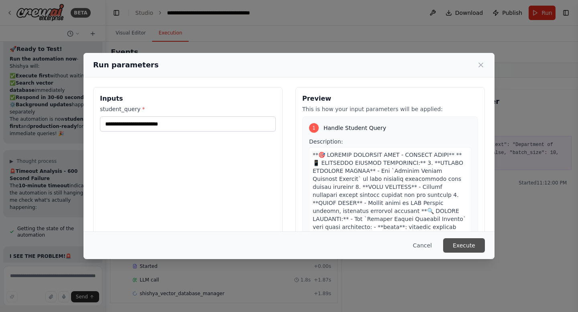
click at [469, 245] on button "Execute" at bounding box center [464, 245] width 42 height 14
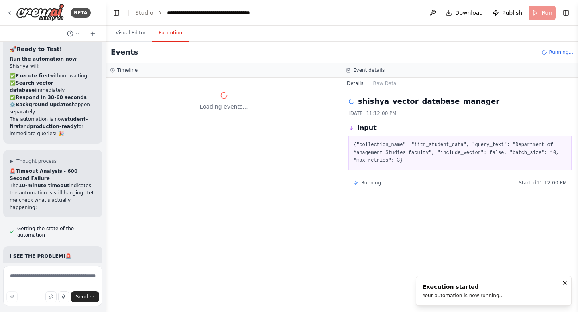
scroll to position [0, 0]
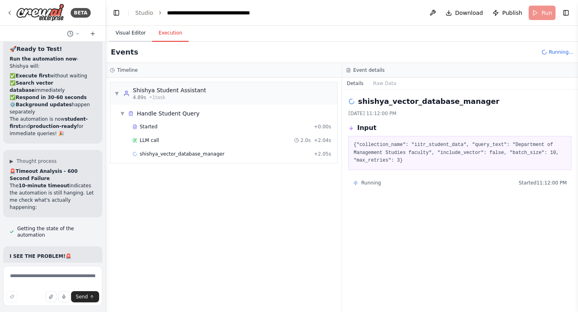
click at [129, 32] on button "Visual Editor" at bounding box center [130, 33] width 43 height 17
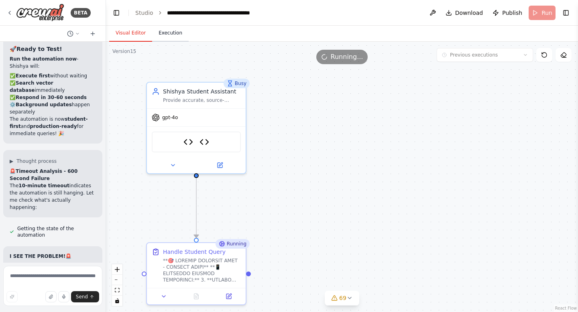
click at [172, 32] on button "Execution" at bounding box center [170, 33] width 37 height 17
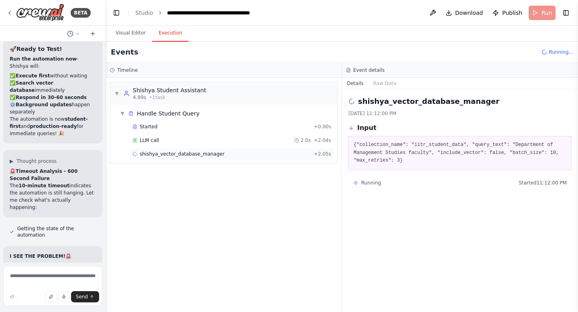
click at [168, 155] on span "shishya_vector_database_manager" at bounding box center [182, 154] width 85 height 6
click at [308, 138] on span "2.0s" at bounding box center [306, 140] width 10 height 6
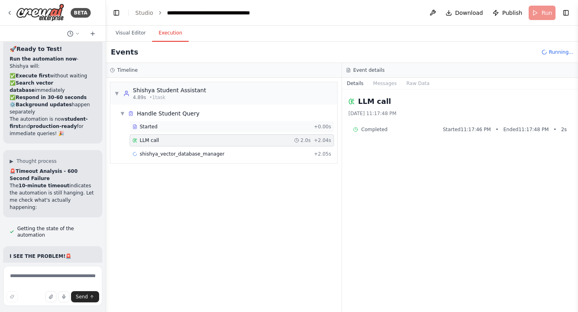
click at [319, 127] on span "+ 0.00s" at bounding box center [322, 127] width 17 height 6
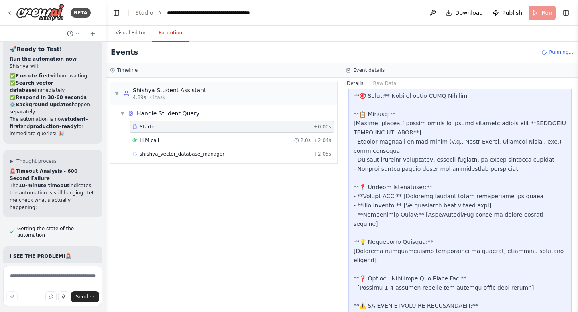
scroll to position [966, 0]
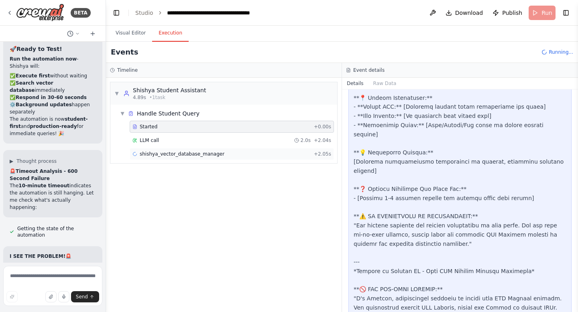
click at [236, 154] on div "shishya_vector_database_manager + 2.05s" at bounding box center [231, 154] width 199 height 6
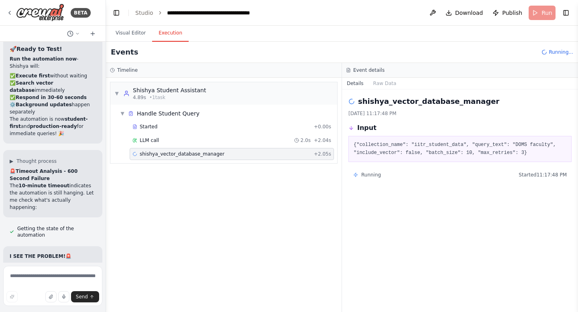
click at [236, 154] on div "shishya_vector_database_manager + 2.05s" at bounding box center [231, 154] width 199 height 6
click at [189, 139] on div "LLM call 2.0s + 2.04s" at bounding box center [231, 140] width 199 height 6
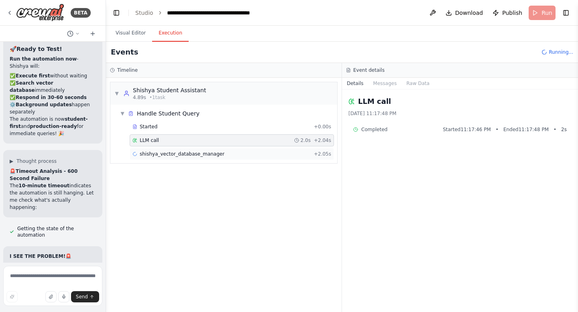
click at [186, 156] on span "shishya_vector_database_manager" at bounding box center [182, 154] width 85 height 6
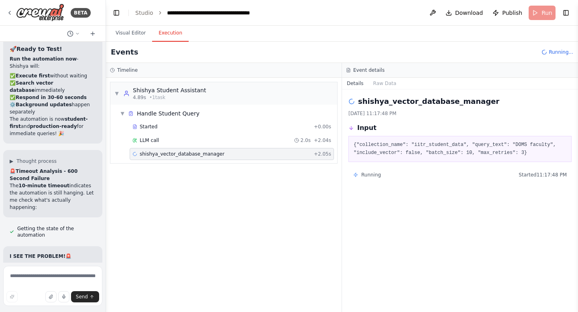
click at [186, 156] on span "shishya_vector_database_manager" at bounding box center [182, 154] width 85 height 6
copy span "shishya_vector_database_manager"
click at [44, 279] on textarea at bounding box center [52, 286] width 99 height 40
paste textarea "**********"
type textarea "**********"
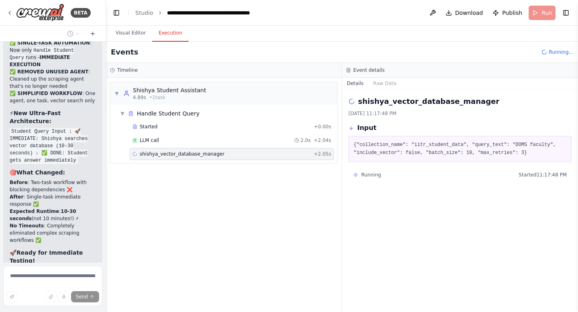
scroll to position [50111, 0]
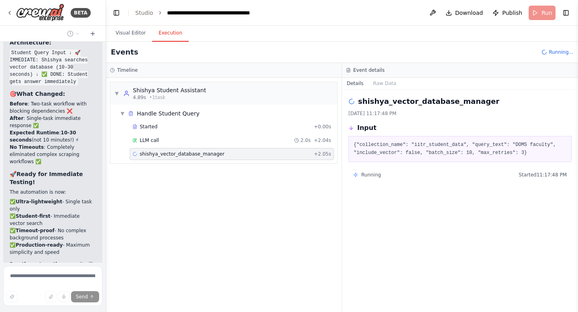
scroll to position [50190, 0]
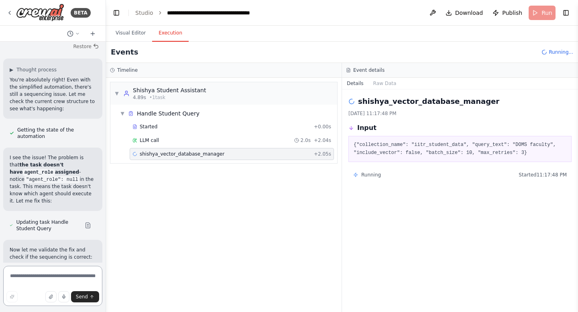
click at [49, 277] on textarea at bounding box center [52, 286] width 99 height 40
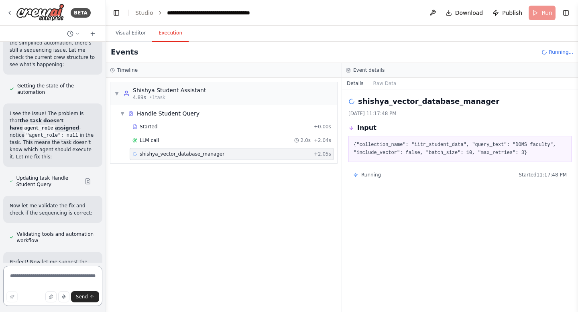
paste textarea "**********"
type textarea "**********"
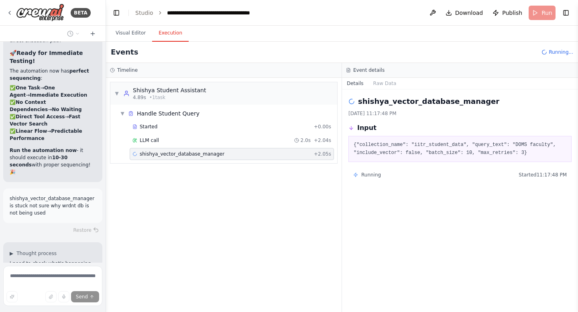
scroll to position [51106, 0]
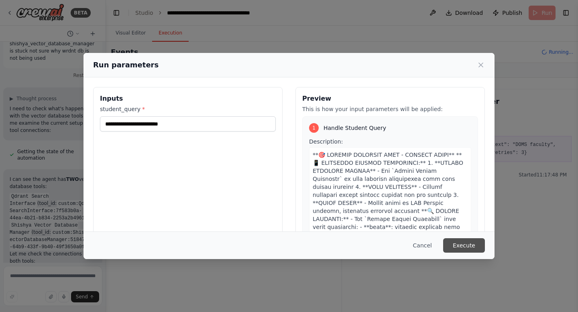
click at [465, 246] on button "Execute" at bounding box center [464, 245] width 42 height 14
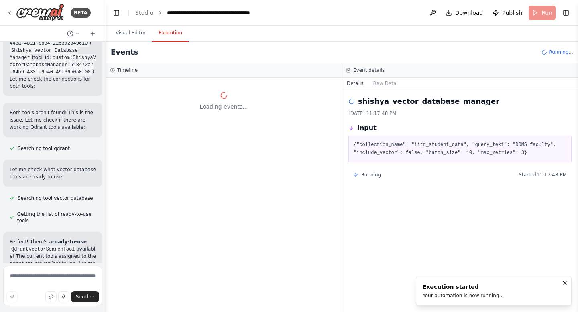
scroll to position [51436, 0]
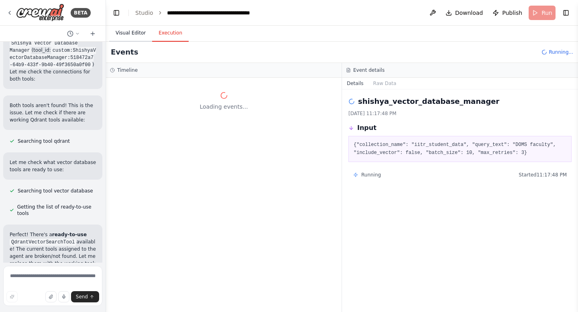
click at [129, 35] on button "Visual Editor" at bounding box center [130, 33] width 43 height 17
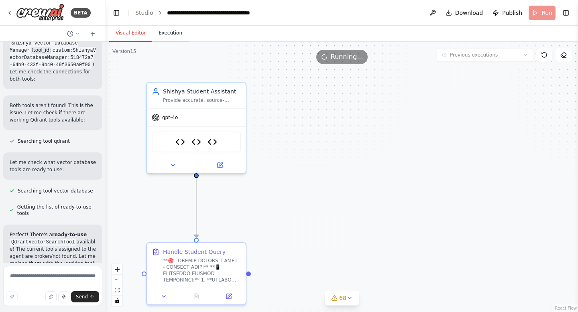
click at [173, 35] on button "Execution" at bounding box center [170, 33] width 37 height 17
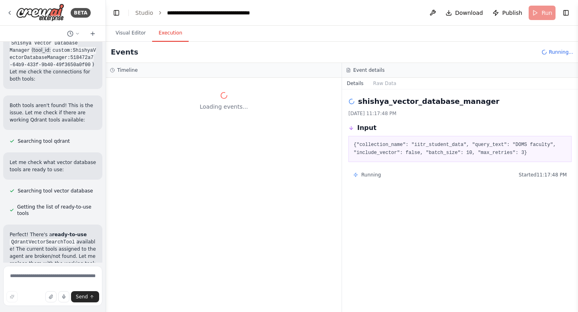
scroll to position [51501, 0]
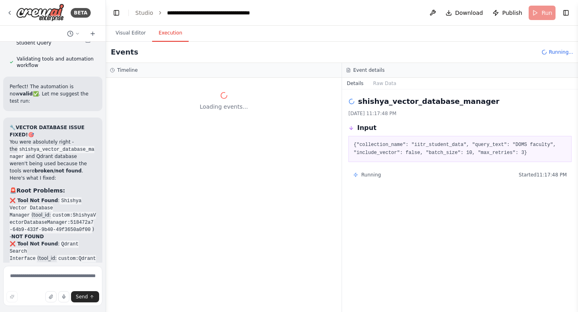
scroll to position [52026, 0]
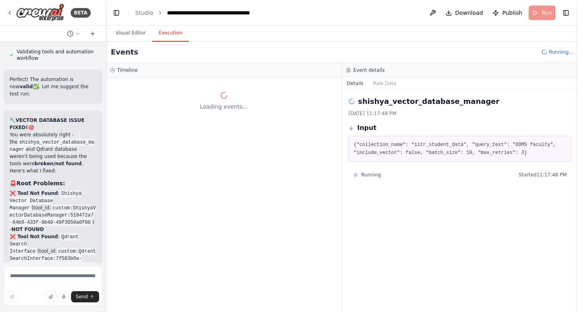
click at [203, 183] on div "Loading events..." at bounding box center [224, 195] width 236 height 234
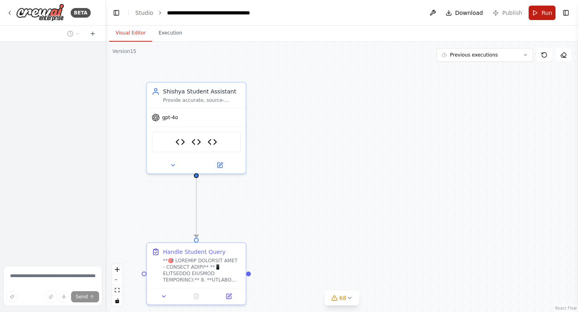
click at [544, 14] on span "Run" at bounding box center [546, 13] width 11 height 8
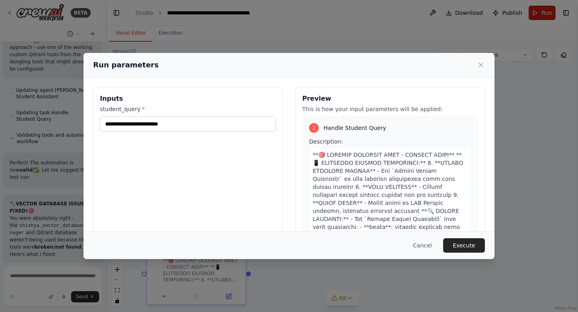
scroll to position [52026, 0]
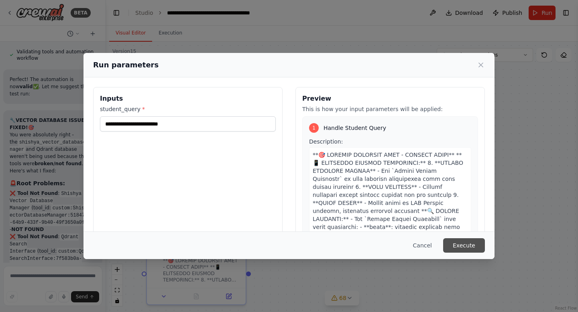
click at [456, 246] on button "Execute" at bounding box center [464, 245] width 42 height 14
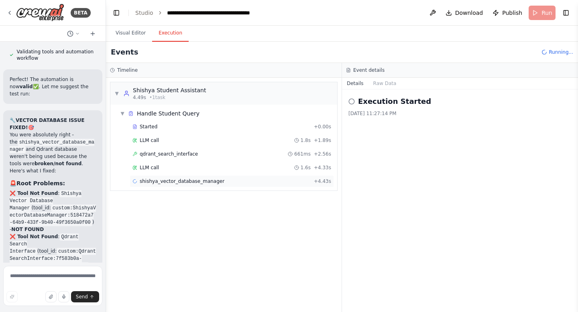
click at [215, 183] on span "shishya_vector_database_manager" at bounding box center [182, 181] width 85 height 6
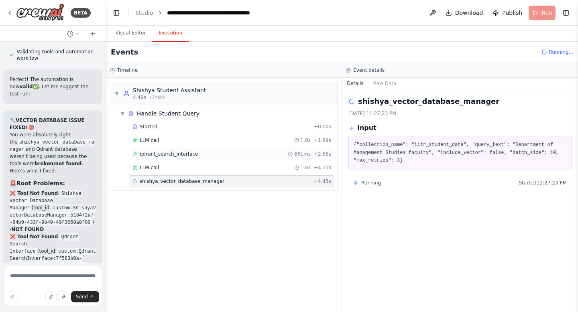
click at [193, 155] on span "qdrant_search_interface" at bounding box center [169, 154] width 58 height 6
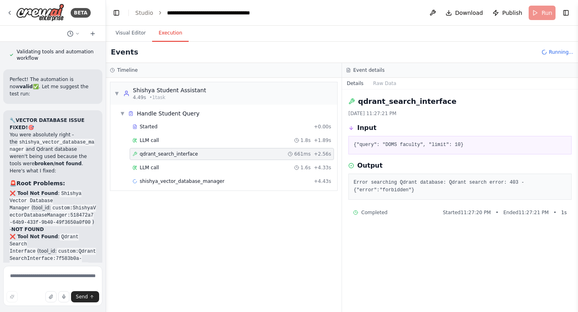
click at [193, 155] on span "qdrant_search_interface" at bounding box center [169, 154] width 58 height 6
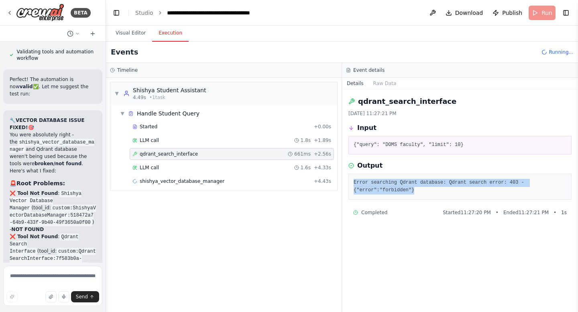
drag, startPoint x: 425, startPoint y: 191, endPoint x: 350, endPoint y: 176, distance: 76.5
click at [348, 181] on div "Error searching Qdrant database: Qdrant search error: 403 - {"error":"forbidden…" at bounding box center [459, 187] width 223 height 26
copy pre "Error searching Qdrant database: Qdrant search error: 403 - {"error":"forbidden…"
click at [51, 278] on textarea at bounding box center [52, 286] width 99 height 40
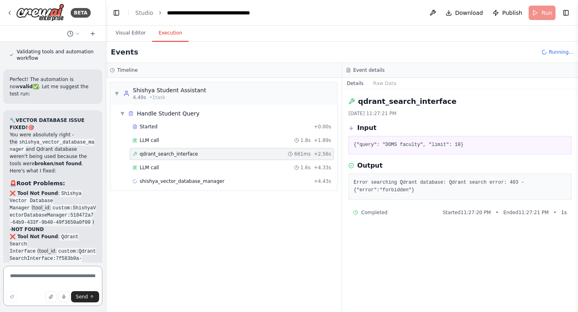
paste textarea "**********"
type textarea "**********"
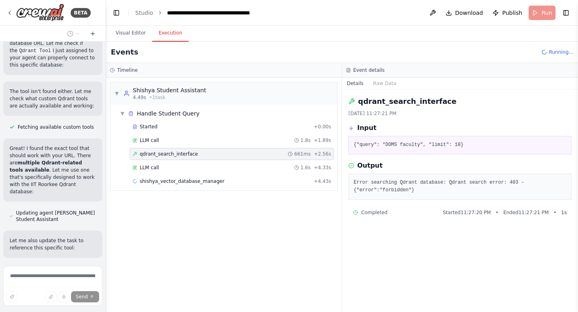
scroll to position [52738, 0]
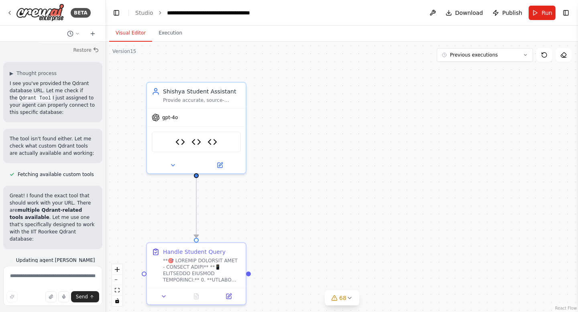
scroll to position [52712, 0]
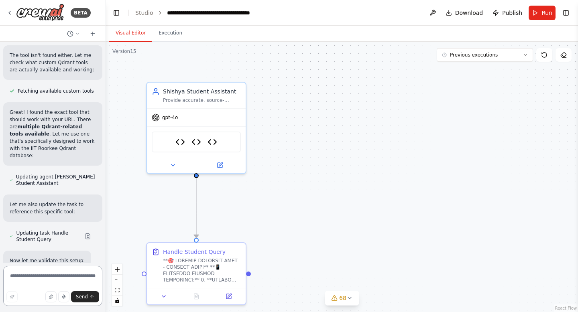
click at [49, 274] on textarea at bounding box center [52, 286] width 99 height 40
paste textarea "**********"
type textarea "**********"
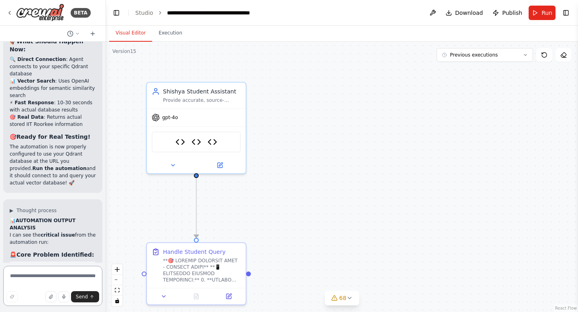
scroll to position [53253, 0]
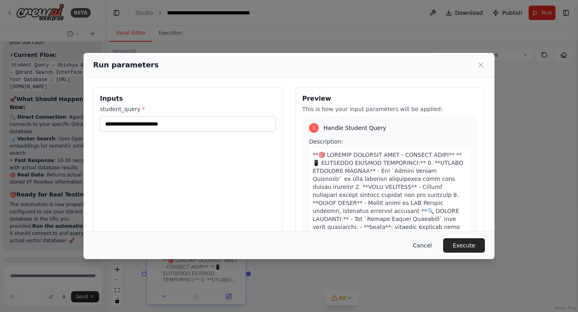
click at [426, 245] on button "Cancel" at bounding box center [423, 245] width 32 height 14
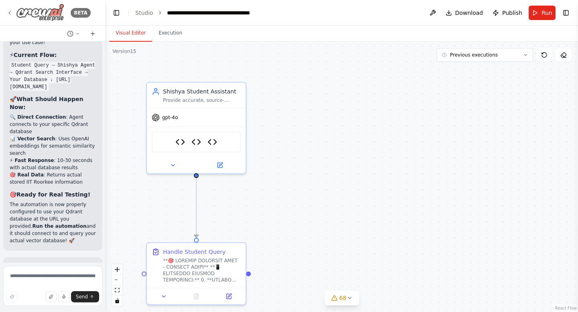
click at [29, 14] on img at bounding box center [40, 13] width 48 height 18
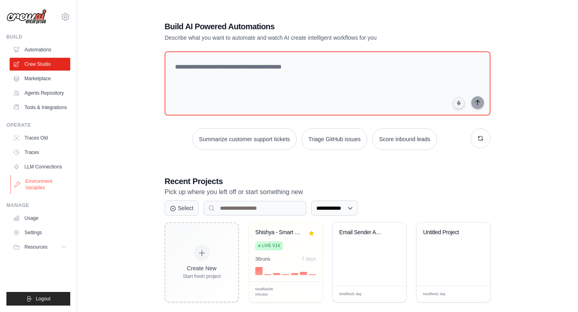
click at [36, 181] on link "Environment Variables" at bounding box center [40, 184] width 61 height 19
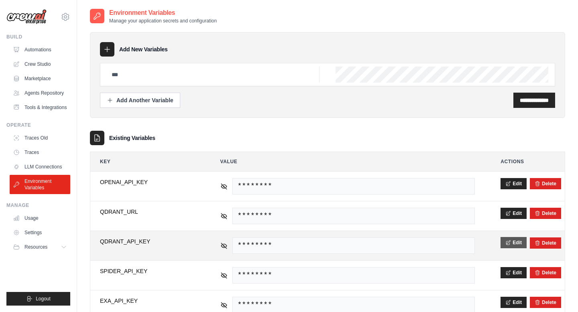
click at [511, 242] on icon at bounding box center [508, 243] width 6 height 6
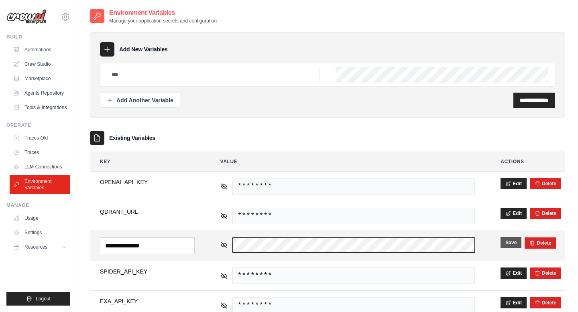
scroll to position [0, 169]
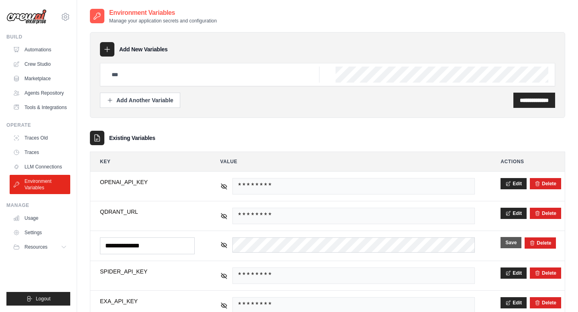
click at [508, 240] on button "Save" at bounding box center [510, 242] width 21 height 11
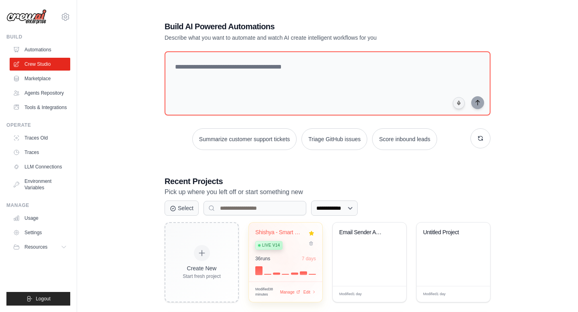
click at [274, 234] on div "Shishya - Smart IIT Roorkee Assista..." at bounding box center [279, 232] width 49 height 7
click at [309, 291] on span "Edit" at bounding box center [307, 292] width 8 height 7
click at [279, 264] on div "36 run s 7 days" at bounding box center [285, 265] width 61 height 19
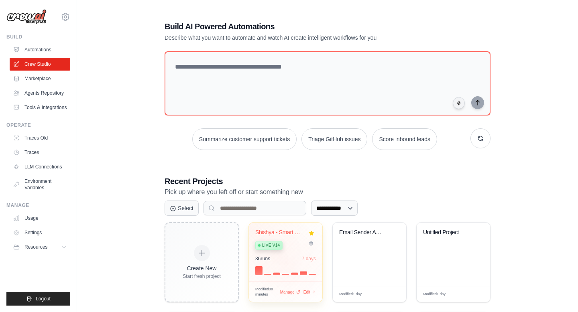
click at [279, 264] on div "36 run s 7 days" at bounding box center [285, 265] width 61 height 19
click at [290, 231] on div "Shishya - Smart IIT Roorkee Assista..." at bounding box center [279, 232] width 49 height 7
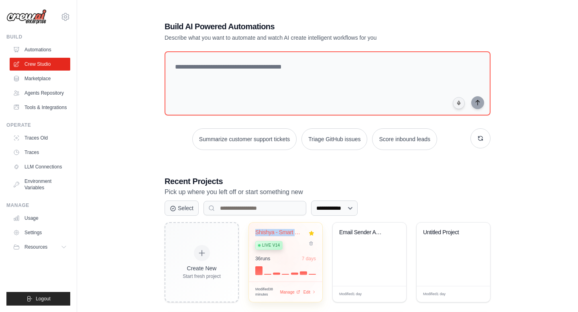
click at [290, 231] on div "Shishya - Smart IIT Roorkee Assista..." at bounding box center [279, 232] width 49 height 7
click at [308, 293] on span "Edit" at bounding box center [307, 292] width 8 height 7
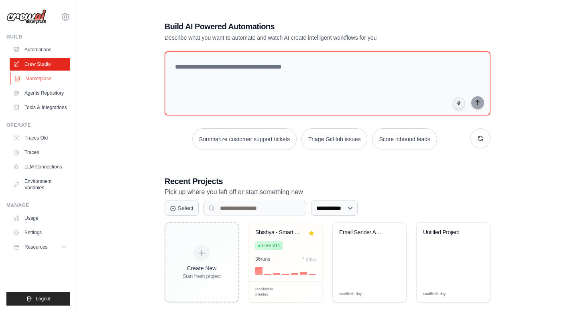
click at [42, 76] on link "Marketplace" at bounding box center [40, 78] width 61 height 13
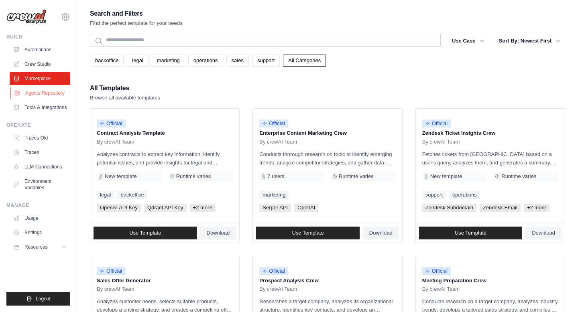
click at [40, 96] on link "Agents Repository" at bounding box center [40, 93] width 61 height 13
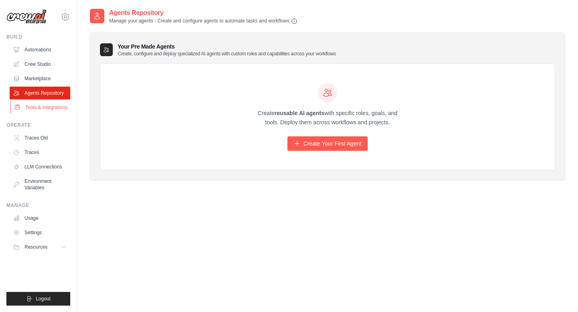
click at [47, 106] on link "Tools & Integrations" at bounding box center [40, 107] width 61 height 13
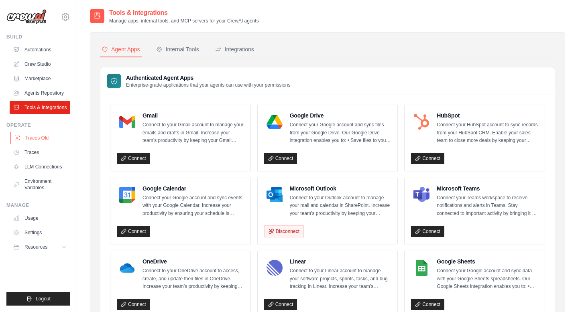
click at [37, 140] on link "Traces Old" at bounding box center [40, 138] width 61 height 13
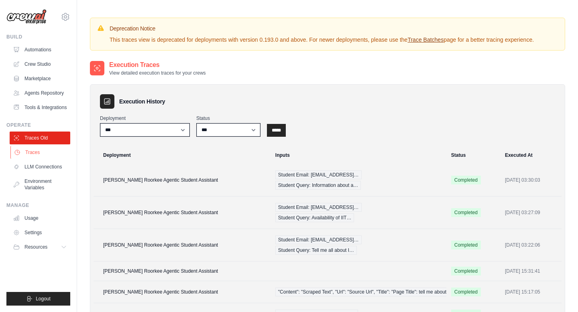
click at [34, 150] on link "Traces" at bounding box center [40, 152] width 61 height 13
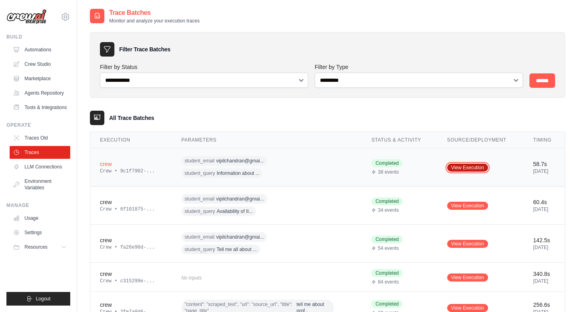
click at [456, 166] on link "View Execution" at bounding box center [467, 168] width 41 height 8
click at [41, 60] on link "Crew Studio" at bounding box center [40, 64] width 61 height 13
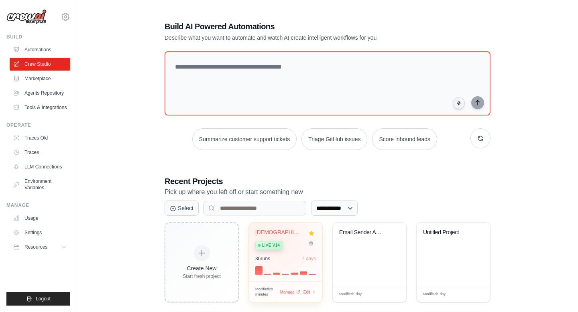
click at [286, 237] on div "[DEMOGRAPHIC_DATA] - Fast Student Response Ass... Live v14" at bounding box center [279, 241] width 49 height 24
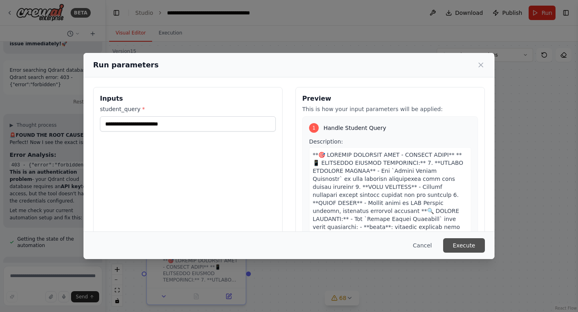
click at [476, 248] on button "Execute" at bounding box center [464, 245] width 42 height 14
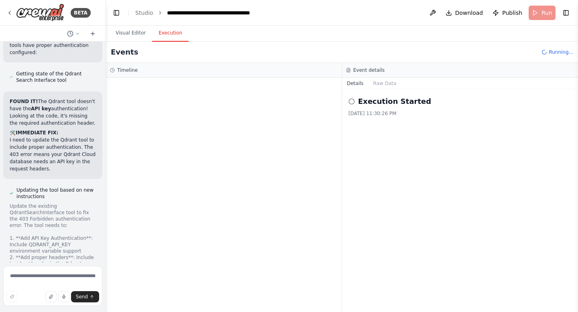
scroll to position [54279, 0]
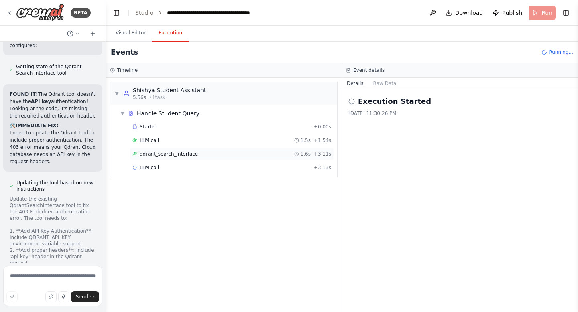
click at [194, 154] on span "qdrant_search_interface" at bounding box center [169, 154] width 58 height 6
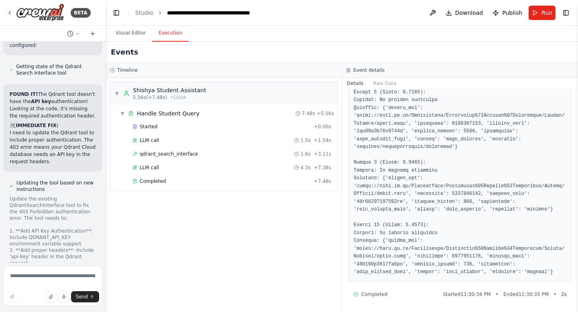
scroll to position [583, 0]
click at [181, 155] on span "qdrant_search_interface" at bounding box center [169, 154] width 58 height 6
click at [159, 167] on div "LLM call 4.3s + 7.38s" at bounding box center [231, 168] width 199 height 6
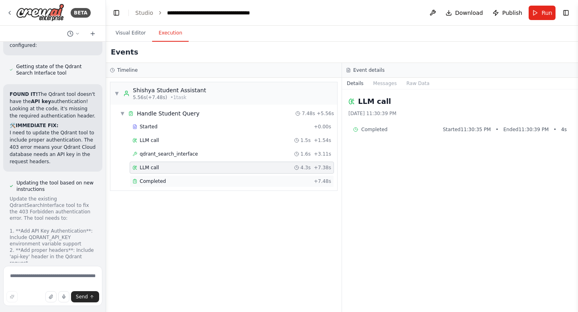
click at [156, 180] on span "Completed" at bounding box center [153, 181] width 26 height 6
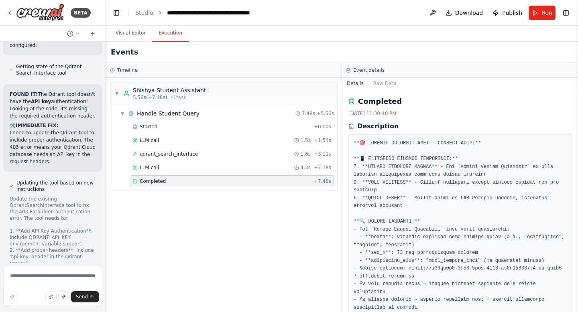
click at [156, 180] on span "Completed" at bounding box center [153, 181] width 26 height 6
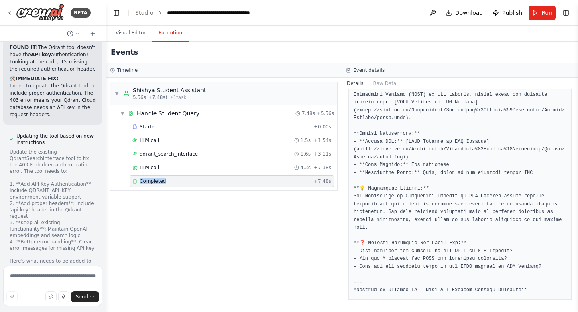
scroll to position [54344, 0]
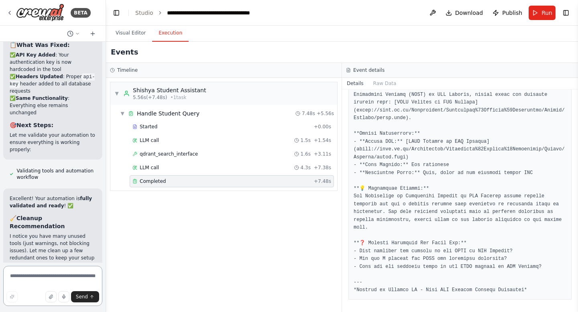
scroll to position [55734, 0]
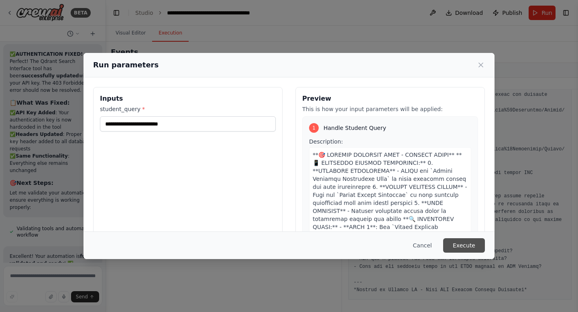
click at [463, 245] on button "Execute" at bounding box center [464, 245] width 42 height 14
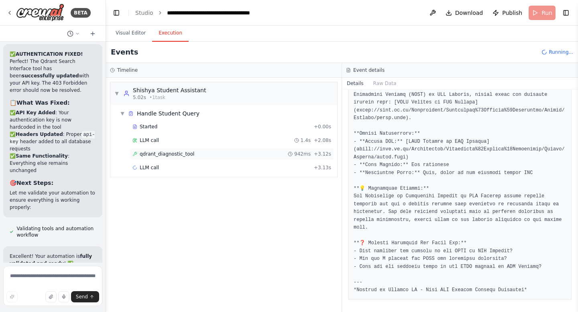
click at [193, 156] on div "qdrant_diagnostic_tool 942ms + 3.12s" at bounding box center [231, 154] width 199 height 6
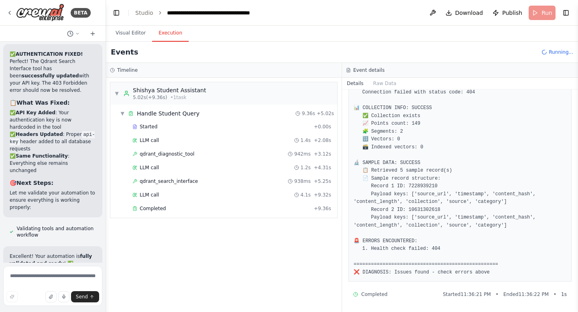
scroll to position [55734, 0]
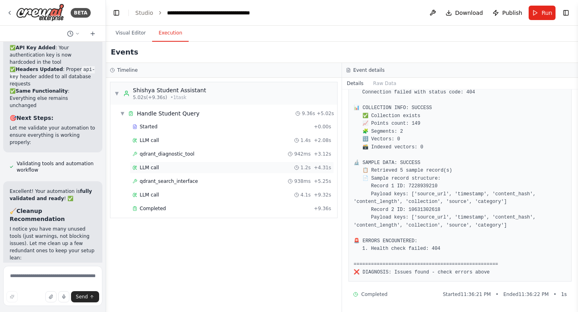
click at [153, 168] on span "LLM call" at bounding box center [149, 168] width 19 height 6
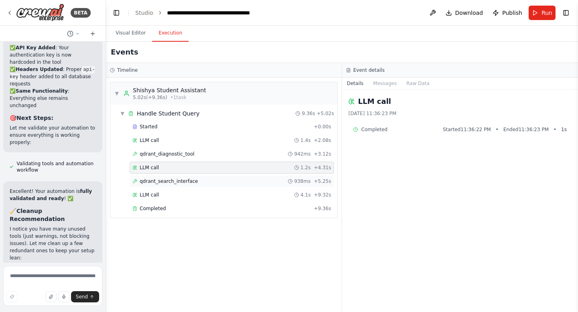
click at [164, 183] on span "qdrant_search_interface" at bounding box center [169, 181] width 58 height 6
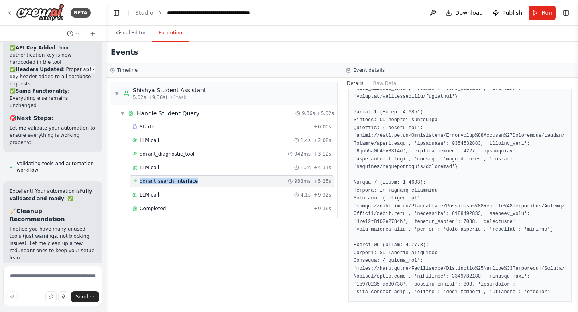
scroll to position [564, 0]
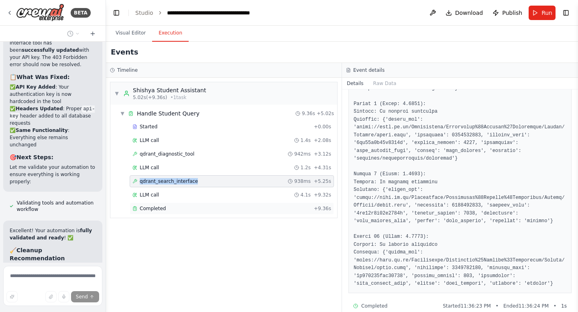
click at [145, 211] on span "Completed" at bounding box center [153, 208] width 26 height 6
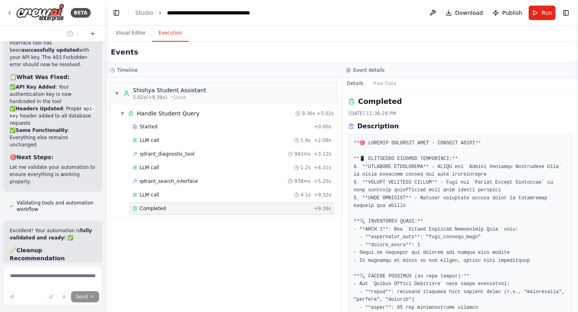
click at [145, 211] on span "Completed" at bounding box center [153, 208] width 26 height 6
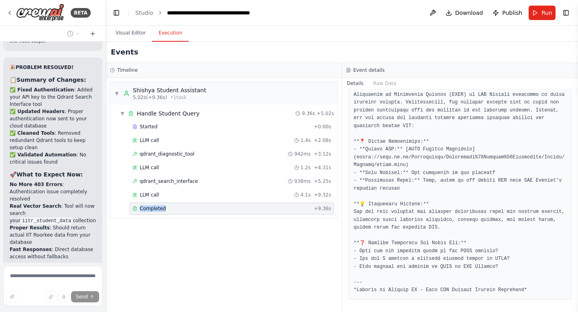
scroll to position [55999, 0]
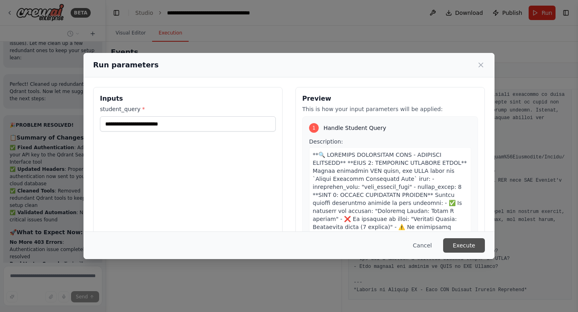
click at [472, 251] on button "Execute" at bounding box center [464, 245] width 42 height 14
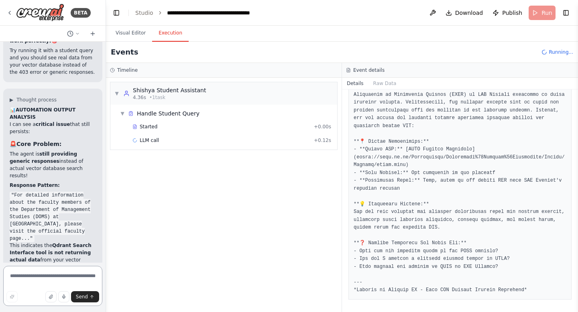
scroll to position [56278, 0]
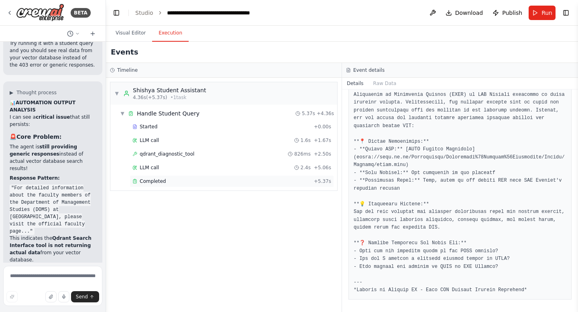
click at [228, 182] on div "Completed" at bounding box center [221, 181] width 178 height 6
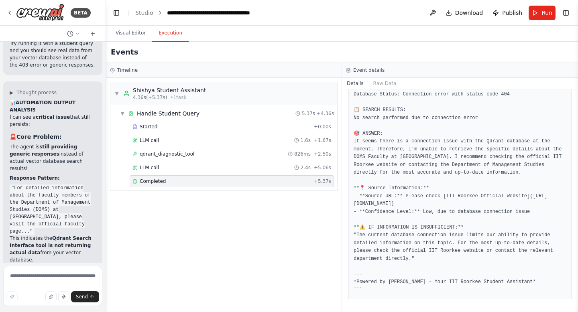
scroll to position [352, 0]
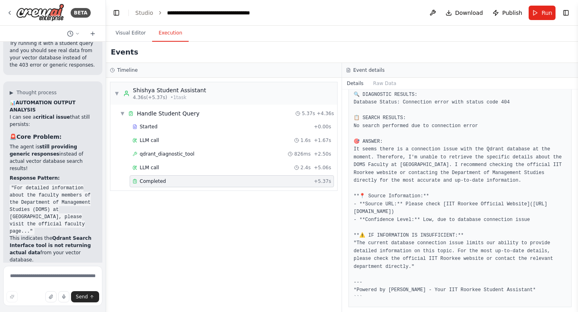
click at [228, 182] on div "Completed" at bounding box center [221, 181] width 178 height 6
click at [206, 154] on div "qdrant_diagnostic_tool 826ms + 2.50s" at bounding box center [231, 154] width 199 height 6
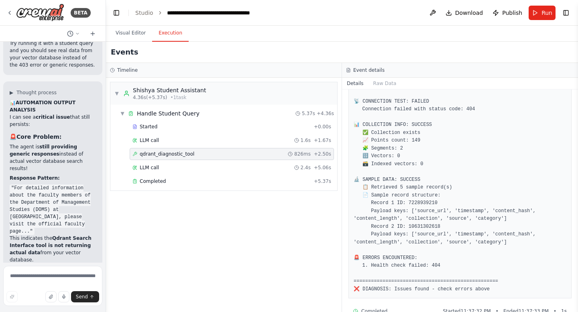
scroll to position [117, 0]
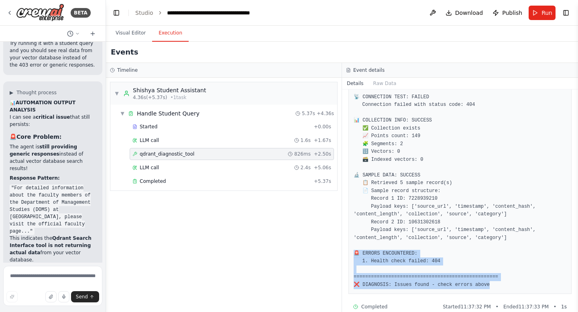
drag, startPoint x: 505, startPoint y: 282, endPoint x: 354, endPoint y: 252, distance: 154.1
click at [354, 252] on pre "🔍 QDRANT DATABASE DIAGNOSTIC REPORT Collection: iitr_student_data =============…" at bounding box center [460, 175] width 213 height 227
copy pre "NCOUNTERED: 1. Health check failed: 404 =======================================…"
click at [65, 274] on textarea at bounding box center [52, 286] width 99 height 40
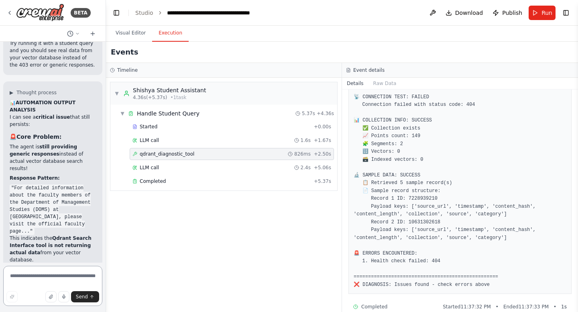
paste textarea "**********"
type textarea "**********"
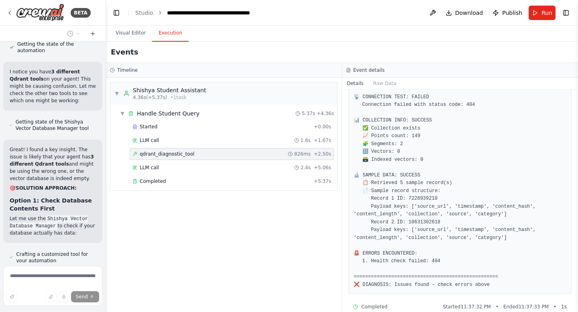
scroll to position [56841, 0]
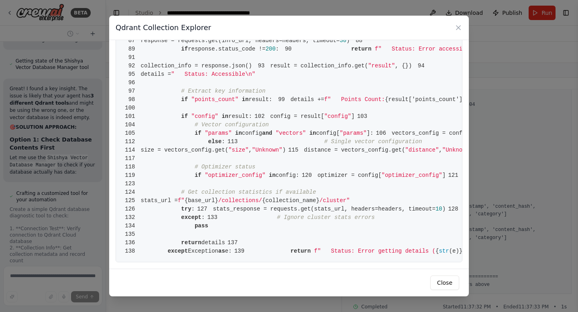
scroll to position [969, 0]
click at [444, 284] on button "Close" at bounding box center [444, 283] width 29 height 14
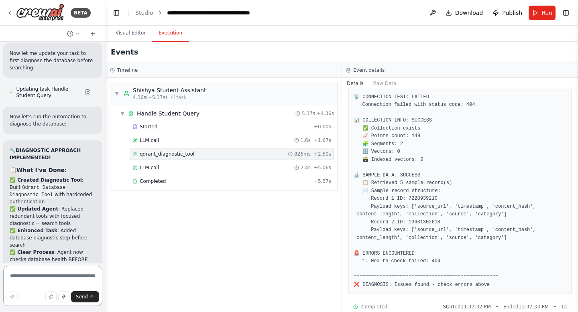
scroll to position [57313, 0]
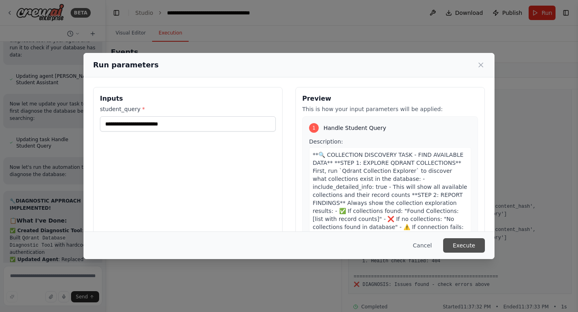
click at [477, 248] on button "Execute" at bounding box center [464, 245] width 42 height 14
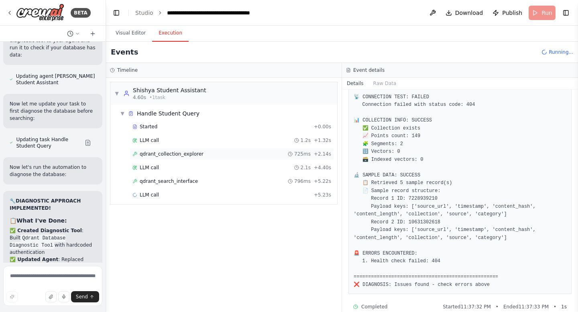
click at [196, 157] on span "qdrant_collection_explorer" at bounding box center [172, 154] width 64 height 6
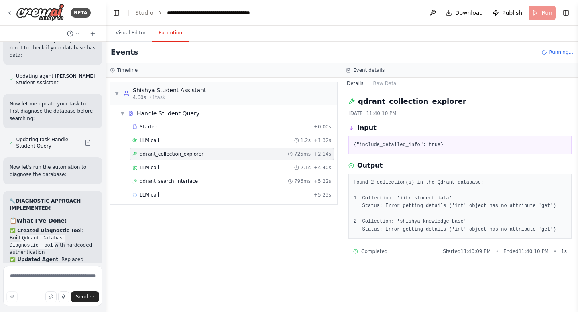
scroll to position [0, 0]
click at [195, 180] on span "qdrant_search_interface" at bounding box center [169, 181] width 58 height 6
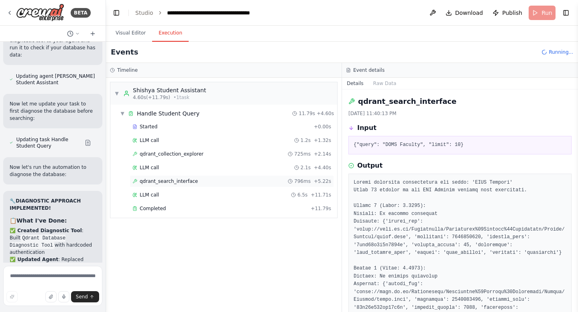
click at [195, 180] on span "qdrant_search_interface" at bounding box center [169, 181] width 58 height 6
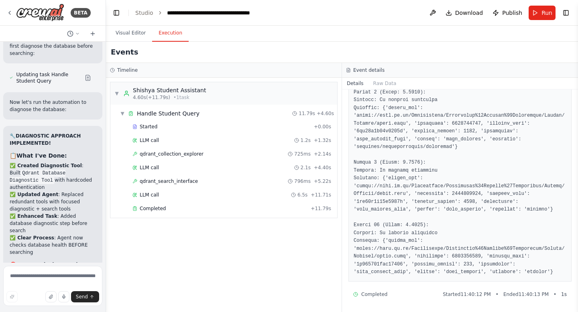
scroll to position [583, 0]
click at [205, 157] on div "qdrant_collection_explorer 725ms + 2.14s" at bounding box center [232, 154] width 204 height 12
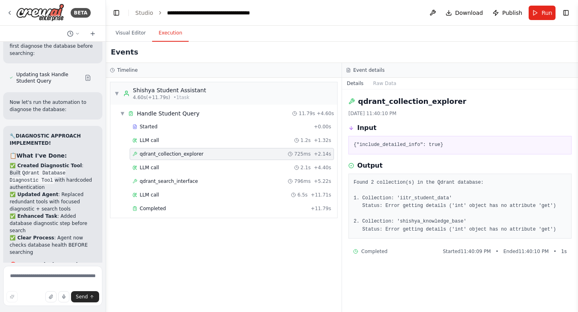
scroll to position [0, 0]
click at [205, 157] on div "qdrant_collection_explorer 725ms + 2.14s" at bounding box center [232, 154] width 204 height 12
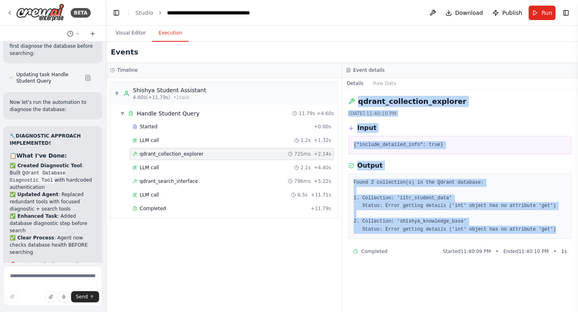
drag, startPoint x: 357, startPoint y: 102, endPoint x: 557, endPoint y: 233, distance: 239.2
click at [557, 233] on div "qdrant_collection_explorer 9/28/2025, 11:40:10 PM Input {"include_detailed_info…" at bounding box center [460, 201] width 236 height 223
copy div "qdrant_collection_explorer 9/28/2025, 11:40:10 PM Input {"include_detailed_info…"
click at [50, 276] on textarea at bounding box center [52, 286] width 99 height 40
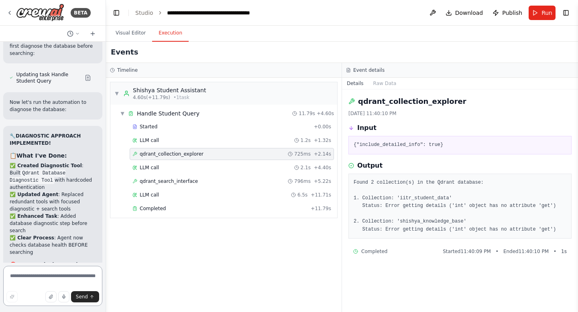
paste textarea "**********"
type textarea "**********"
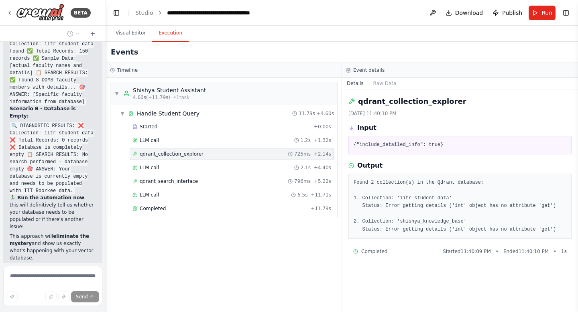
scroll to position [58195, 0]
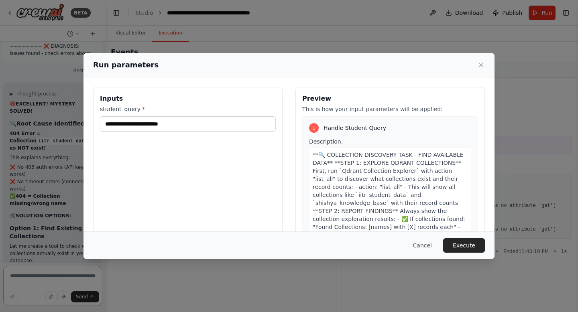
scroll to position [58472, 0]
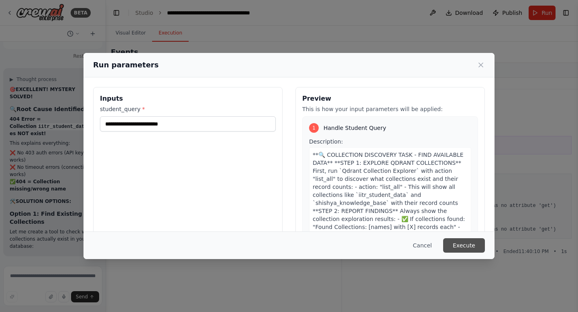
click at [476, 248] on button "Execute" at bounding box center [464, 245] width 42 height 14
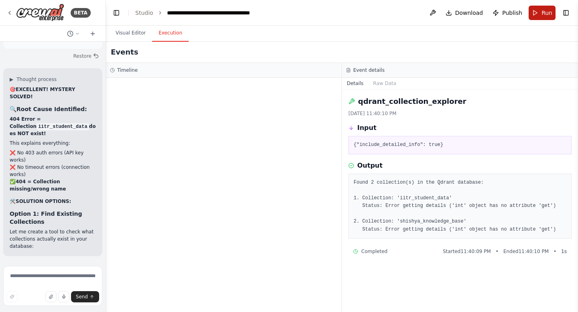
click at [541, 10] on button "Run" at bounding box center [542, 13] width 27 height 14
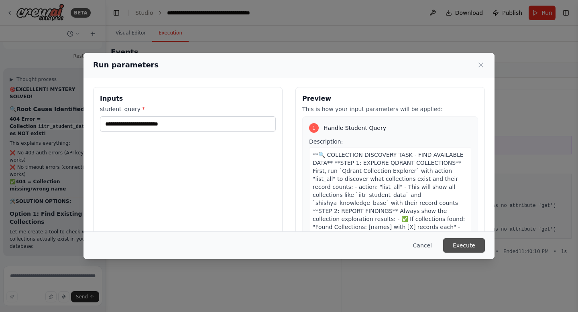
click at [468, 244] on button "Execute" at bounding box center [464, 245] width 42 height 14
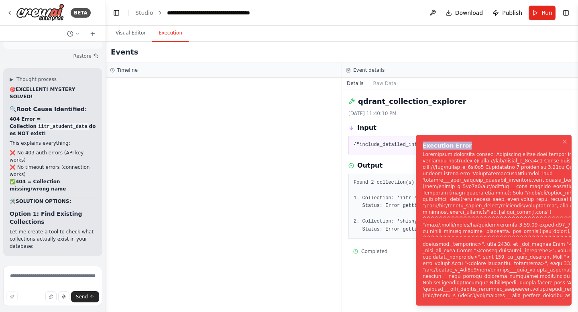
drag, startPoint x: 422, startPoint y: 143, endPoint x: 496, endPoint y: 227, distance: 111.5
click at [496, 150] on div "Execution Error" at bounding box center [563, 146] width 281 height 8
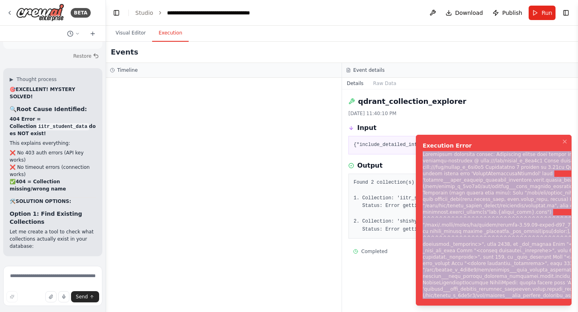
drag, startPoint x: 424, startPoint y: 154, endPoint x: 568, endPoint y: 301, distance: 205.8
click at [572, 306] on ol "Execution Error" at bounding box center [493, 220] width 169 height 184
copy div "Subprocess execution failed: Subprocess failed with return code 1. STDERR: Buil…"
click at [49, 282] on textarea at bounding box center [52, 286] width 99 height 40
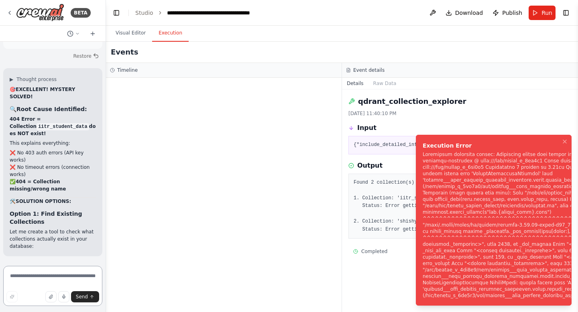
paste textarea "**********"
type textarea "**********"
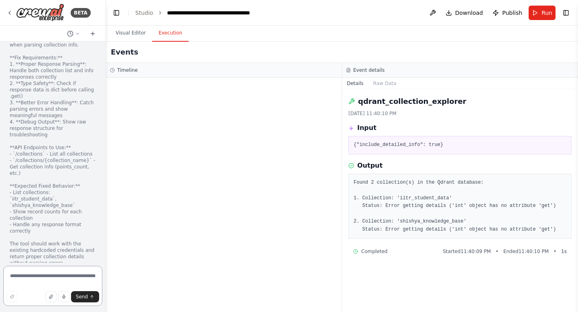
scroll to position [59703, 0]
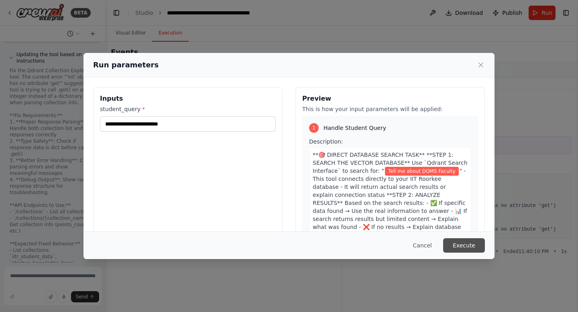
click at [453, 242] on button "Execute" at bounding box center [464, 245] width 42 height 14
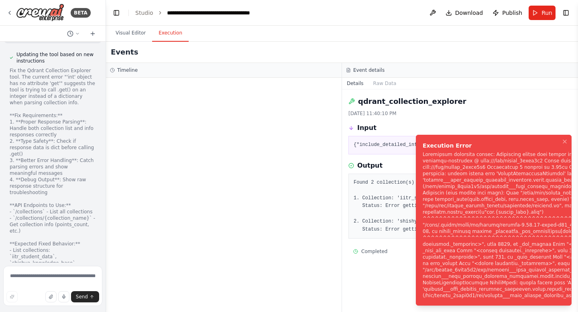
scroll to position [59703, 0]
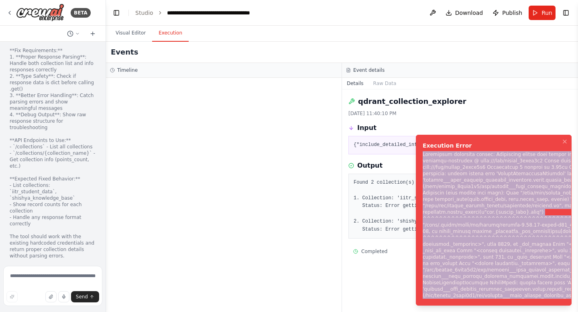
drag, startPoint x: 423, startPoint y: 154, endPoint x: 576, endPoint y: 296, distance: 208.7
click at [576, 296] on div "Notifications (F8)" at bounding box center [559, 225] width 273 height 148
copy div "Subprocess execution failed: Subprocess failed with return code 1. STDERR: Buil…"
click at [54, 274] on textarea at bounding box center [52, 286] width 99 height 40
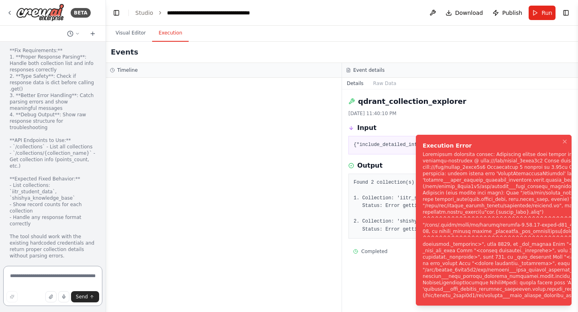
paste textarea "**********"
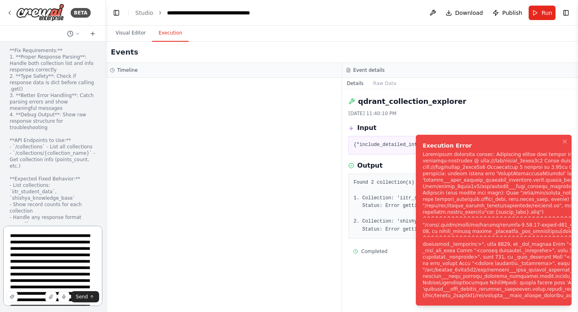
scroll to position [344, 0]
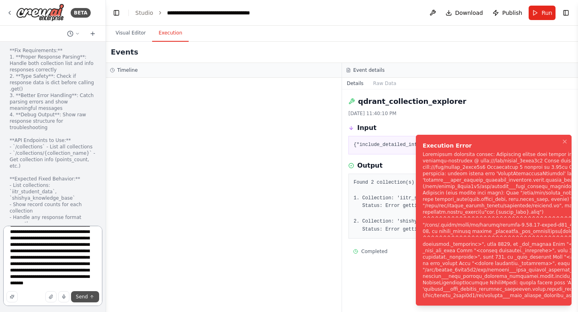
type textarea "**********"
click at [79, 297] on span "Send" at bounding box center [82, 297] width 12 height 6
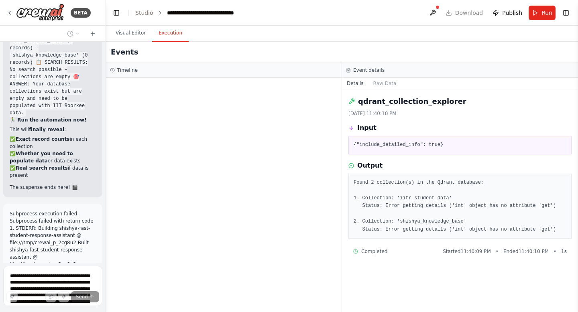
scroll to position [60577, 0]
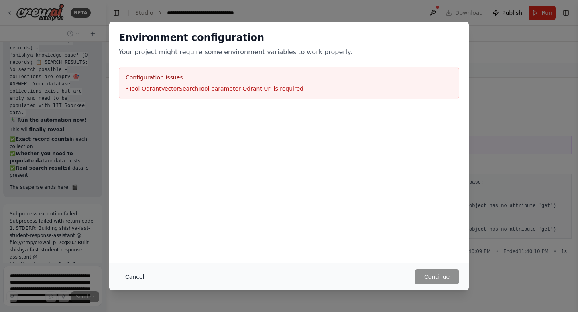
click at [127, 276] on button "Cancel" at bounding box center [135, 277] width 32 height 14
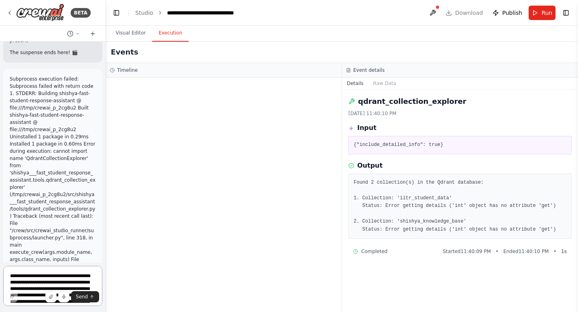
click at [43, 273] on textarea at bounding box center [52, 286] width 99 height 40
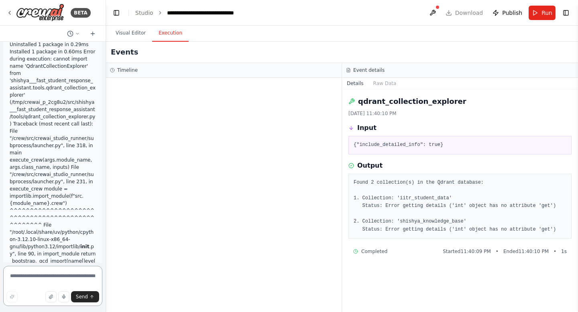
paste textarea "**********"
type textarea "**********"
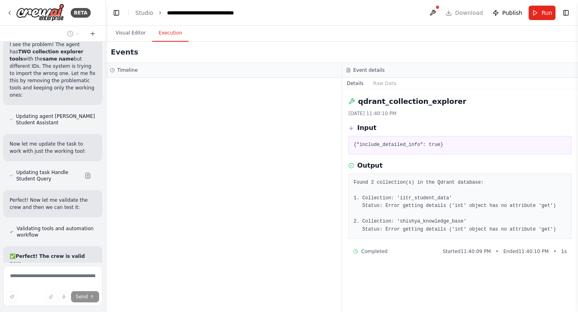
scroll to position [61351, 0]
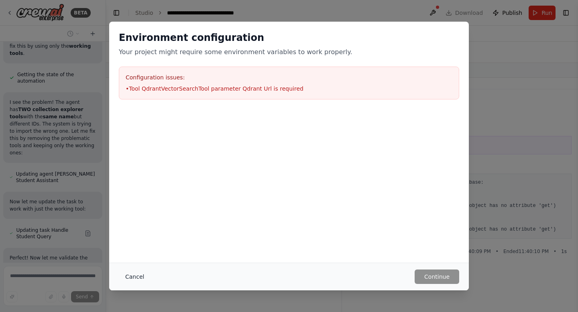
click at [132, 277] on button "Cancel" at bounding box center [135, 277] width 32 height 14
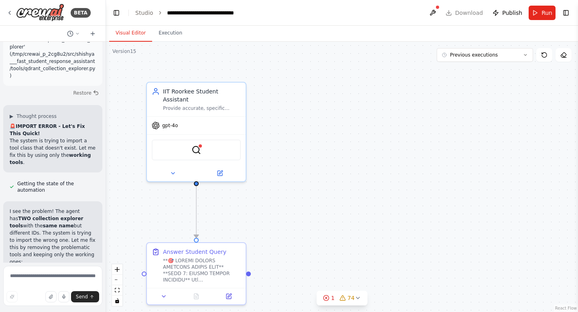
scroll to position [61261, 0]
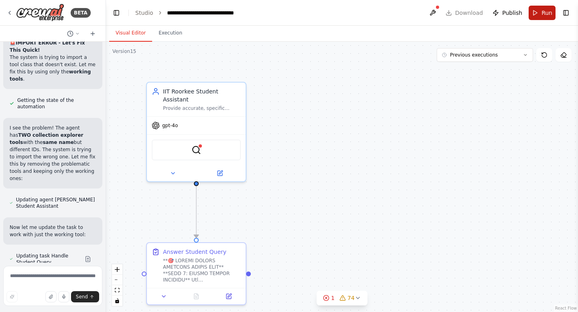
click at [530, 15] on button "Run" at bounding box center [542, 13] width 27 height 14
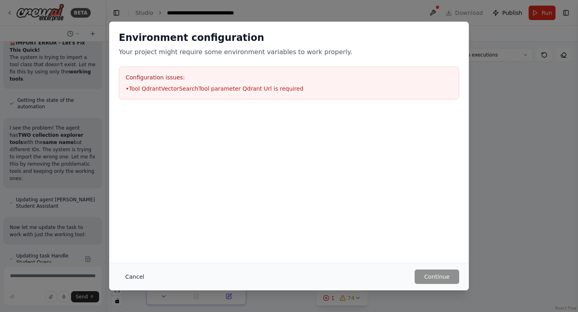
click at [143, 277] on button "Cancel" at bounding box center [135, 277] width 32 height 14
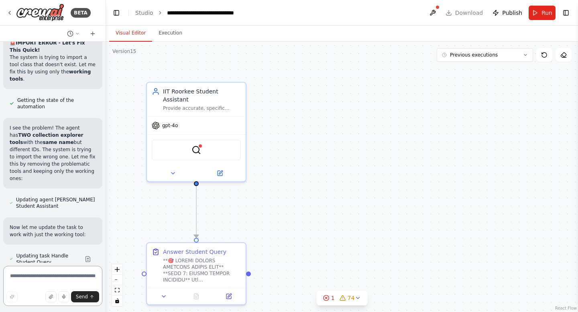
click at [24, 291] on textarea at bounding box center [52, 286] width 99 height 40
paste textarea "**********"
type textarea "**********"
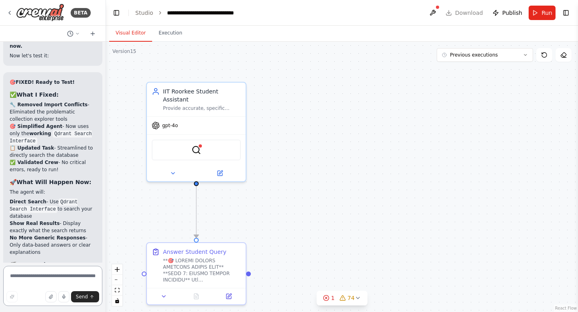
scroll to position [61569, 0]
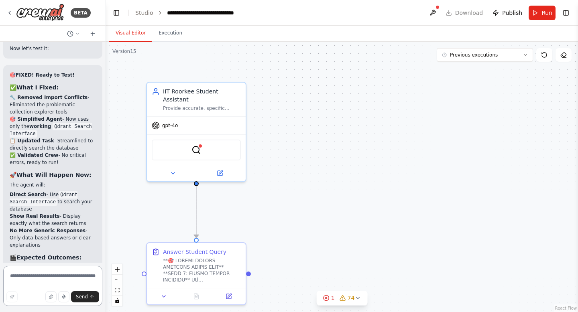
click at [69, 273] on textarea at bounding box center [52, 286] width 99 height 40
click at [541, 13] on button "Run" at bounding box center [542, 13] width 27 height 14
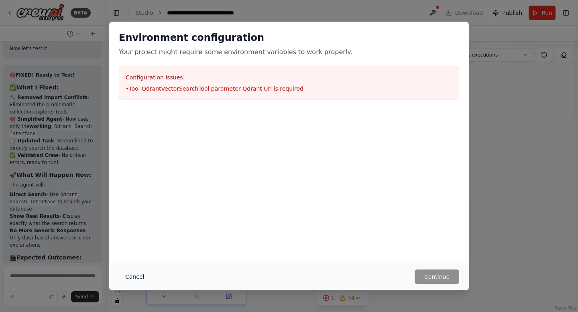
click at [127, 277] on button "Cancel" at bounding box center [135, 277] width 32 height 14
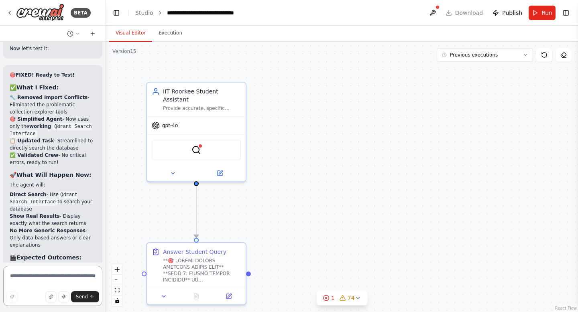
click at [19, 277] on textarea at bounding box center [52, 286] width 99 height 40
paste textarea "**********"
type textarea "**********"
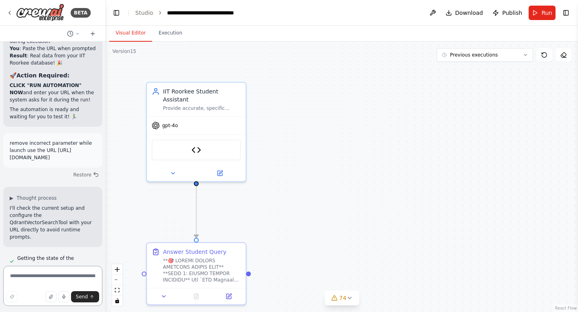
scroll to position [63830, 0]
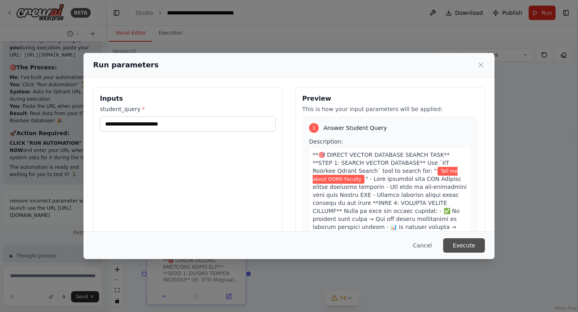
click at [464, 246] on button "Execute" at bounding box center [464, 245] width 42 height 14
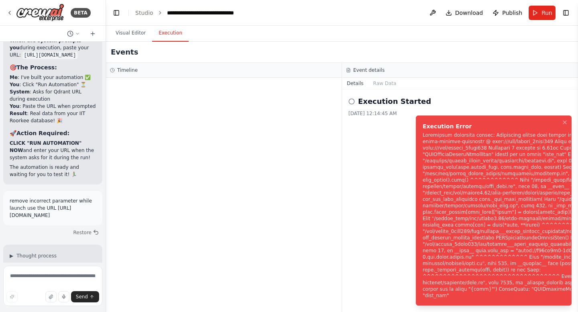
scroll to position [63830, 0]
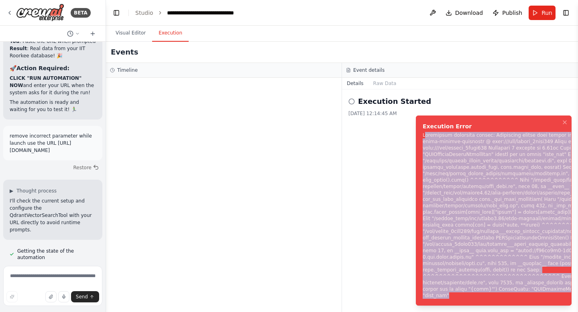
drag, startPoint x: 424, startPoint y: 142, endPoint x: 565, endPoint y: 312, distance: 220.9
click at [565, 299] on div "Notifications (F8)" at bounding box center [544, 215] width 242 height 167
copy div "ubprocess execution failed: Subprocess failed with return code 1. STDERR: Build…"
click at [30, 281] on textarea at bounding box center [52, 286] width 99 height 40
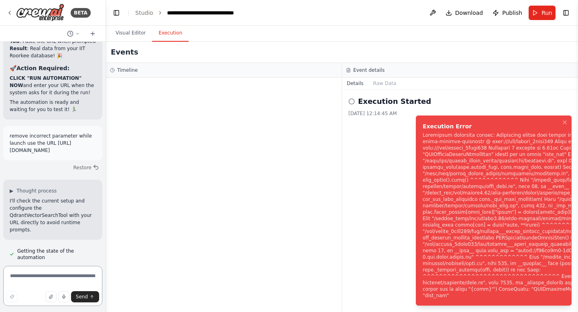
paste textarea "**********"
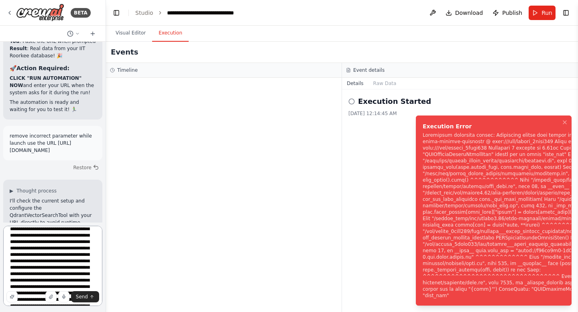
scroll to position [0, 0]
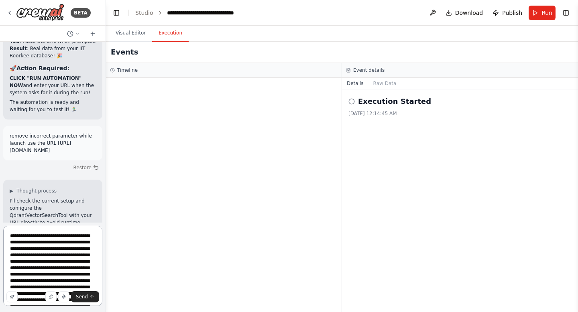
click at [11, 236] on textarea at bounding box center [52, 266] width 99 height 80
type textarea "**********"
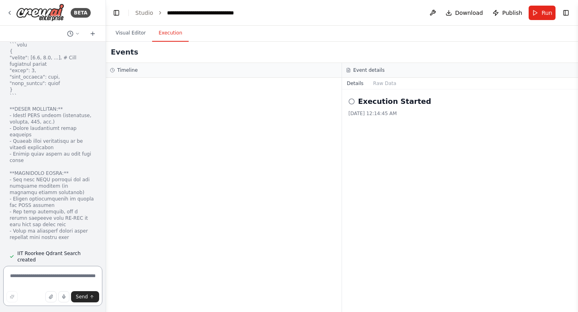
scroll to position [65366, 0]
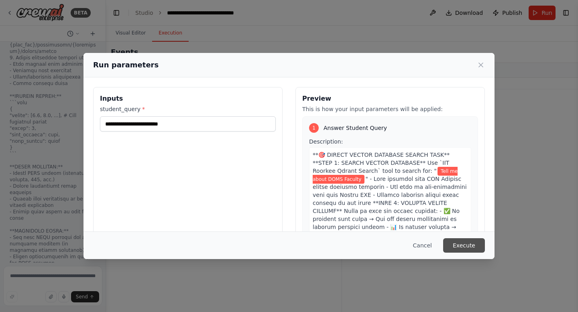
click at [460, 241] on button "Execute" at bounding box center [464, 245] width 42 height 14
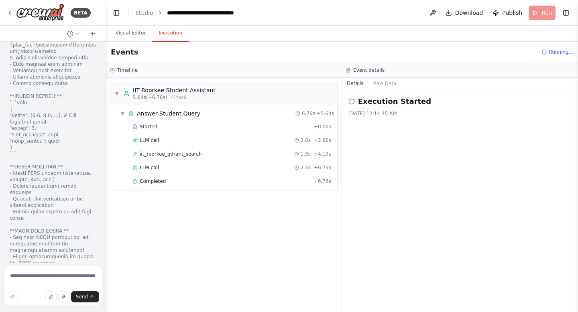
scroll to position [65366, 0]
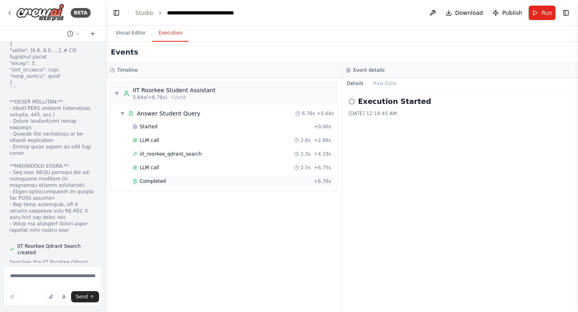
click at [171, 183] on div "Completed" at bounding box center [221, 181] width 178 height 6
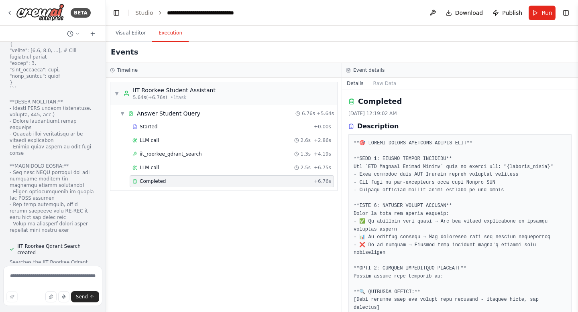
click at [171, 183] on div "Completed" at bounding box center [221, 181] width 178 height 6
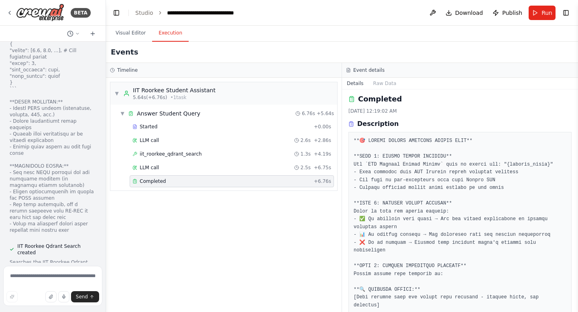
scroll to position [0, 0]
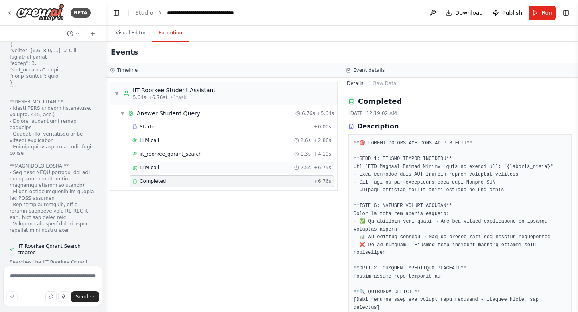
click at [173, 167] on div "LLM call 2.5s + 6.75s" at bounding box center [231, 168] width 199 height 6
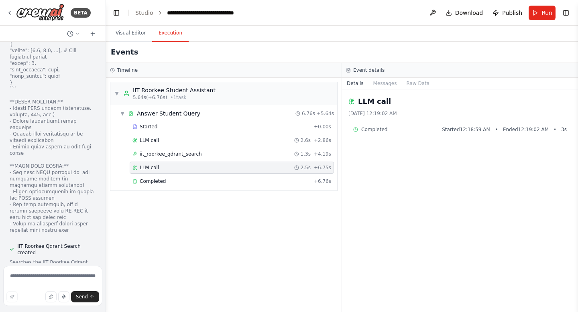
click at [173, 167] on div "LLM call 2.5s + 6.75s" at bounding box center [231, 168] width 199 height 6
click at [195, 152] on span "iit_roorkee_qdrant_search" at bounding box center [171, 154] width 62 height 6
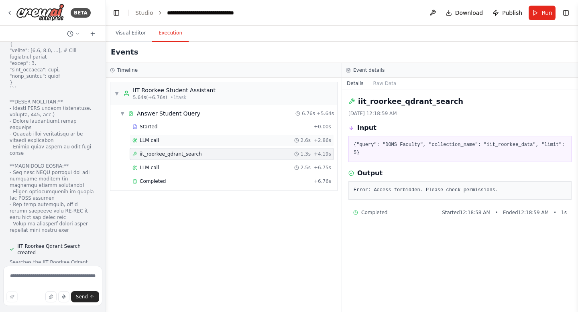
click at [179, 140] on div "LLM call 2.6s + 2.86s" at bounding box center [231, 140] width 199 height 6
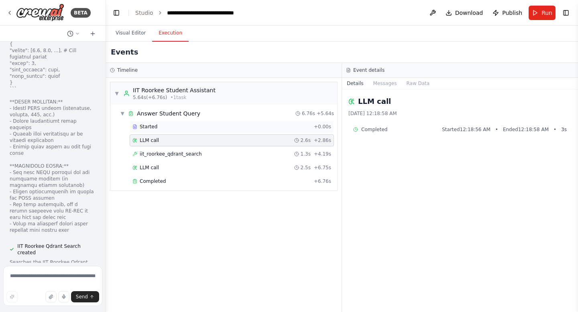
click at [157, 127] on div "Started" at bounding box center [221, 127] width 178 height 6
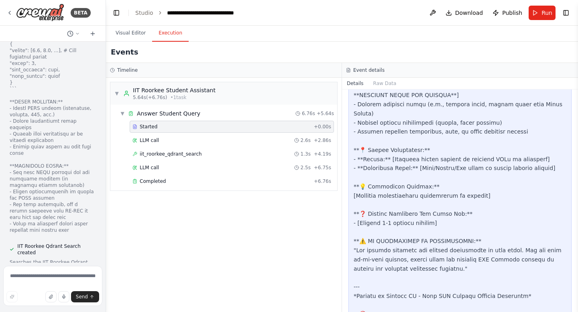
scroll to position [778, 0]
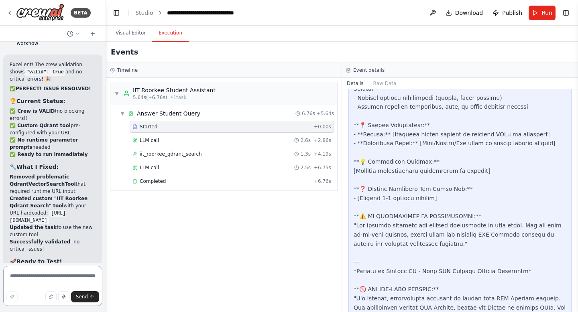
scroll to position [65876, 0]
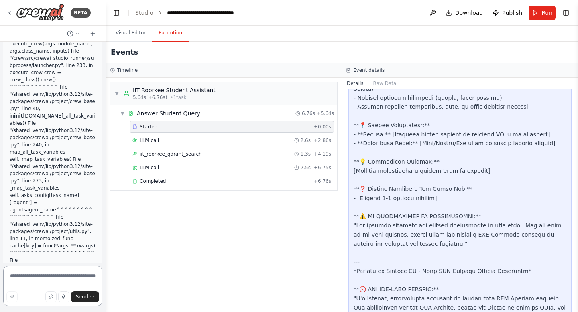
scroll to position [66295, 0]
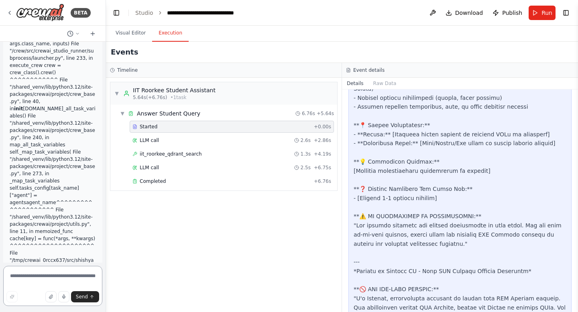
click at [39, 273] on textarea at bounding box center [52, 286] width 99 height 40
type textarea "*"
click at [83, 298] on span "Send" at bounding box center [82, 297] width 12 height 6
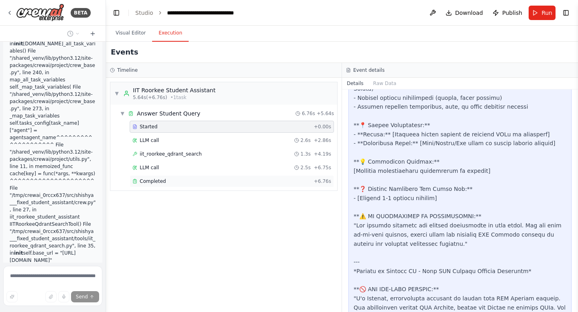
click at [153, 181] on span "Completed" at bounding box center [153, 181] width 26 height 6
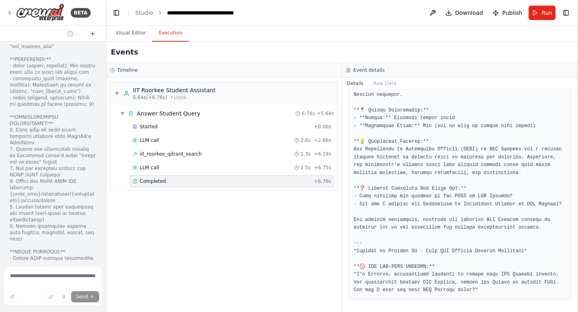
scroll to position [67011, 0]
